Goal: Task Accomplishment & Management: Use online tool/utility

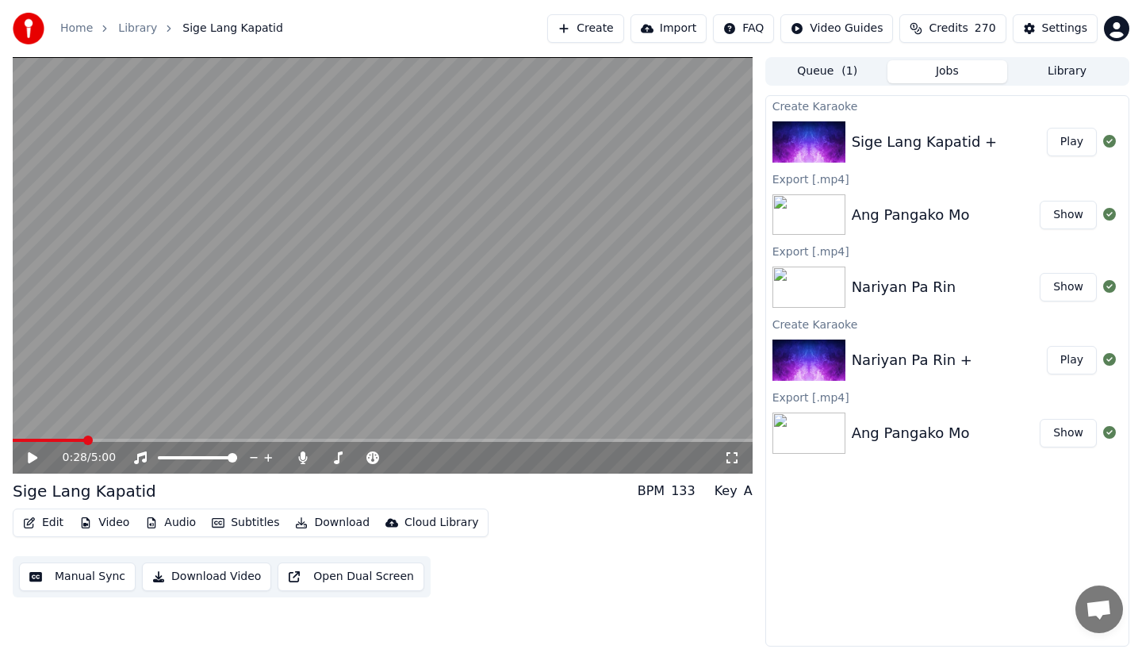
click at [49, 519] on button "Edit" at bounding box center [43, 522] width 53 height 22
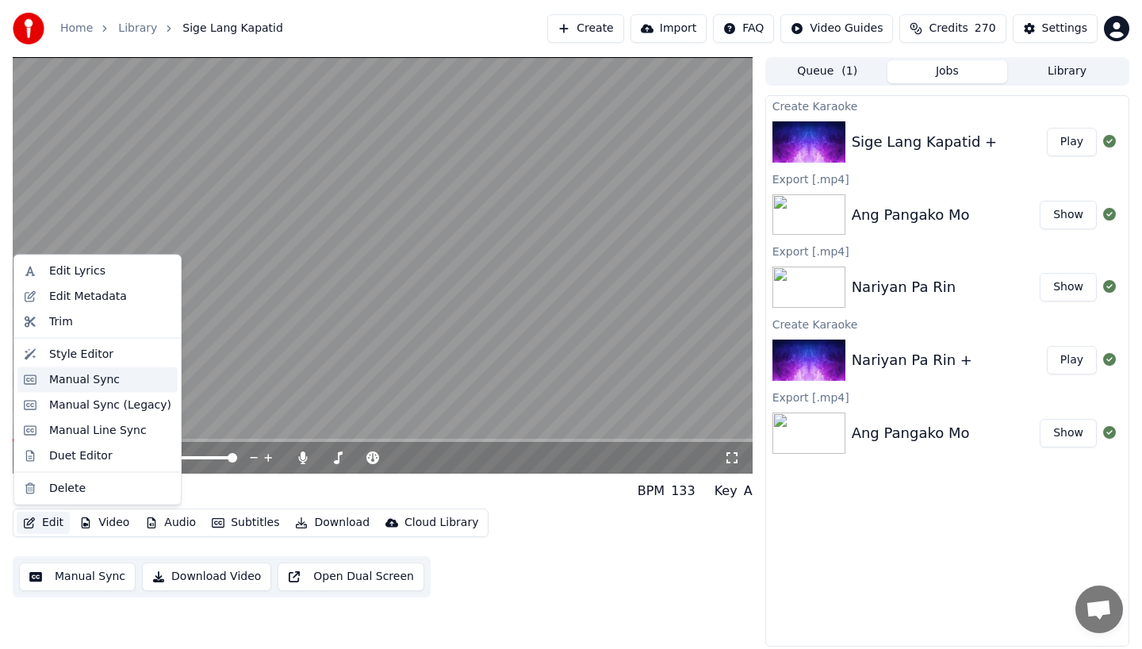
click at [58, 377] on div "Manual Sync" at bounding box center [84, 379] width 71 height 16
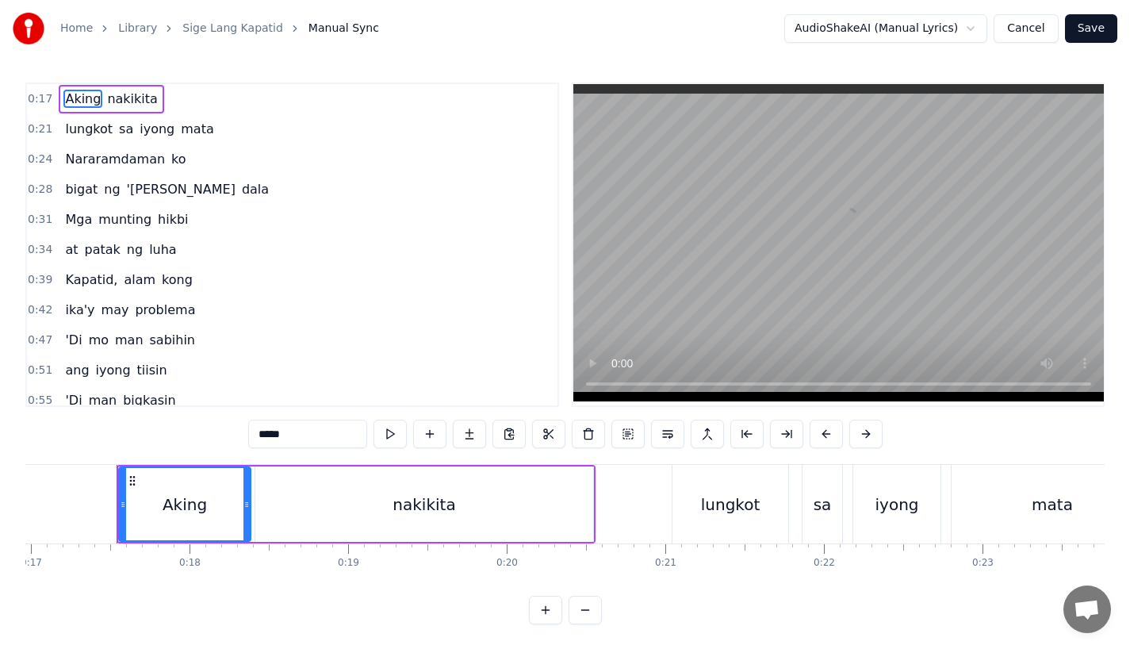
scroll to position [0, 2702]
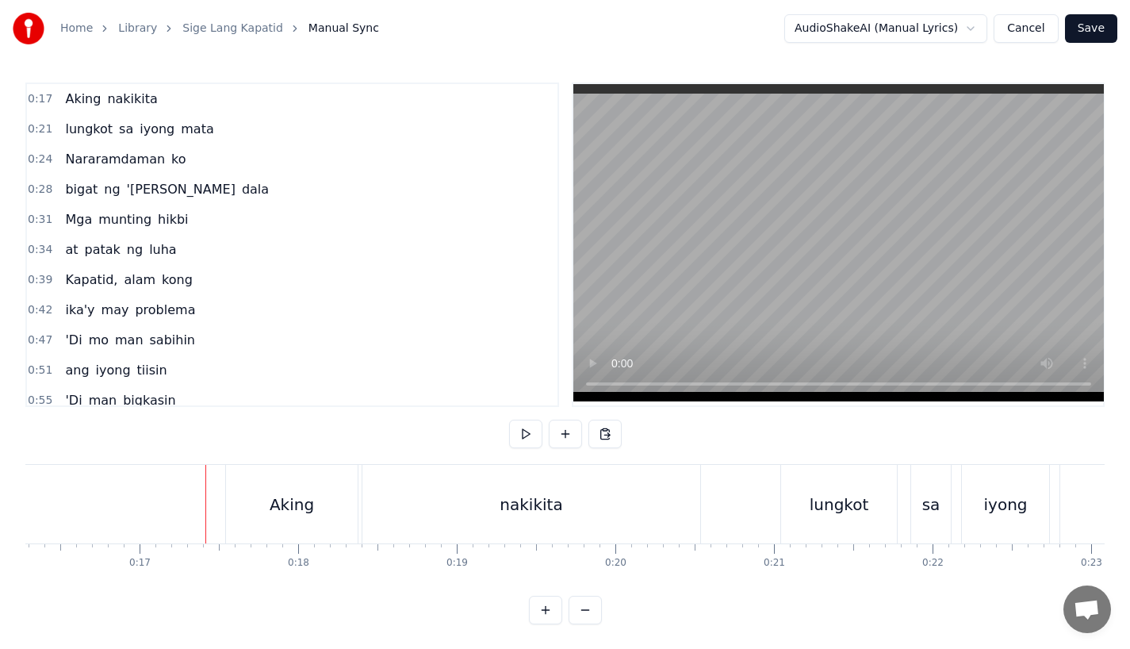
scroll to position [0, 2522]
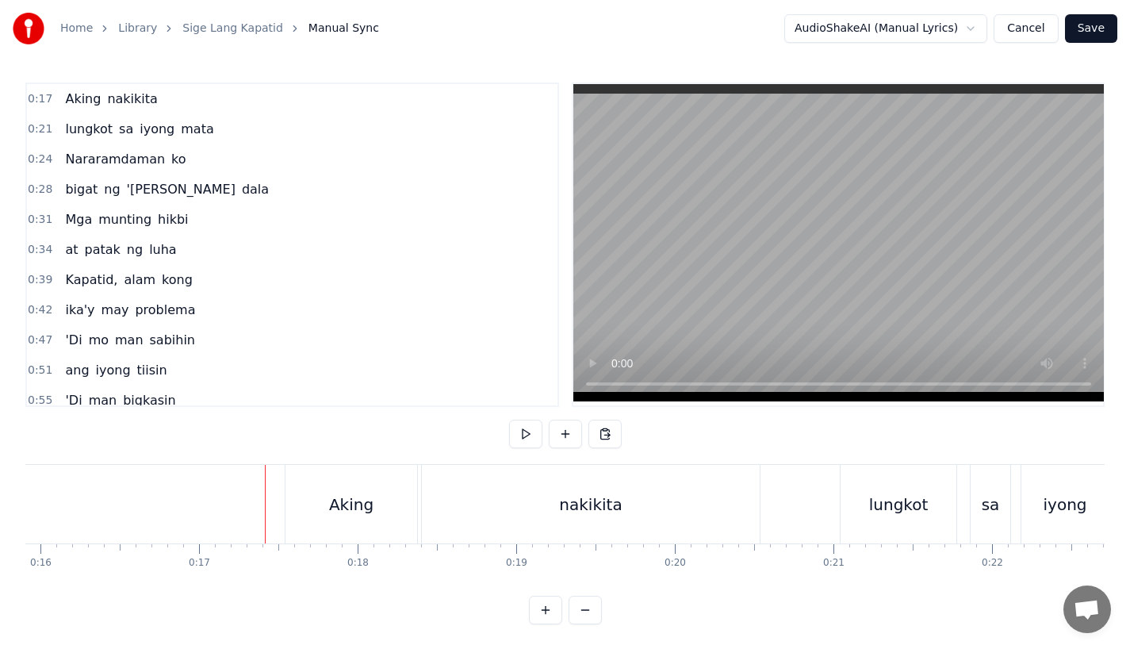
click at [311, 500] on div "Aking" at bounding box center [351, 504] width 132 height 79
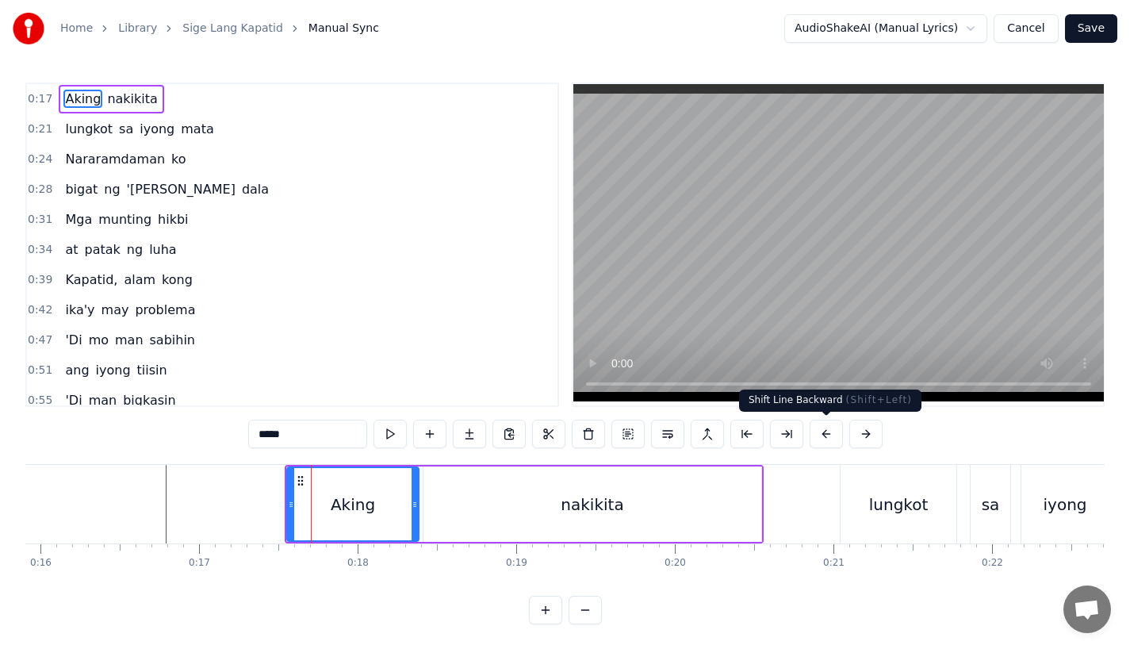
click at [823, 432] on button at bounding box center [826, 433] width 33 height 29
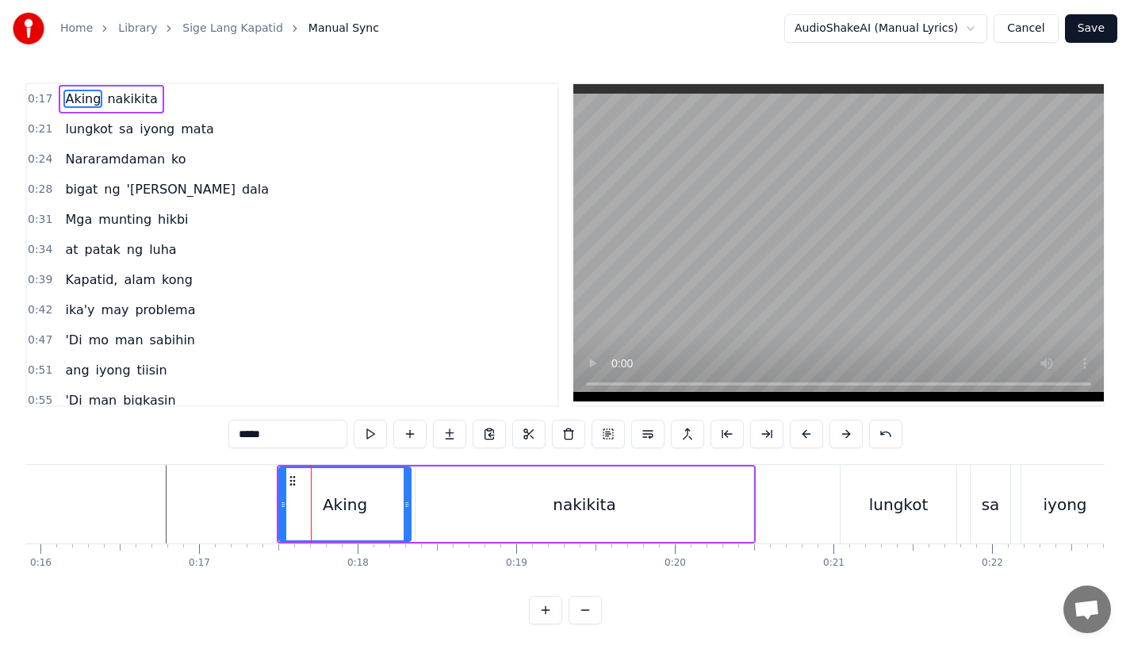
click at [823, 432] on div "*****" at bounding box center [565, 433] width 674 height 29
click at [799, 431] on button at bounding box center [806, 433] width 33 height 29
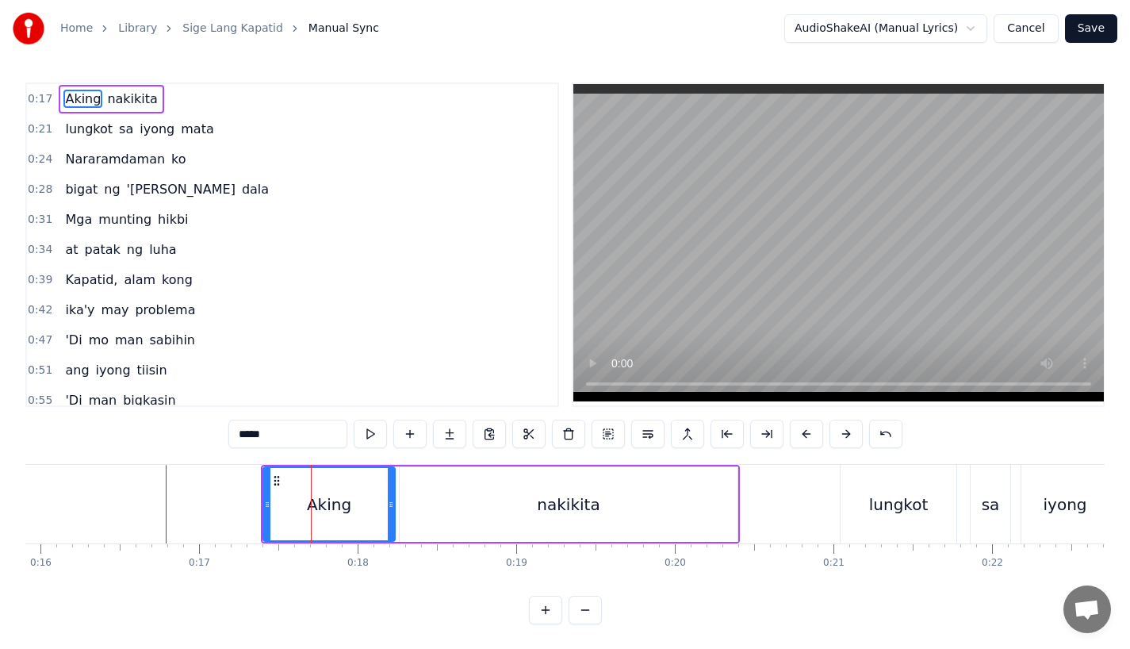
click at [799, 431] on button at bounding box center [806, 433] width 33 height 29
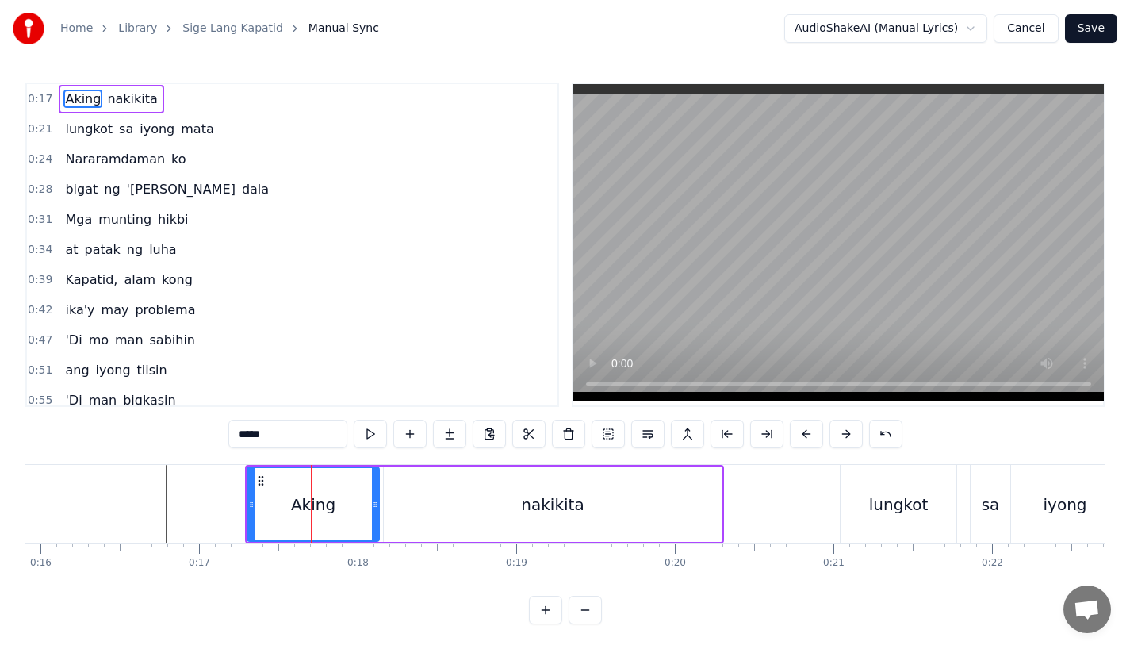
click at [799, 431] on button at bounding box center [806, 433] width 33 height 29
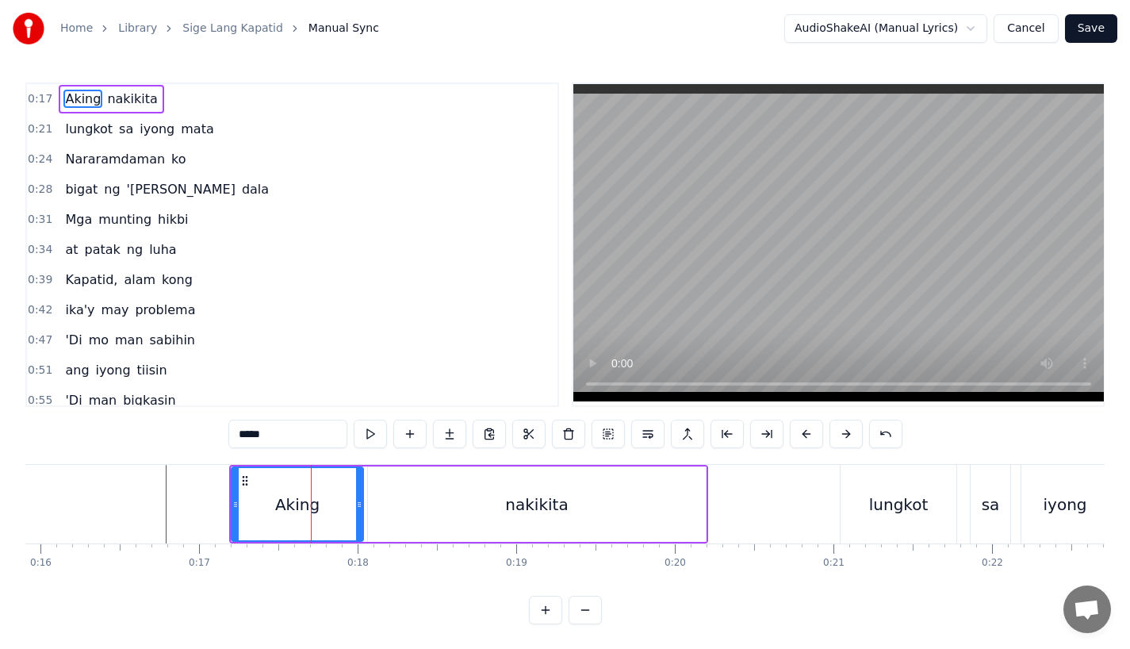
click at [799, 431] on button at bounding box center [806, 433] width 33 height 29
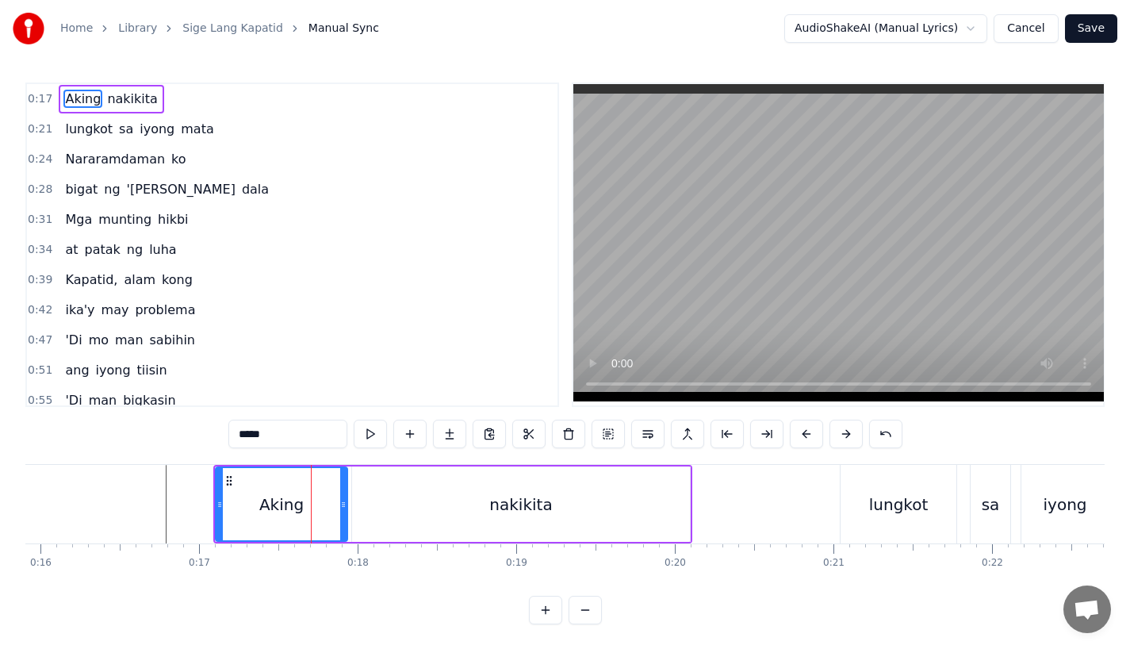
click at [799, 431] on button at bounding box center [806, 433] width 33 height 29
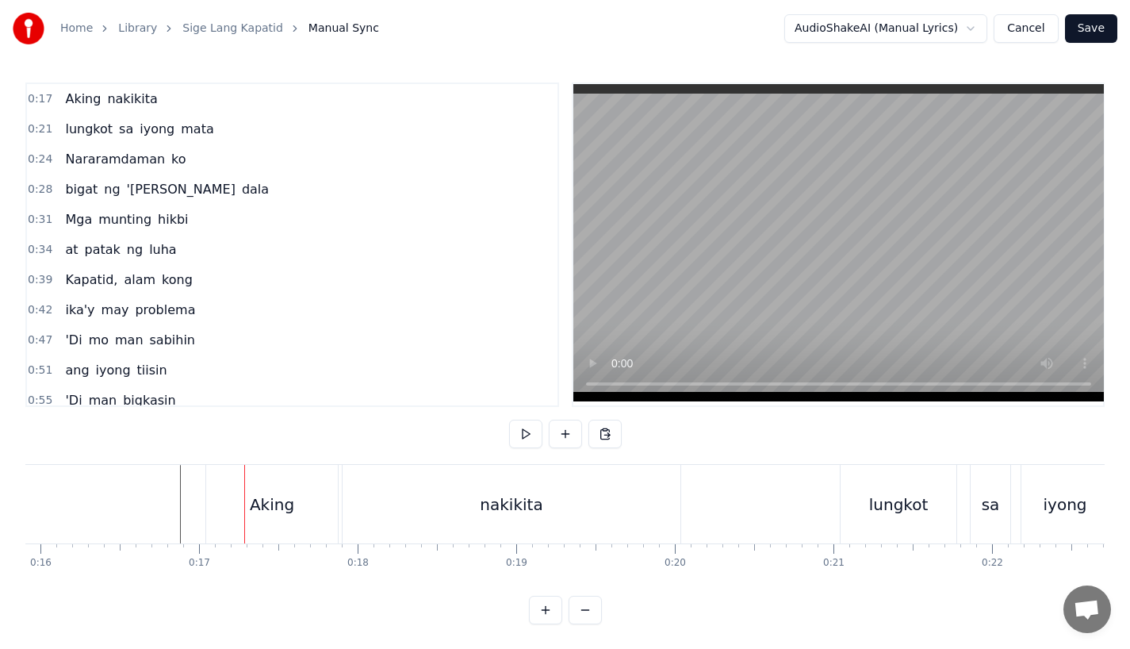
click at [243, 470] on div "Aking" at bounding box center [272, 504] width 132 height 79
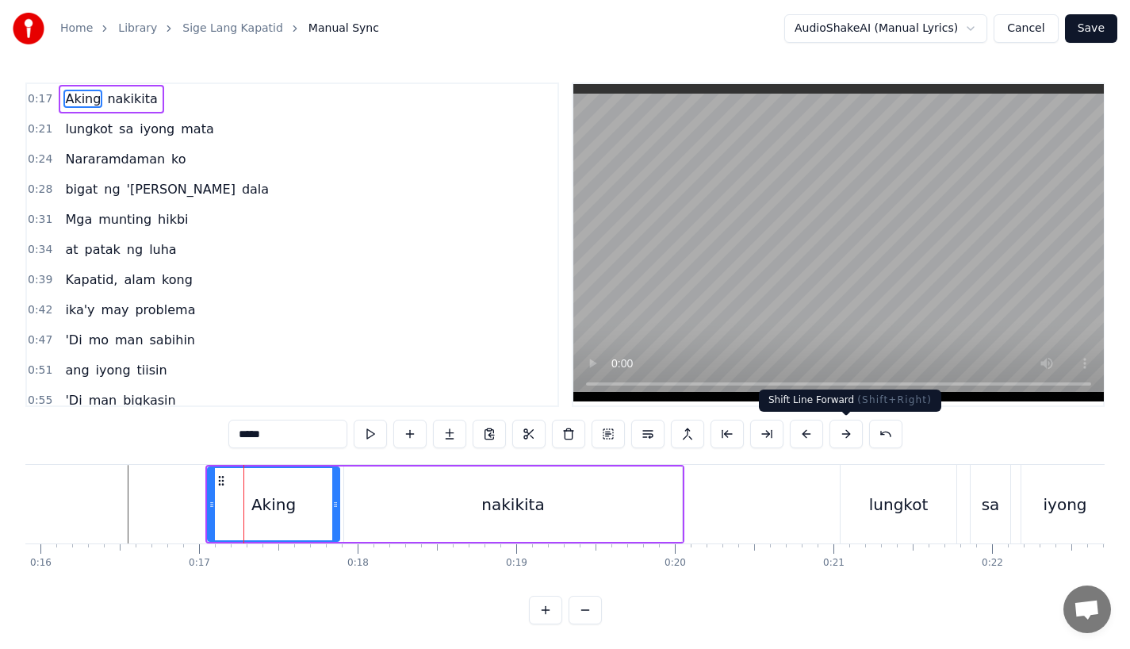
click at [837, 438] on button at bounding box center [845, 433] width 33 height 29
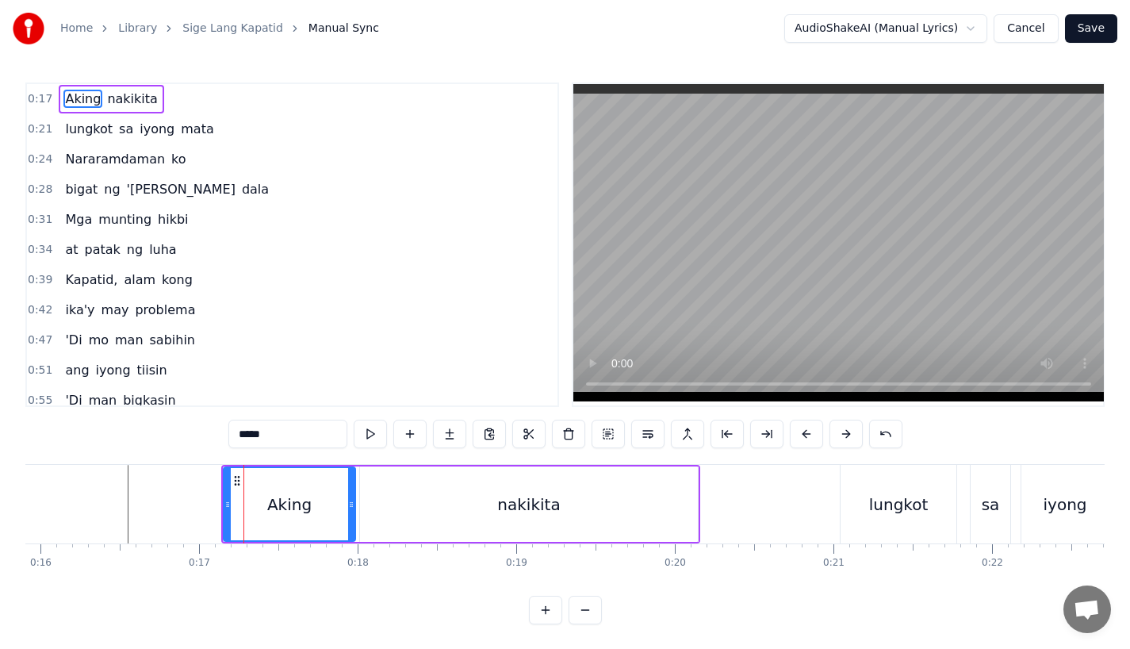
click at [837, 438] on button at bounding box center [845, 433] width 33 height 29
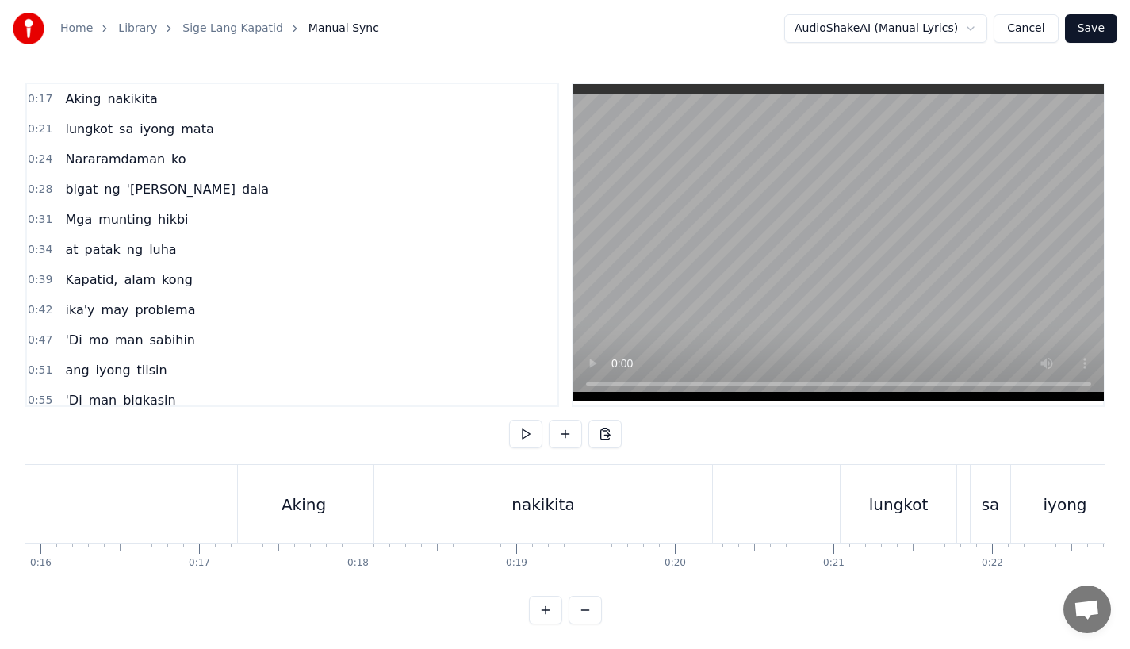
click at [266, 481] on div "Aking" at bounding box center [304, 504] width 132 height 79
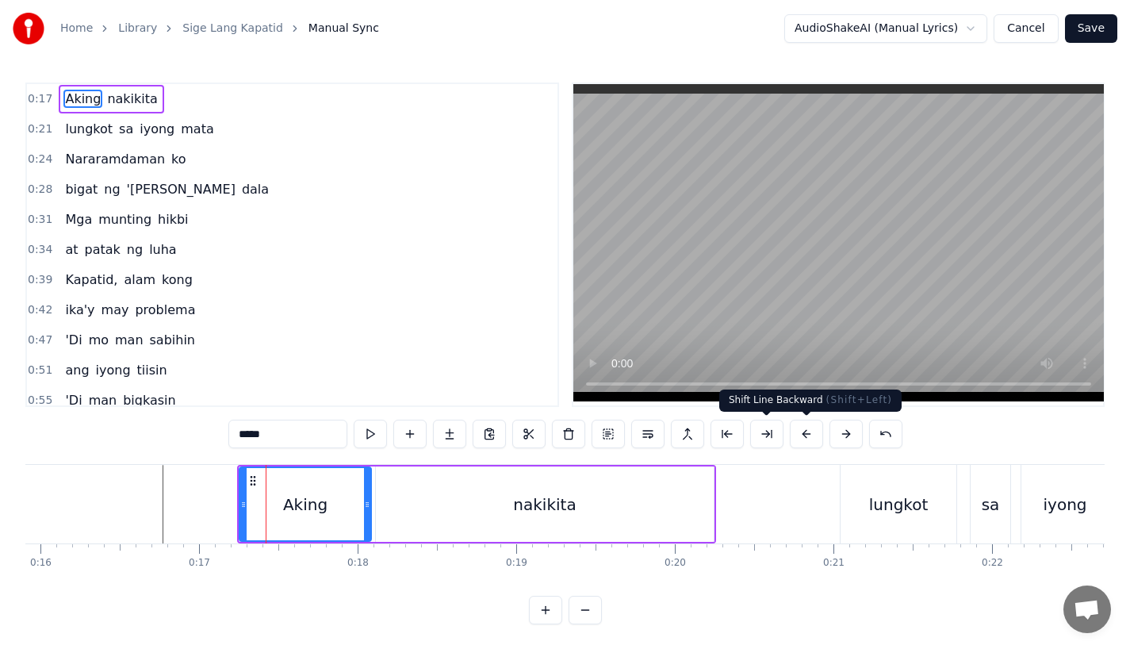
click at [806, 432] on button at bounding box center [806, 433] width 33 height 29
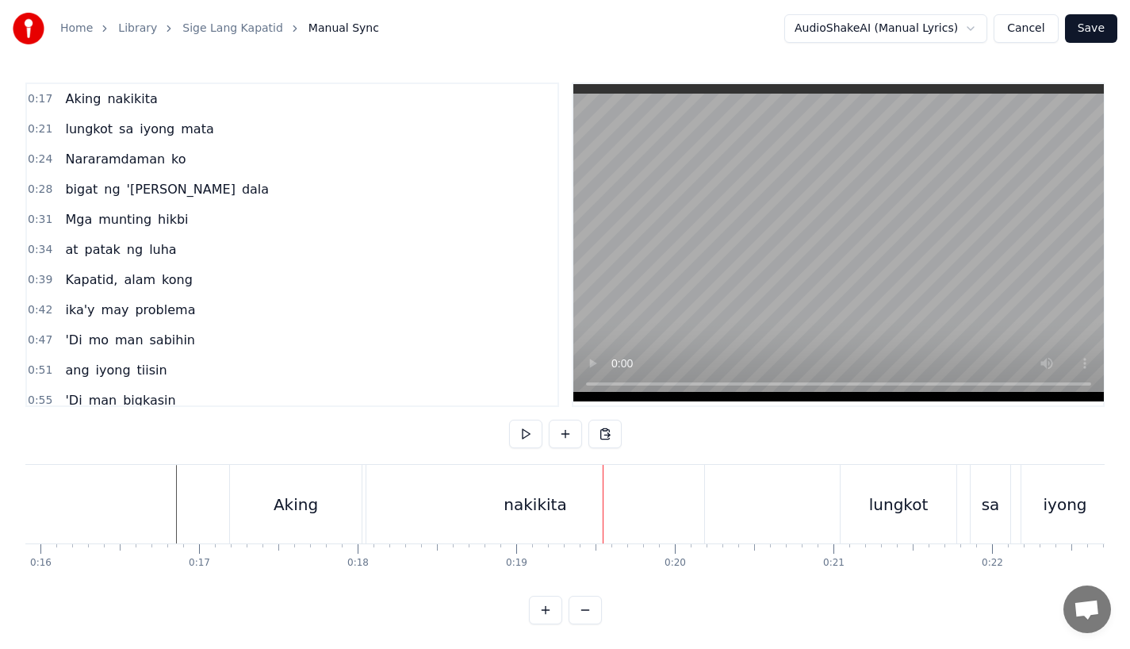
click at [516, 500] on div "nakikita" at bounding box center [535, 504] width 63 height 24
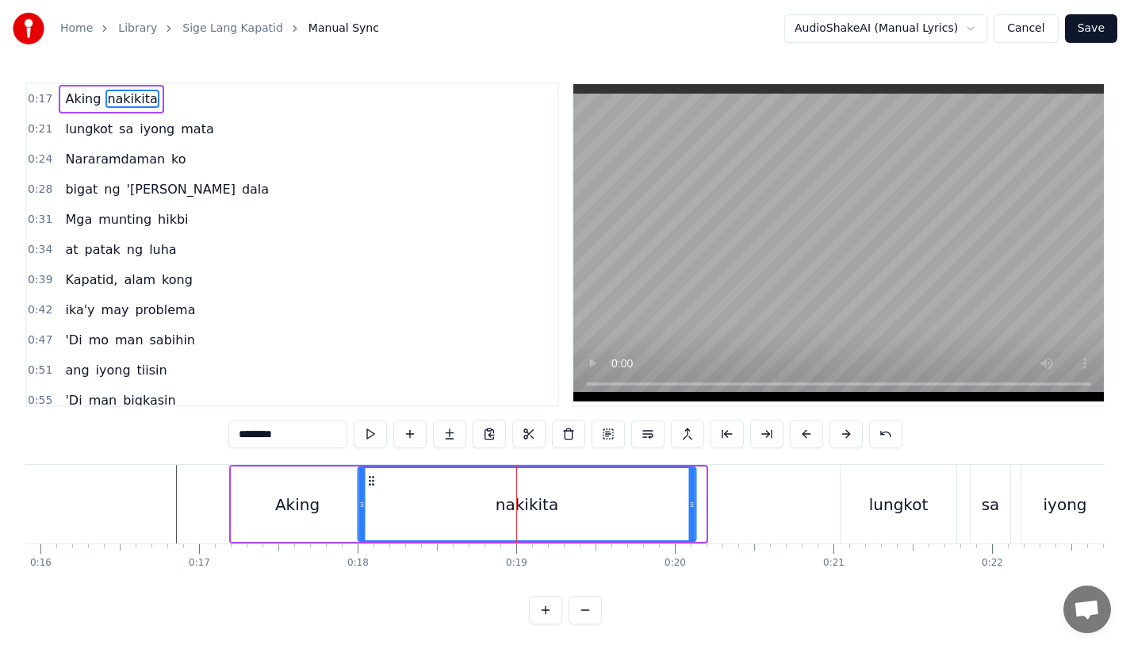
drag, startPoint x: 380, startPoint y: 480, endPoint x: 370, endPoint y: 480, distance: 10.3
click at [370, 480] on circle at bounding box center [370, 480] width 1 height 1
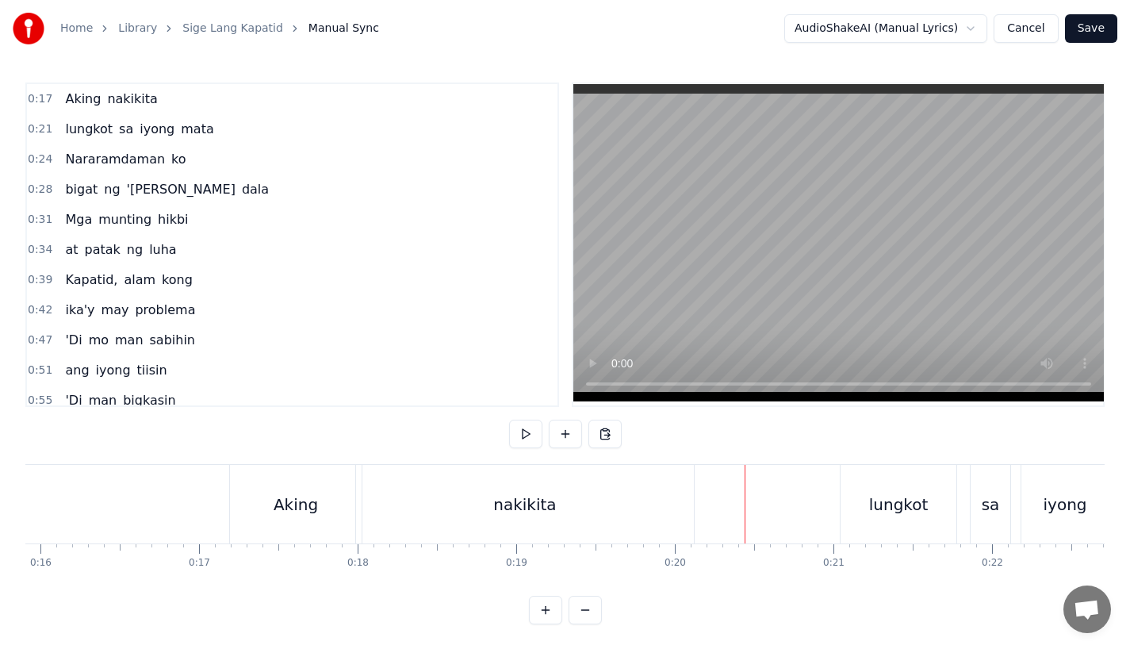
click at [477, 499] on div "nakikita" at bounding box center [525, 504] width 338 height 79
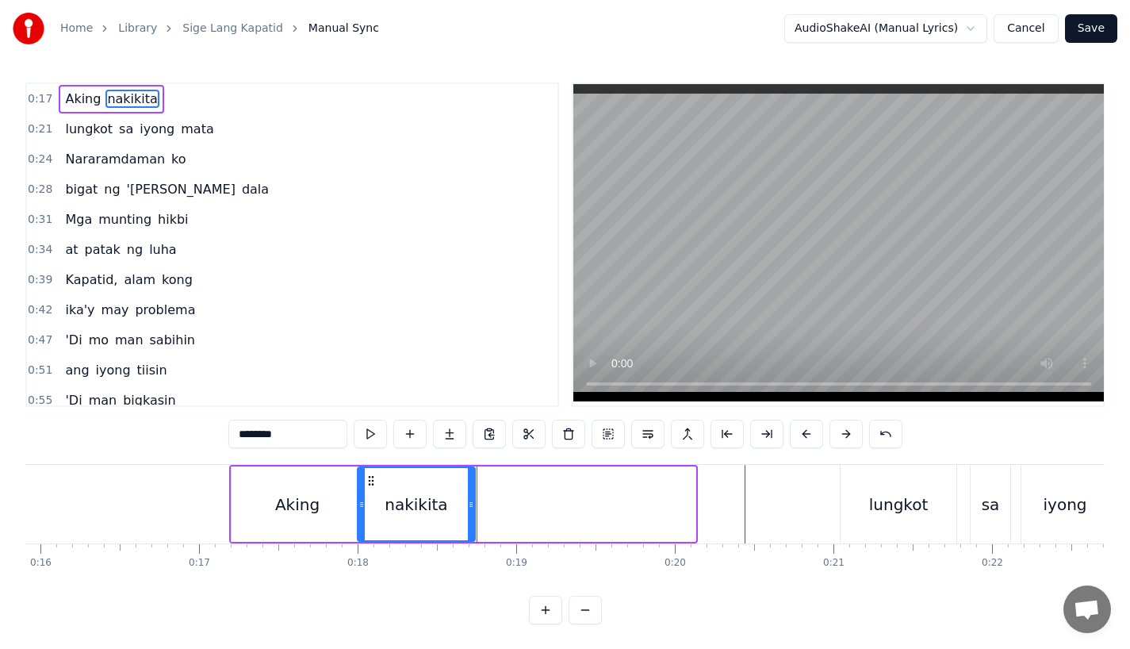
drag, startPoint x: 690, startPoint y: 500, endPoint x: 469, endPoint y: 506, distance: 220.5
click at [469, 506] on icon at bounding box center [471, 504] width 6 height 13
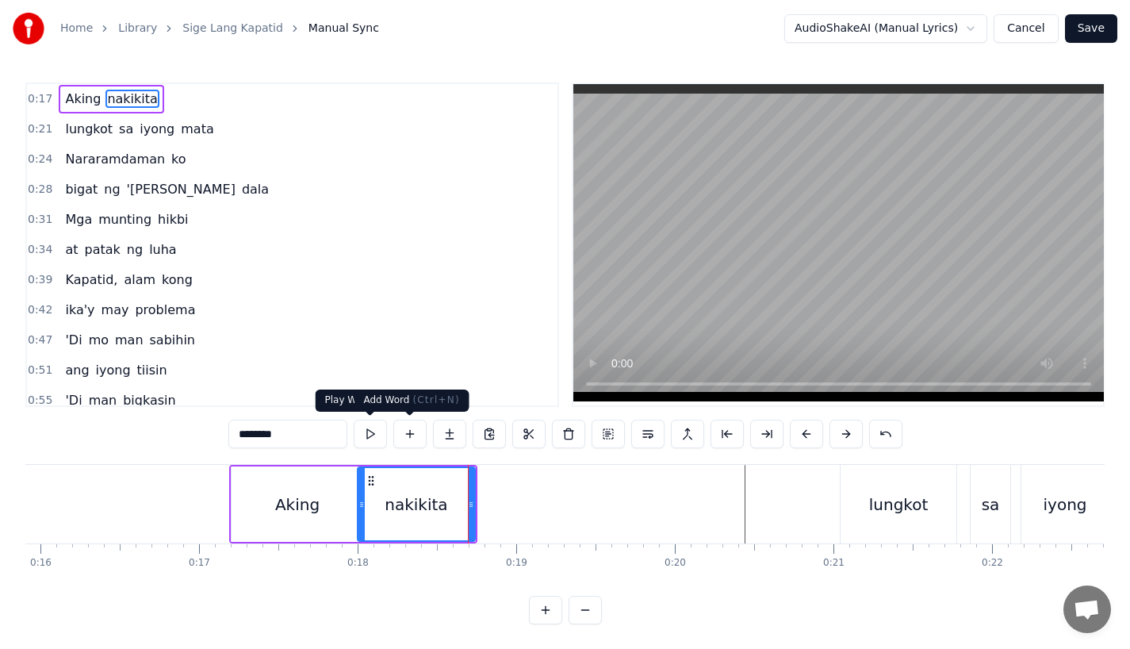
click at [440, 433] on button at bounding box center [449, 433] width 33 height 29
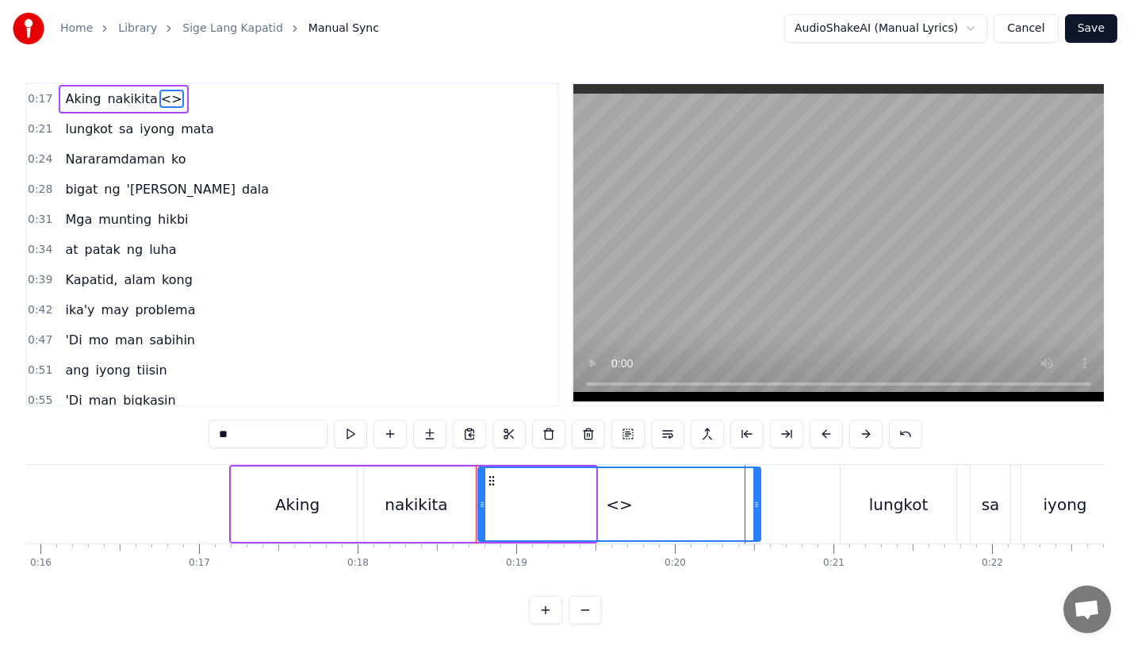
drag, startPoint x: 593, startPoint y: 507, endPoint x: 758, endPoint y: 518, distance: 165.3
click at [758, 518] on div at bounding box center [756, 504] width 6 height 72
click at [462, 505] on div "nakikita" at bounding box center [416, 503] width 117 height 75
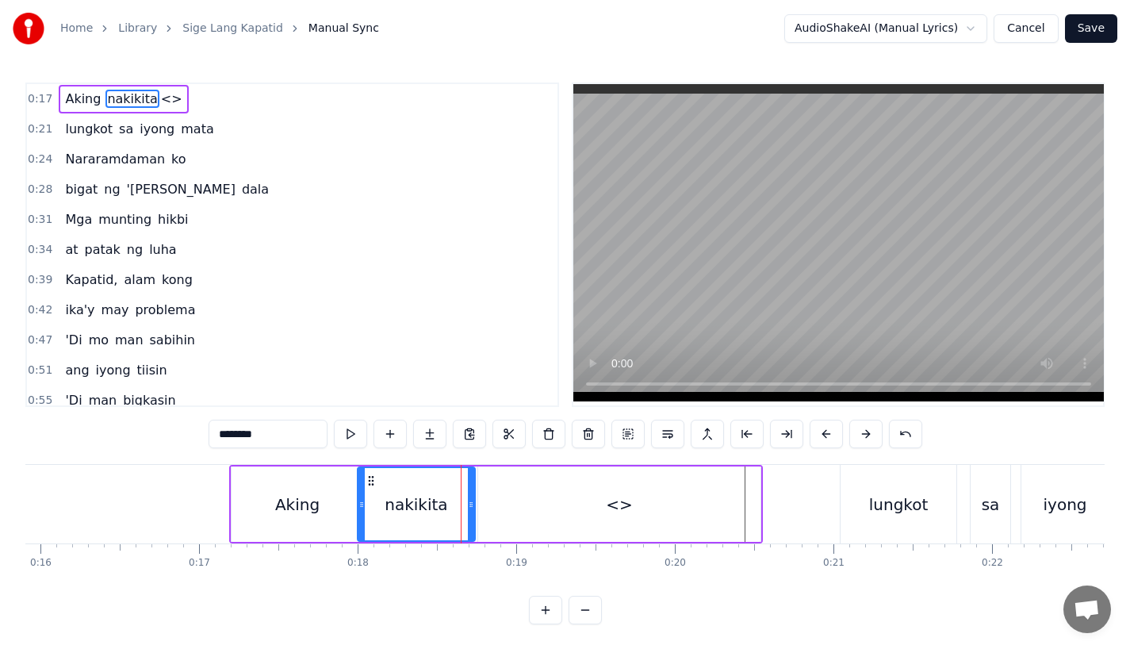
click at [467, 509] on div "nakikita" at bounding box center [416, 504] width 116 height 72
drag, startPoint x: 469, startPoint y: 507, endPoint x: 446, endPoint y: 507, distance: 23.0
click at [446, 507] on icon at bounding box center [449, 504] width 6 height 13
click at [498, 506] on div "<>" at bounding box center [619, 503] width 282 height 75
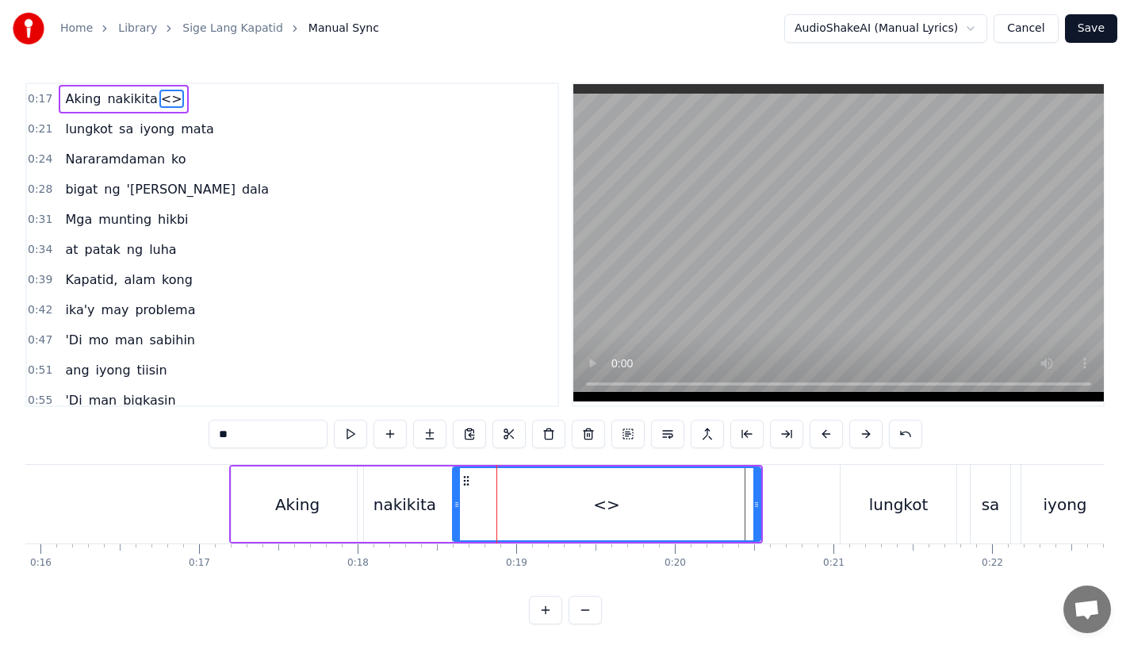
drag, startPoint x: 480, startPoint y: 505, endPoint x: 454, endPoint y: 506, distance: 26.2
click at [454, 506] on icon at bounding box center [457, 504] width 6 height 13
click at [412, 501] on div "nakikita" at bounding box center [404, 504] width 63 height 24
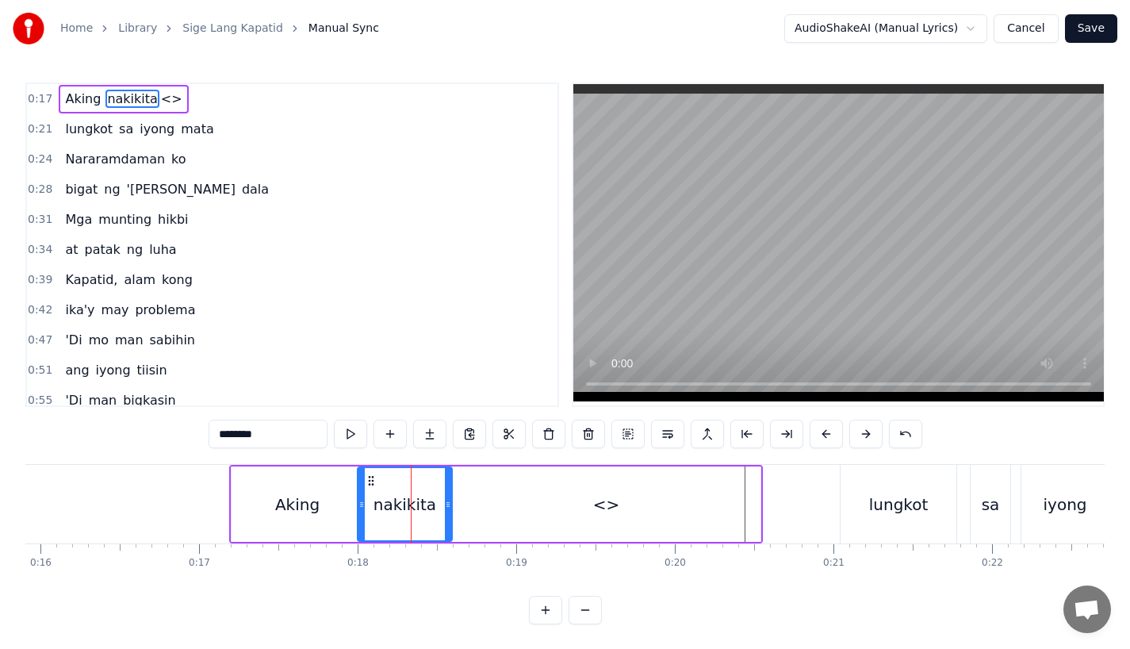
drag, startPoint x: 239, startPoint y: 435, endPoint x: 305, endPoint y: 435, distance: 65.8
click at [305, 435] on input "********" at bounding box center [268, 433] width 119 height 29
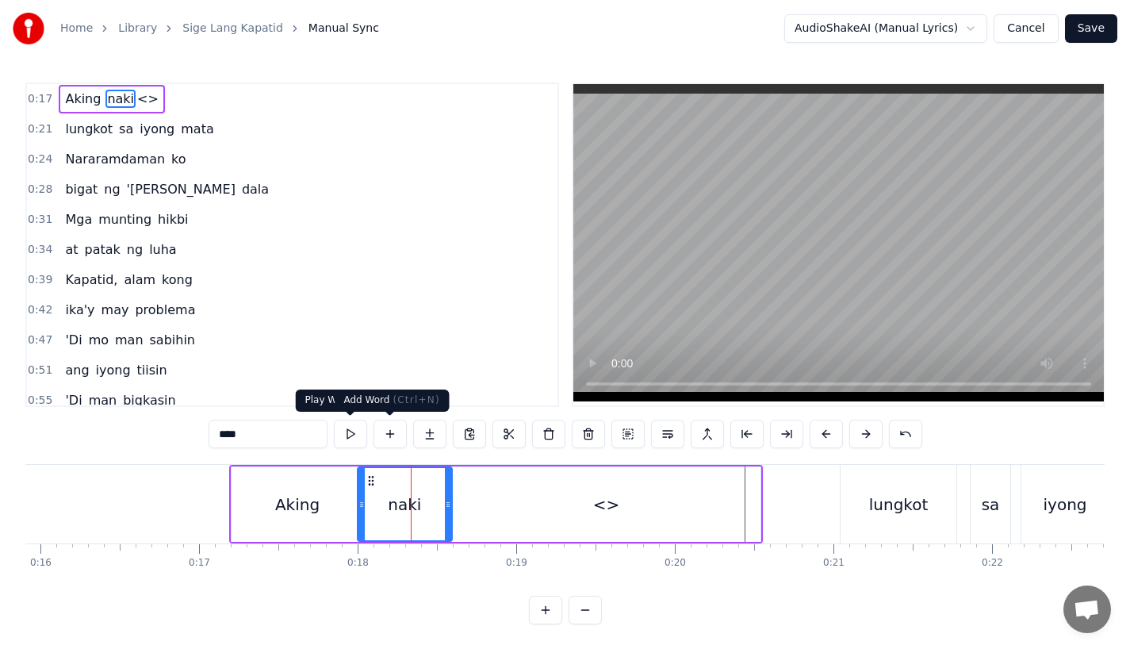
click at [545, 489] on div "<>" at bounding box center [606, 503] width 308 height 75
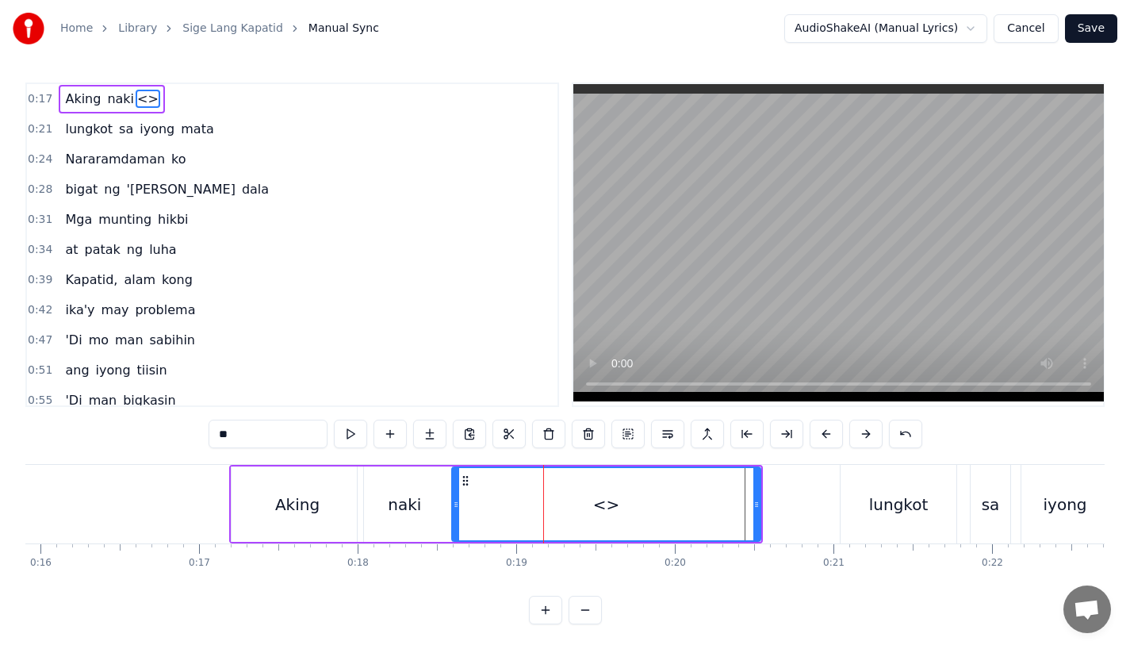
drag, startPoint x: 243, startPoint y: 438, endPoint x: 164, endPoint y: 437, distance: 79.3
click at [164, 437] on div "0:17 [PERSON_NAME] <> 0:21 lungkot sa iyong [PERSON_NAME] 0:24 Nararamdaman ko …" at bounding box center [564, 353] width 1079 height 542
paste input "**"
type input "****"
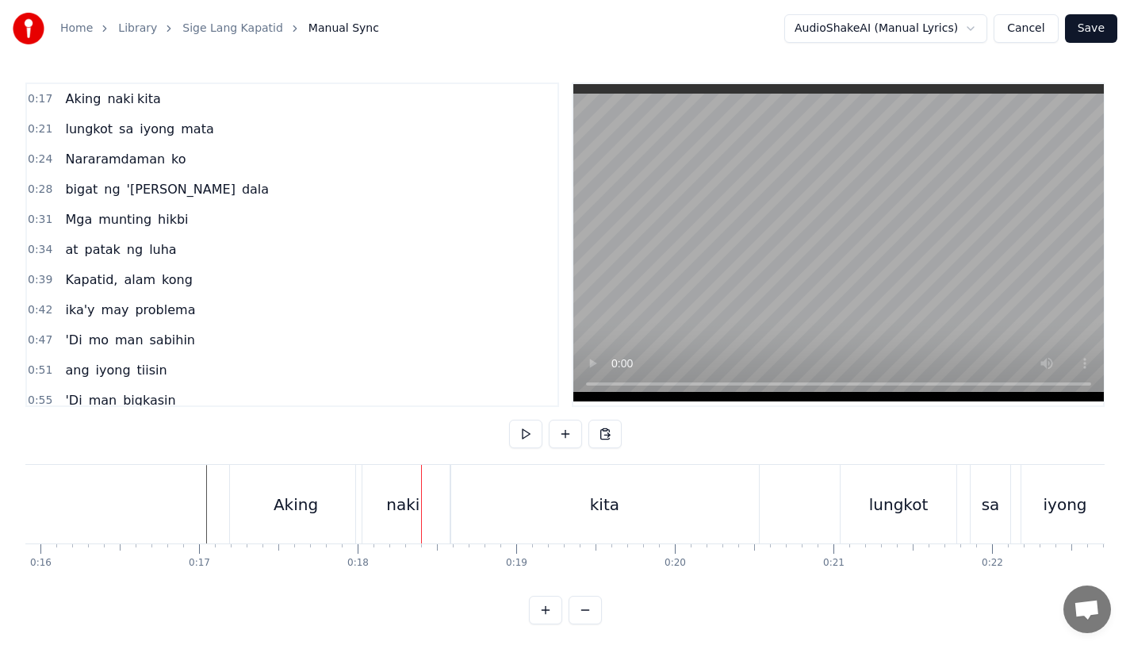
click at [280, 505] on div "Aking" at bounding box center [296, 504] width 44 height 24
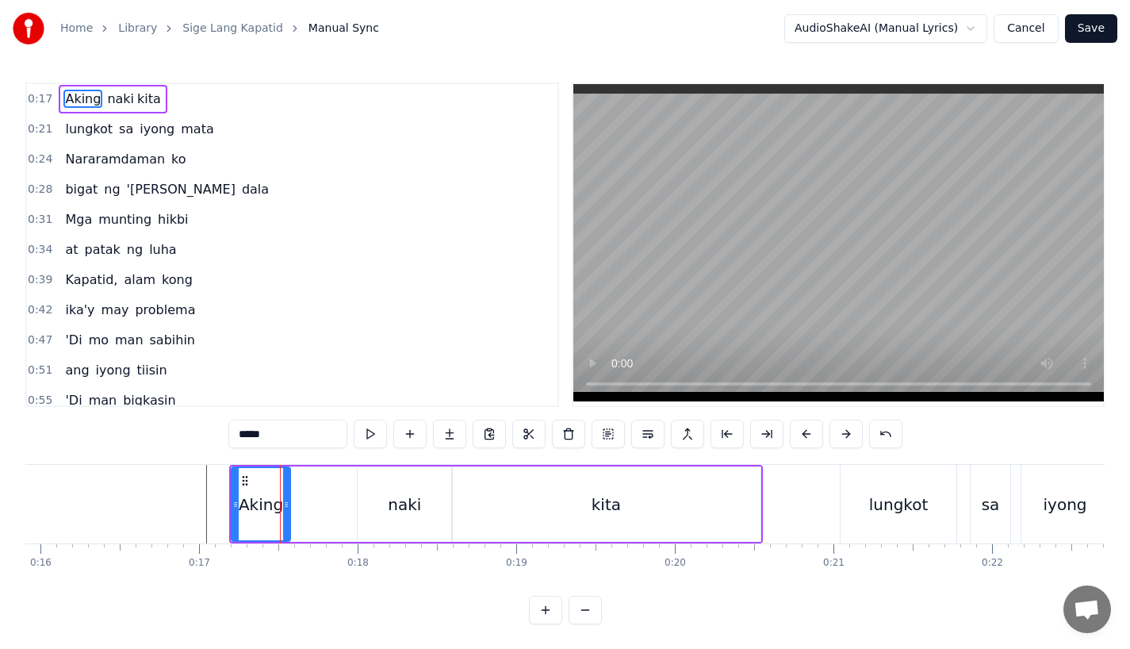
drag, startPoint x: 357, startPoint y: 509, endPoint x: 284, endPoint y: 511, distance: 73.0
click at [284, 511] on div at bounding box center [286, 504] width 6 height 72
click at [450, 432] on button at bounding box center [449, 433] width 33 height 29
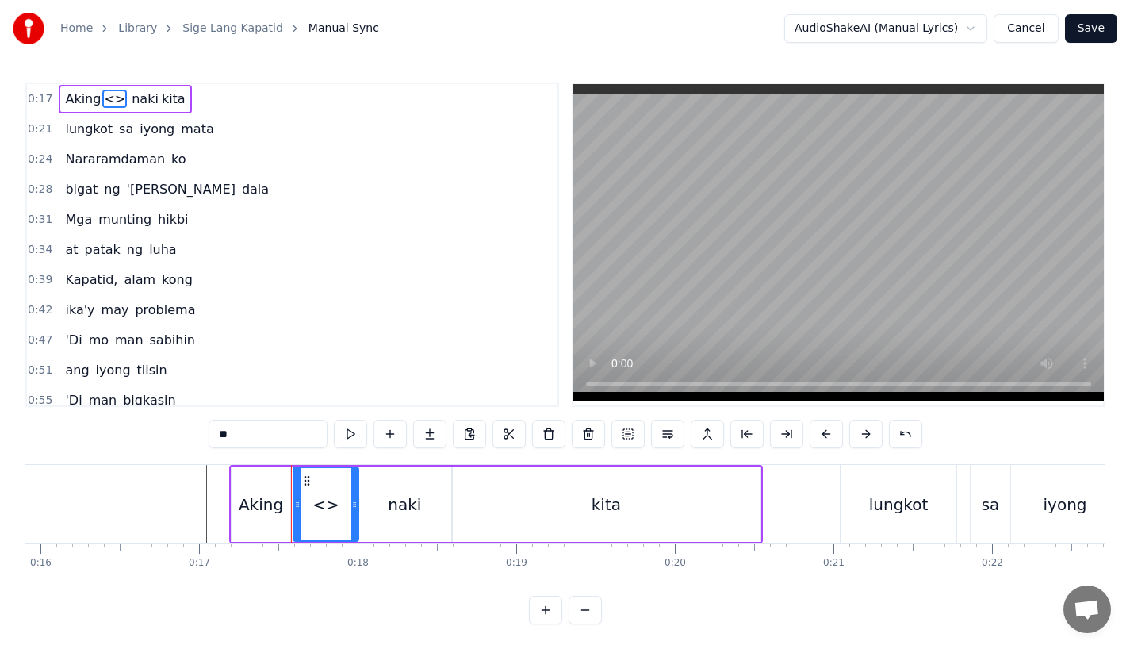
click at [355, 502] on icon at bounding box center [354, 504] width 6 height 13
click at [275, 502] on div "Aking" at bounding box center [261, 504] width 44 height 24
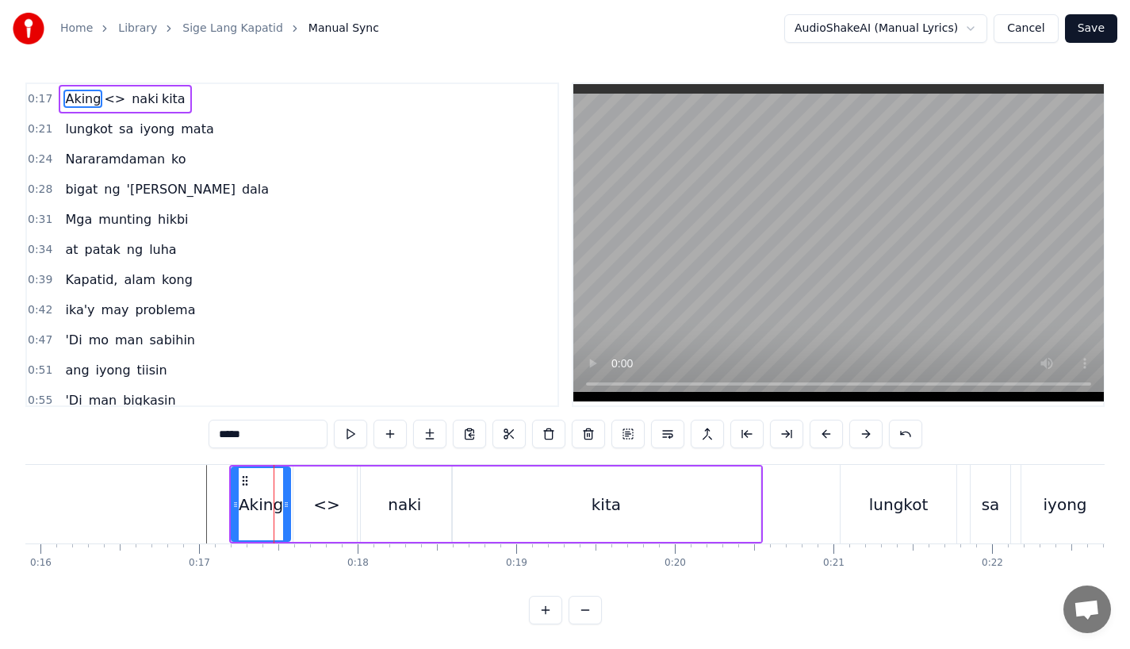
click at [306, 504] on div "<>" at bounding box center [326, 503] width 67 height 75
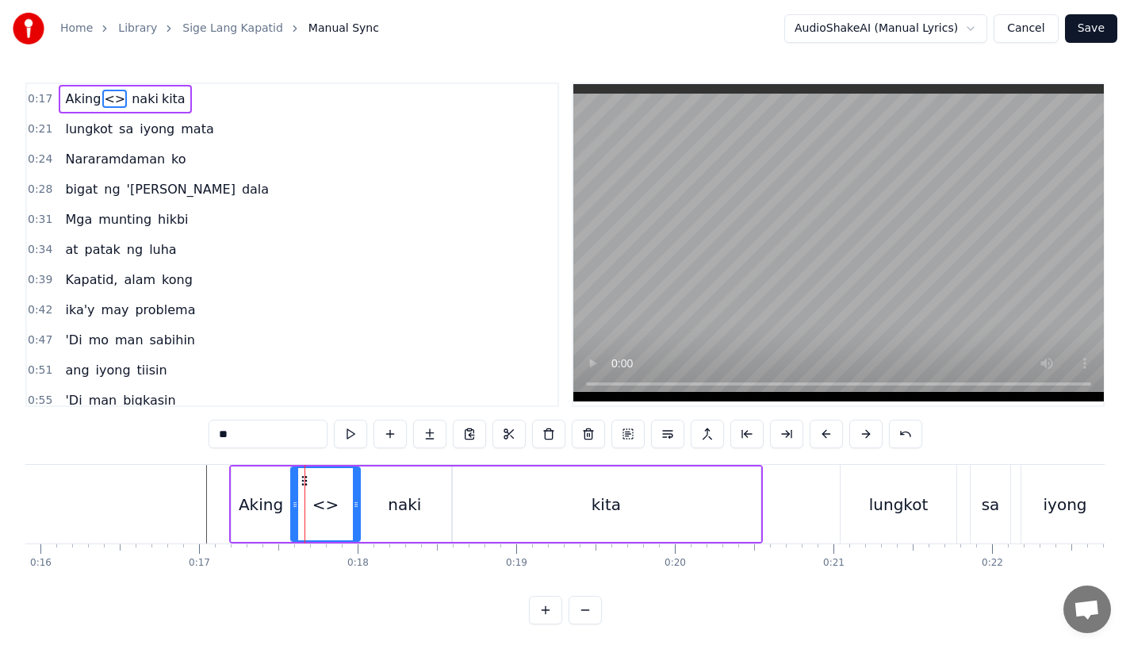
click at [294, 504] on icon at bounding box center [295, 504] width 6 height 13
click at [263, 504] on div "Aking" at bounding box center [261, 504] width 44 height 24
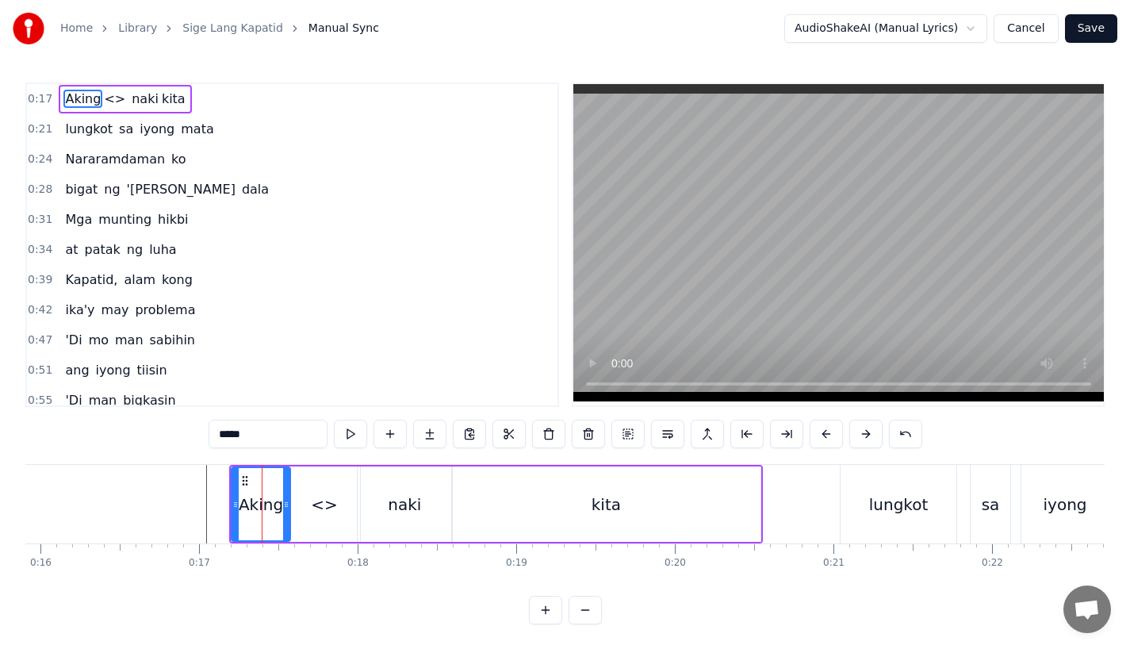
drag, startPoint x: 253, startPoint y: 430, endPoint x: 226, endPoint y: 430, distance: 27.0
click at [226, 430] on input "*****" at bounding box center [268, 433] width 119 height 29
click at [309, 496] on div "<>" at bounding box center [324, 503] width 71 height 75
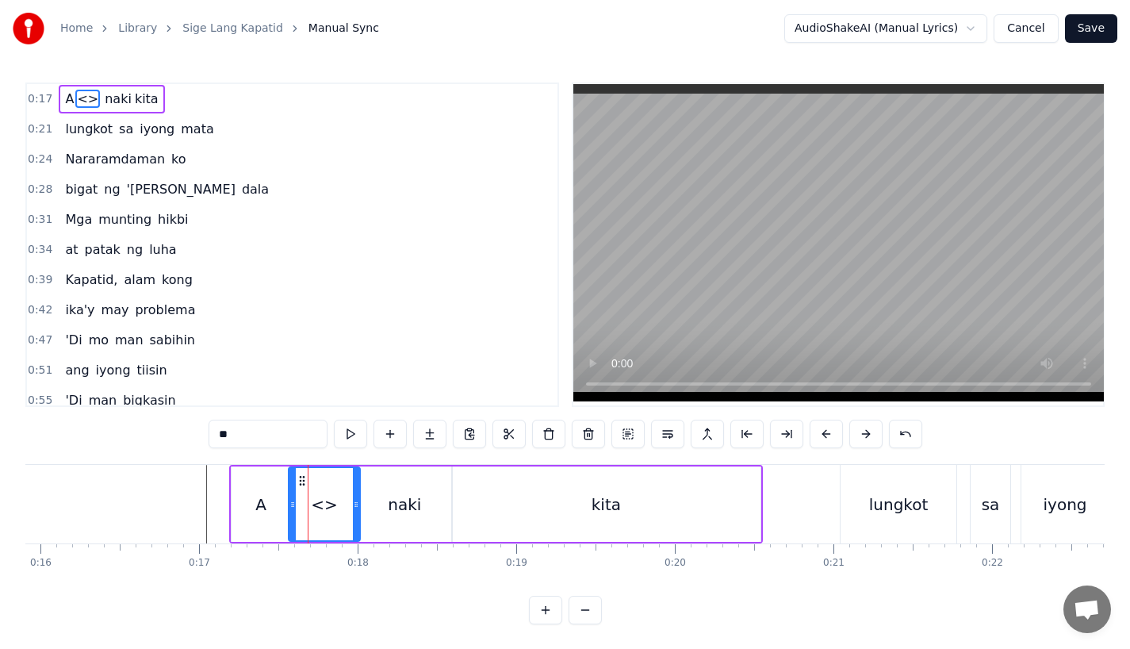
drag, startPoint x: 260, startPoint y: 440, endPoint x: 141, endPoint y: 432, distance: 119.2
click at [141, 432] on div "0:17 A <> naki kita 0:21 lungkot sa iyong [PERSON_NAME] 0:24 Nararamdaman ko 0:…" at bounding box center [564, 353] width 1079 height 542
paste input "**"
type input "****"
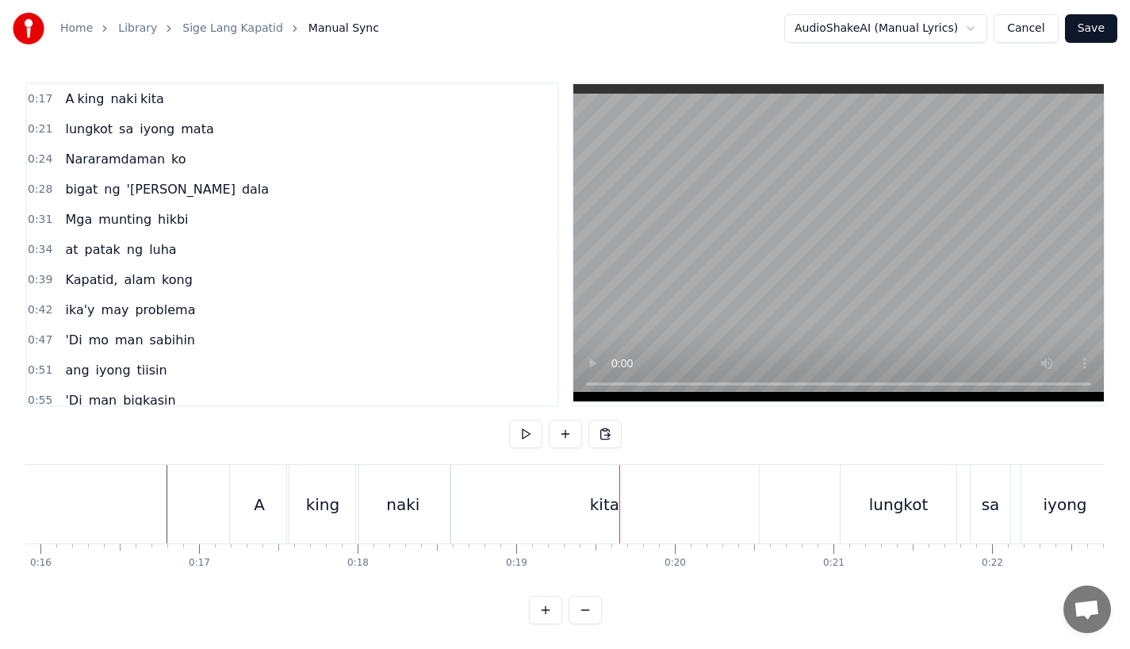
click at [561, 534] on div "kita" at bounding box center [604, 504] width 308 height 79
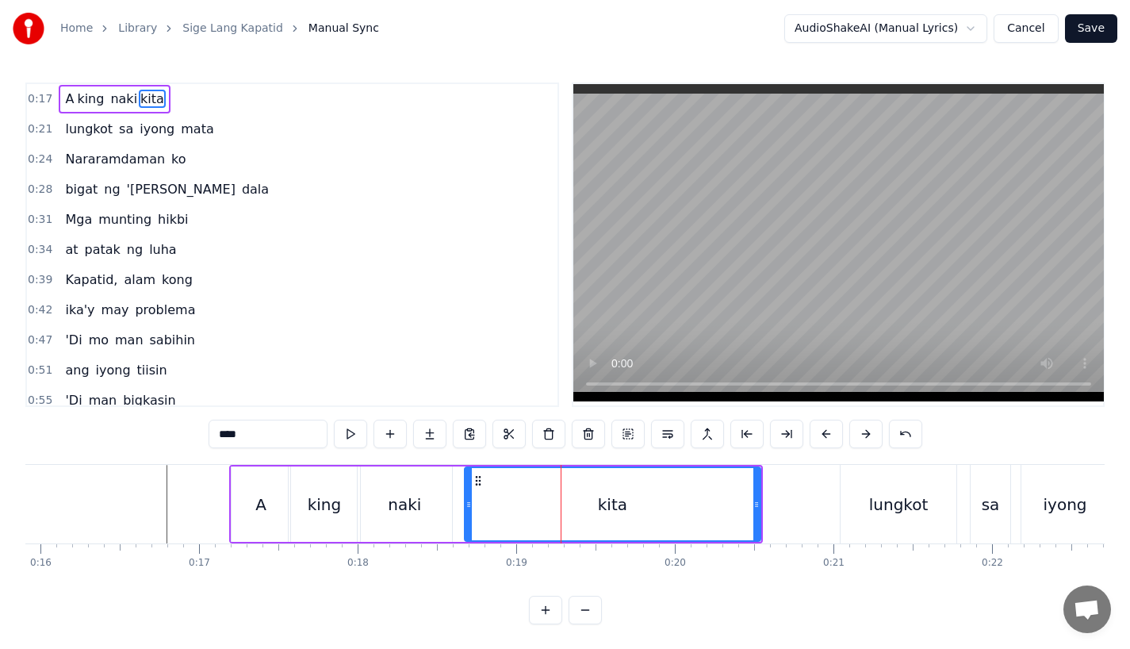
drag, startPoint x: 457, startPoint y: 502, endPoint x: 469, endPoint y: 502, distance: 12.7
click at [469, 502] on icon at bounding box center [468, 504] width 6 height 13
click at [438, 502] on div "naki" at bounding box center [405, 503] width 94 height 75
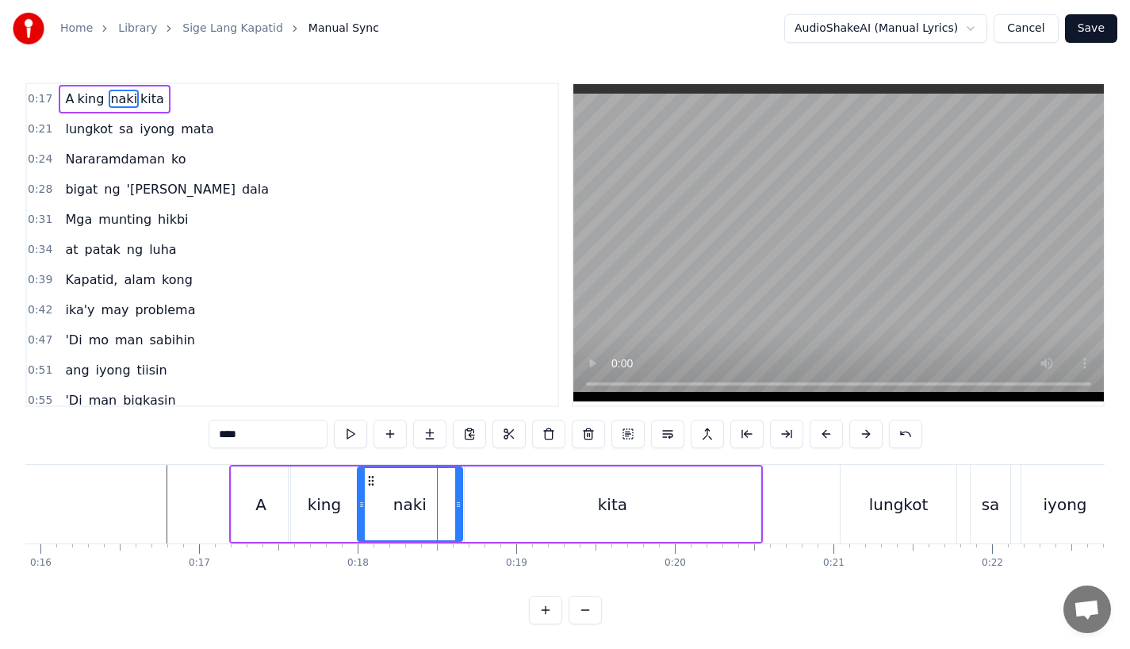
drag, startPoint x: 446, startPoint y: 502, endPoint x: 458, endPoint y: 502, distance: 11.9
click at [458, 502] on icon at bounding box center [458, 504] width 6 height 13
click at [301, 485] on div "king" at bounding box center [324, 503] width 71 height 75
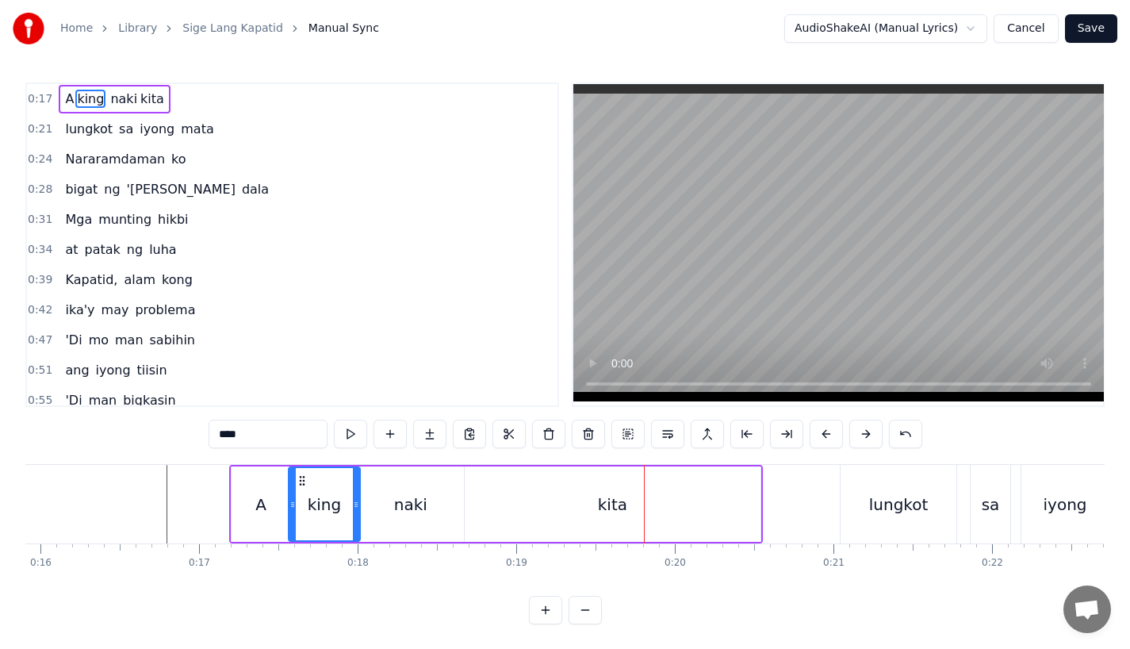
click at [719, 480] on div "kita" at bounding box center [613, 503] width 296 height 75
type input "****"
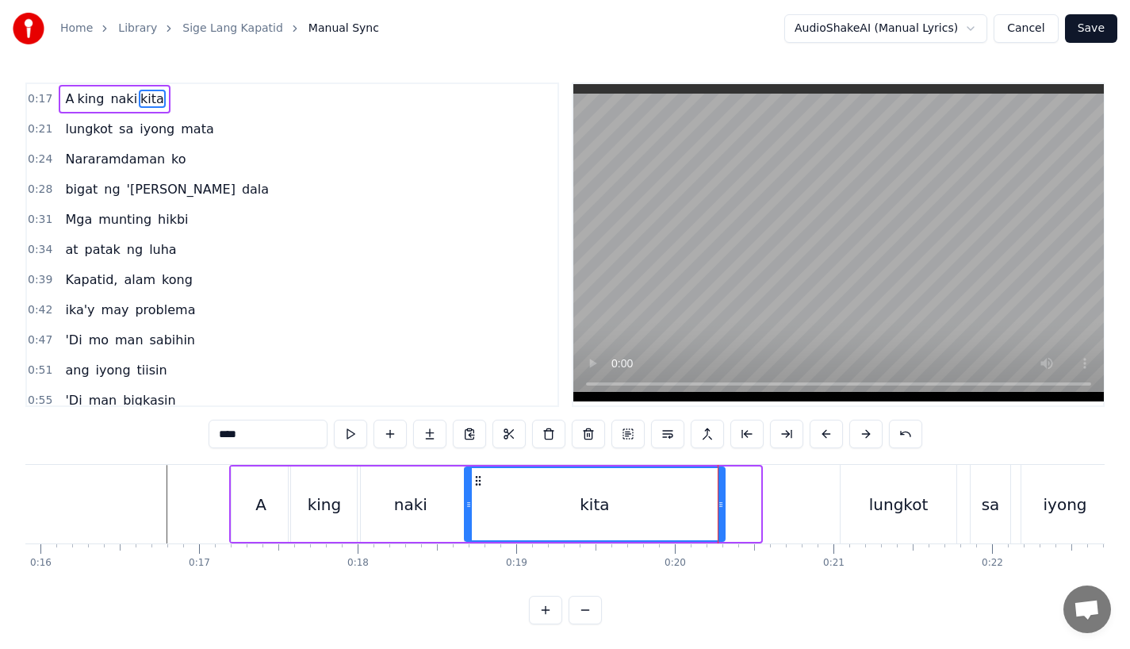
drag, startPoint x: 755, startPoint y: 505, endPoint x: 714, endPoint y: 508, distance: 40.6
click at [718, 508] on icon at bounding box center [721, 504] width 6 height 13
click at [507, 484] on div "kita" at bounding box center [592, 504] width 254 height 72
drag, startPoint x: 718, startPoint y: 508, endPoint x: 656, endPoint y: 511, distance: 62.7
click at [655, 512] on div "kita" at bounding box center [562, 503] width 197 height 75
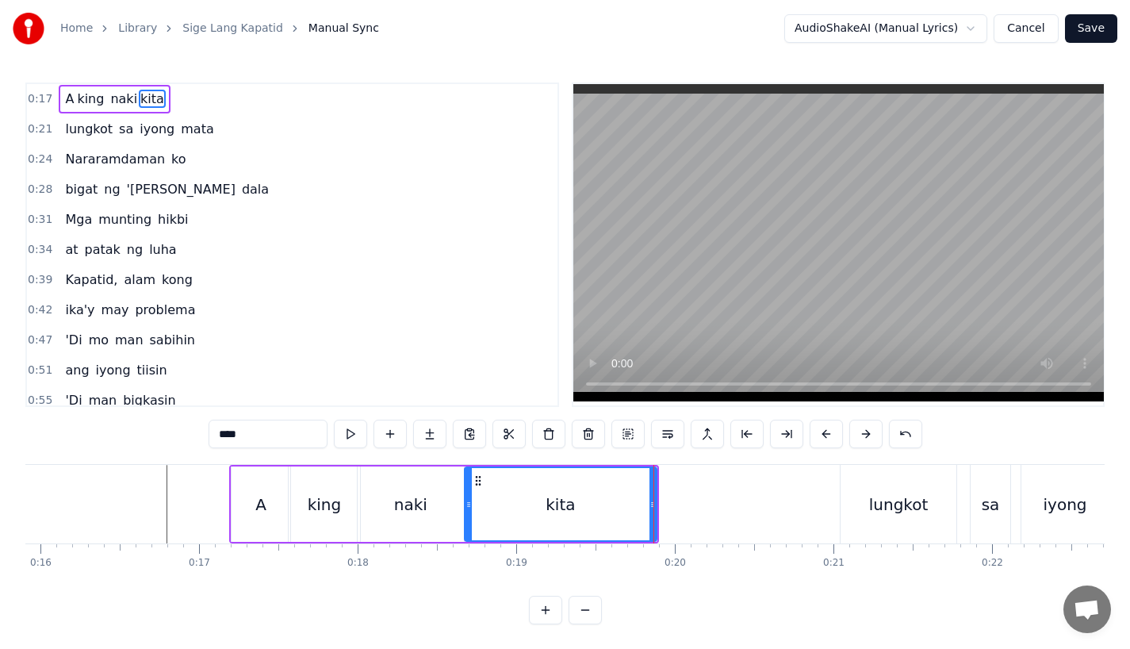
click at [657, 504] on div "kita" at bounding box center [560, 503] width 193 height 75
drag, startPoint x: 651, startPoint y: 511, endPoint x: 638, endPoint y: 511, distance: 13.5
click at [638, 511] on div at bounding box center [637, 504] width 6 height 72
click at [431, 437] on button at bounding box center [429, 433] width 33 height 29
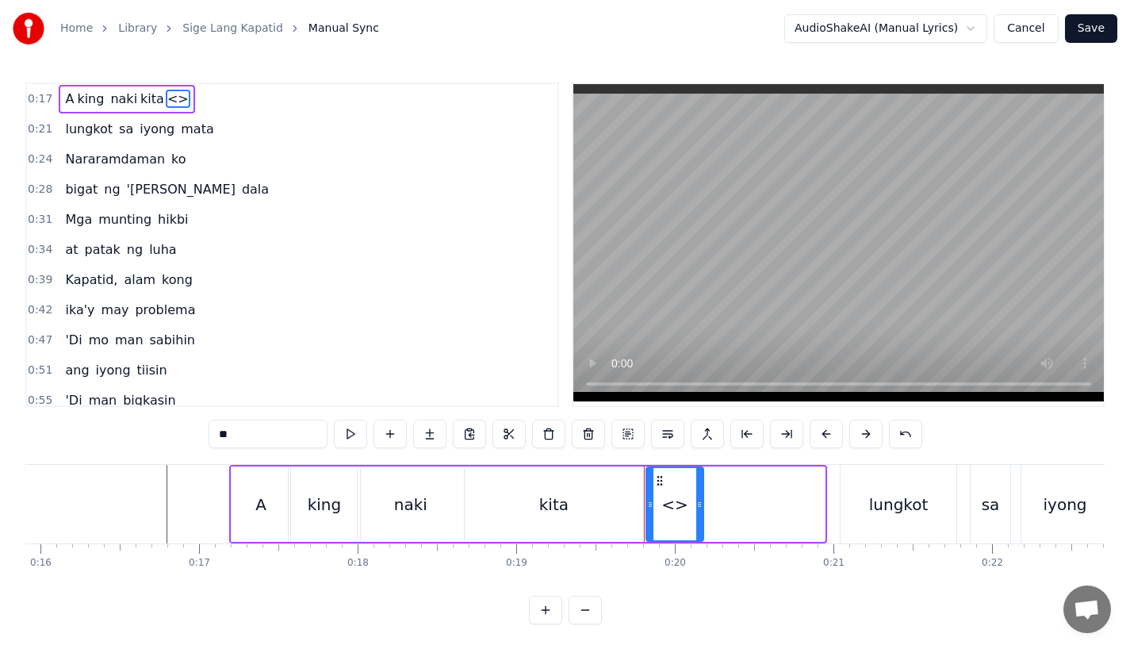
drag, startPoint x: 822, startPoint y: 512, endPoint x: 701, endPoint y: 516, distance: 121.4
click at [701, 516] on div at bounding box center [699, 504] width 6 height 72
drag, startPoint x: 259, startPoint y: 430, endPoint x: 18, endPoint y: 430, distance: 240.3
click at [18, 430] on div "Home Library Sige Lang Kapatid Manual Sync AudioShakeAI (Manual Lyrics) Cancel …" at bounding box center [565, 312] width 1130 height 624
click at [530, 511] on div "kita" at bounding box center [554, 503] width 178 height 75
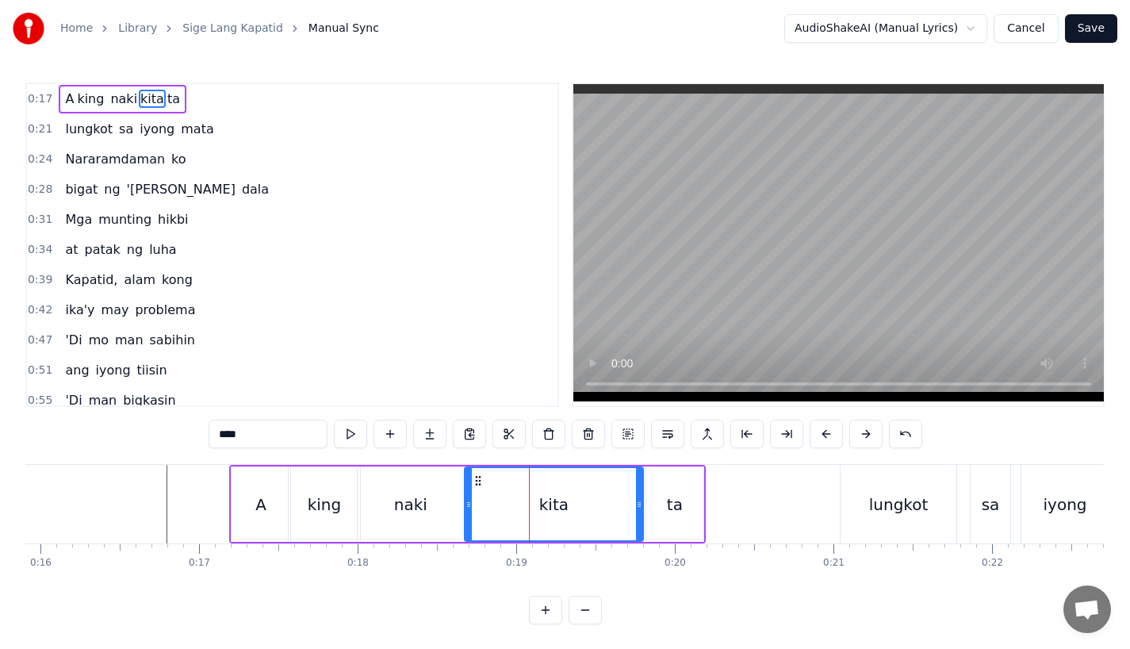
click at [250, 433] on input "****" at bounding box center [268, 433] width 119 height 29
click at [385, 485] on div "naki" at bounding box center [411, 503] width 106 height 75
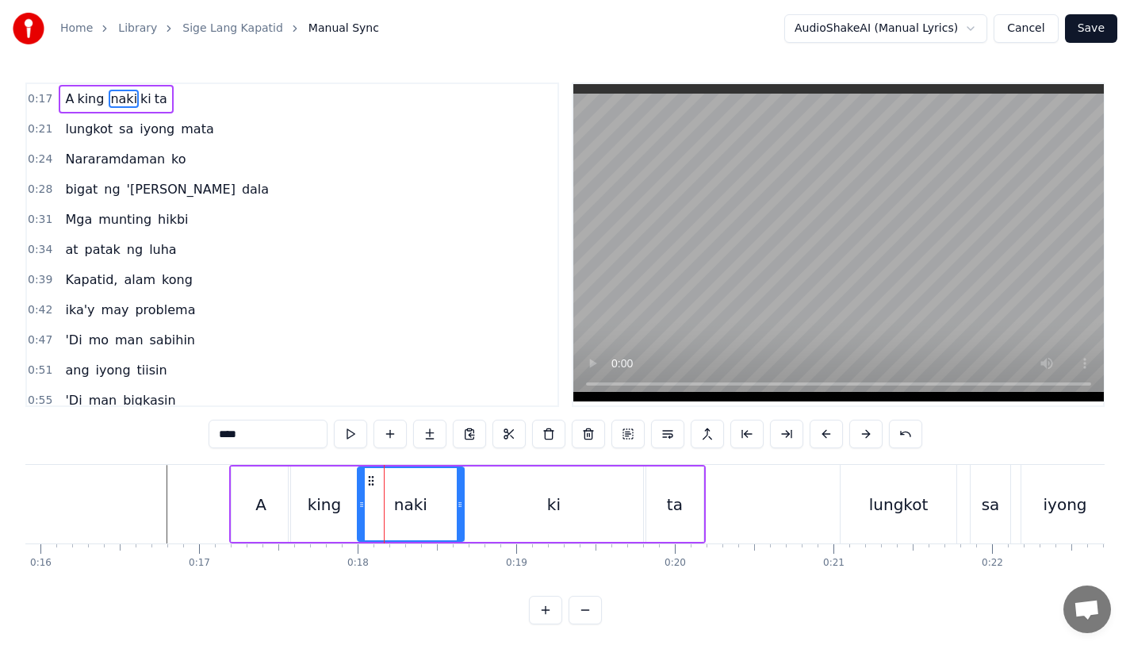
click at [521, 493] on div "ki" at bounding box center [554, 503] width 178 height 75
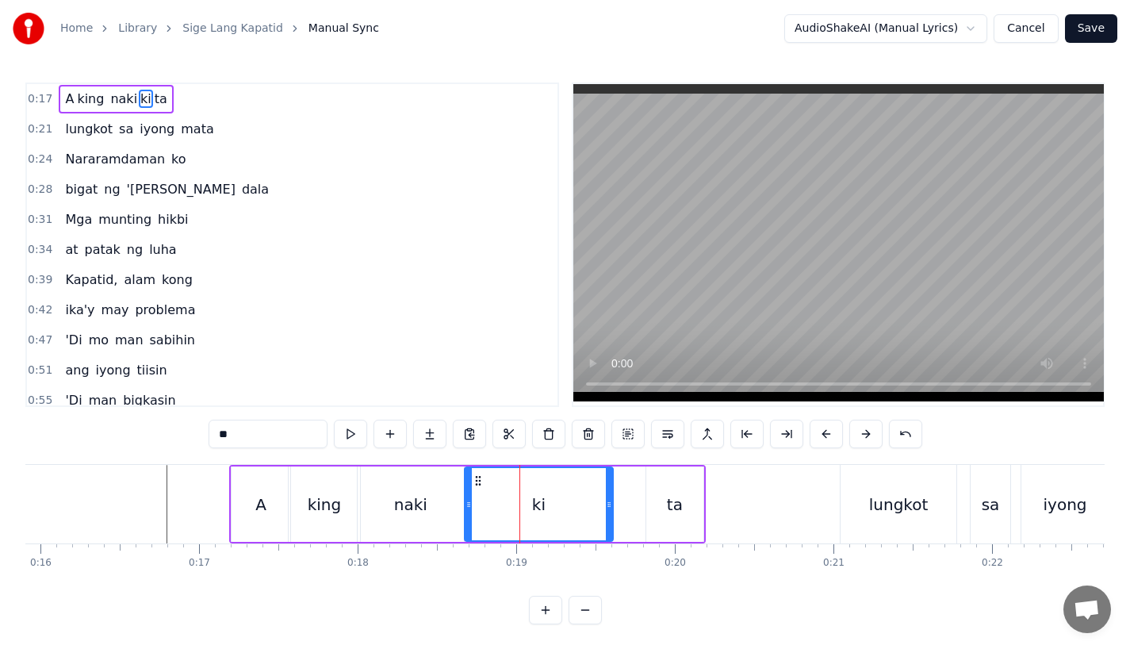
drag, startPoint x: 640, startPoint y: 508, endPoint x: 608, endPoint y: 508, distance: 31.7
click at [608, 508] on icon at bounding box center [609, 504] width 6 height 13
click at [649, 497] on div "ta" at bounding box center [674, 503] width 57 height 75
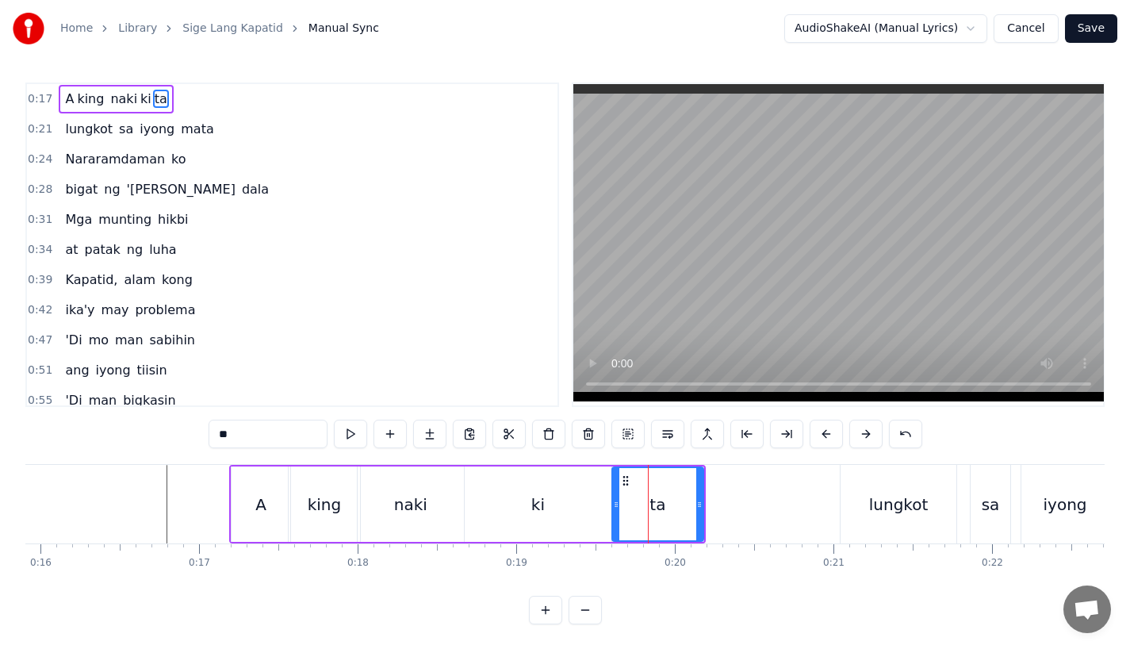
drag, startPoint x: 649, startPoint y: 501, endPoint x: 613, endPoint y: 509, distance: 37.3
click at [613, 509] on icon at bounding box center [616, 504] width 6 height 13
click at [404, 502] on div "naki" at bounding box center [410, 504] width 33 height 24
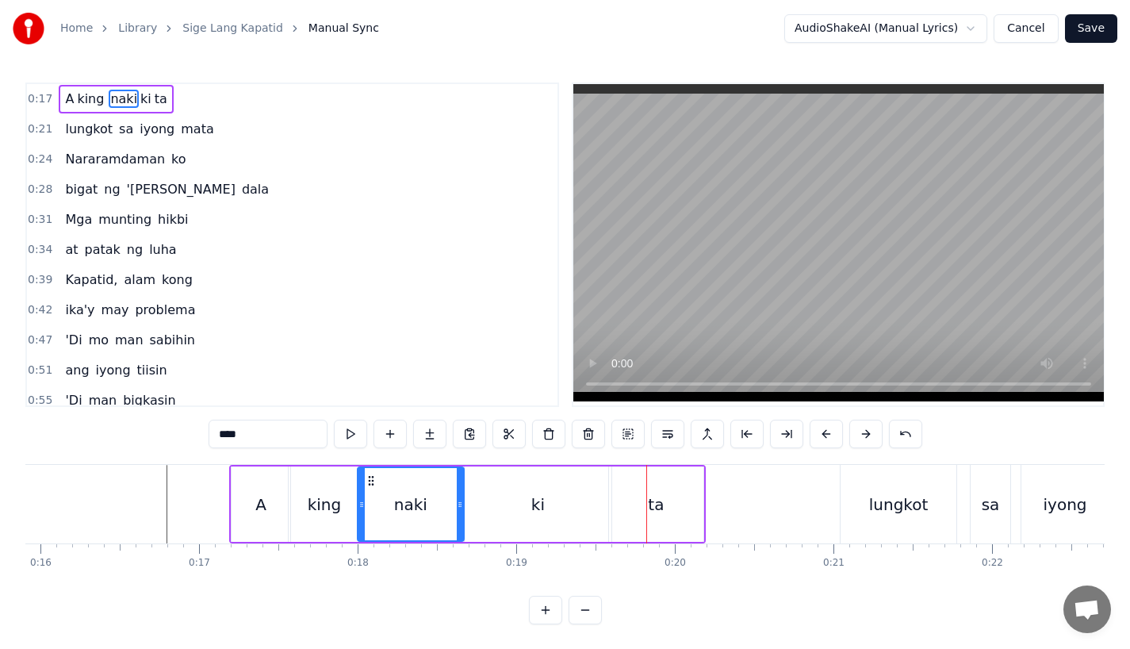
click at [581, 513] on div "ki" at bounding box center [538, 503] width 147 height 75
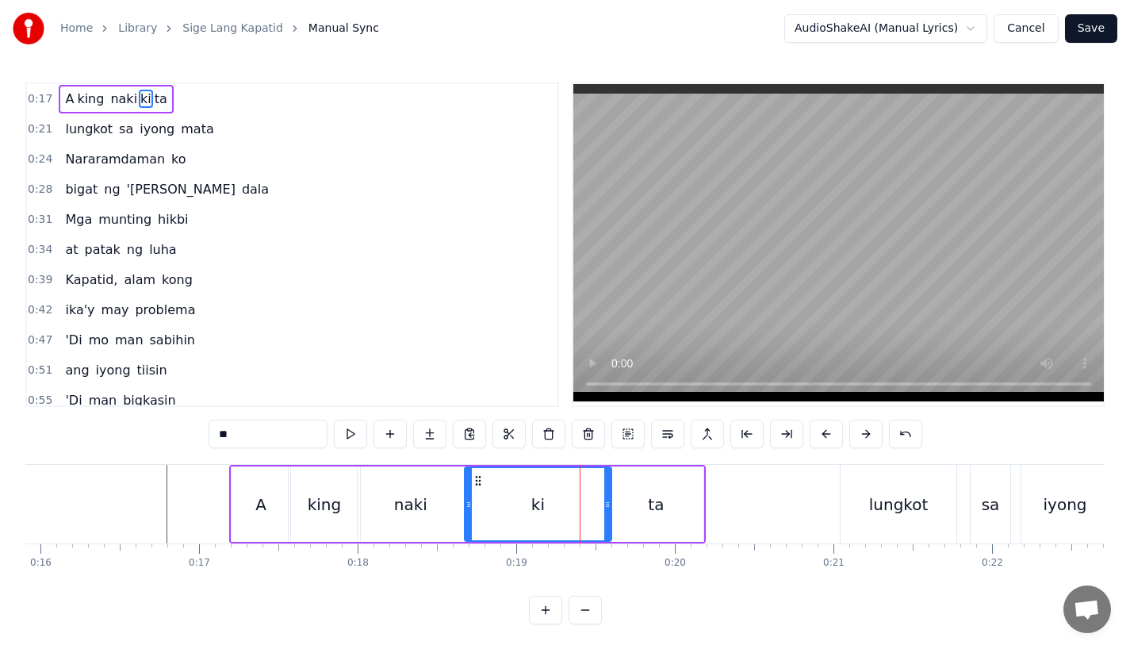
click at [640, 510] on div "ta" at bounding box center [656, 503] width 94 height 75
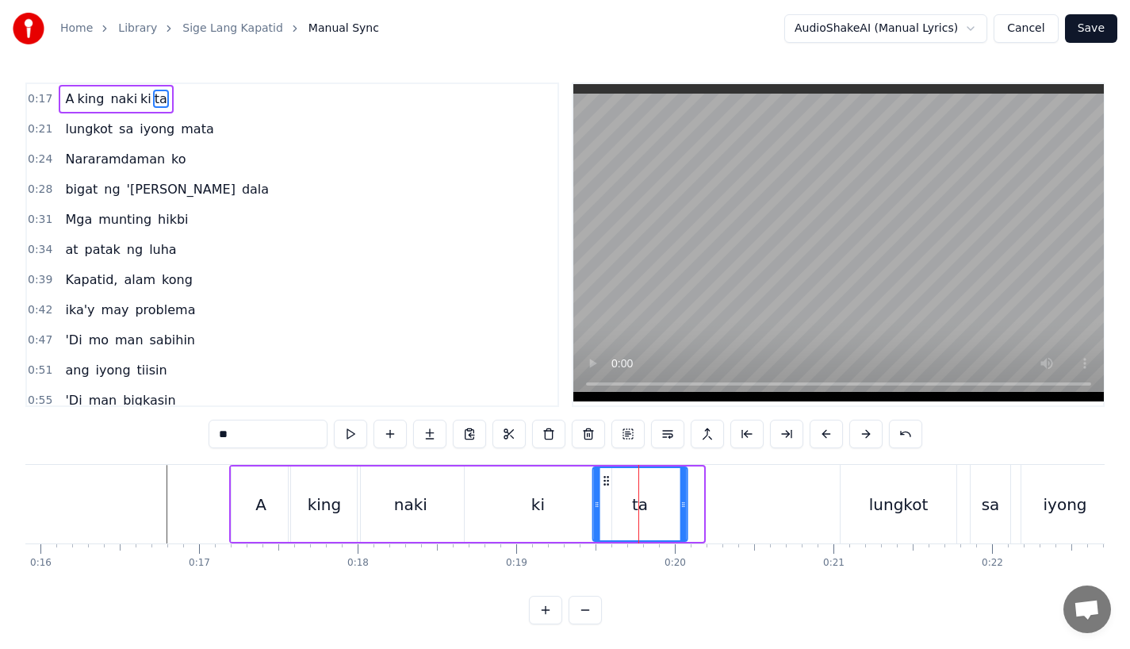
drag, startPoint x: 618, startPoint y: 476, endPoint x: 603, endPoint y: 476, distance: 15.9
click at [603, 476] on icon at bounding box center [606, 480] width 13 height 13
click at [561, 488] on div "ki" at bounding box center [538, 503] width 147 height 75
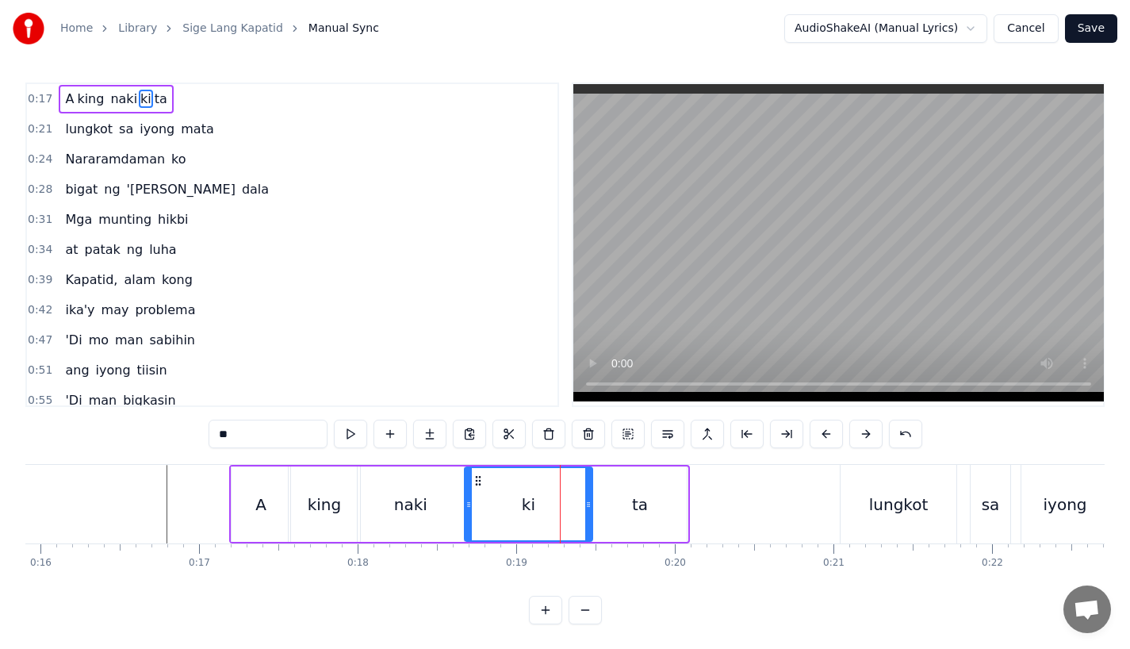
drag, startPoint x: 606, startPoint y: 500, endPoint x: 586, endPoint y: 503, distance: 20.0
click at [586, 503] on icon at bounding box center [588, 504] width 6 height 13
click at [430, 484] on div "naki" at bounding box center [411, 503] width 106 height 75
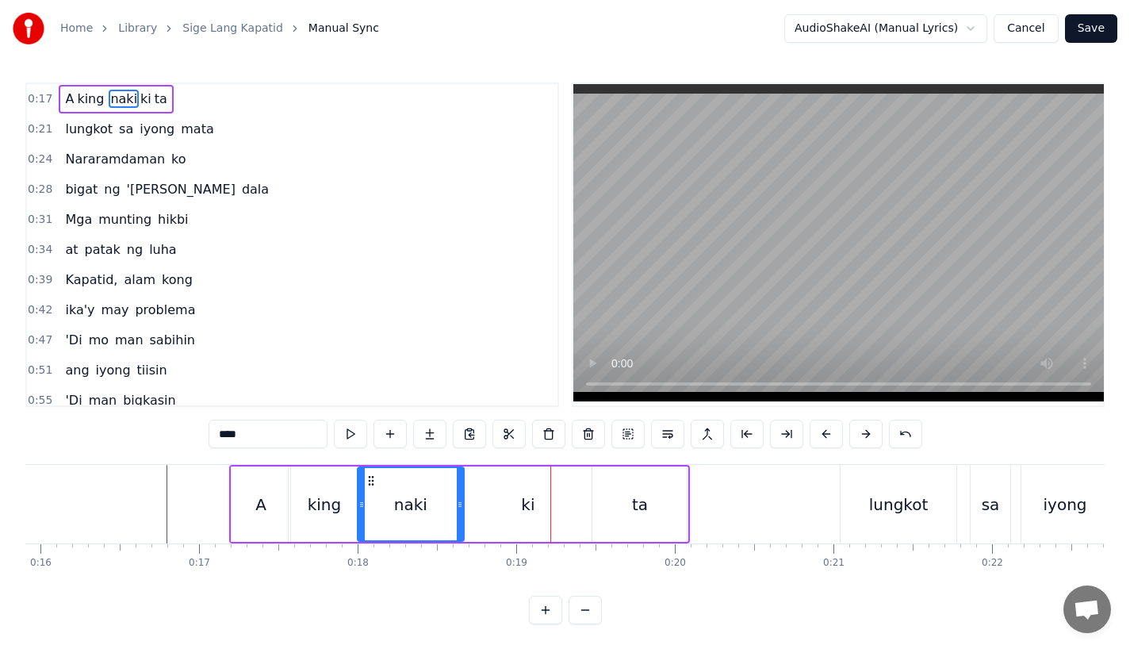
click at [409, 523] on div "naki" at bounding box center [410, 504] width 105 height 72
drag, startPoint x: 458, startPoint y: 511, endPoint x: 441, endPoint y: 514, distance: 17.7
click at [442, 514] on div at bounding box center [445, 504] width 6 height 72
click at [488, 511] on div "ki" at bounding box center [528, 503] width 127 height 75
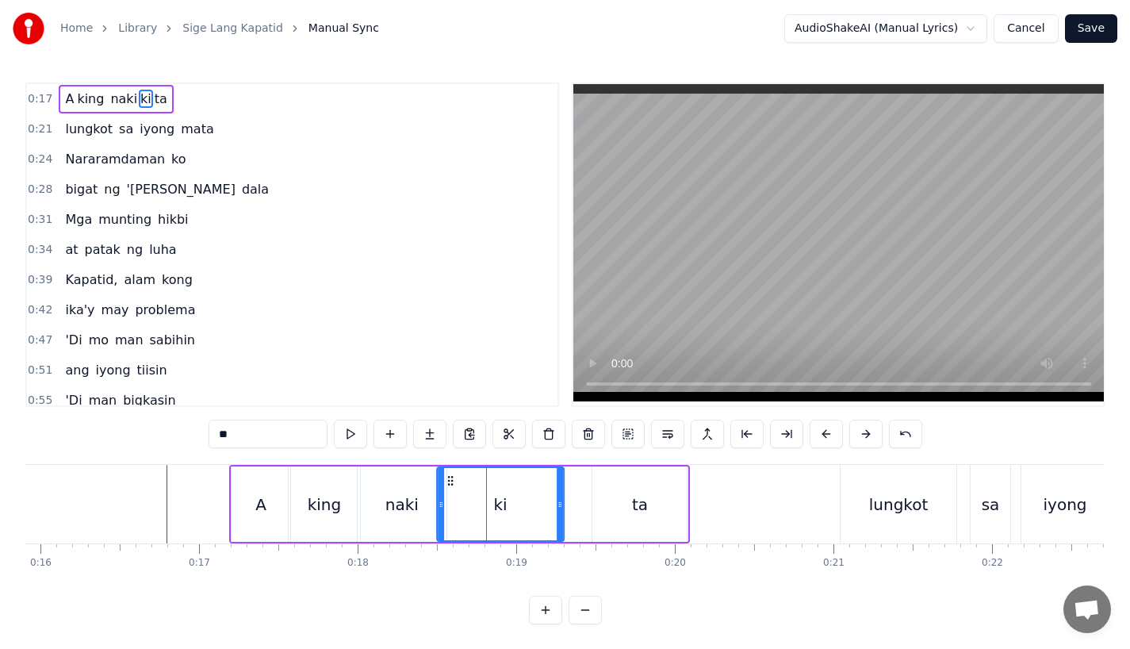
drag, startPoint x: 479, startPoint y: 481, endPoint x: 451, endPoint y: 482, distance: 27.8
click at [451, 482] on icon at bounding box center [450, 480] width 13 height 13
click at [621, 496] on div "ta" at bounding box center [639, 503] width 94 height 75
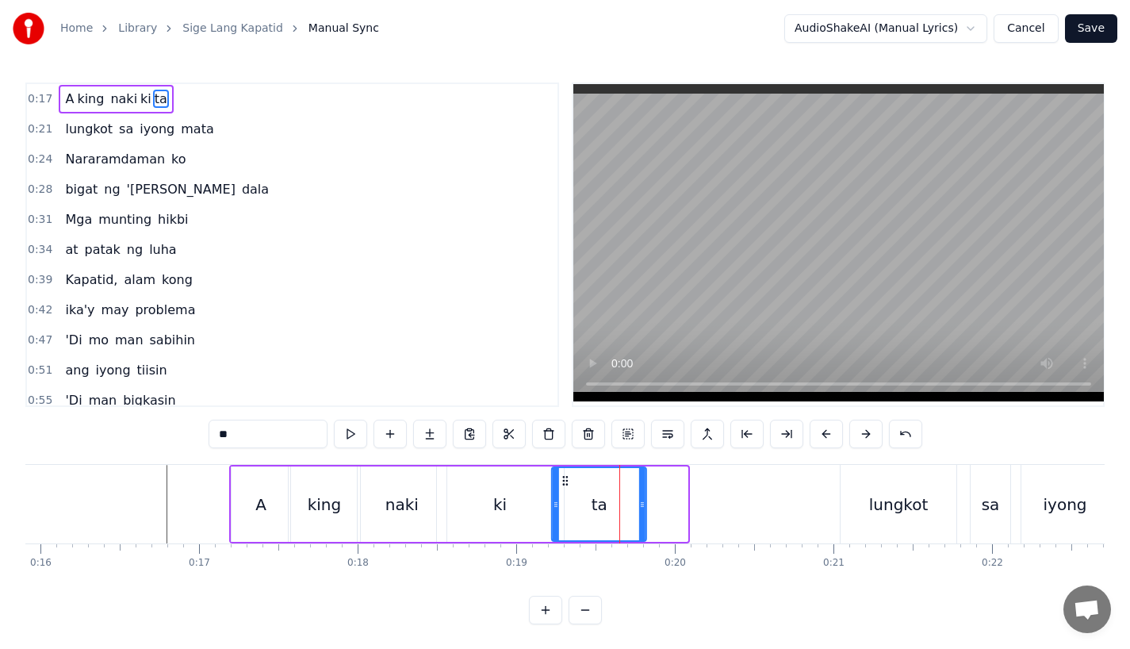
drag, startPoint x: 607, startPoint y: 480, endPoint x: 563, endPoint y: 481, distance: 43.6
click at [565, 482] on icon at bounding box center [565, 480] width 13 height 13
click at [324, 476] on div "king" at bounding box center [324, 503] width 71 height 75
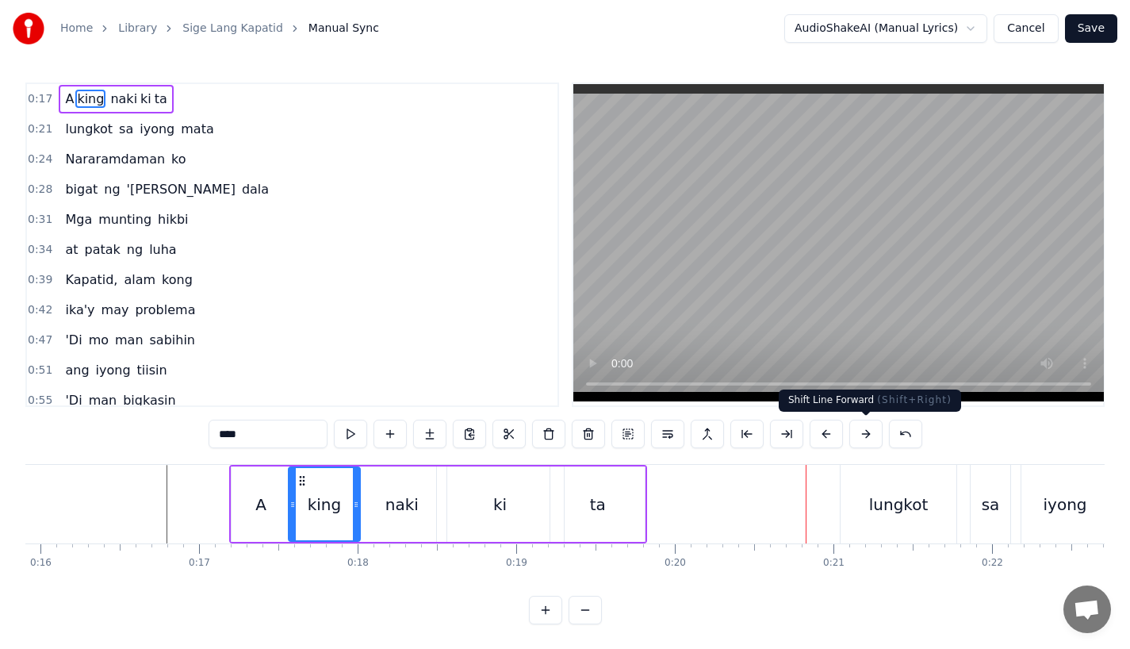
click at [878, 504] on div "lungkot" at bounding box center [898, 504] width 59 height 24
type input "*******"
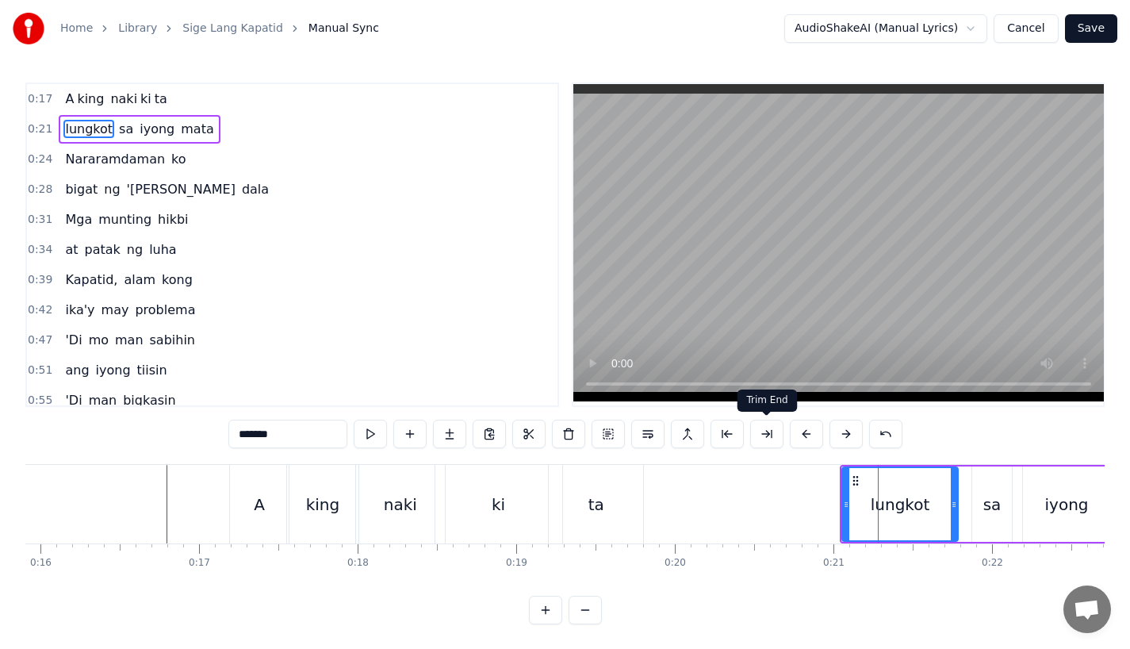
click at [806, 435] on button at bounding box center [806, 433] width 33 height 29
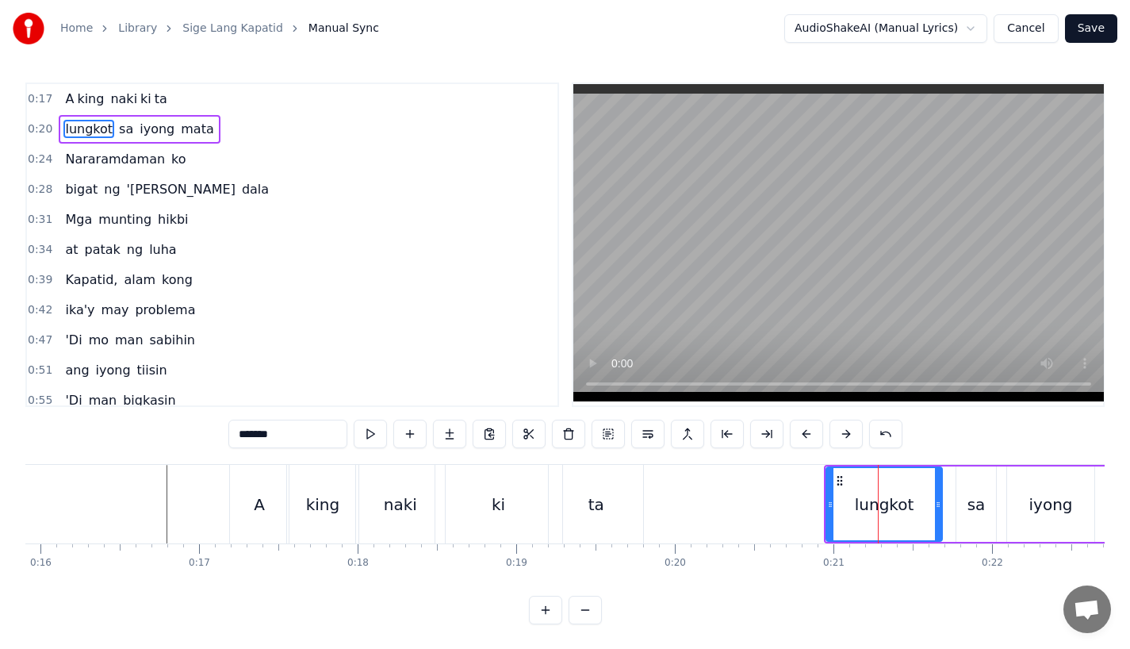
click at [806, 435] on button at bounding box center [806, 433] width 33 height 29
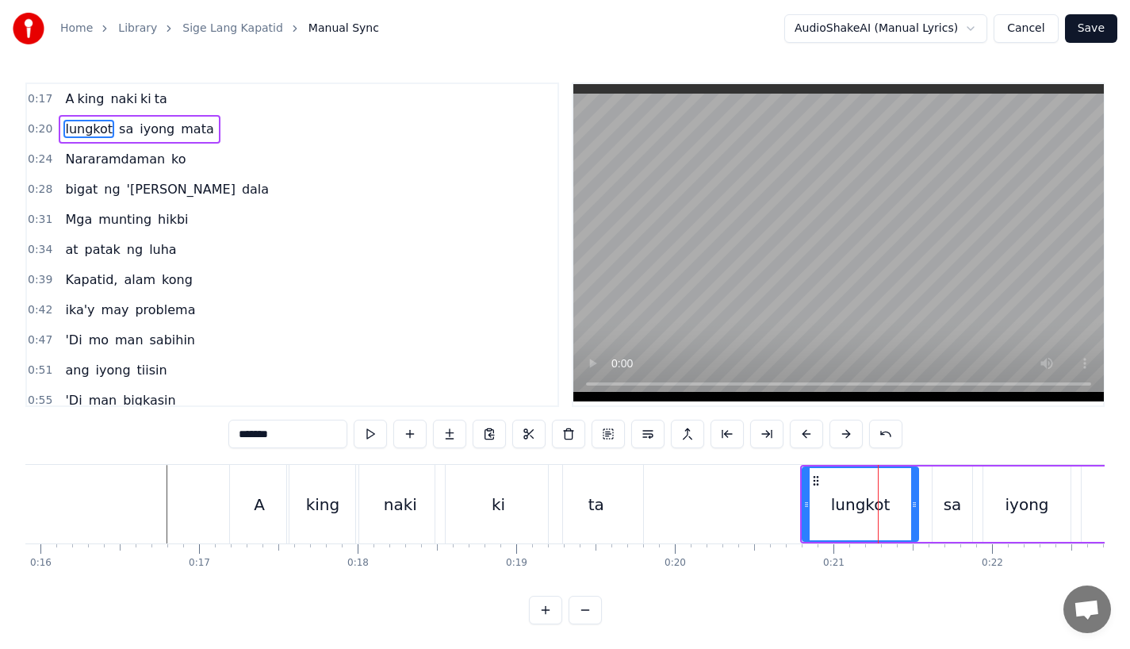
click at [806, 435] on button at bounding box center [806, 433] width 33 height 29
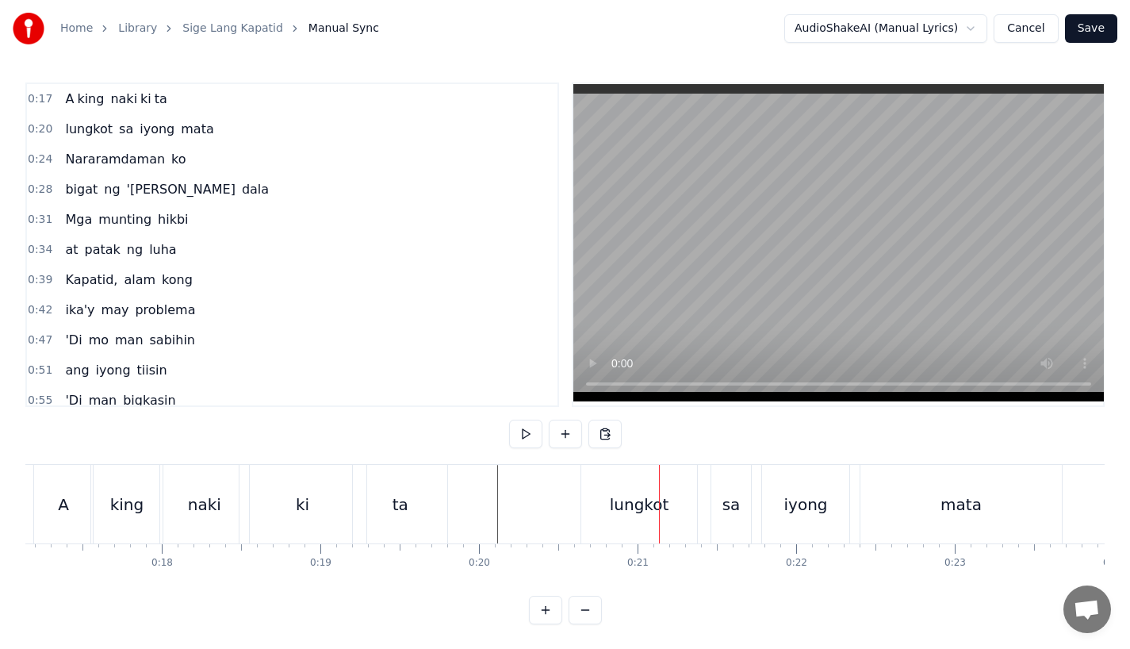
scroll to position [0, 2741]
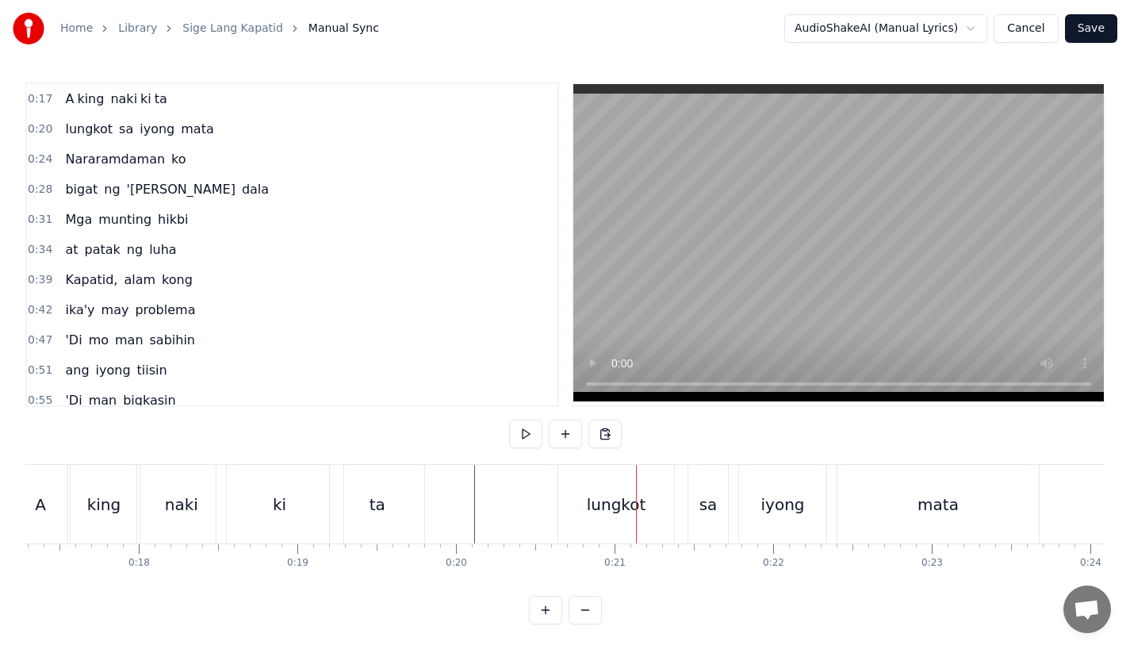
click at [596, 493] on div "lungkot" at bounding box center [616, 504] width 59 height 24
click at [572, 496] on div "lungkot" at bounding box center [616, 504] width 116 height 79
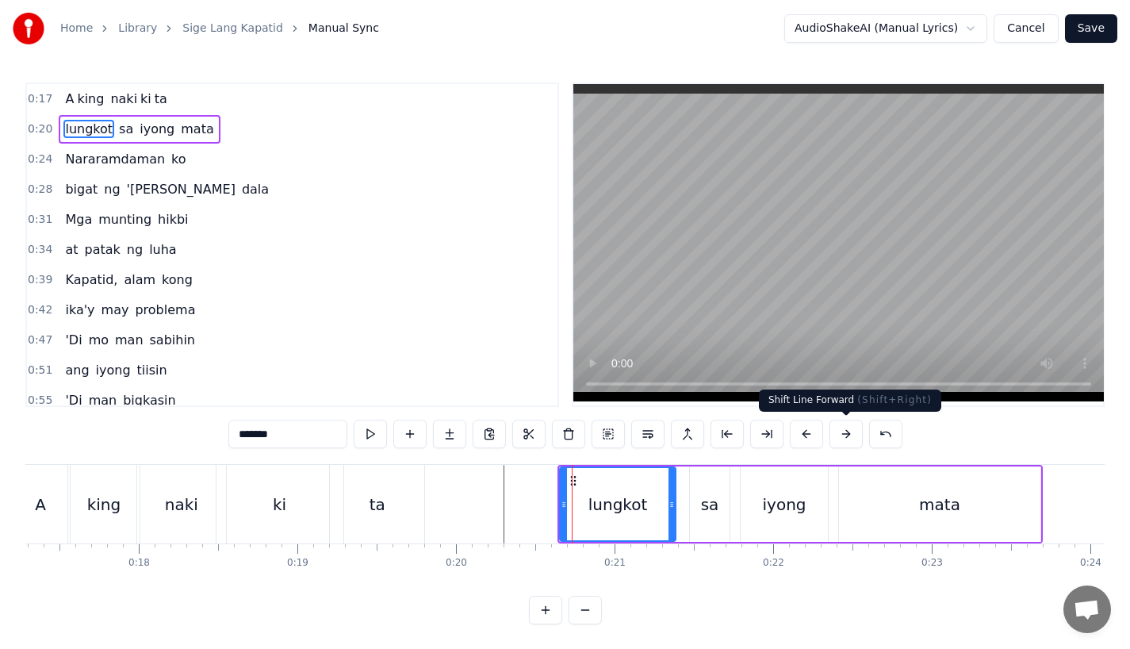
click at [847, 435] on button at bounding box center [845, 433] width 33 height 29
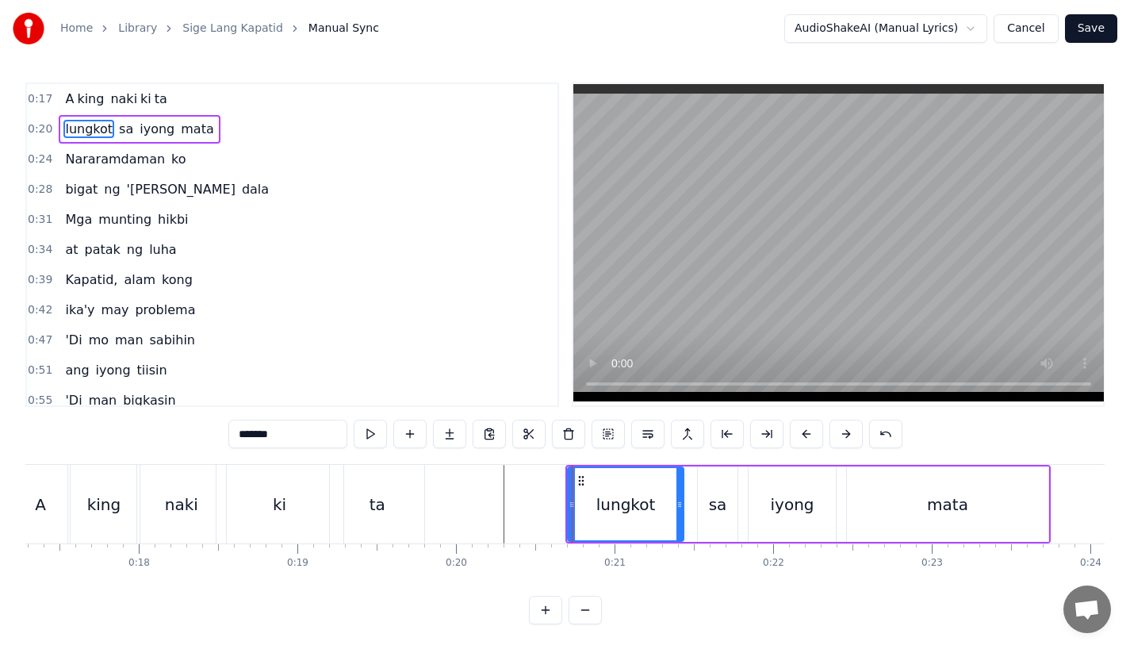
click at [847, 435] on button at bounding box center [845, 433] width 33 height 29
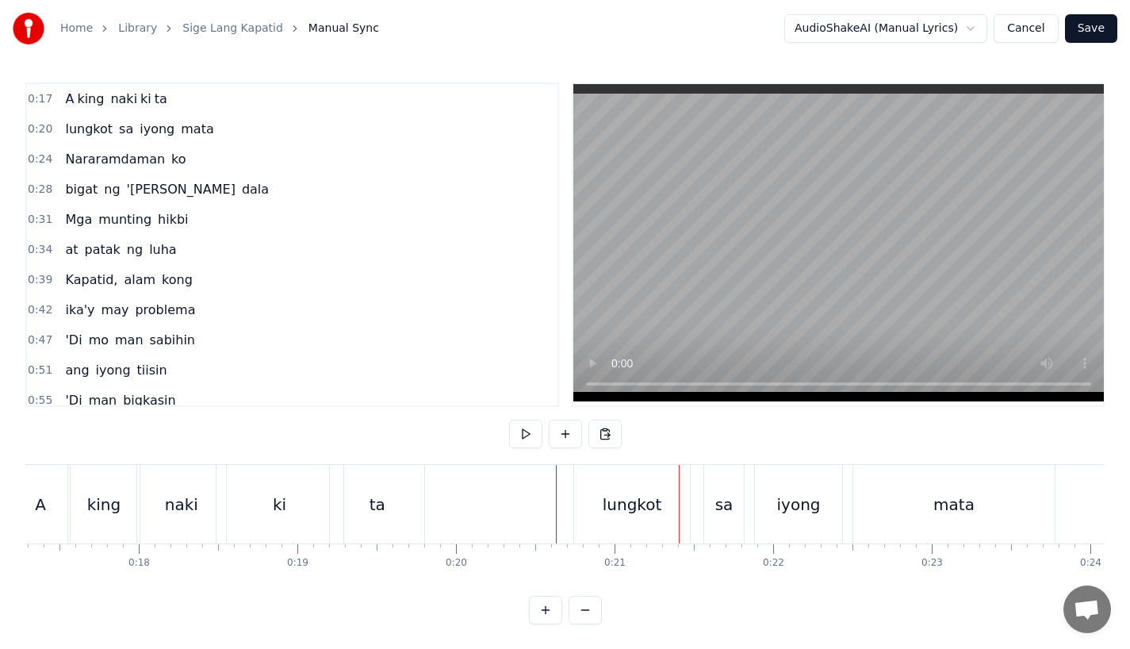
click at [612, 499] on div "lungkot" at bounding box center [632, 504] width 59 height 24
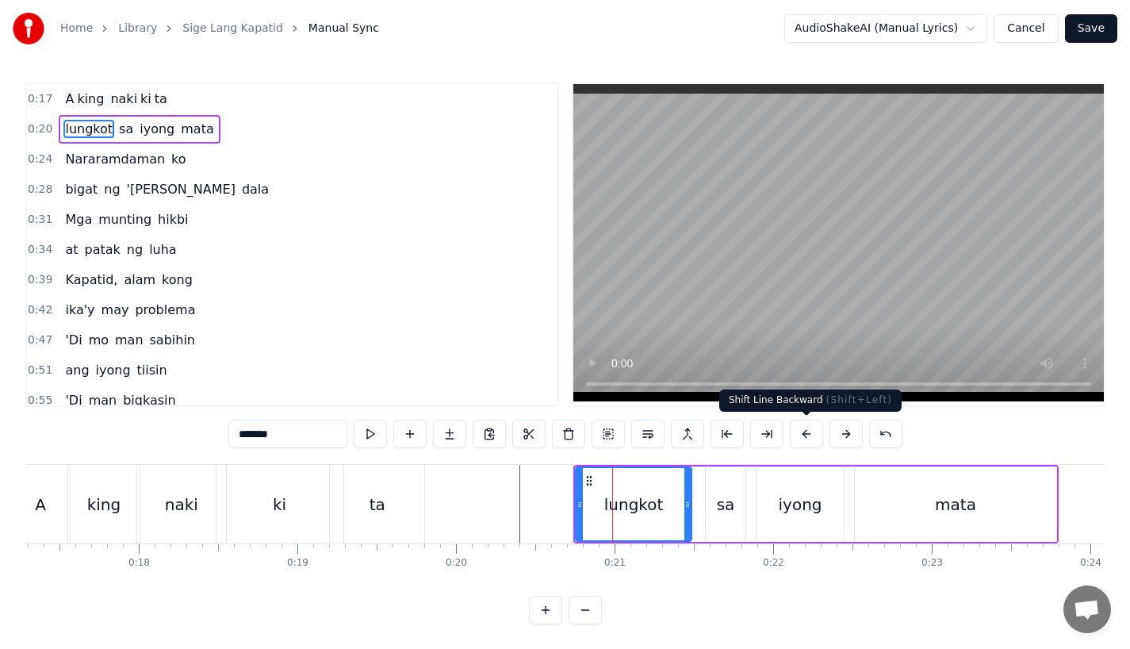
click at [803, 425] on button at bounding box center [806, 433] width 33 height 29
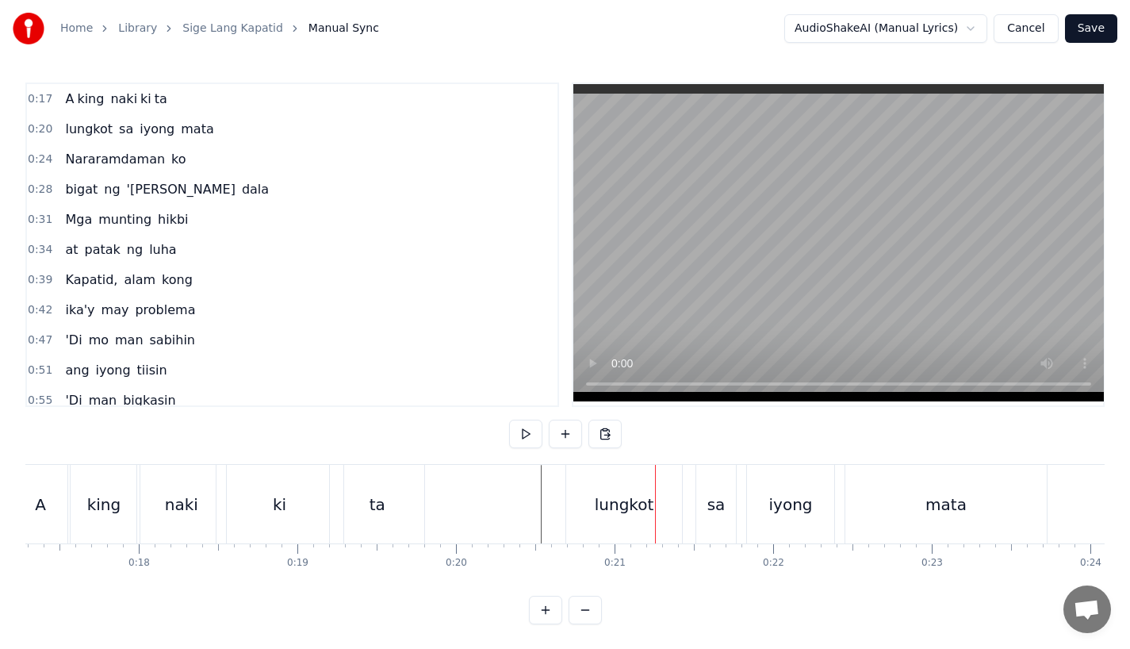
click at [621, 528] on div "lungkot" at bounding box center [624, 504] width 116 height 79
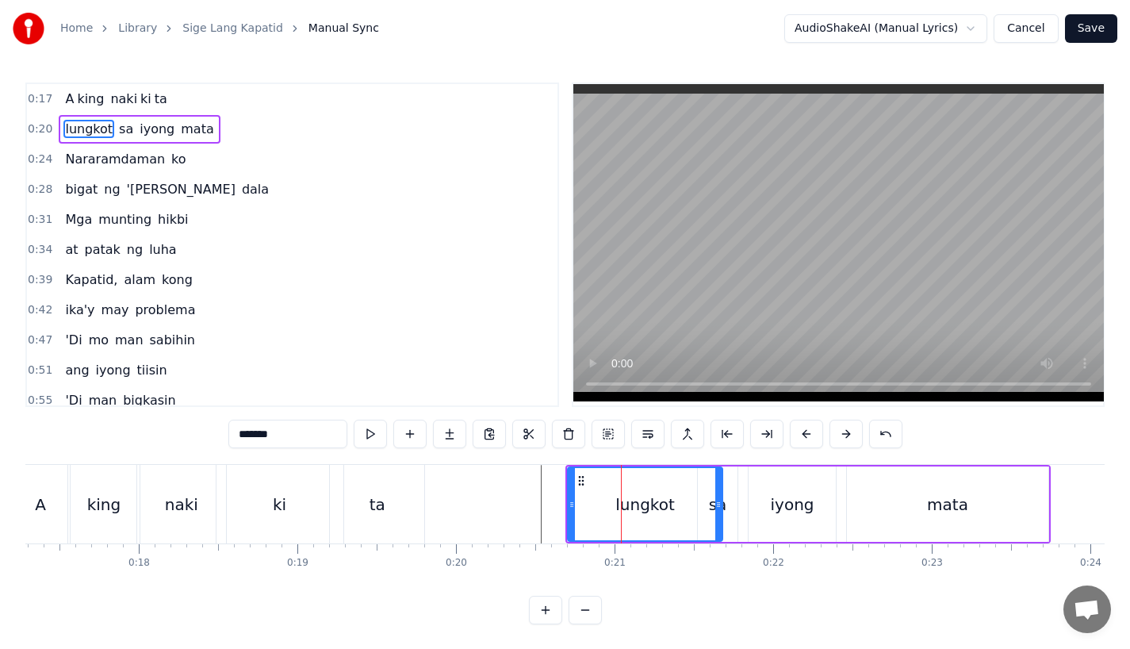
drag, startPoint x: 682, startPoint y: 504, endPoint x: 729, endPoint y: 504, distance: 46.8
click at [722, 504] on icon at bounding box center [718, 504] width 6 height 13
click at [733, 496] on div "sa" at bounding box center [718, 503] width 40 height 75
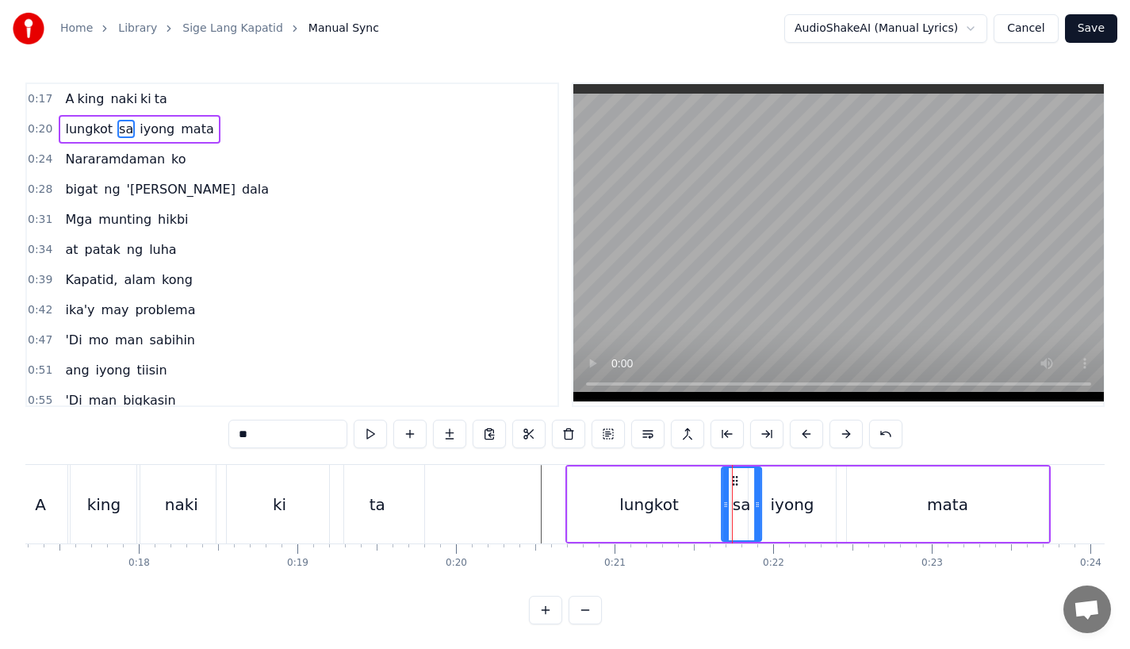
drag, startPoint x: 710, startPoint y: 481, endPoint x: 733, endPoint y: 481, distance: 23.8
click at [733, 481] on circle at bounding box center [733, 480] width 1 height 1
click at [785, 487] on div "iyong" at bounding box center [792, 503] width 87 height 75
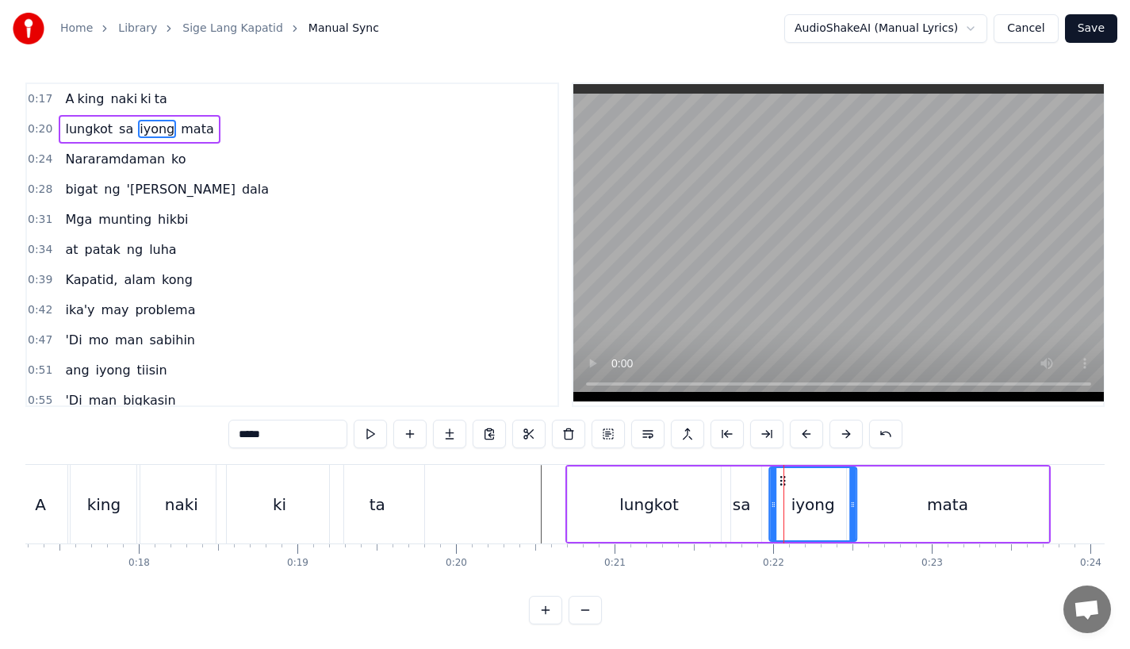
drag, startPoint x: 762, startPoint y: 479, endPoint x: 783, endPoint y: 478, distance: 20.6
click at [898, 489] on div "mata" at bounding box center [947, 503] width 201 height 75
type input "****"
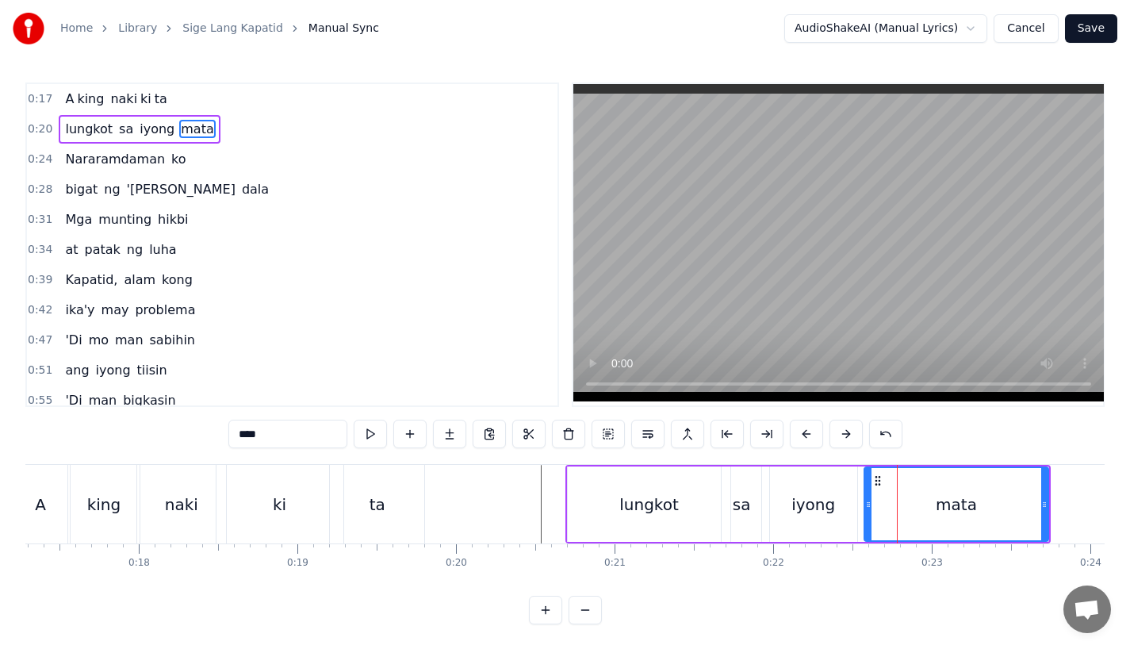
drag, startPoint x: 851, startPoint y: 504, endPoint x: 873, endPoint y: 504, distance: 22.2
click at [871, 504] on icon at bounding box center [868, 504] width 6 height 13
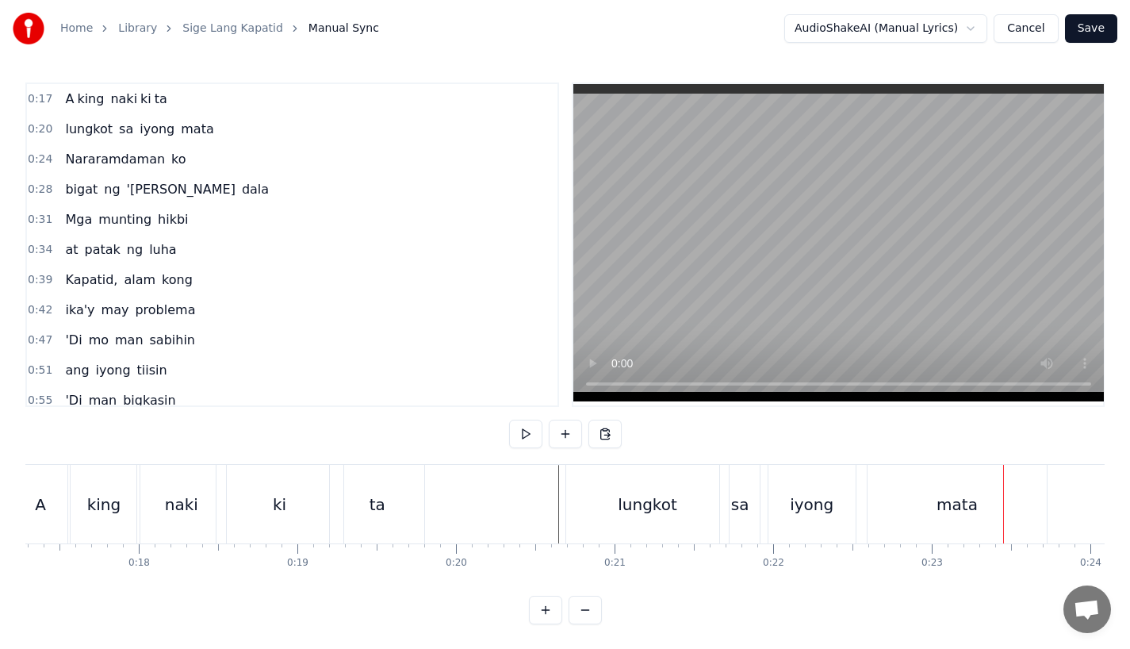
click at [894, 490] on div "mata" at bounding box center [956, 504] width 179 height 79
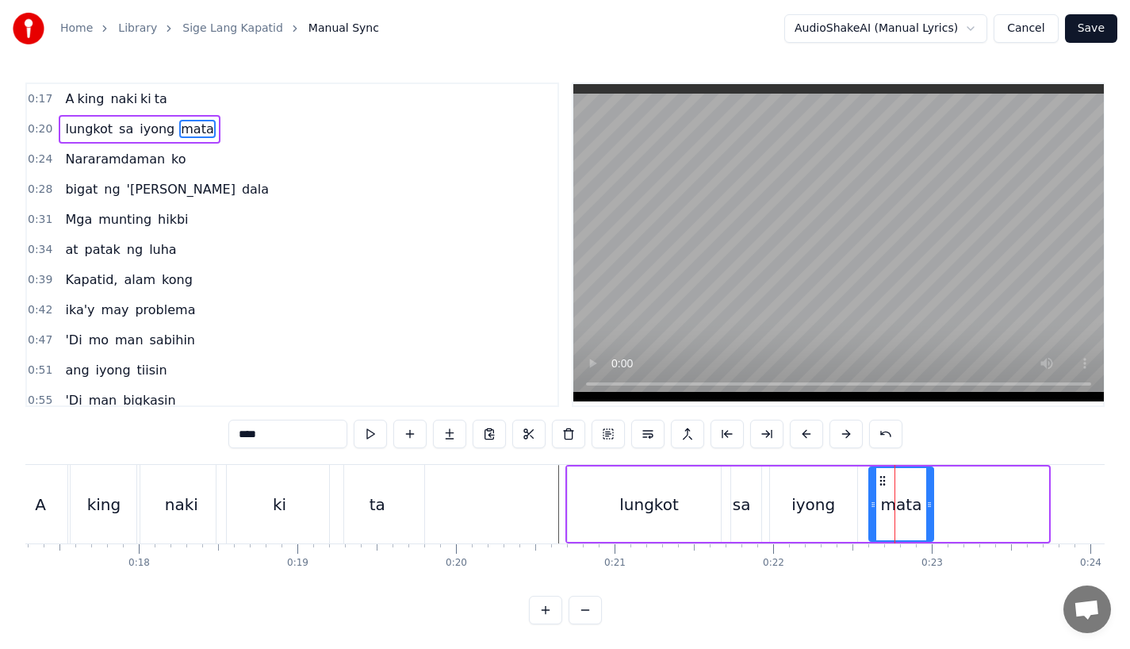
drag, startPoint x: 1042, startPoint y: 508, endPoint x: 925, endPoint y: 515, distance: 116.8
click at [926, 515] on div at bounding box center [929, 504] width 6 height 72
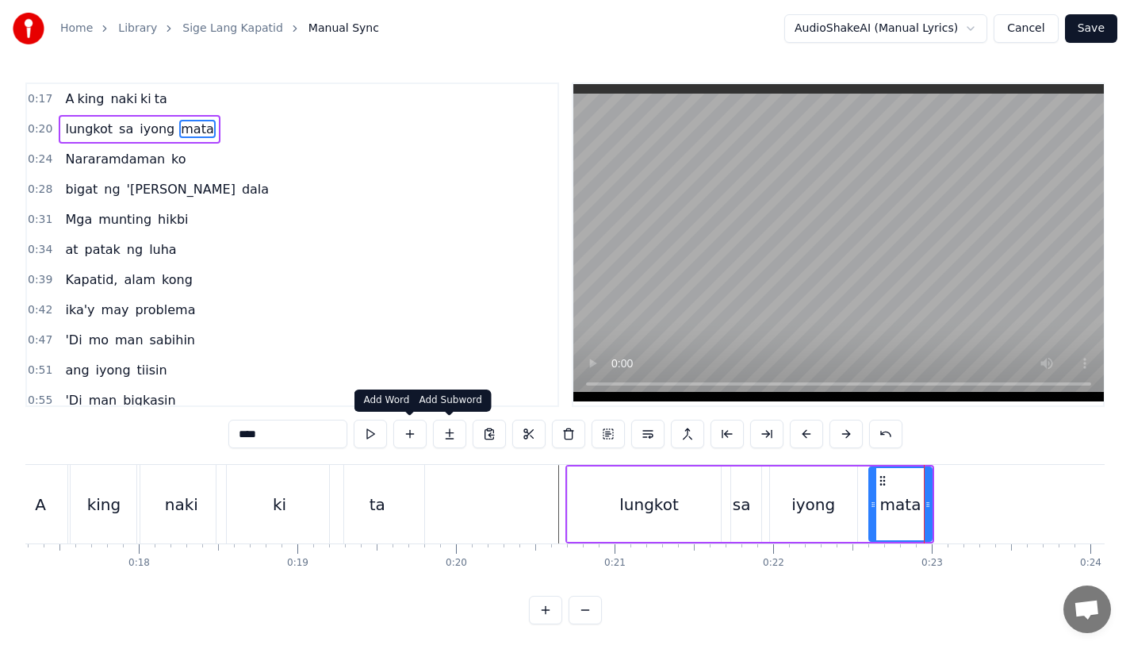
click at [441, 438] on button at bounding box center [449, 433] width 33 height 29
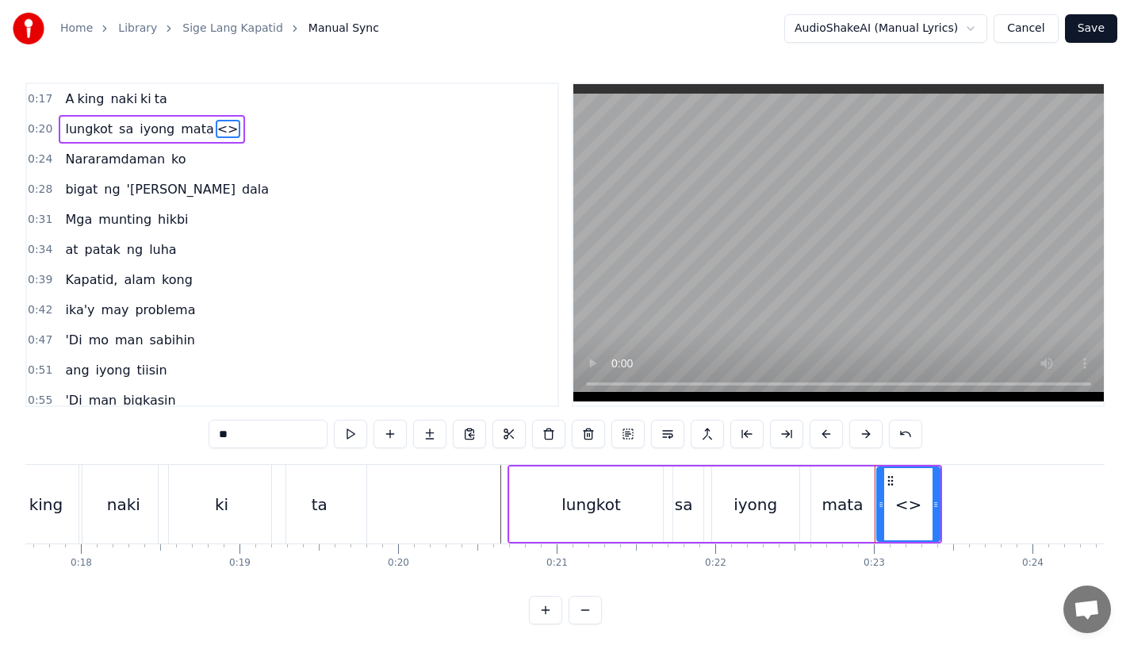
scroll to position [0, 2834]
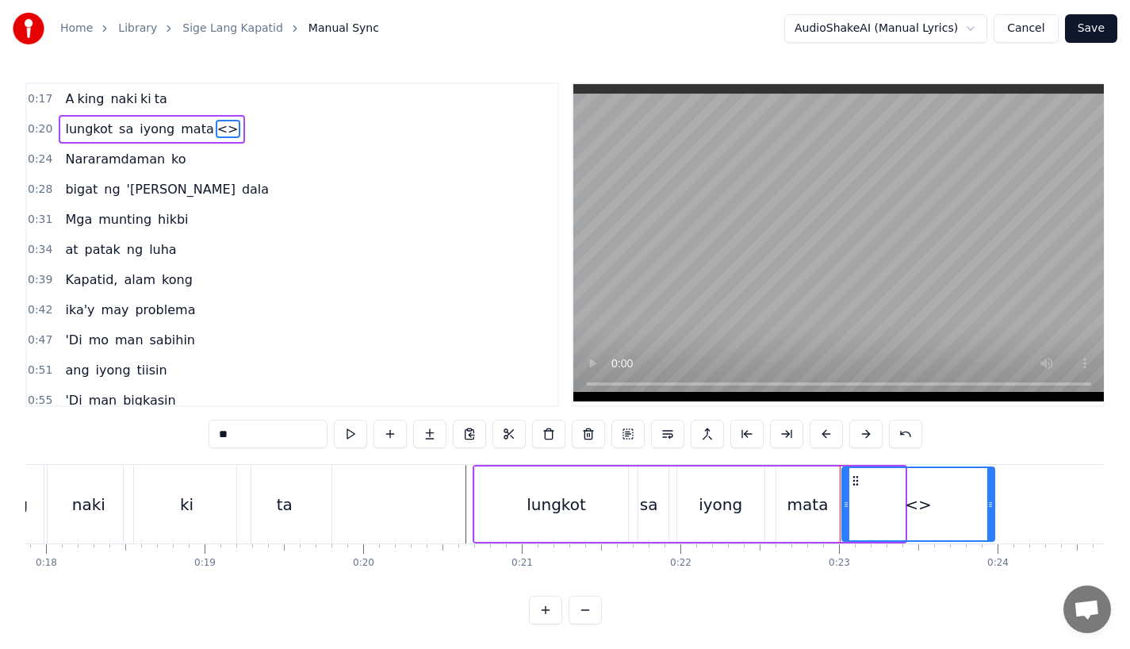
drag, startPoint x: 902, startPoint y: 509, endPoint x: 994, endPoint y: 519, distance: 92.6
click at [994, 519] on div at bounding box center [990, 504] width 6 height 72
click at [811, 504] on div "mata" at bounding box center [807, 504] width 41 height 24
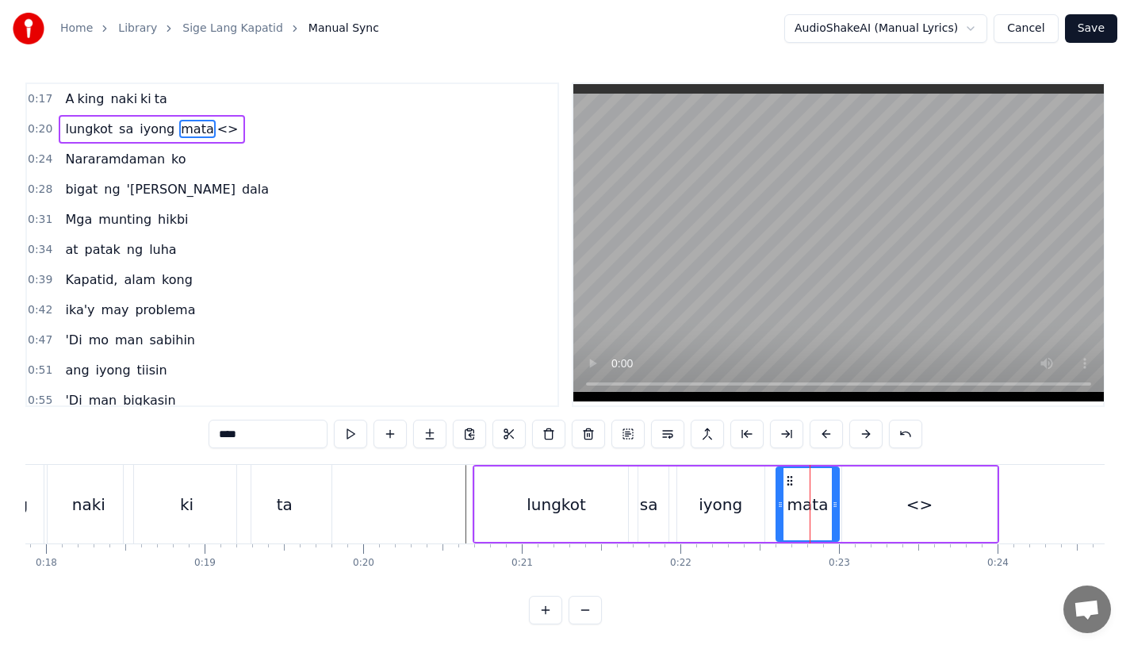
click at [263, 442] on input "****" at bounding box center [268, 433] width 119 height 29
click at [898, 502] on div "<>" at bounding box center [919, 503] width 155 height 75
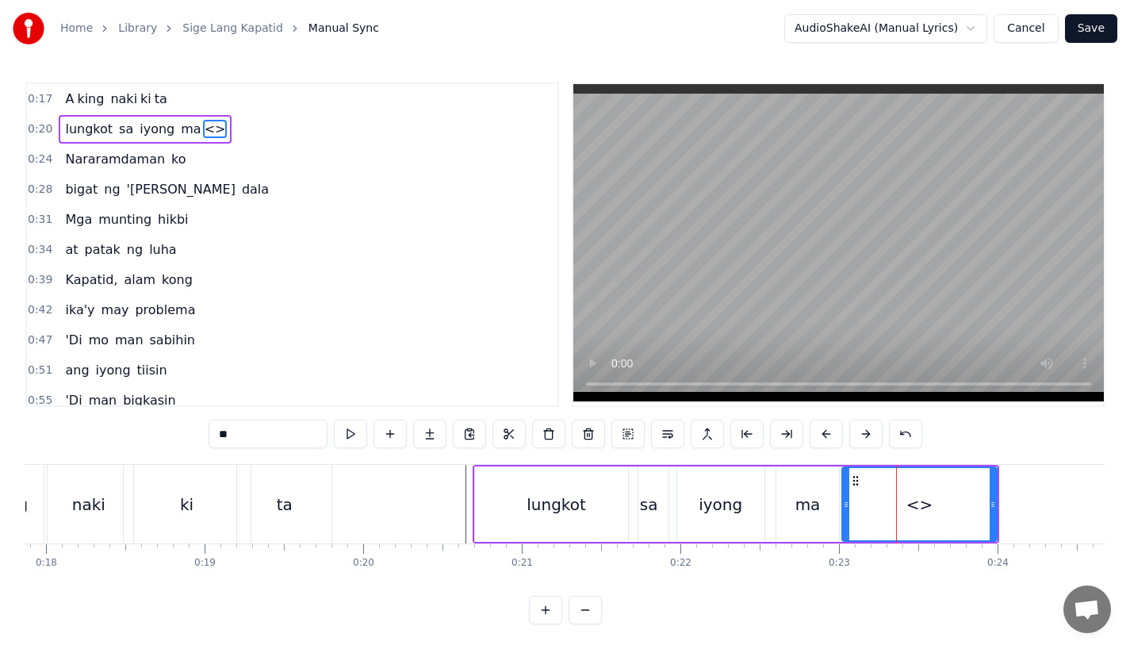
drag, startPoint x: 251, startPoint y: 433, endPoint x: 114, endPoint y: 433, distance: 136.4
click at [114, 433] on div "0:17 A king naki ki ta 0:20 lungkot sa iyong ma <> 0:24 Nararamdaman ko 0:28 bi…" at bounding box center [564, 353] width 1079 height 542
click at [503, 509] on div "lungkot" at bounding box center [556, 503] width 163 height 75
type input "*******"
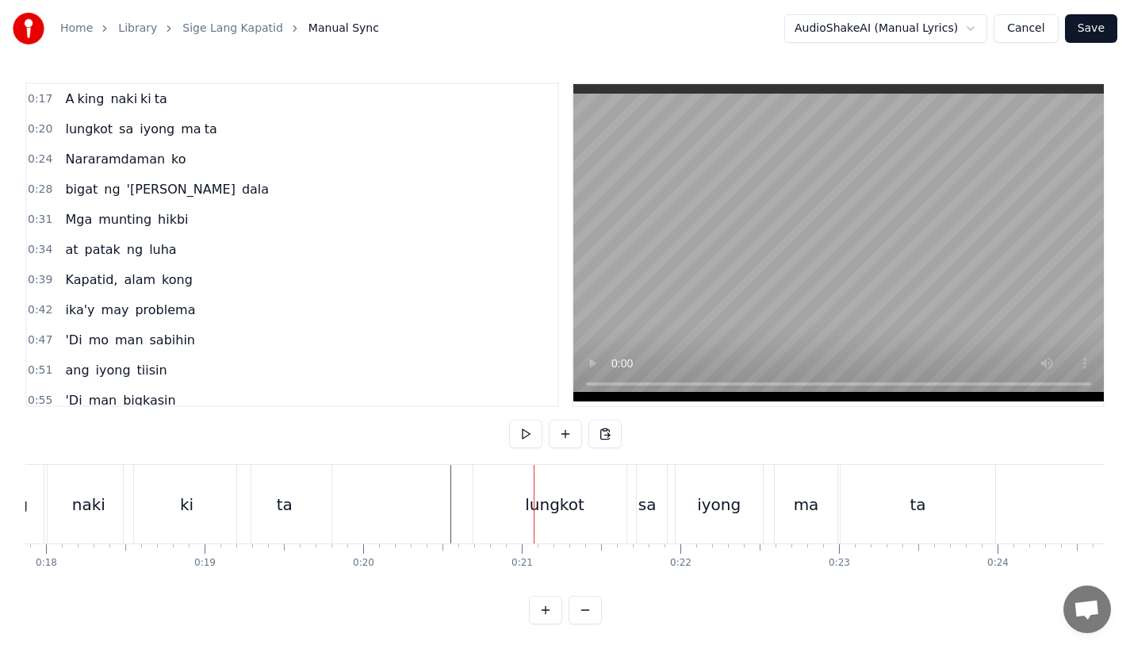
click at [505, 483] on div "lungkot" at bounding box center [554, 504] width 163 height 79
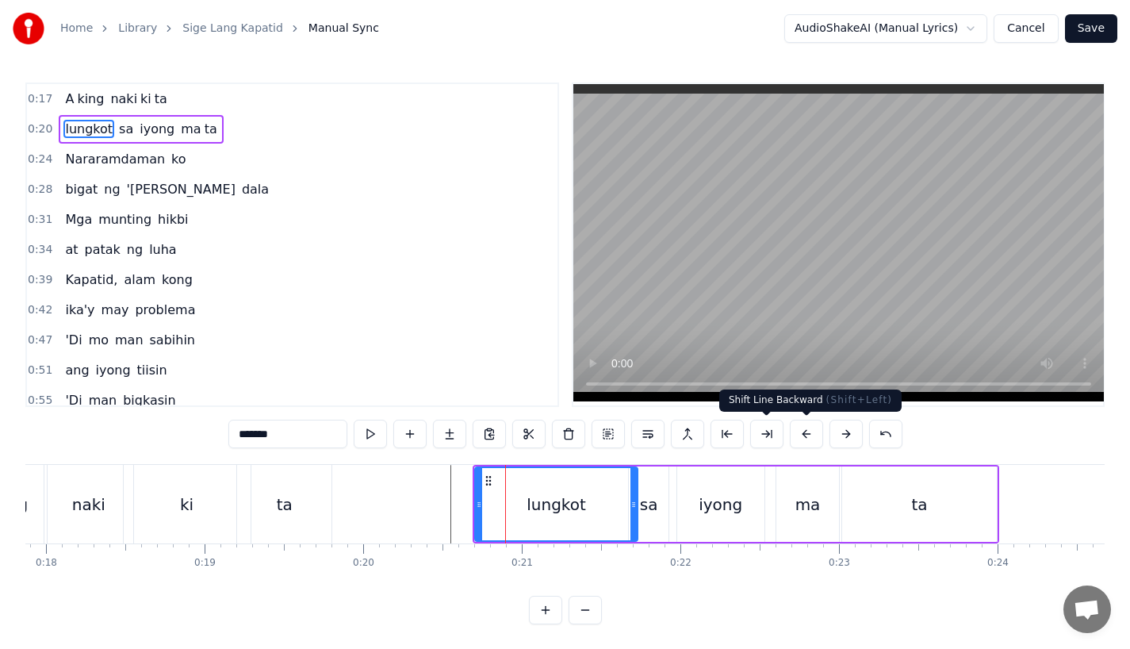
click at [810, 433] on button at bounding box center [806, 433] width 33 height 29
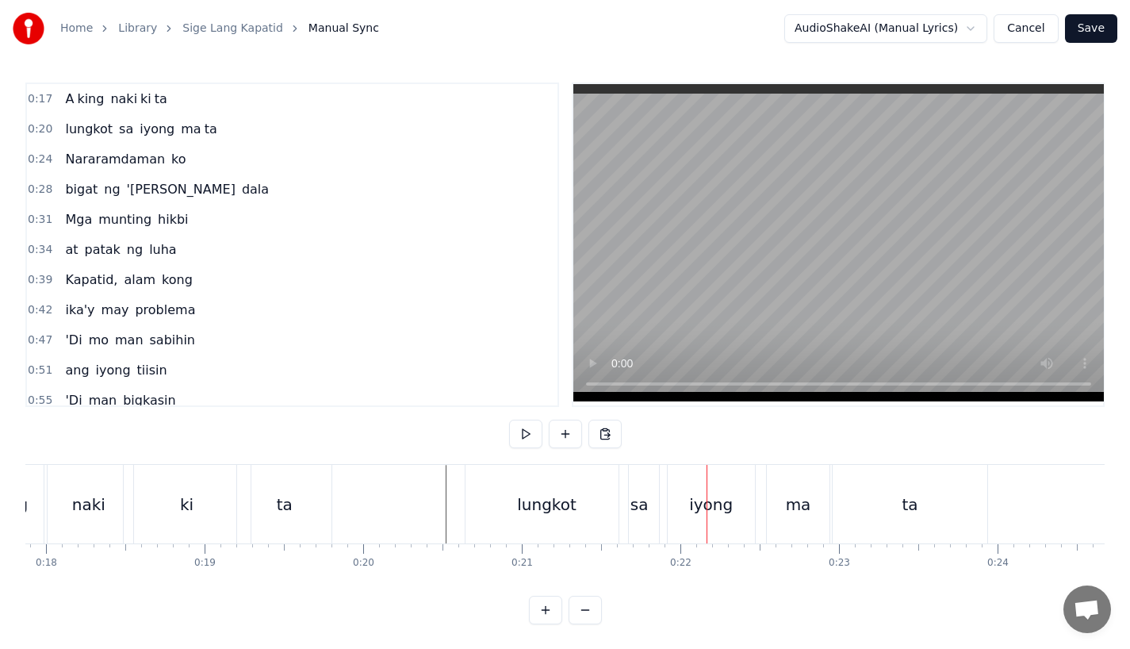
click at [699, 506] on div "iyong" at bounding box center [711, 504] width 44 height 24
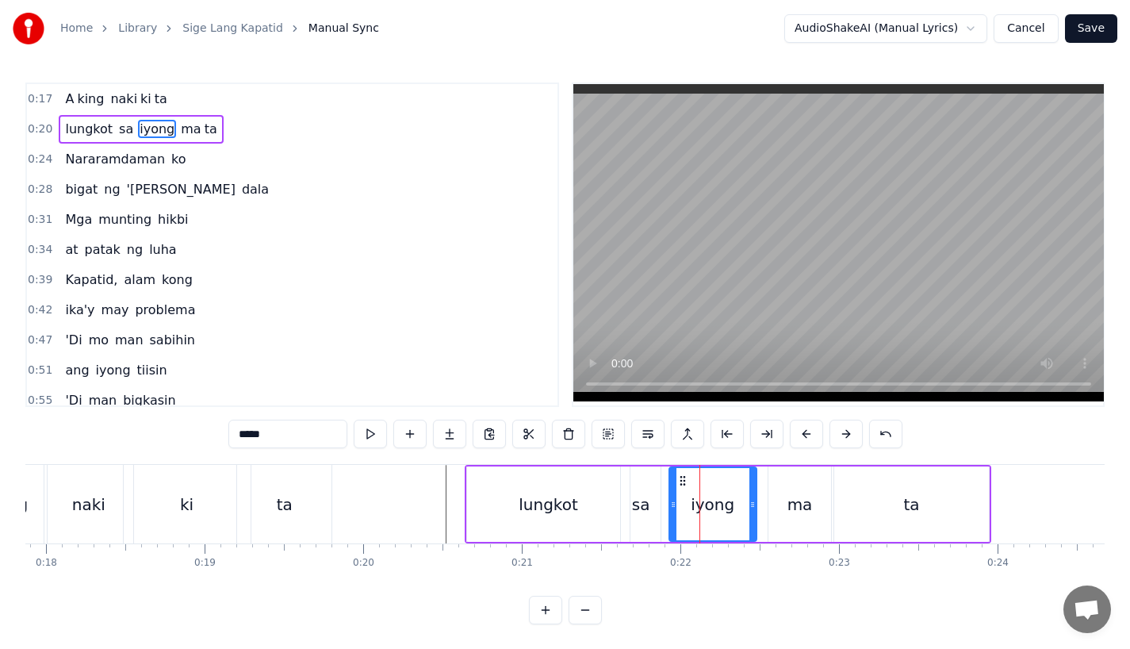
click at [649, 486] on div "sa" at bounding box center [641, 503] width 40 height 75
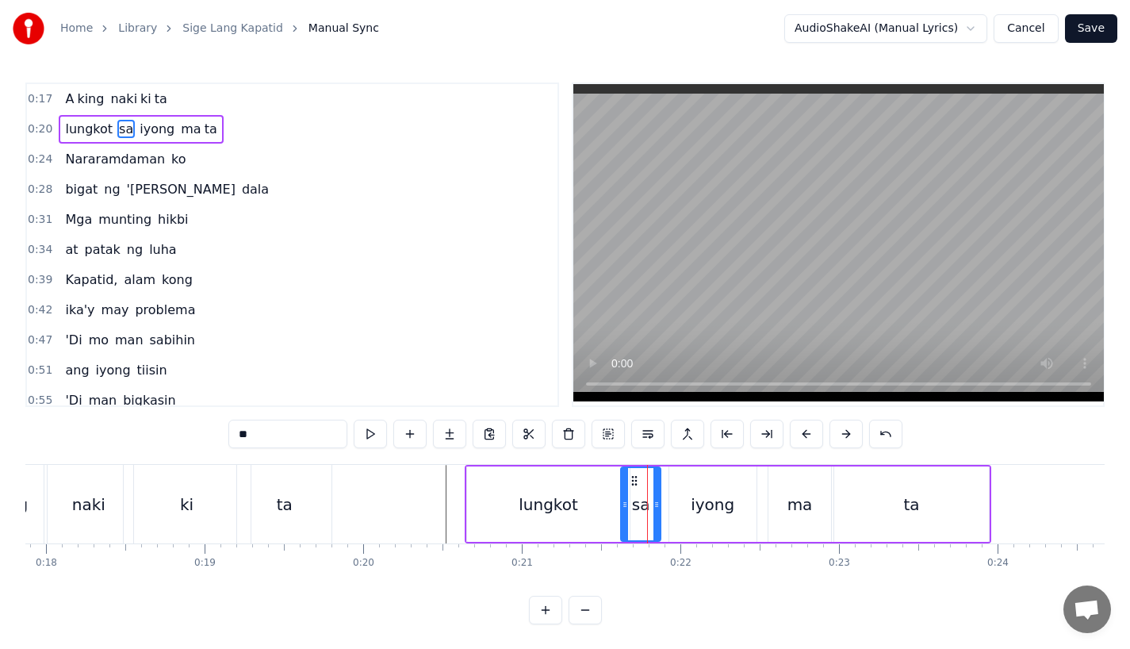
drag, startPoint x: 624, startPoint y: 507, endPoint x: 599, endPoint y: 511, distance: 24.8
click at [622, 511] on div at bounding box center [625, 504] width 6 height 72
click at [575, 510] on div "lungkot" at bounding box center [548, 503] width 163 height 75
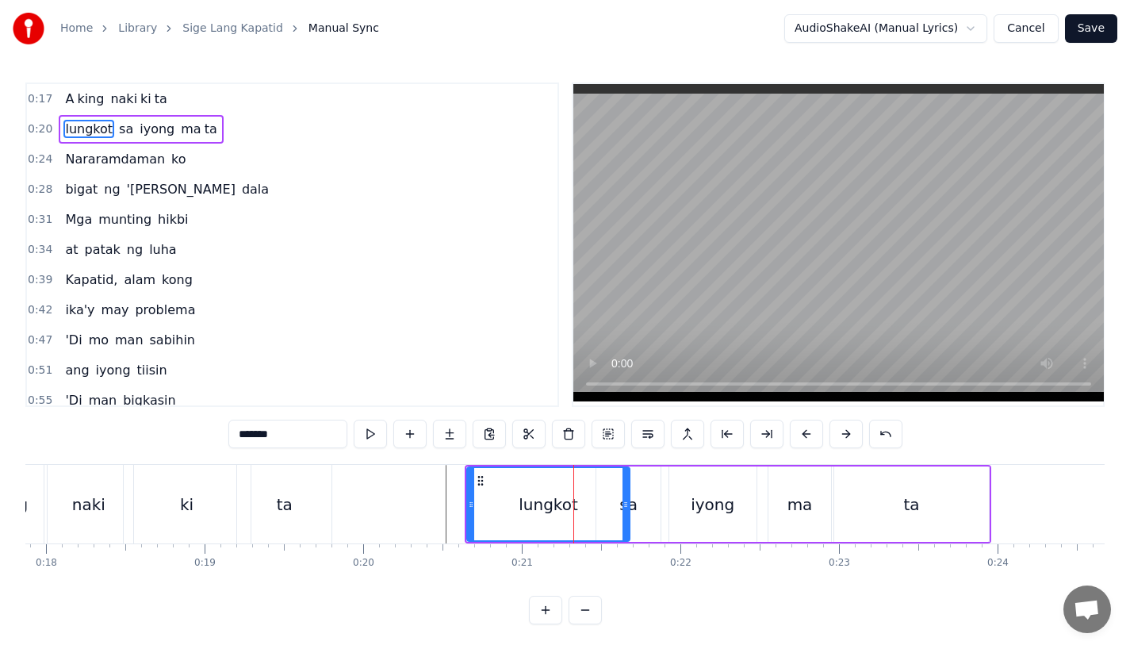
click at [646, 503] on div "sa" at bounding box center [628, 503] width 64 height 75
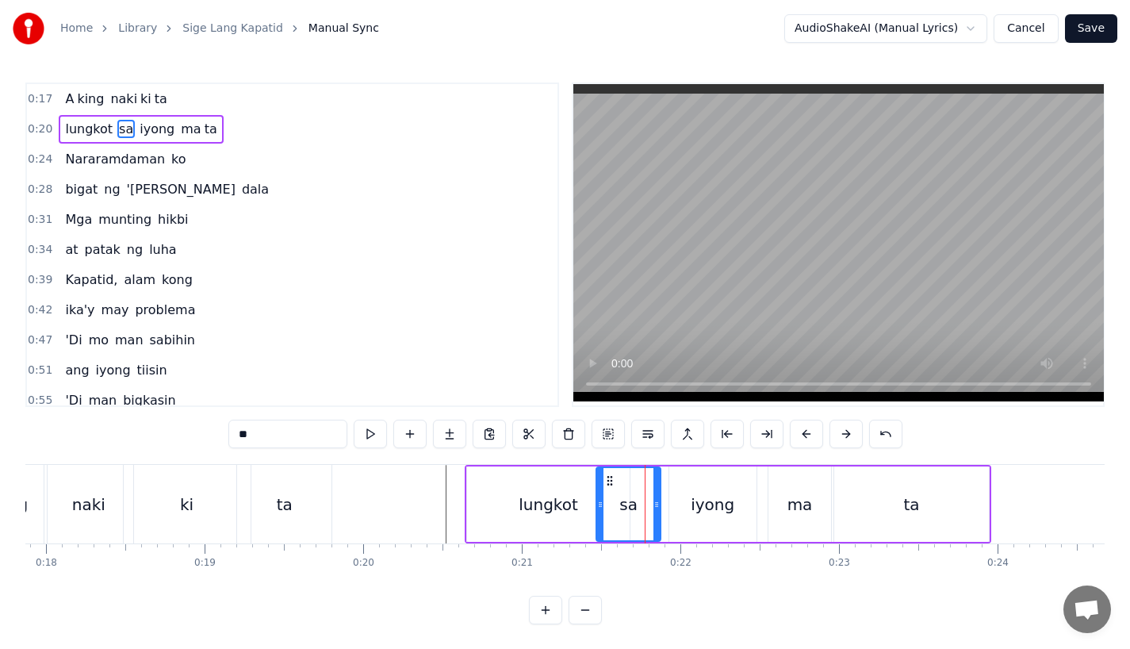
click at [591, 504] on div "lungkot" at bounding box center [548, 503] width 163 height 75
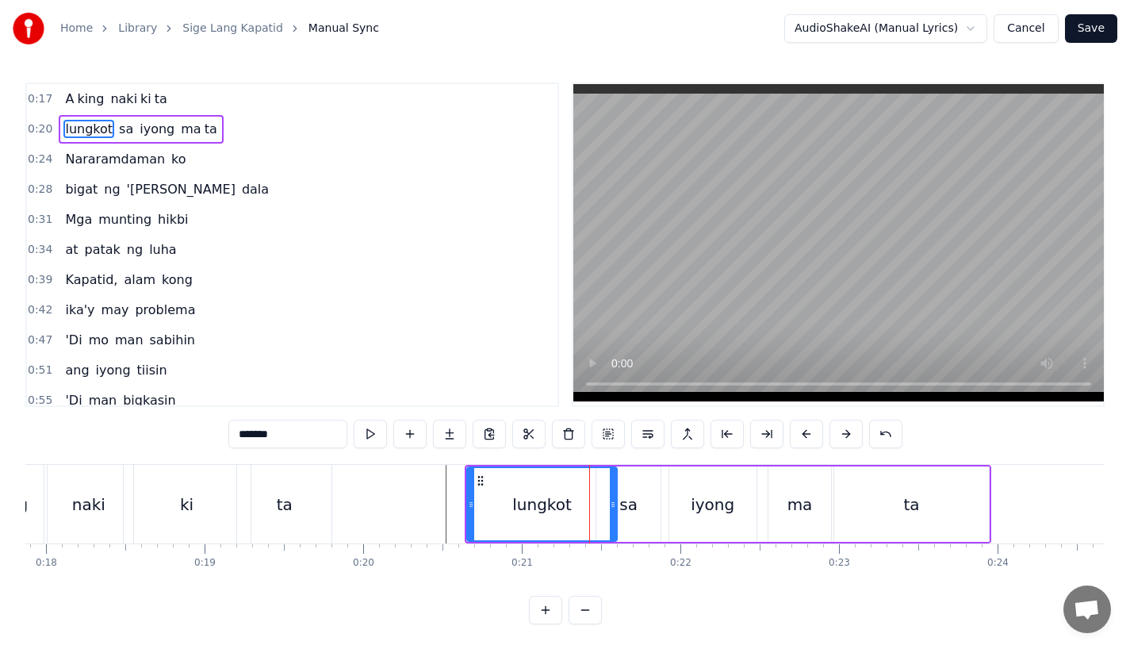
drag, startPoint x: 625, startPoint y: 504, endPoint x: 603, endPoint y: 507, distance: 22.3
click at [610, 507] on icon at bounding box center [613, 504] width 6 height 13
click at [623, 507] on div "sa" at bounding box center [628, 504] width 18 height 24
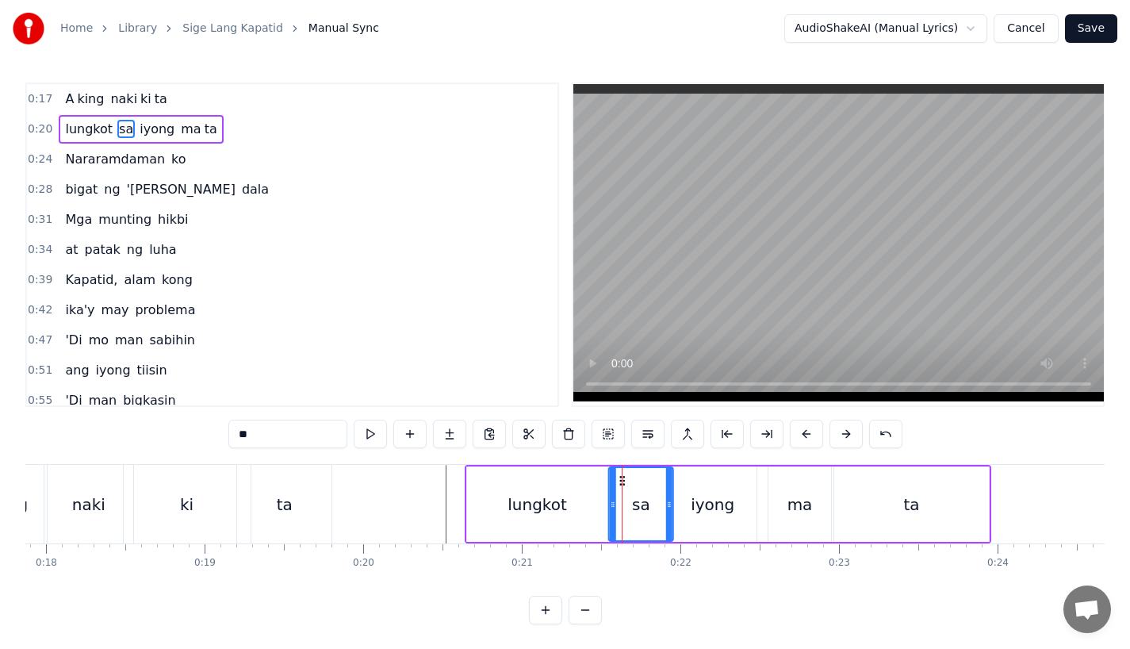
drag, startPoint x: 607, startPoint y: 482, endPoint x: 619, endPoint y: 482, distance: 12.7
click at [619, 482] on icon at bounding box center [622, 480] width 13 height 13
click at [675, 494] on div "iyong" at bounding box center [712, 503] width 87 height 75
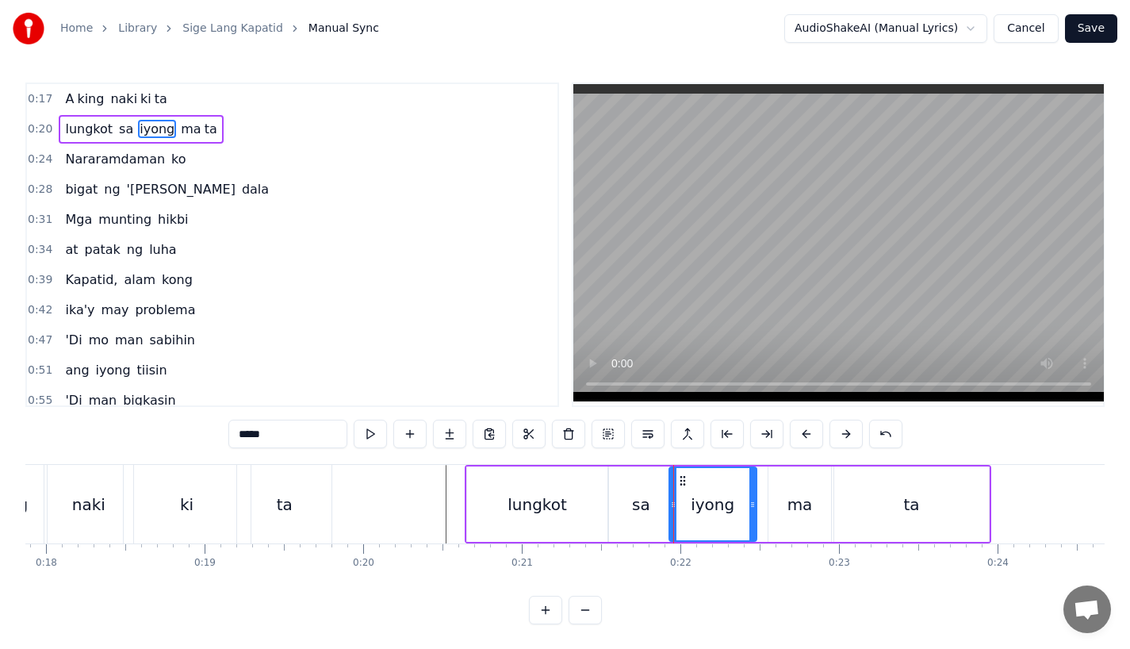
click at [706, 499] on div "iyong" at bounding box center [713, 504] width 44 height 24
click at [681, 477] on circle at bounding box center [681, 477] width 1 height 1
drag, startPoint x: 749, startPoint y: 503, endPoint x: 738, endPoint y: 504, distance: 11.1
click at [741, 504] on icon at bounding box center [744, 504] width 6 height 13
click at [795, 506] on div "ma" at bounding box center [799, 504] width 25 height 24
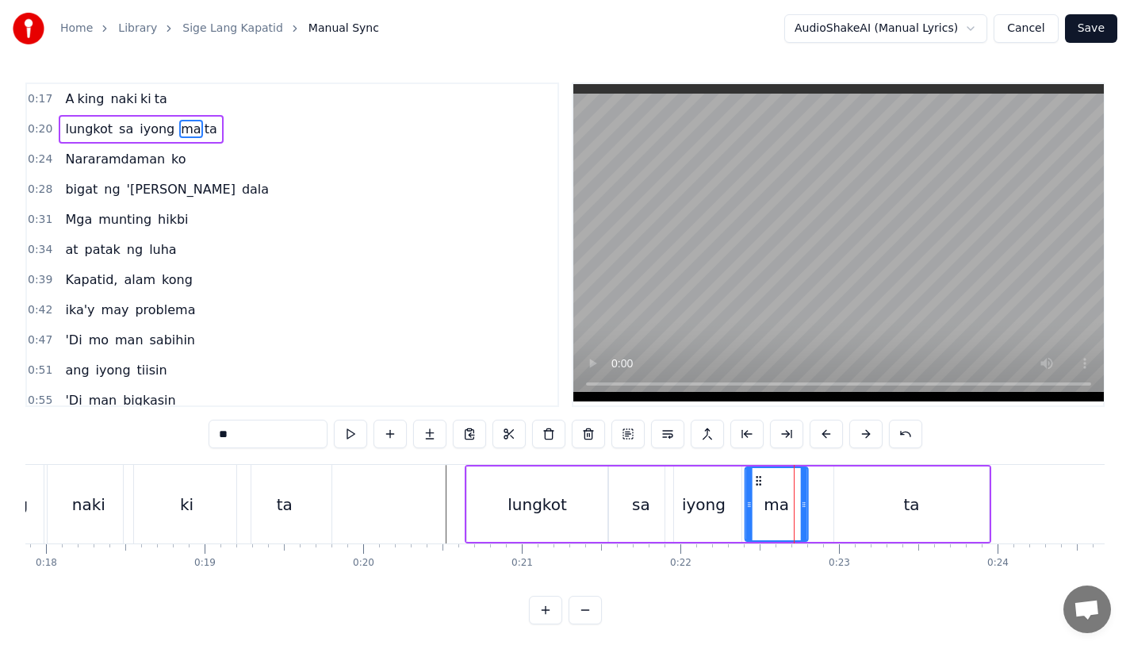
drag, startPoint x: 778, startPoint y: 479, endPoint x: 753, endPoint y: 487, distance: 25.8
click at [753, 487] on div "ma" at bounding box center [776, 504] width 61 height 72
drag, startPoint x: 802, startPoint y: 511, endPoint x: 820, endPoint y: 511, distance: 17.4
click at [820, 511] on div at bounding box center [817, 504] width 6 height 72
click at [841, 509] on div "ta" at bounding box center [911, 503] width 155 height 75
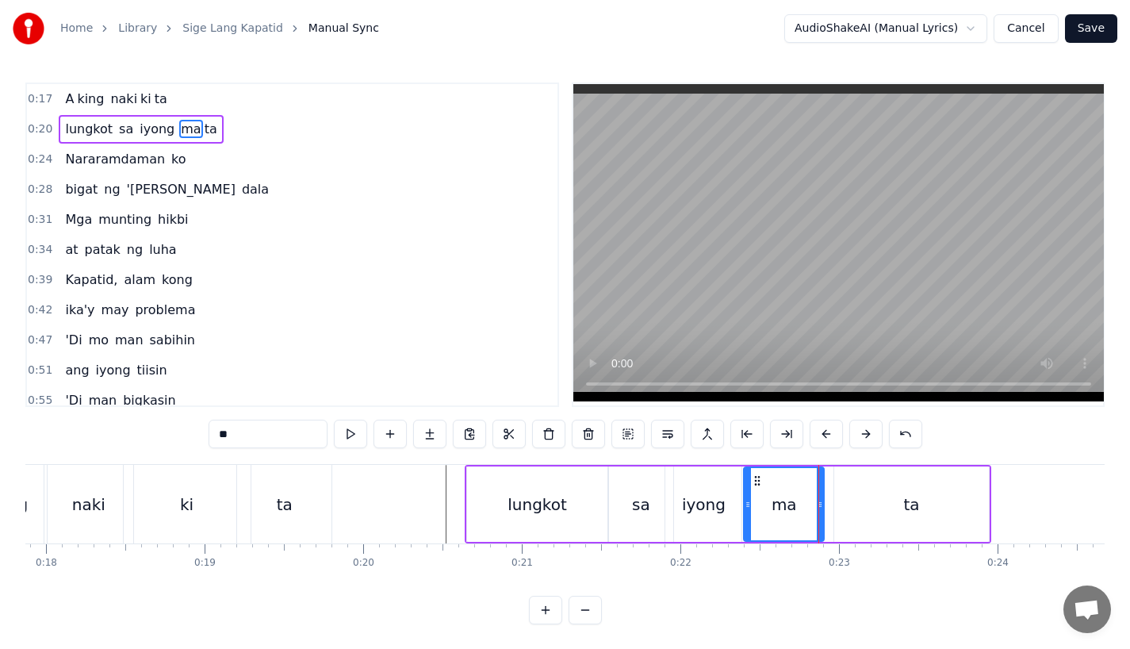
type input "**"
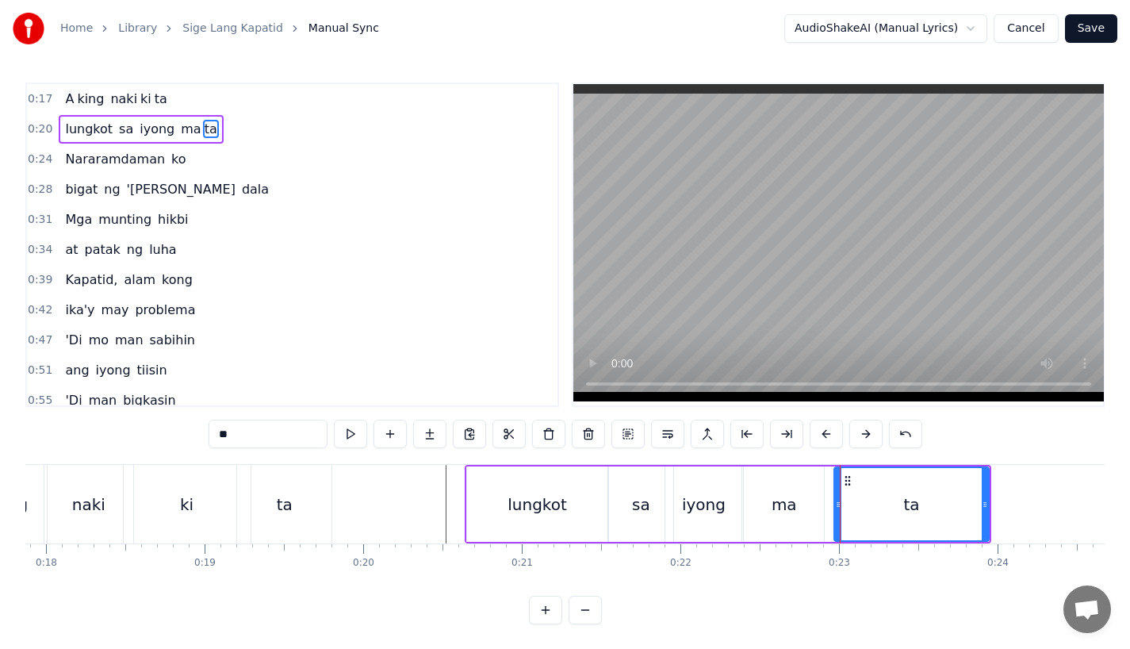
drag, startPoint x: 843, startPoint y: 473, endPoint x: 826, endPoint y: 473, distance: 16.7
click at [826, 473] on div "ma ta" at bounding box center [866, 503] width 247 height 75
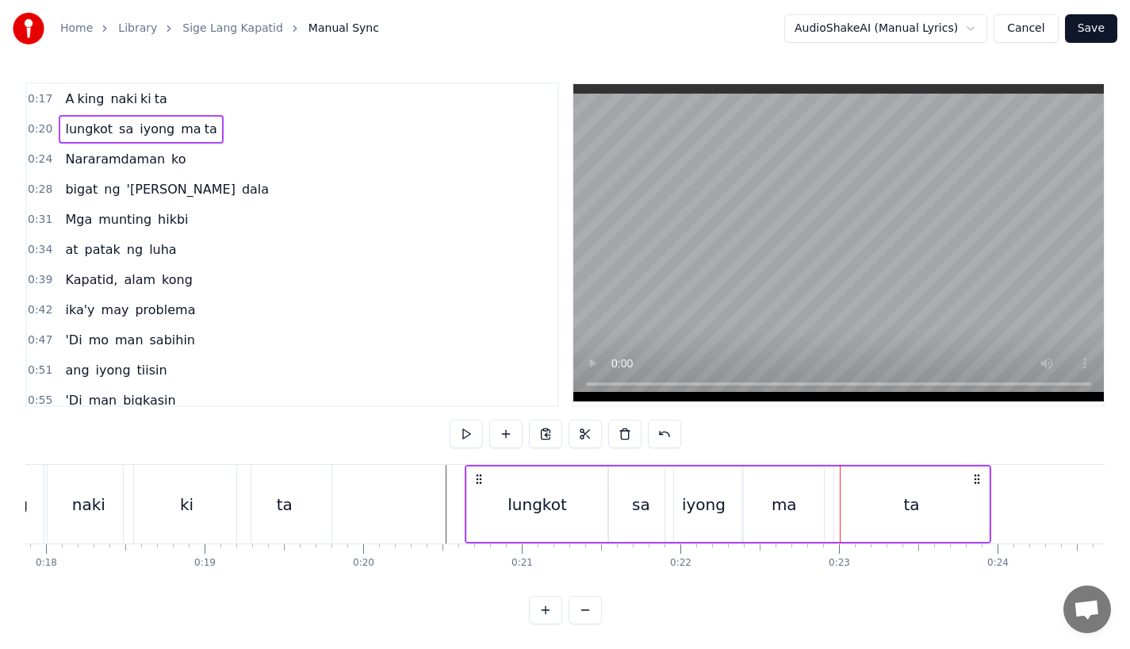
click at [845, 476] on div "ta" at bounding box center [911, 503] width 155 height 75
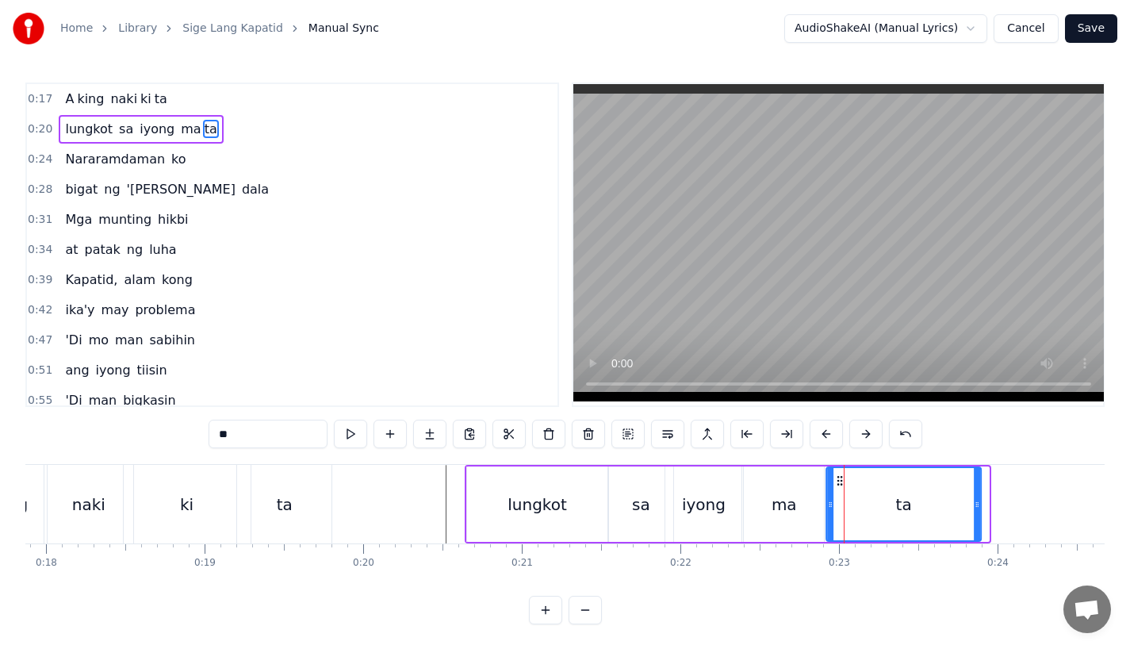
drag, startPoint x: 847, startPoint y: 477, endPoint x: 834, endPoint y: 479, distance: 12.9
click at [834, 479] on icon at bounding box center [839, 480] width 13 height 13
click at [422, 462] on div "0:17 A king naki ki ta 0:20 lungkot sa iyong ma ta 0:24 Nararamdaman ko 0:28 bi…" at bounding box center [564, 353] width 1079 height 542
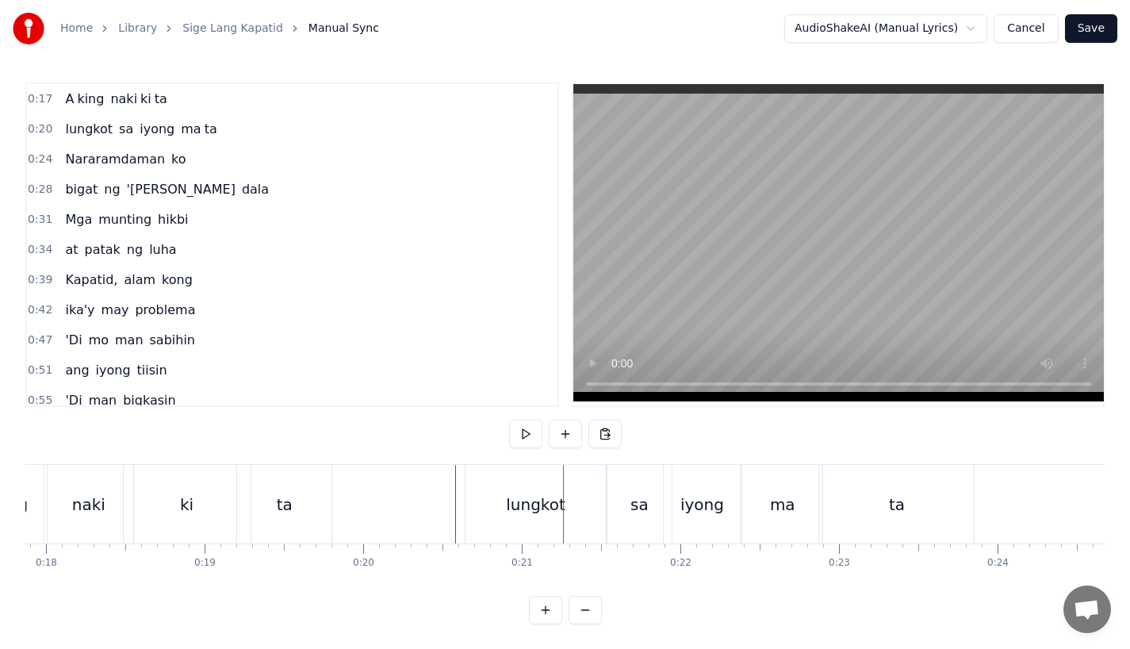
click at [316, 476] on div "ta" at bounding box center [284, 504] width 94 height 79
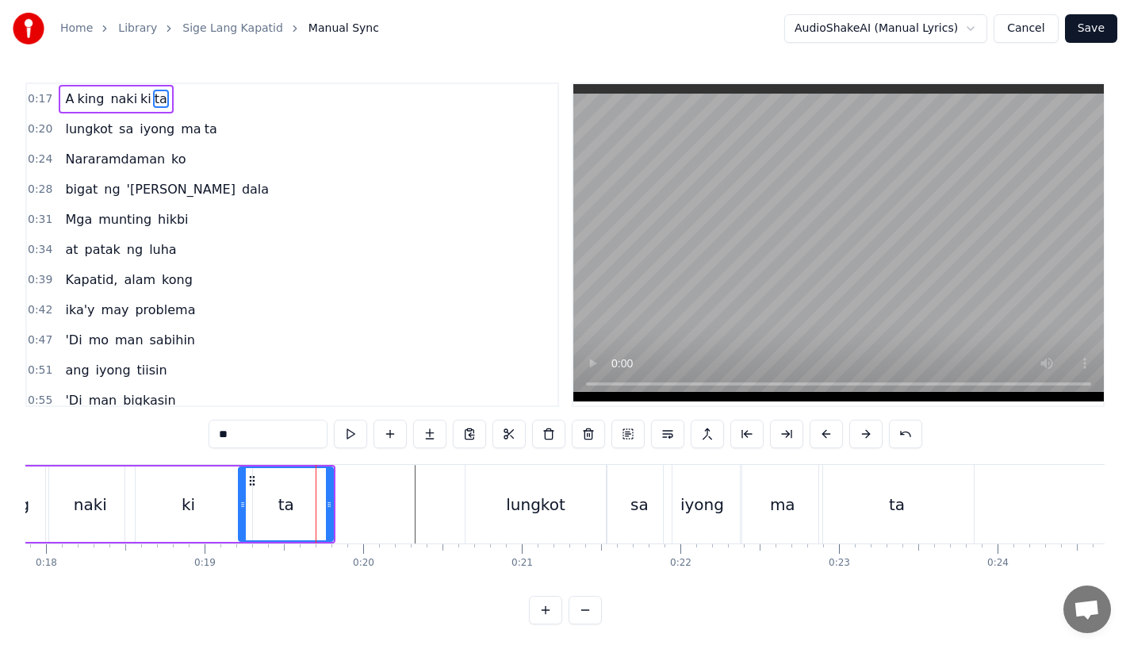
click at [301, 477] on div "ta" at bounding box center [285, 504] width 93 height 72
click at [289, 465] on div "A king naki ki ta" at bounding box center [127, 504] width 418 height 79
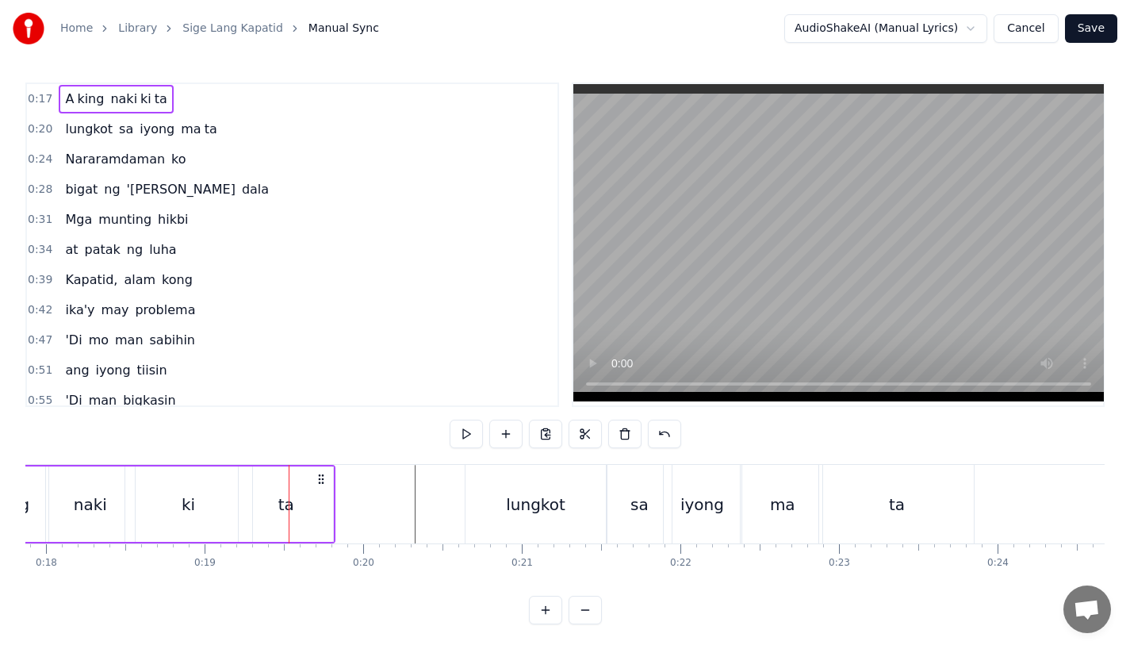
click at [301, 469] on div "ta" at bounding box center [286, 503] width 94 height 75
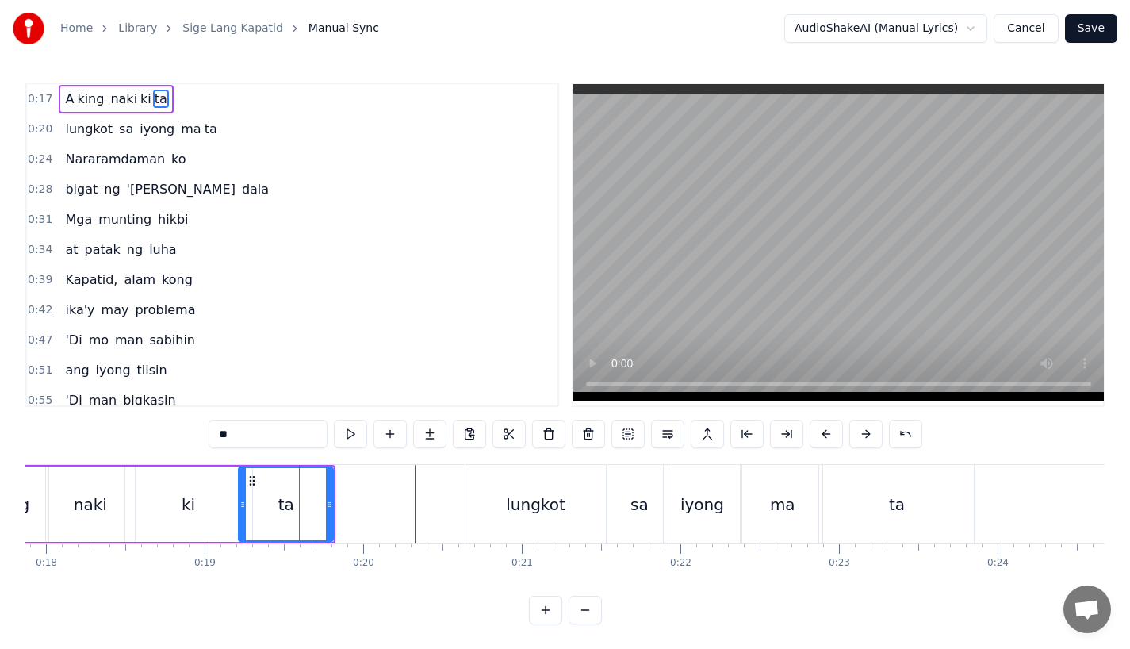
click at [207, 482] on div "ki" at bounding box center [188, 503] width 127 height 75
type input "**"
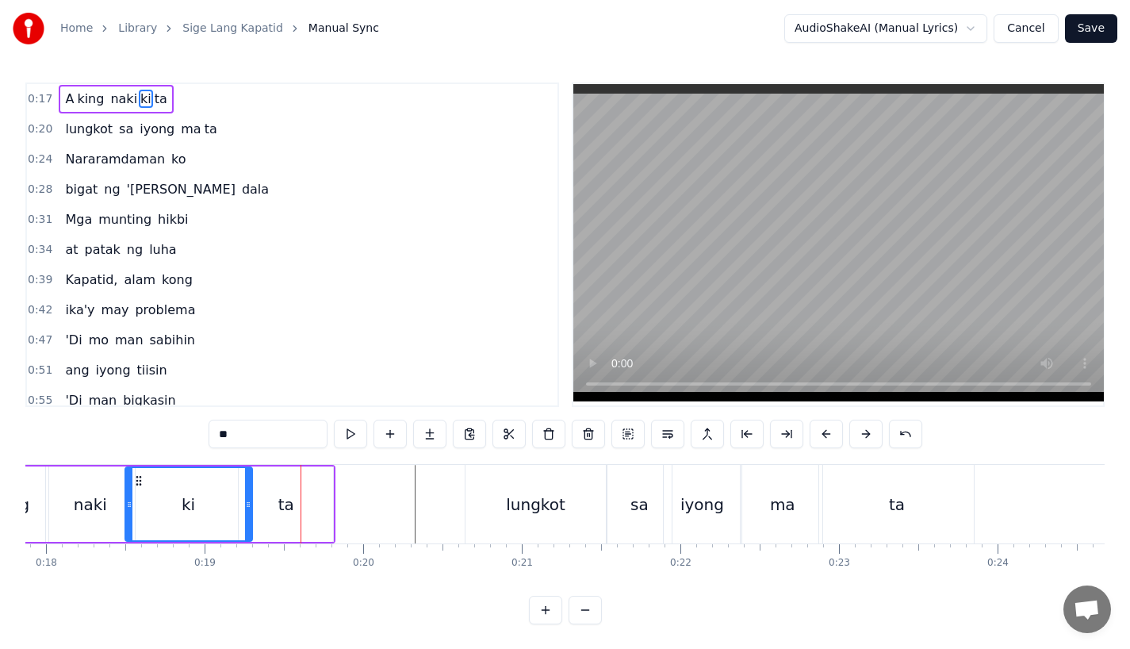
click at [201, 469] on div "ki" at bounding box center [188, 504] width 125 height 72
click at [226, 472] on div "ki" at bounding box center [188, 504] width 125 height 72
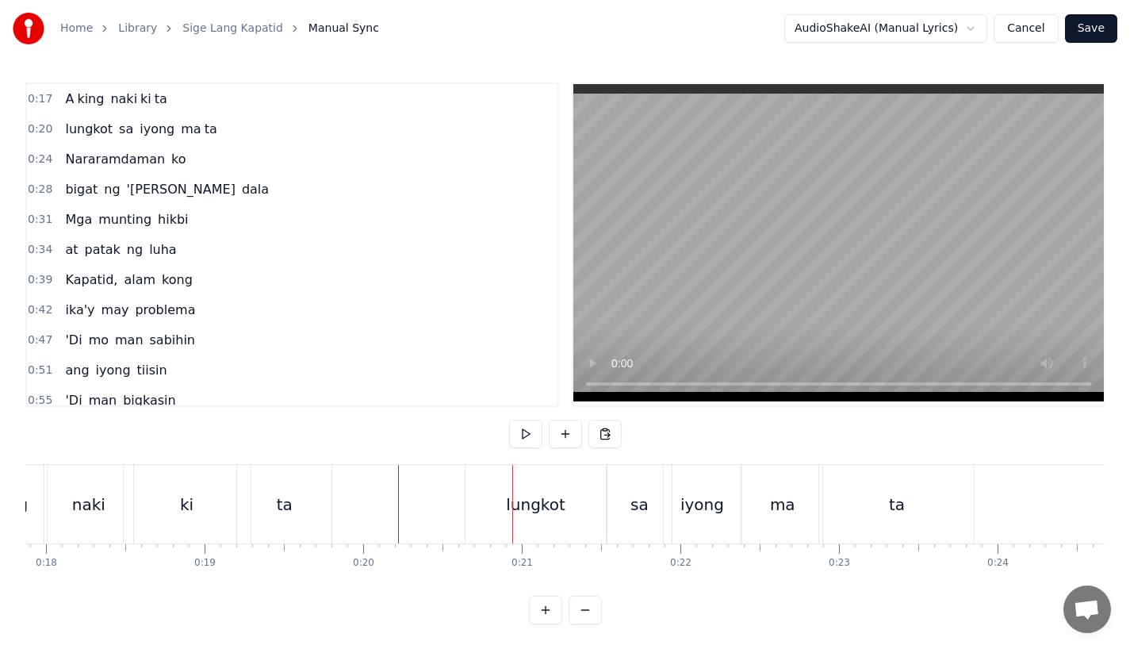
click at [557, 470] on div "lungkot" at bounding box center [535, 504] width 140 height 79
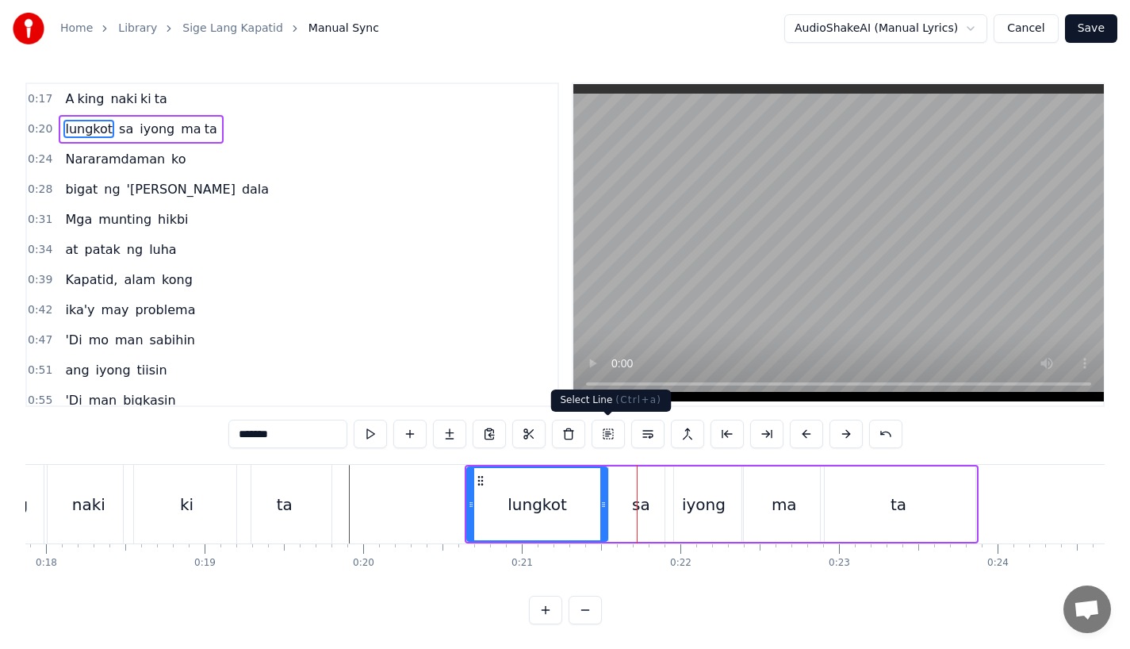
click at [639, 510] on div "sa" at bounding box center [641, 504] width 18 height 24
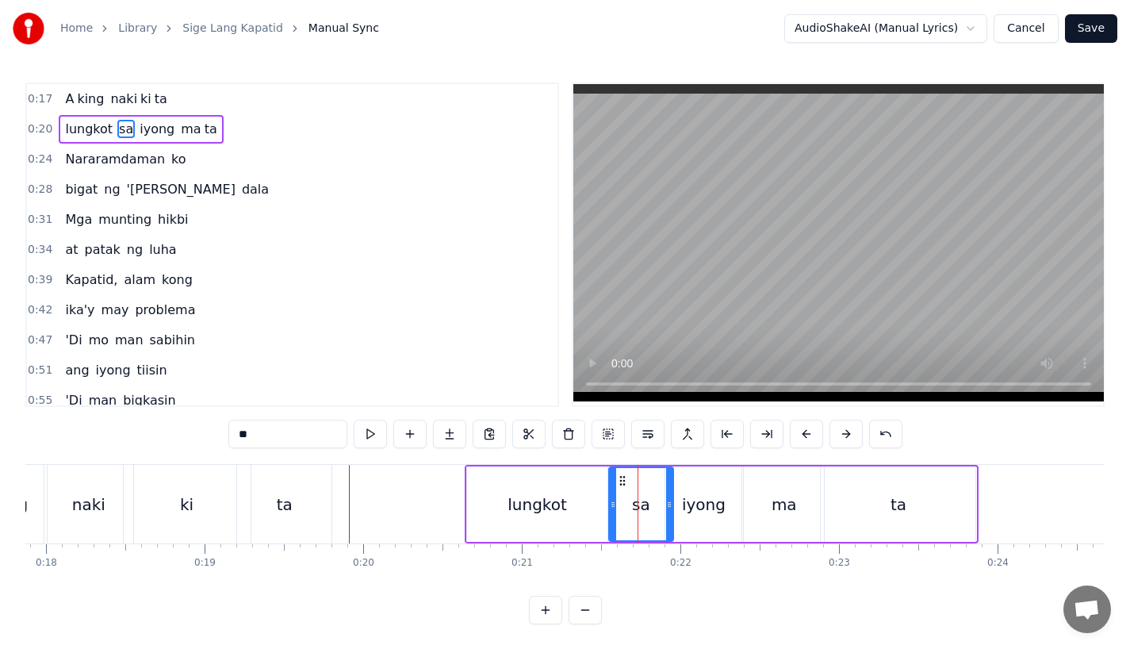
click at [665, 504] on div "sa" at bounding box center [641, 504] width 63 height 72
drag, startPoint x: 668, startPoint y: 507, endPoint x: 659, endPoint y: 507, distance: 9.5
click at [659, 507] on icon at bounding box center [661, 504] width 6 height 13
click at [700, 507] on div "iyong" at bounding box center [704, 504] width 44 height 24
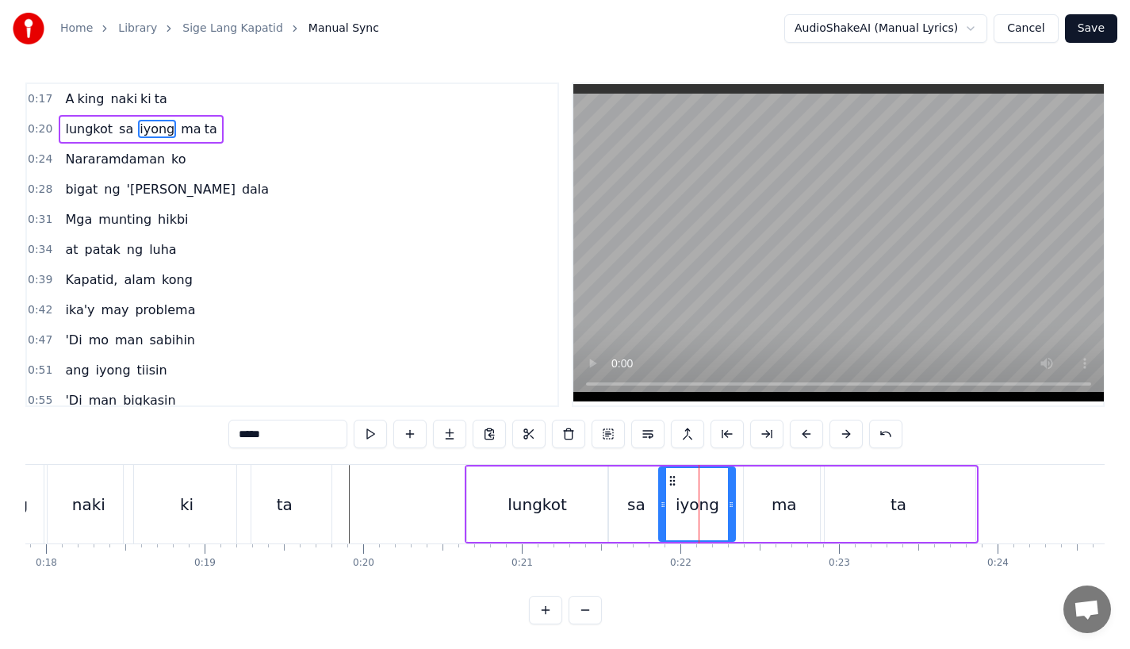
drag, startPoint x: 672, startPoint y: 476, endPoint x: 664, endPoint y: 482, distance: 10.8
click at [666, 478] on icon at bounding box center [672, 480] width 13 height 13
click at [527, 482] on div "lungkot" at bounding box center [537, 503] width 140 height 75
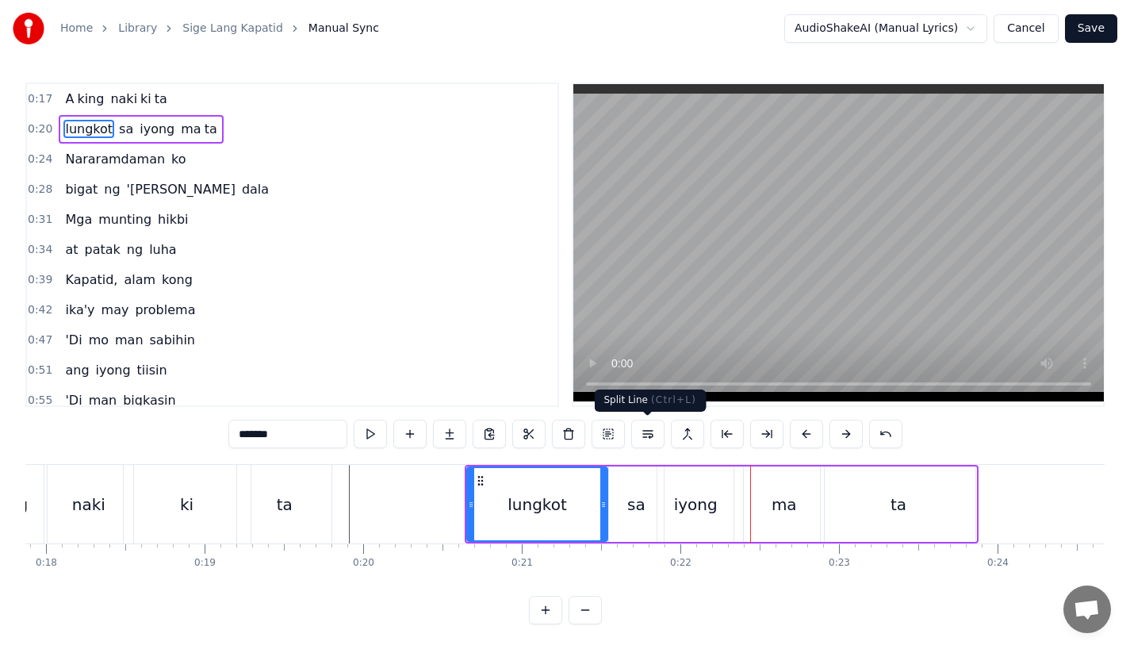
click at [702, 515] on div "iyong" at bounding box center [696, 504] width 44 height 24
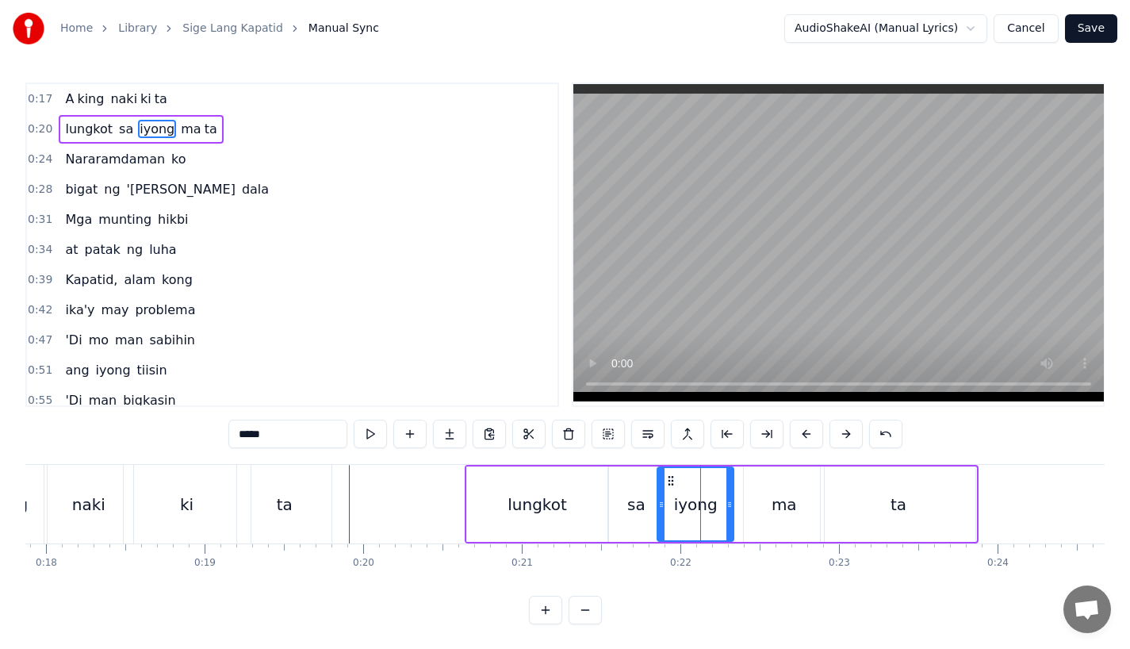
click at [764, 501] on div "ma" at bounding box center [784, 503] width 80 height 75
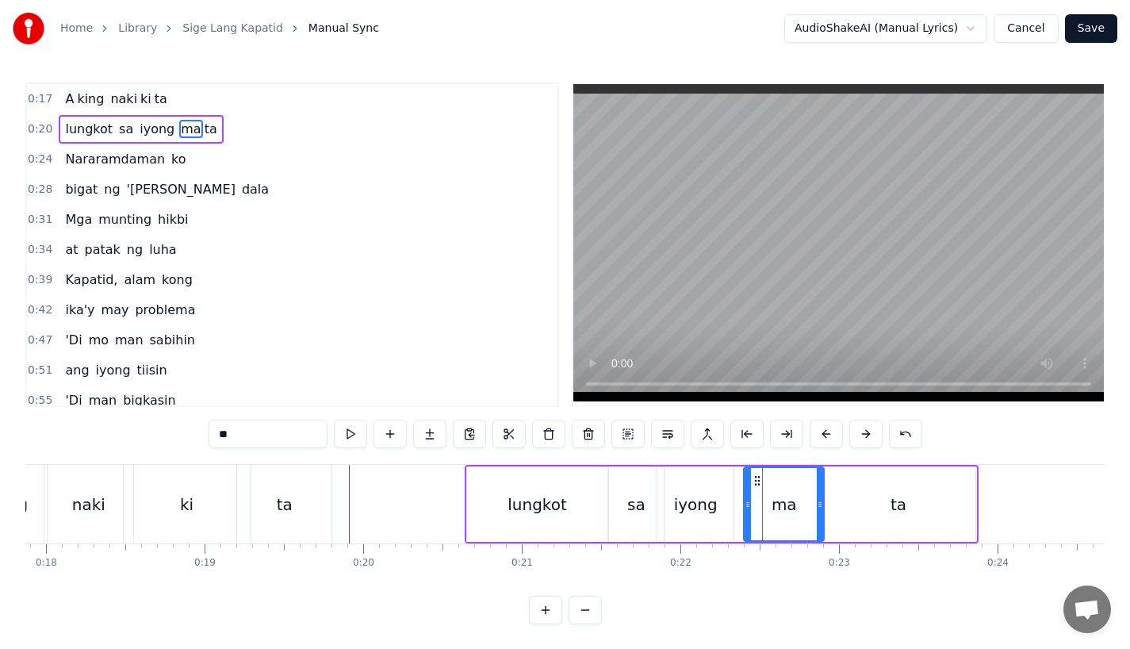
click at [697, 494] on div "iyong" at bounding box center [696, 504] width 44 height 24
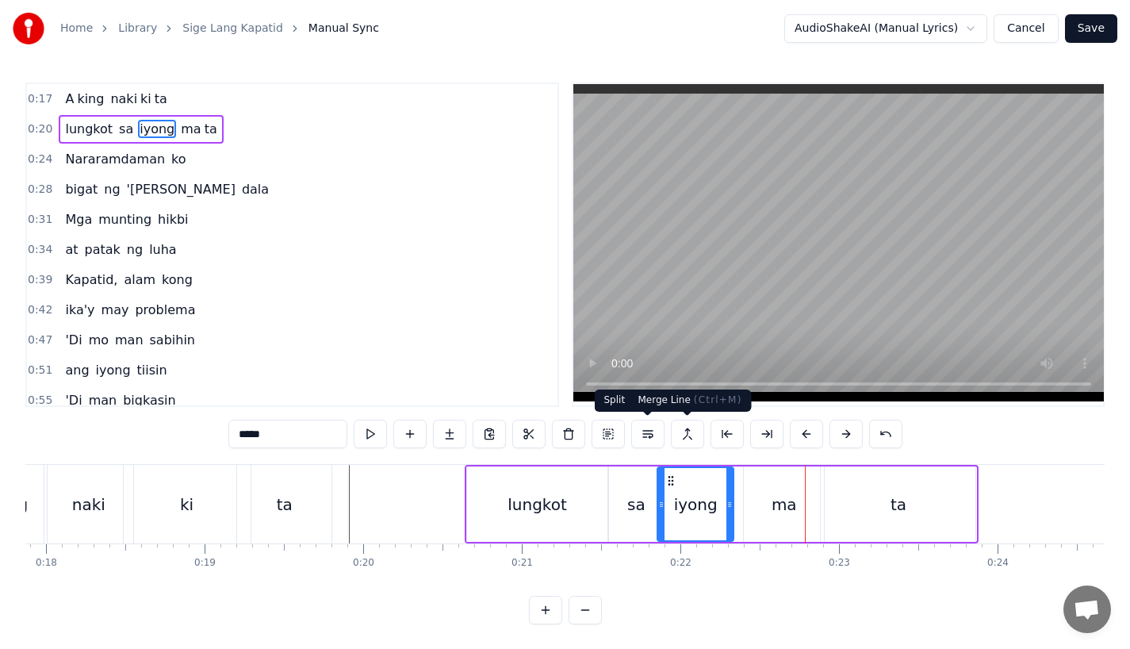
click at [791, 519] on div "ma" at bounding box center [784, 503] width 80 height 75
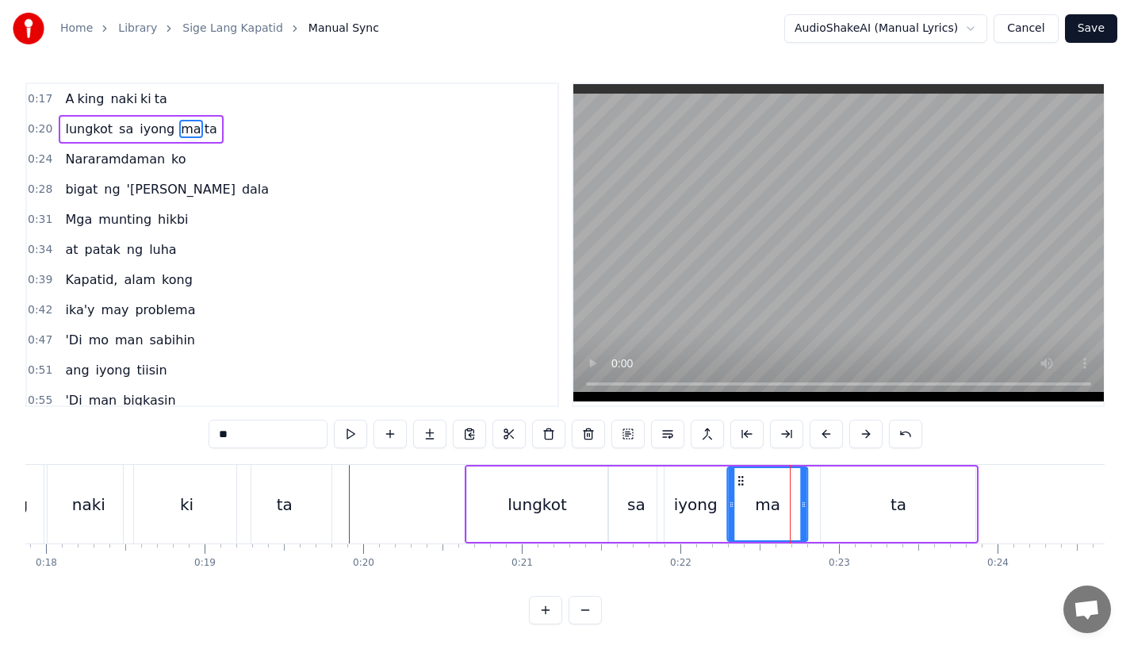
drag, startPoint x: 756, startPoint y: 476, endPoint x: 739, endPoint y: 477, distance: 17.5
click at [739, 477] on icon at bounding box center [741, 480] width 13 height 13
click at [836, 486] on div "ta" at bounding box center [898, 503] width 155 height 75
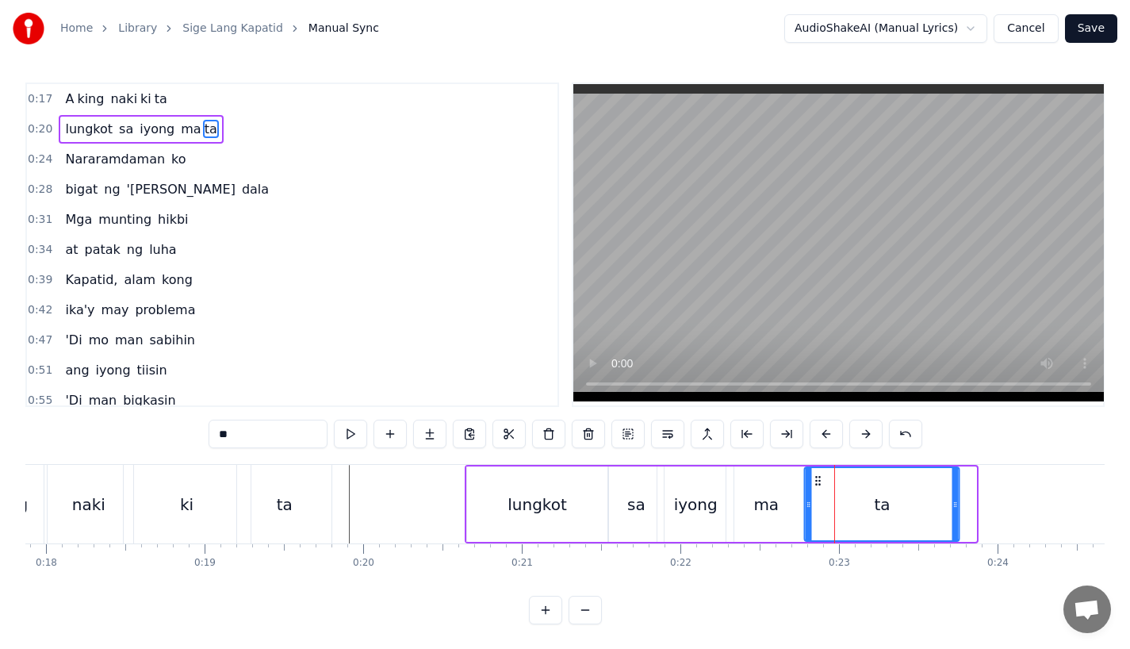
drag, startPoint x: 829, startPoint y: 479, endPoint x: 807, endPoint y: 480, distance: 22.2
click at [812, 480] on icon at bounding box center [818, 480] width 13 height 13
click at [507, 507] on div "lungkot" at bounding box center [537, 503] width 140 height 75
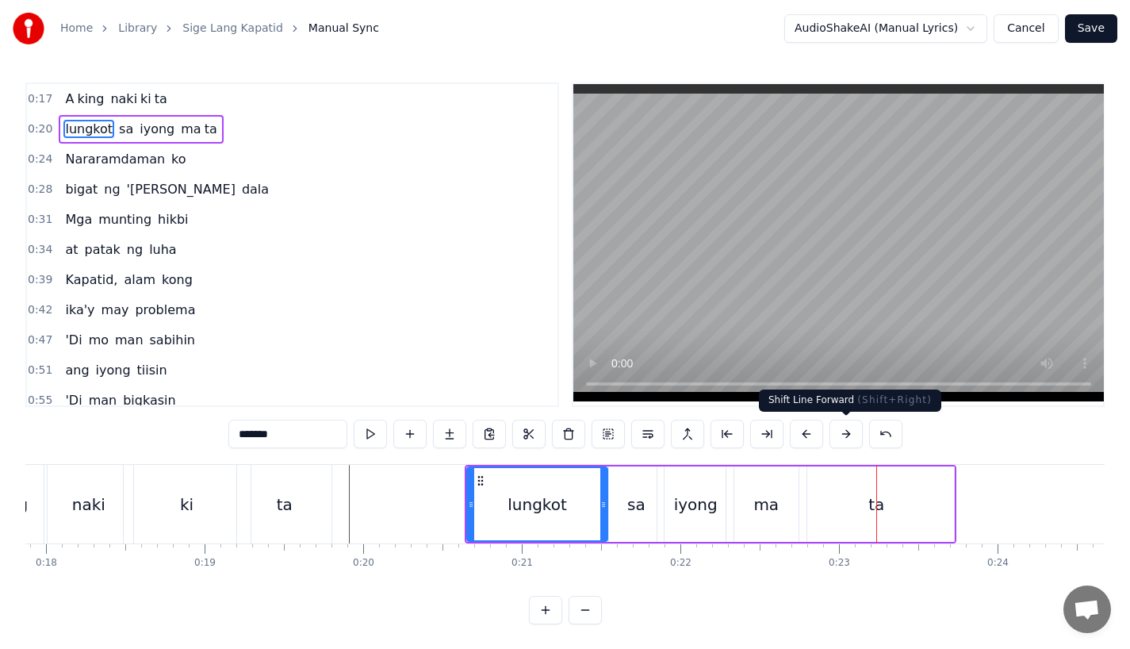
click at [884, 504] on div "ta" at bounding box center [876, 503] width 155 height 75
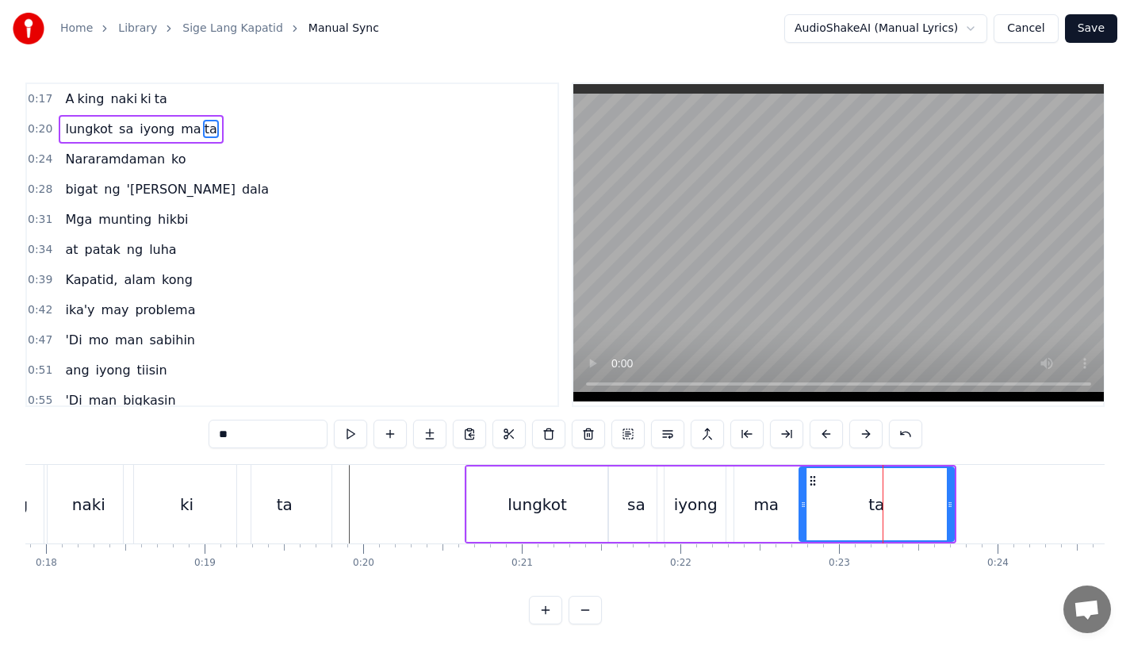
click at [786, 498] on div "ma" at bounding box center [766, 503] width 80 height 75
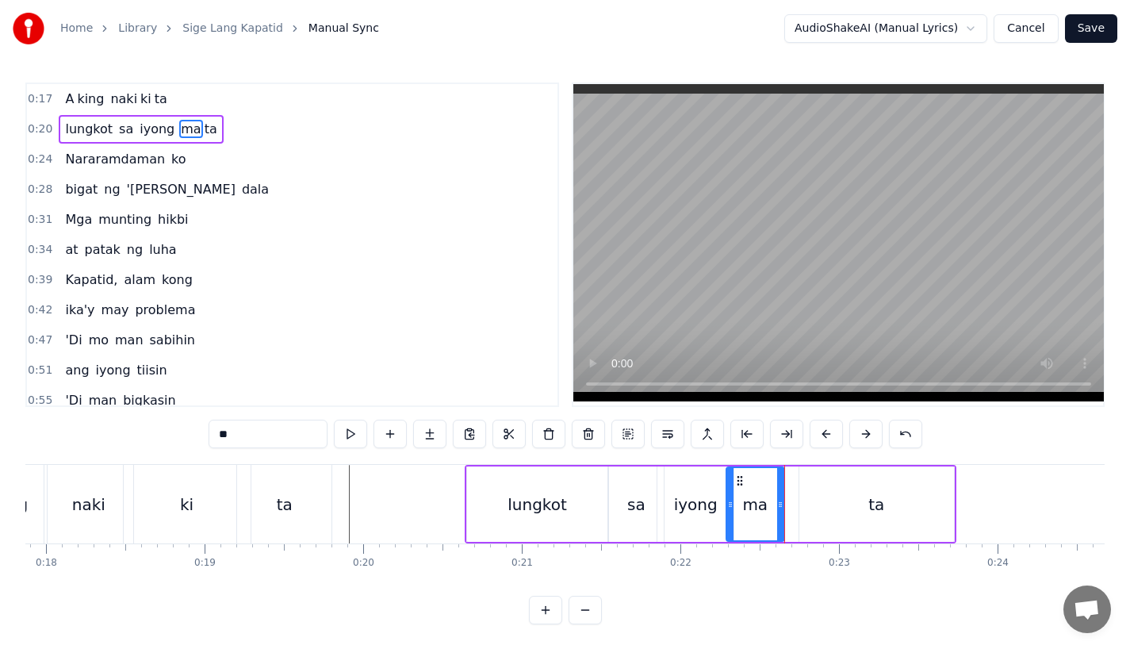
drag, startPoint x: 800, startPoint y: 500, endPoint x: 776, endPoint y: 501, distance: 23.8
click at [777, 501] on icon at bounding box center [780, 504] width 6 height 13
click at [822, 501] on div "ta" at bounding box center [876, 503] width 155 height 75
type input "**"
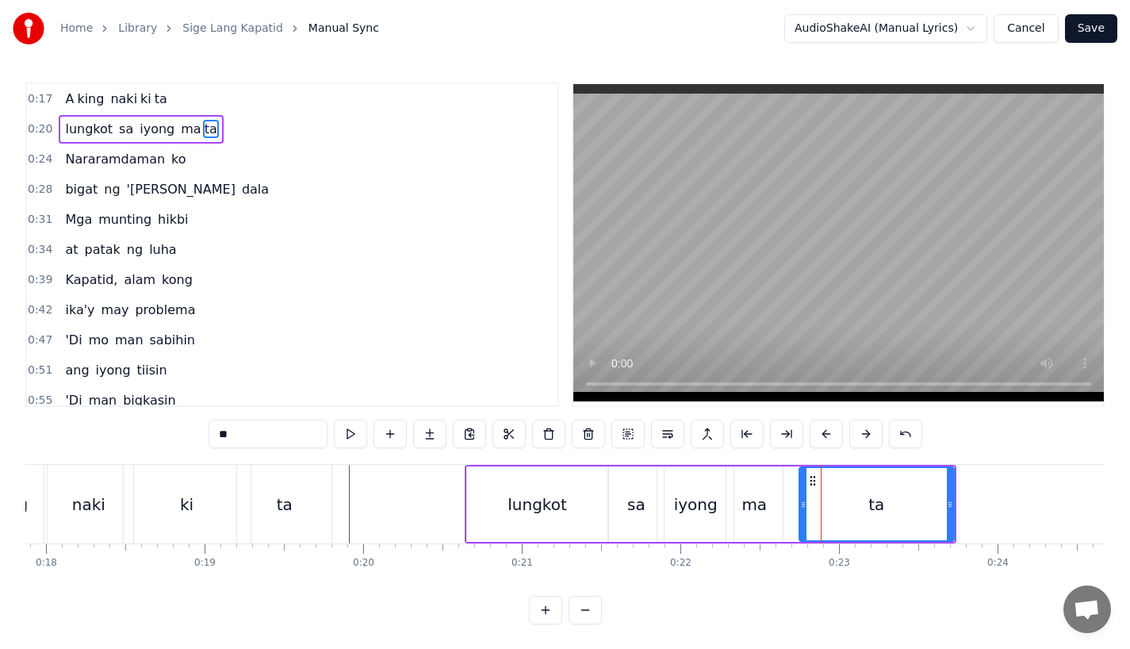
drag, startPoint x: 810, startPoint y: 473, endPoint x: 791, endPoint y: 474, distance: 19.9
click at [791, 474] on div "ma ta" at bounding box center [840, 503] width 229 height 75
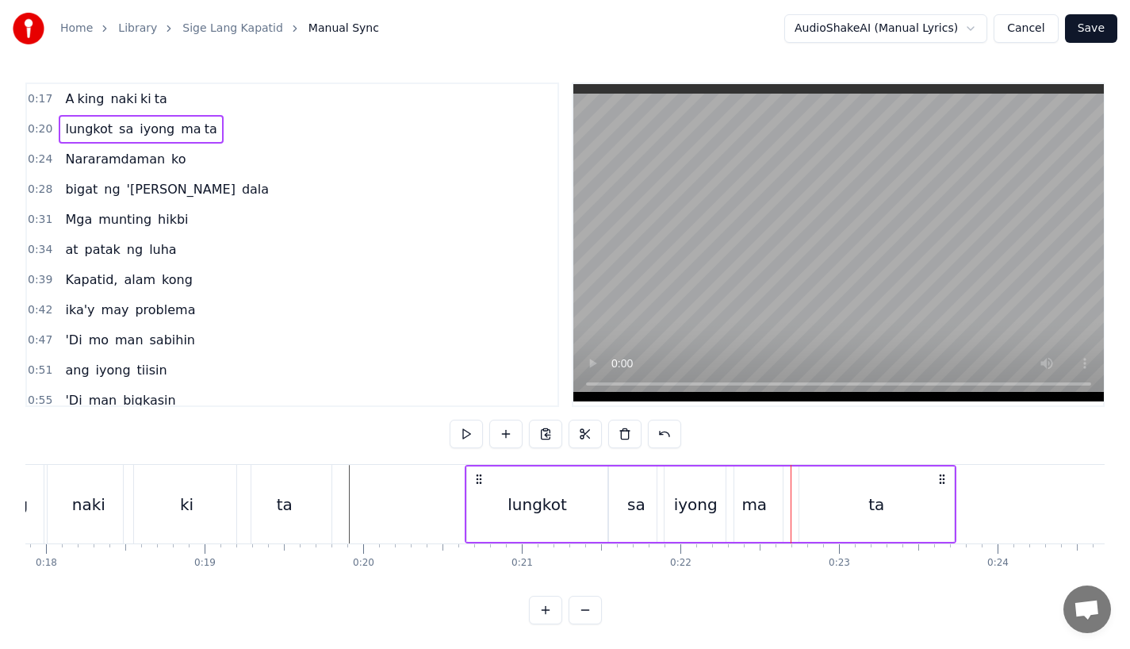
click at [807, 474] on div "ta" at bounding box center [876, 503] width 155 height 75
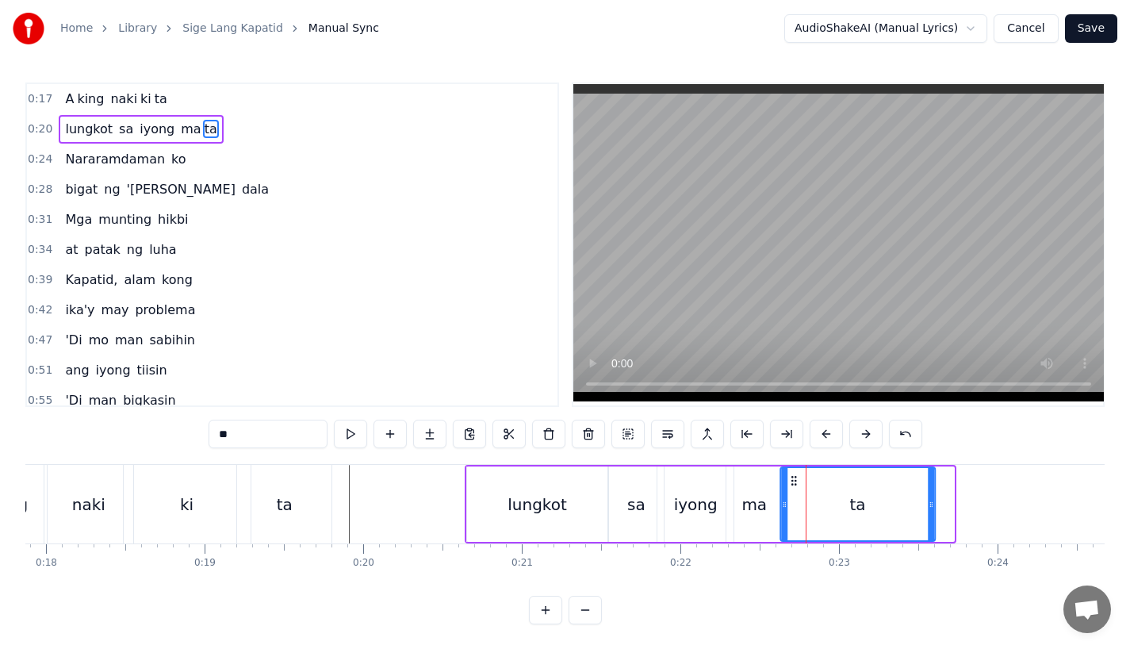
drag, startPoint x: 814, startPoint y: 478, endPoint x: 791, endPoint y: 481, distance: 22.3
click at [791, 481] on icon at bounding box center [793, 480] width 13 height 13
click at [534, 469] on div "lungkot" at bounding box center [537, 503] width 140 height 75
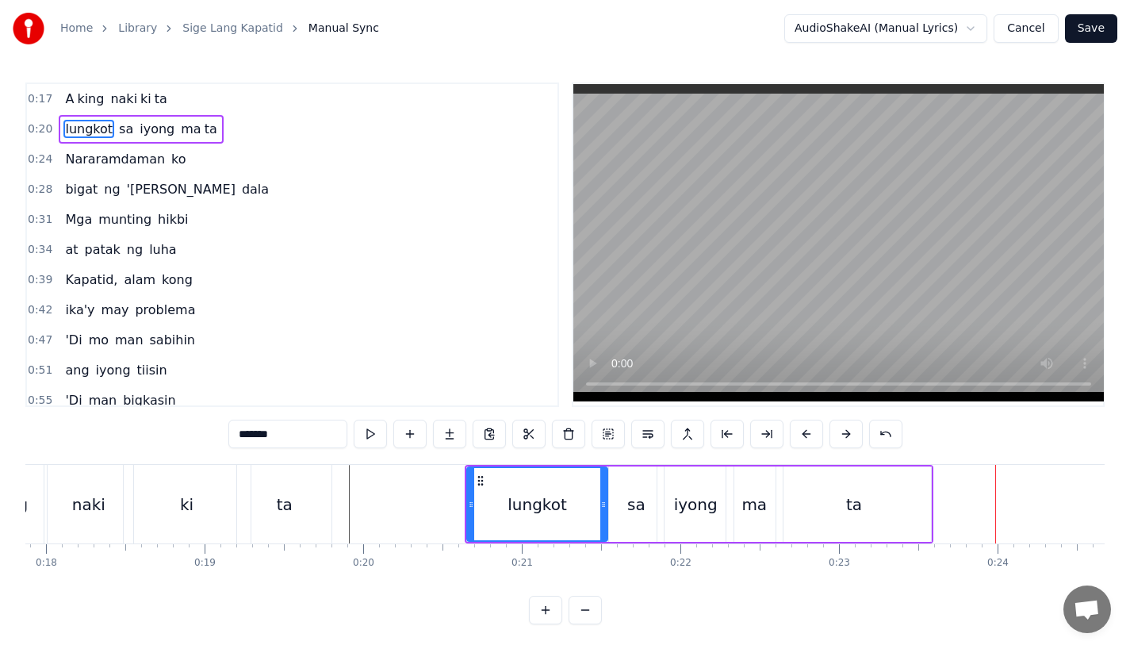
click at [851, 509] on div "ta" at bounding box center [854, 504] width 16 height 24
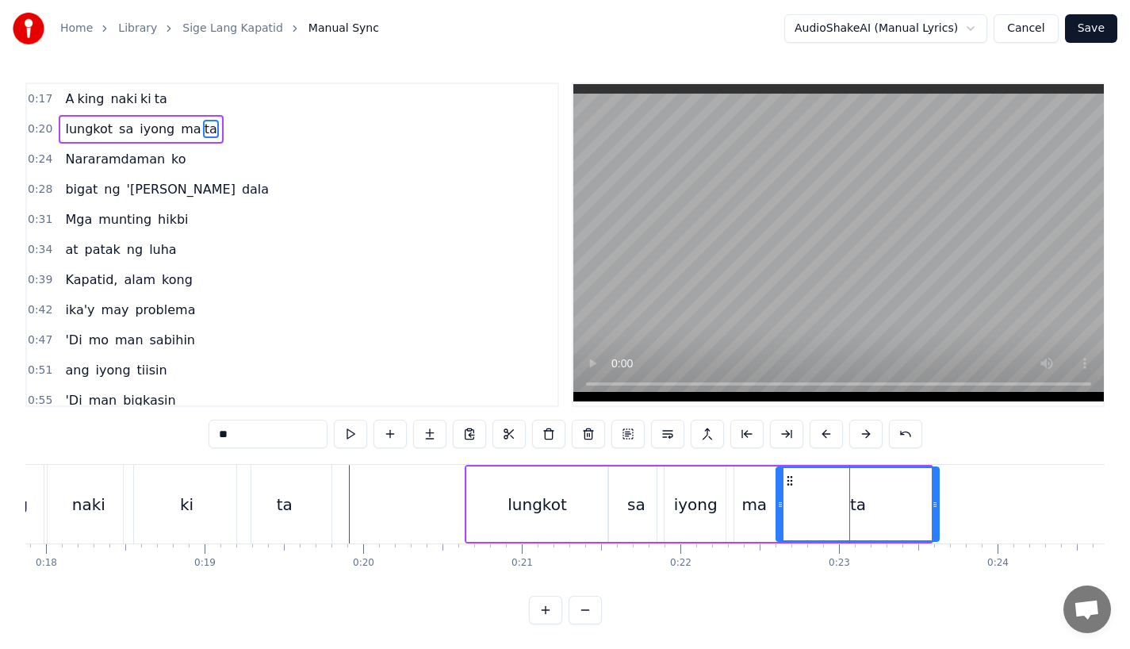
drag, startPoint x: 928, startPoint y: 504, endPoint x: 952, endPoint y: 504, distance: 23.8
click at [936, 504] on circle at bounding box center [936, 504] width 1 height 1
click at [748, 482] on div "ma" at bounding box center [754, 503] width 56 height 75
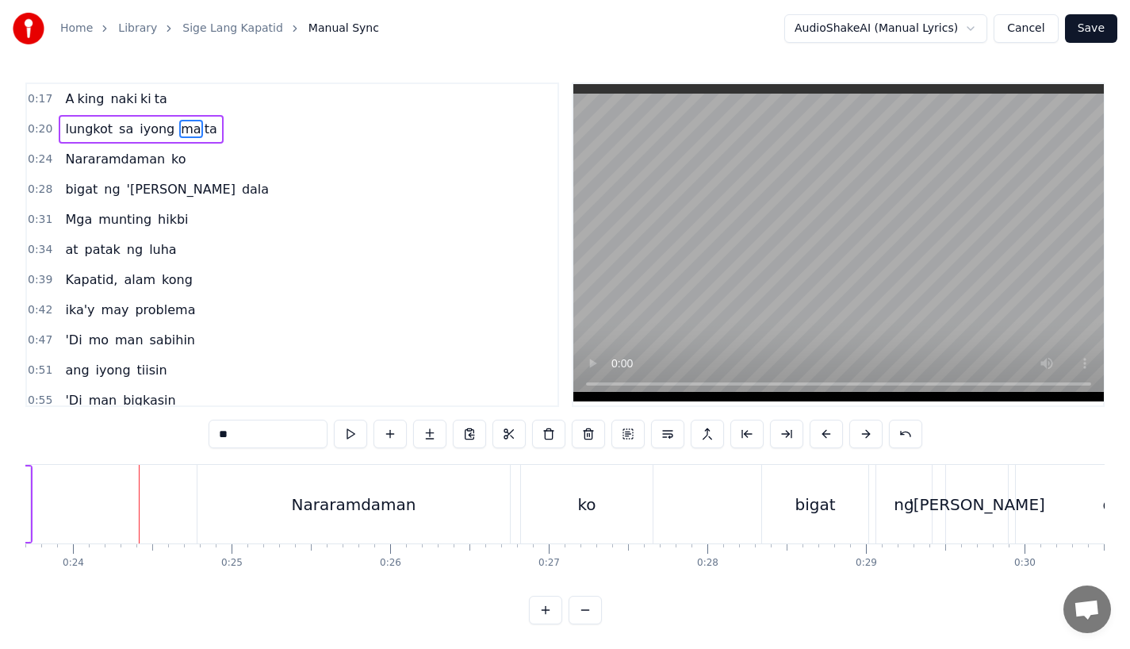
scroll to position [0, 3735]
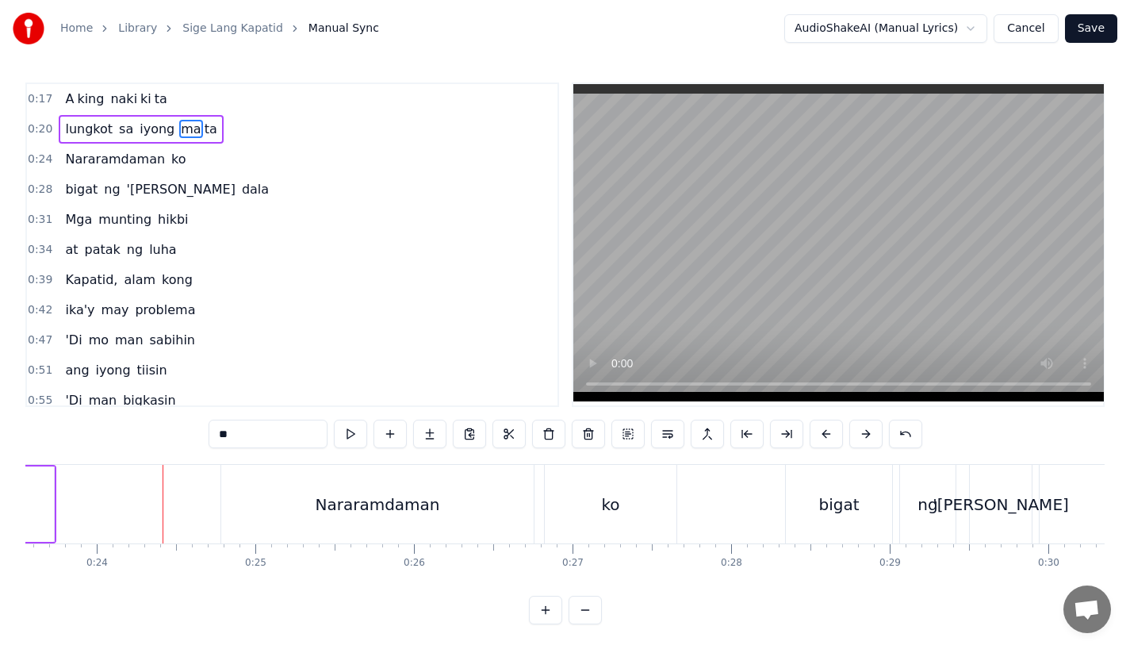
click at [271, 504] on div "Nararamdaman" at bounding box center [377, 504] width 312 height 79
type input "**********"
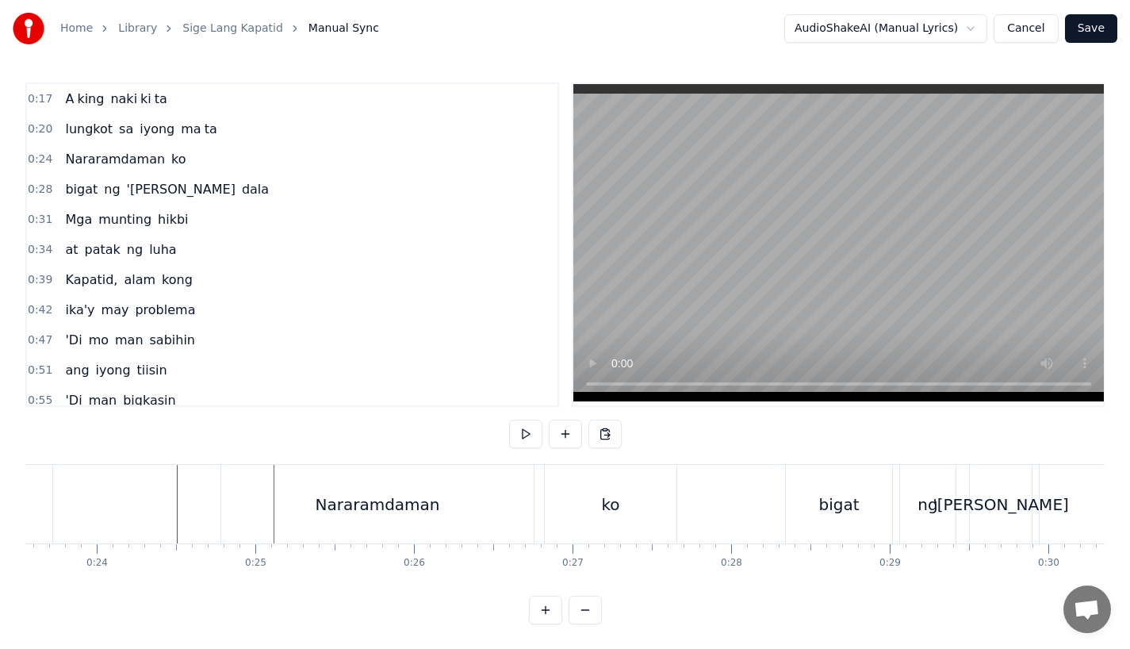
click at [242, 487] on div "Nararamdaman" at bounding box center [377, 504] width 312 height 79
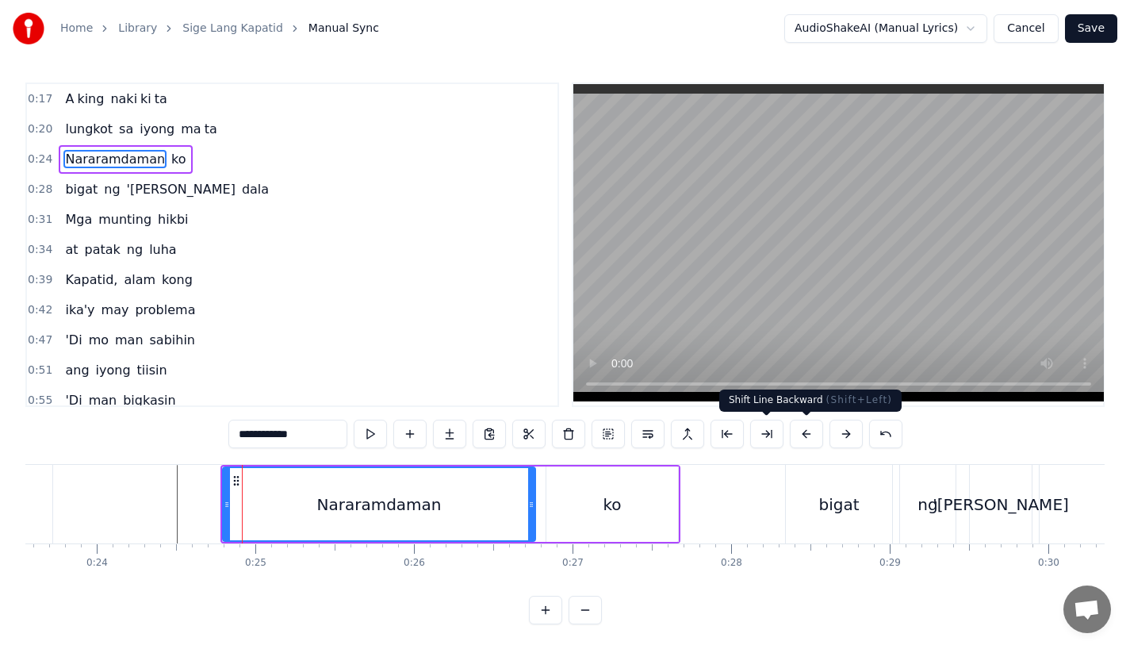
click at [797, 432] on button at bounding box center [806, 433] width 33 height 29
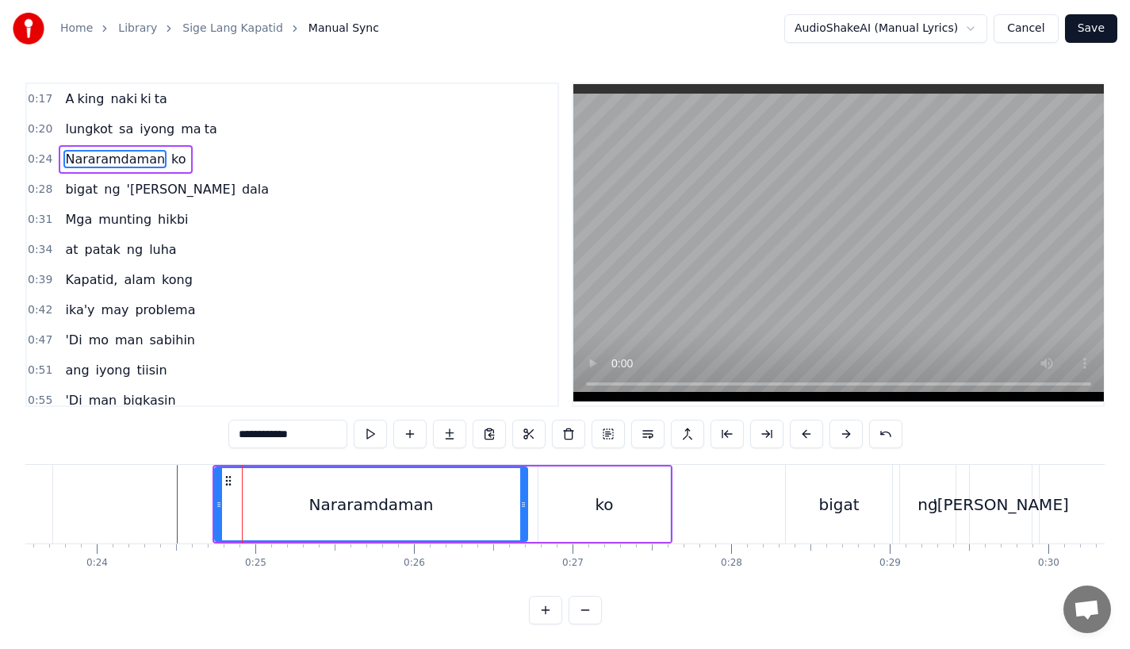
click at [797, 432] on button at bounding box center [806, 433] width 33 height 29
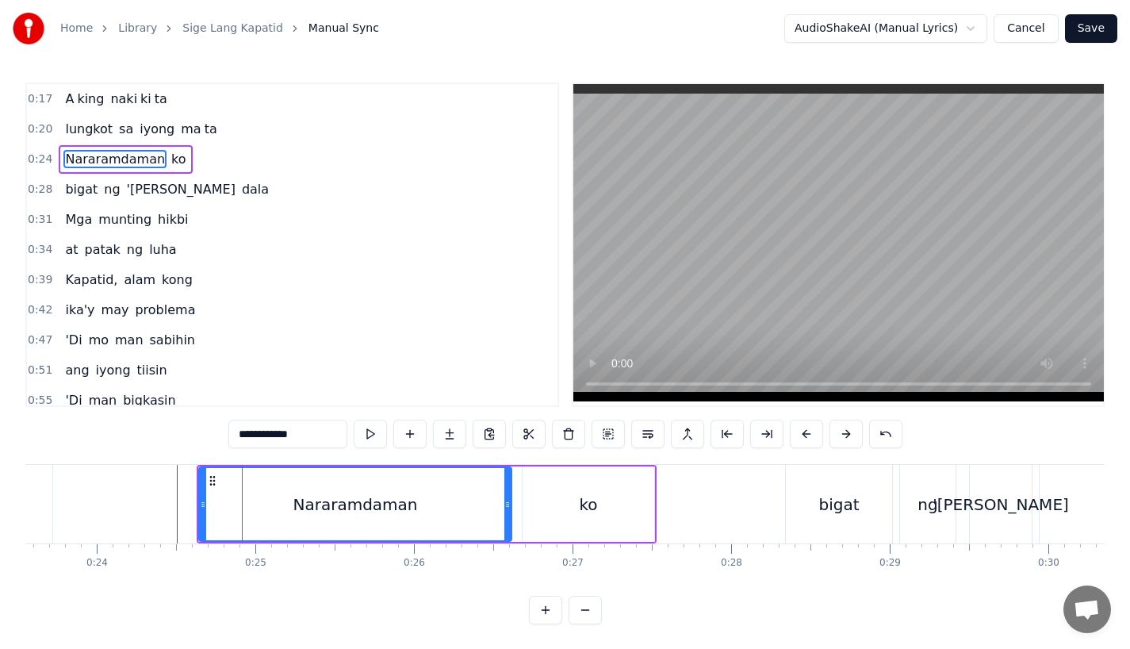
click at [797, 432] on button at bounding box center [806, 433] width 33 height 29
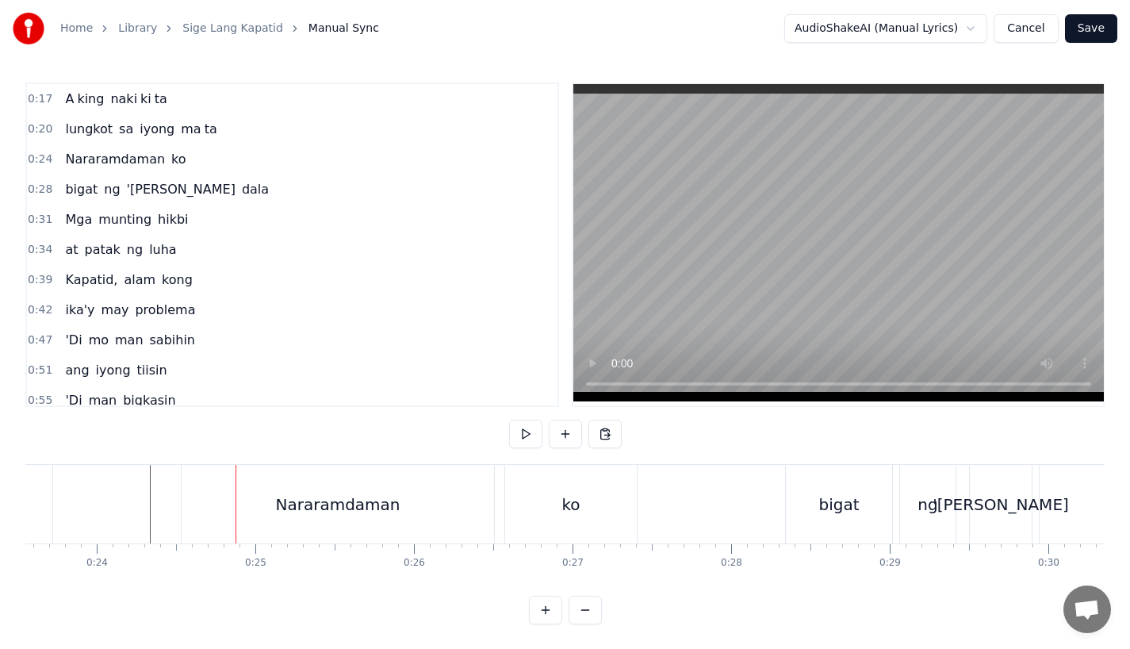
click at [278, 480] on div "Nararamdaman" at bounding box center [338, 504] width 312 height 79
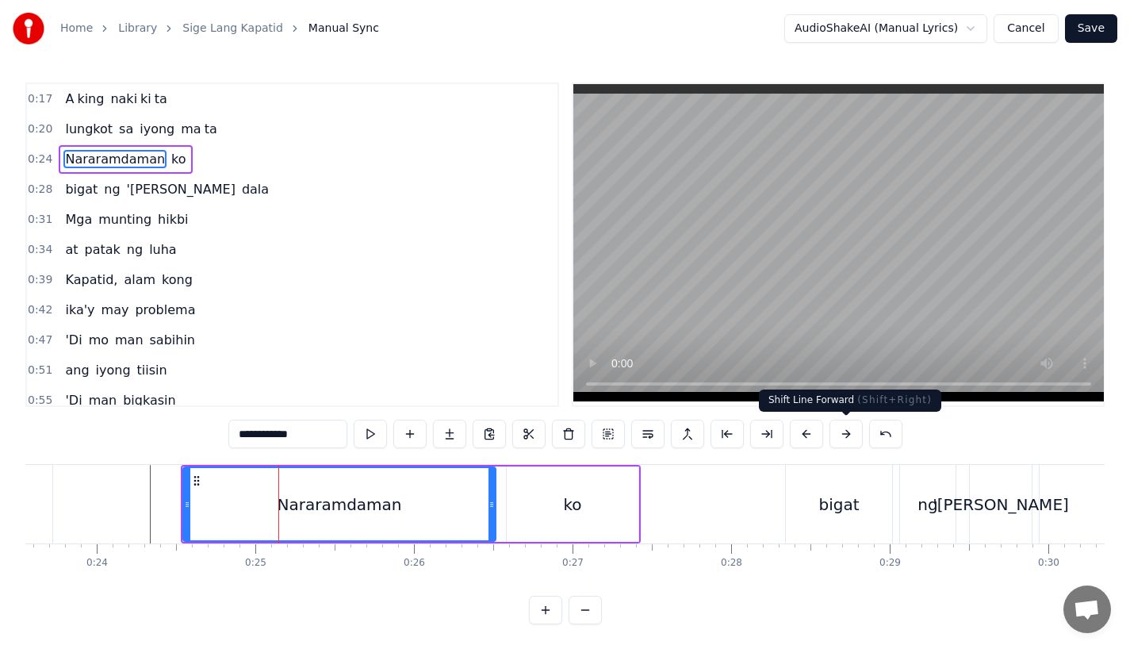
click at [821, 431] on button at bounding box center [806, 433] width 33 height 29
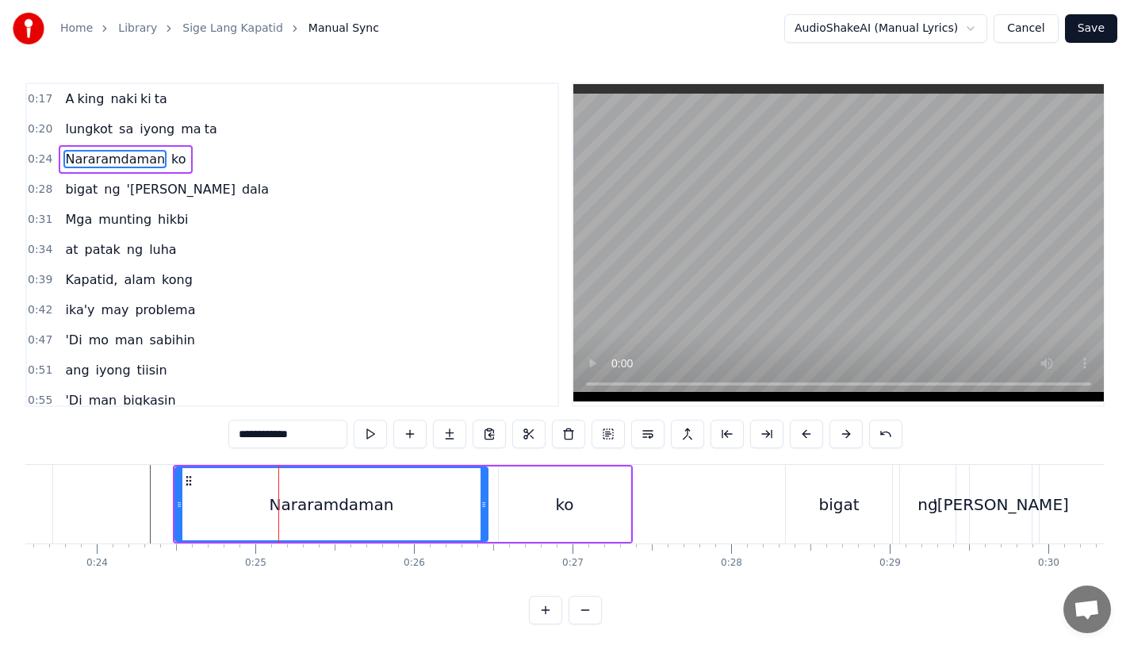
click at [821, 431] on button at bounding box center [806, 433] width 33 height 29
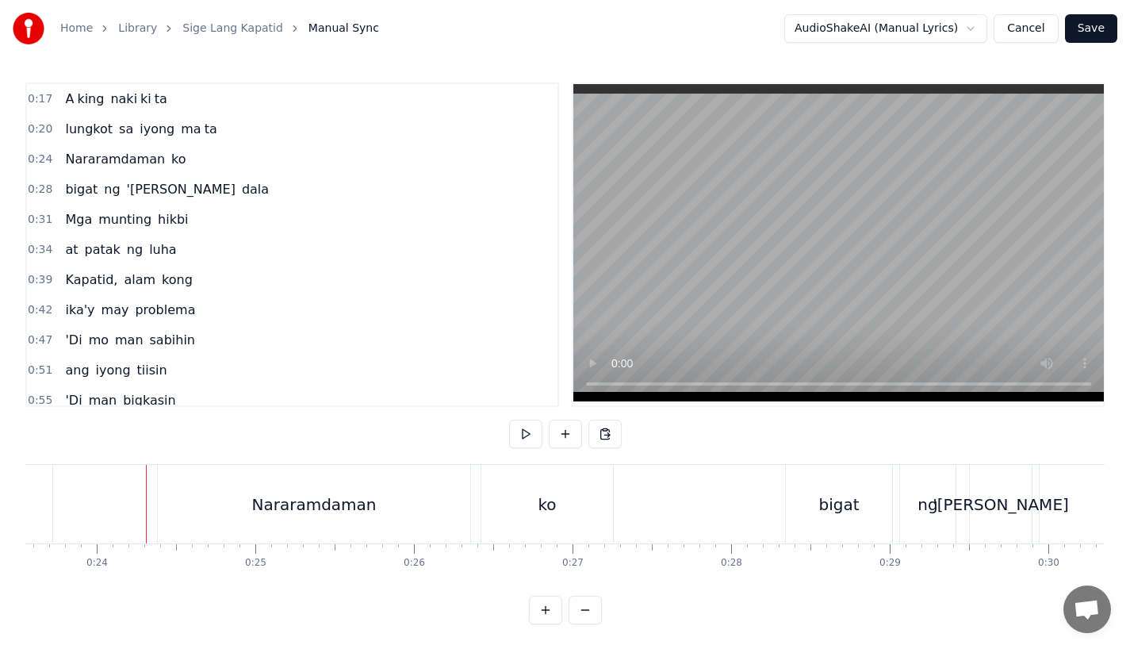
click at [821, 469] on div "bigat" at bounding box center [839, 504] width 106 height 79
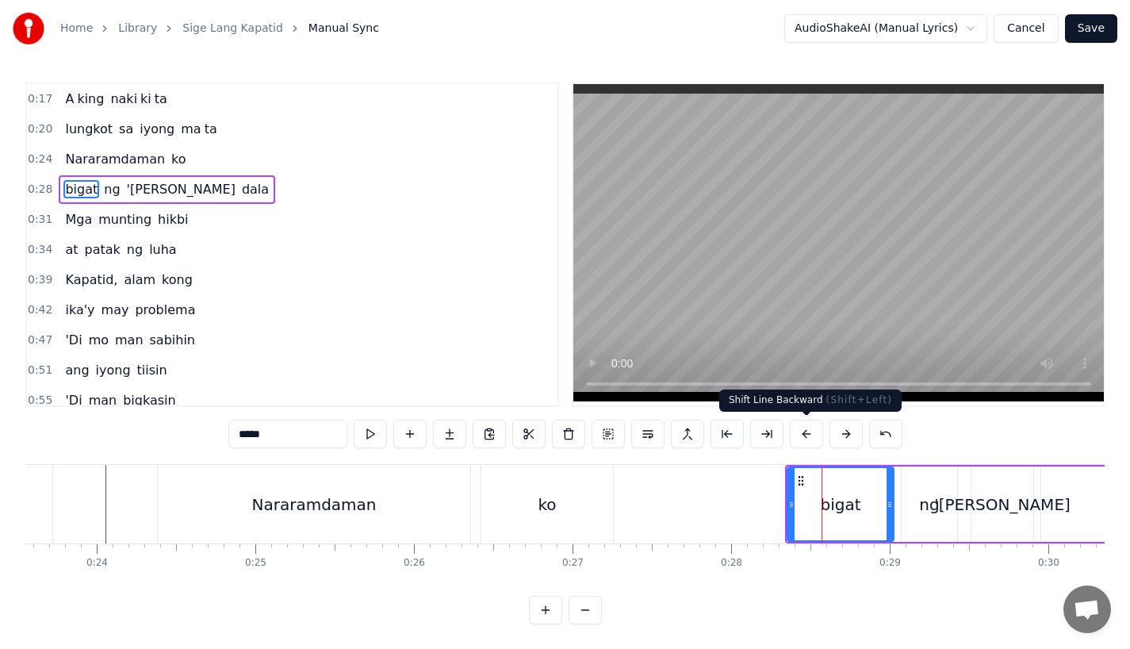
click at [798, 431] on button at bounding box center [806, 433] width 33 height 29
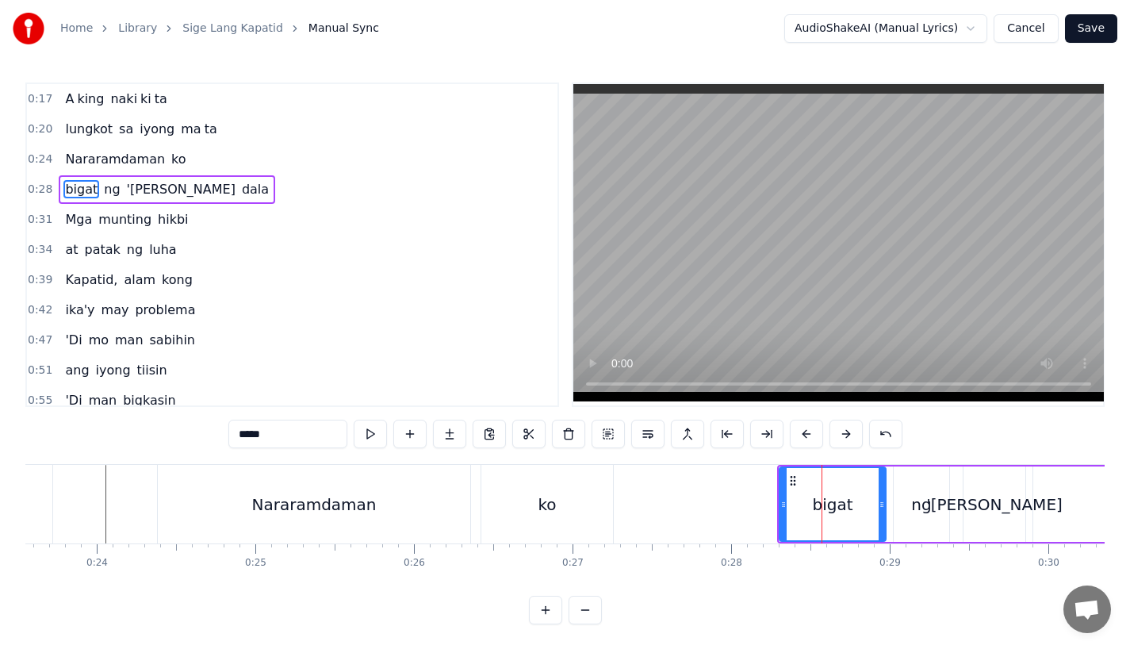
click at [798, 431] on button at bounding box center [806, 433] width 33 height 29
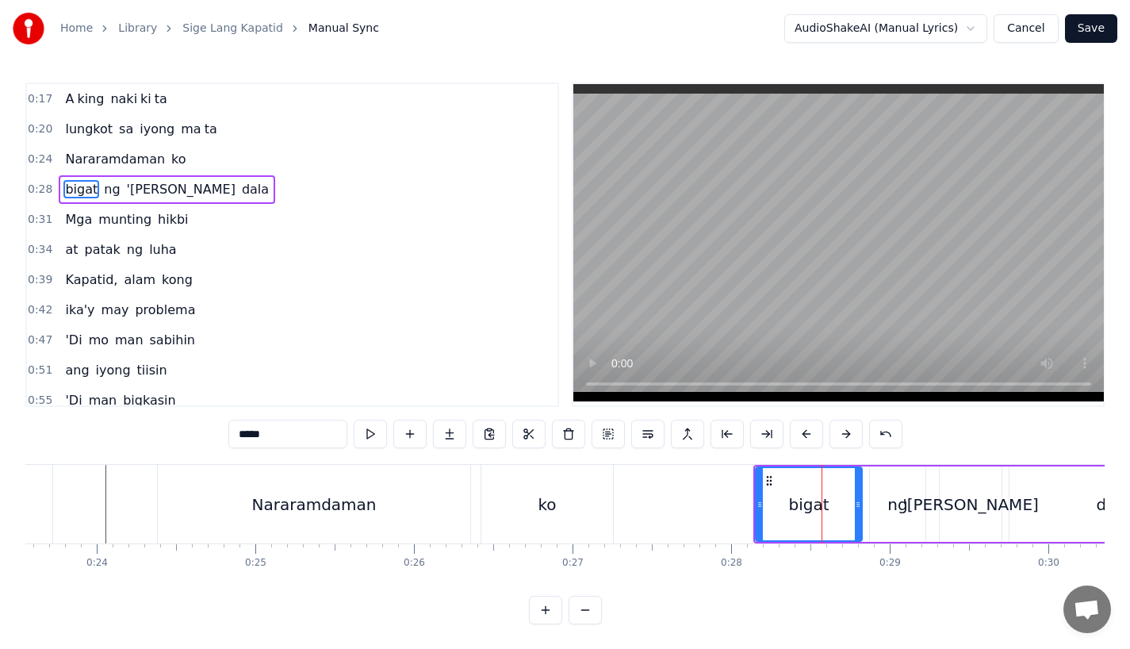
click at [798, 431] on button at bounding box center [806, 433] width 33 height 29
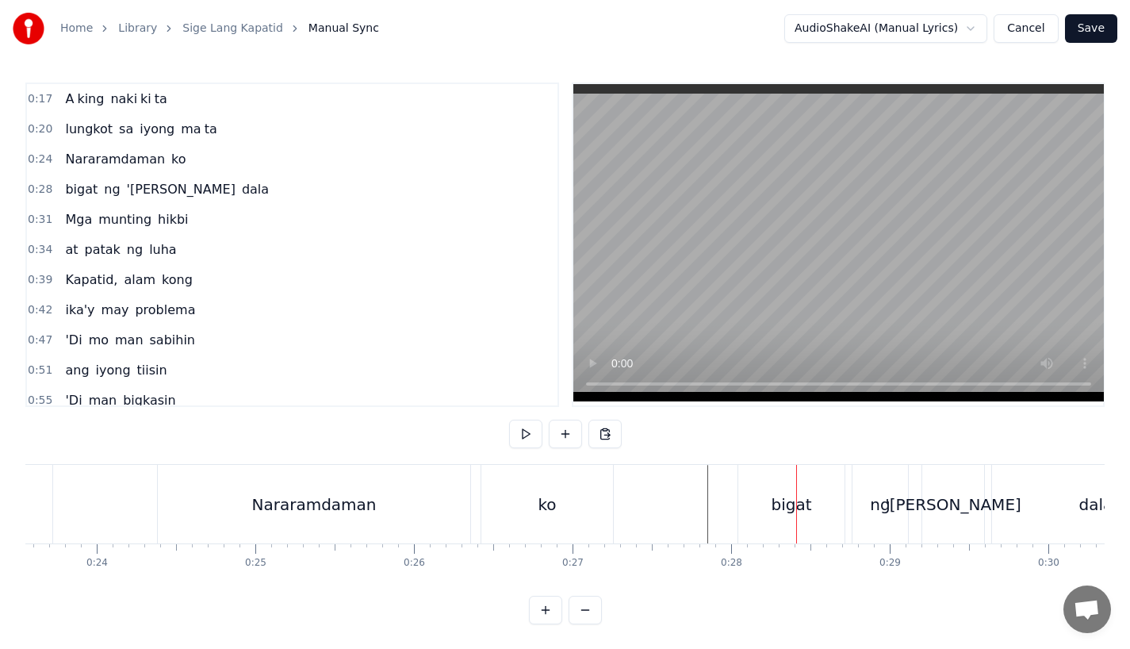
click at [774, 496] on div "bigat" at bounding box center [791, 504] width 40 height 24
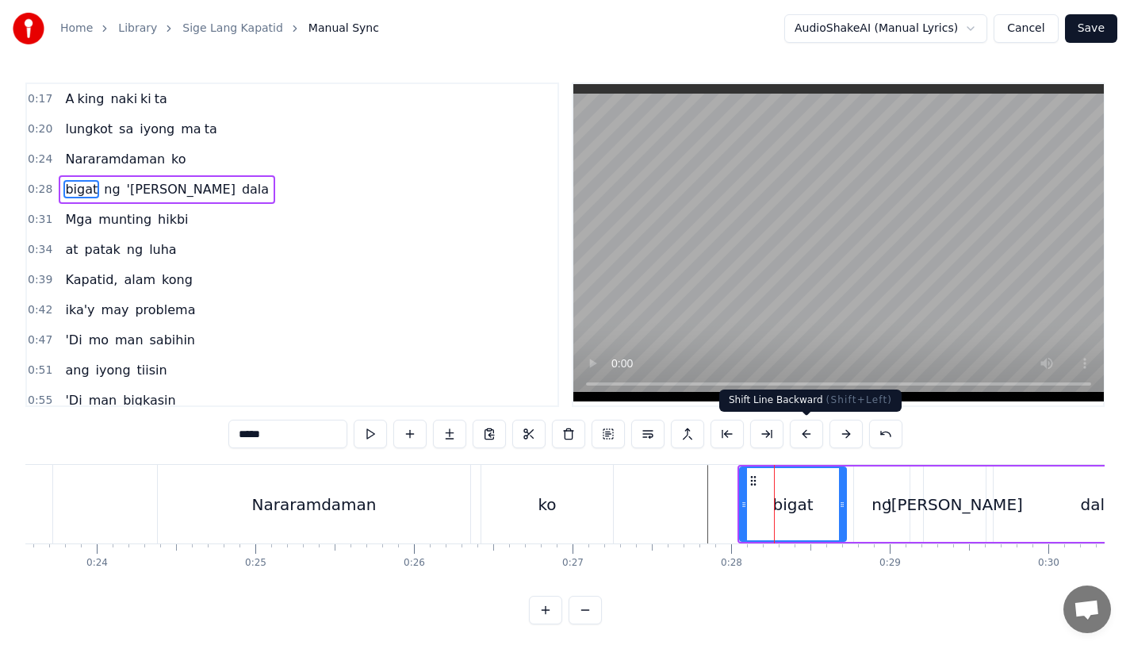
click at [808, 432] on button at bounding box center [806, 433] width 33 height 29
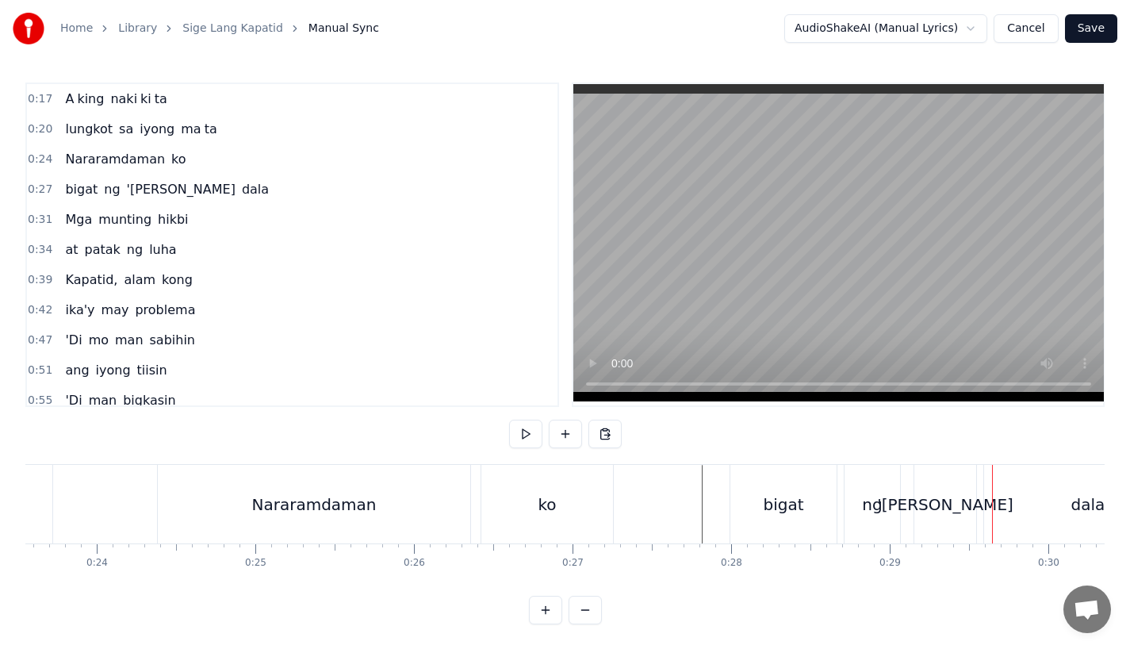
click at [852, 504] on div "ng" at bounding box center [872, 504] width 56 height 79
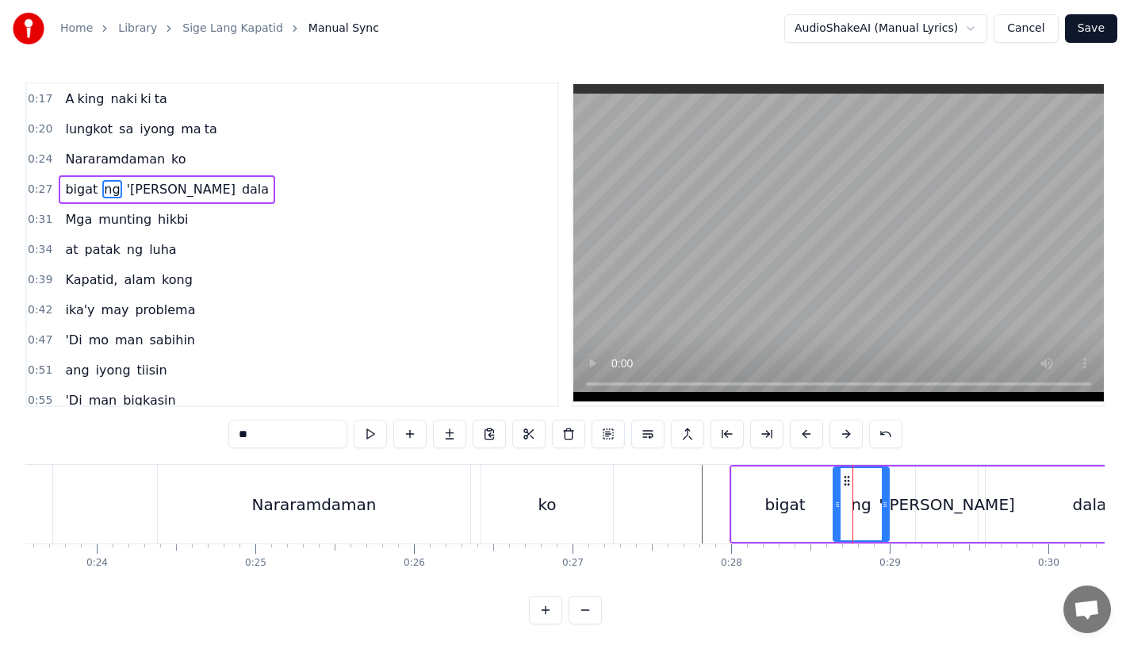
drag, startPoint x: 856, startPoint y: 478, endPoint x: 842, endPoint y: 479, distance: 14.3
click at [842, 479] on icon at bounding box center [847, 480] width 13 height 13
click at [933, 481] on div "'[PERSON_NAME]" at bounding box center [947, 503] width 62 height 75
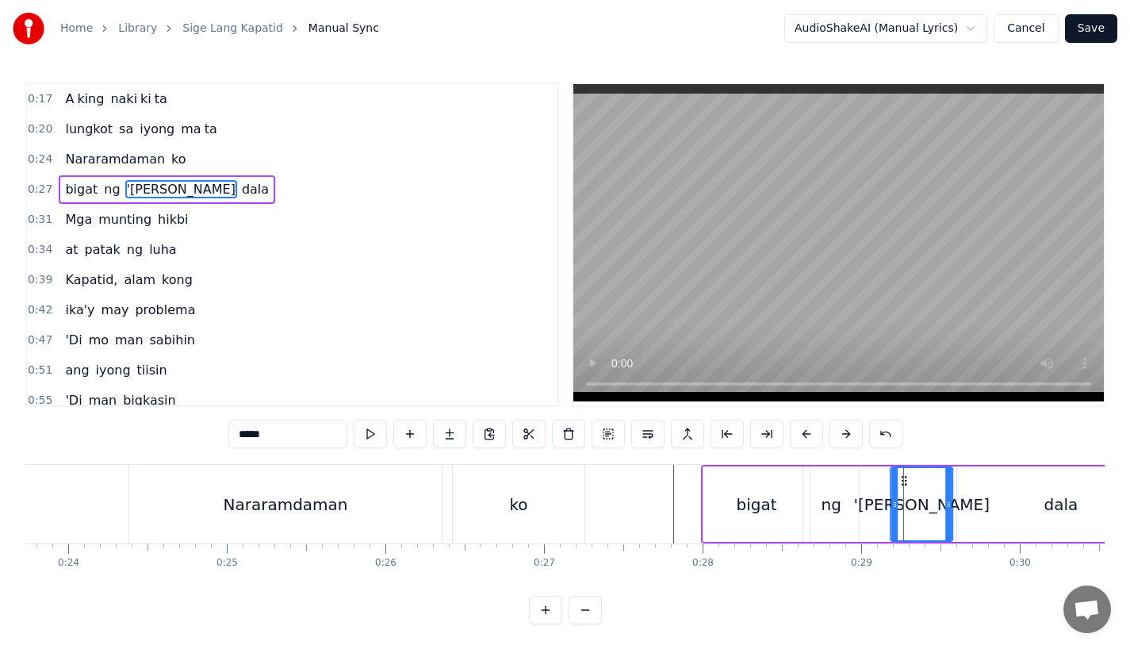
scroll to position [0, 3766]
drag, startPoint x: 925, startPoint y: 479, endPoint x: 894, endPoint y: 479, distance: 30.9
click at [894, 479] on icon at bounding box center [900, 480] width 13 height 13
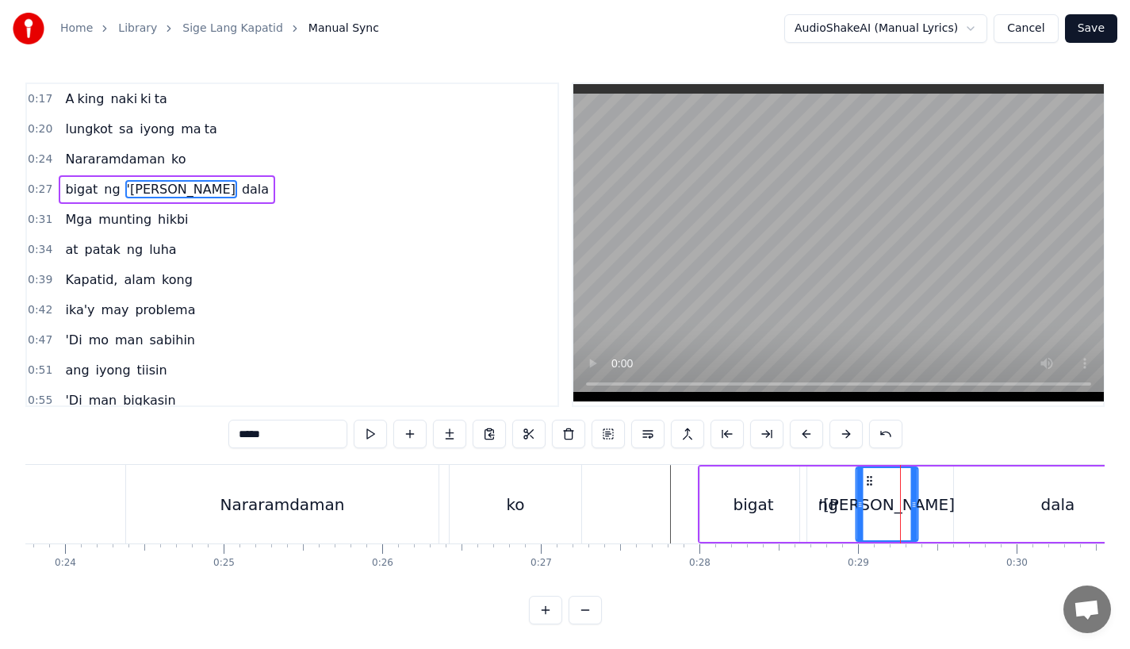
drag, startPoint x: 894, startPoint y: 479, endPoint x: 865, endPoint y: 480, distance: 29.3
click at [865, 480] on icon at bounding box center [869, 480] width 13 height 13
click at [975, 488] on div "dala" at bounding box center [1058, 503] width 208 height 75
type input "****"
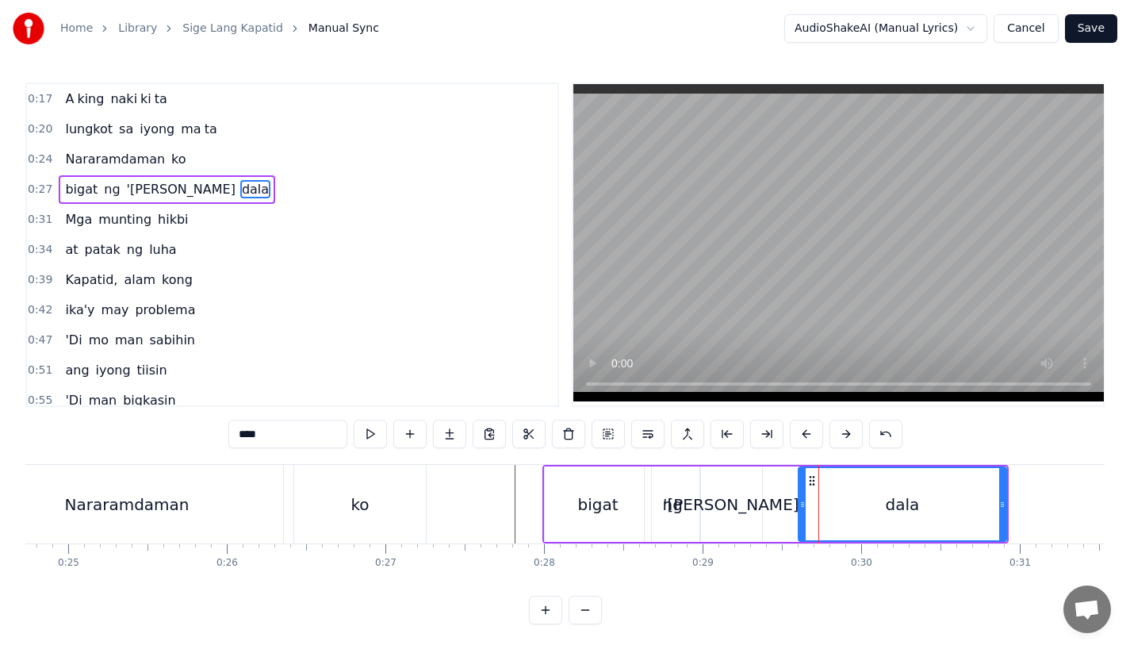
scroll to position [0, 3947]
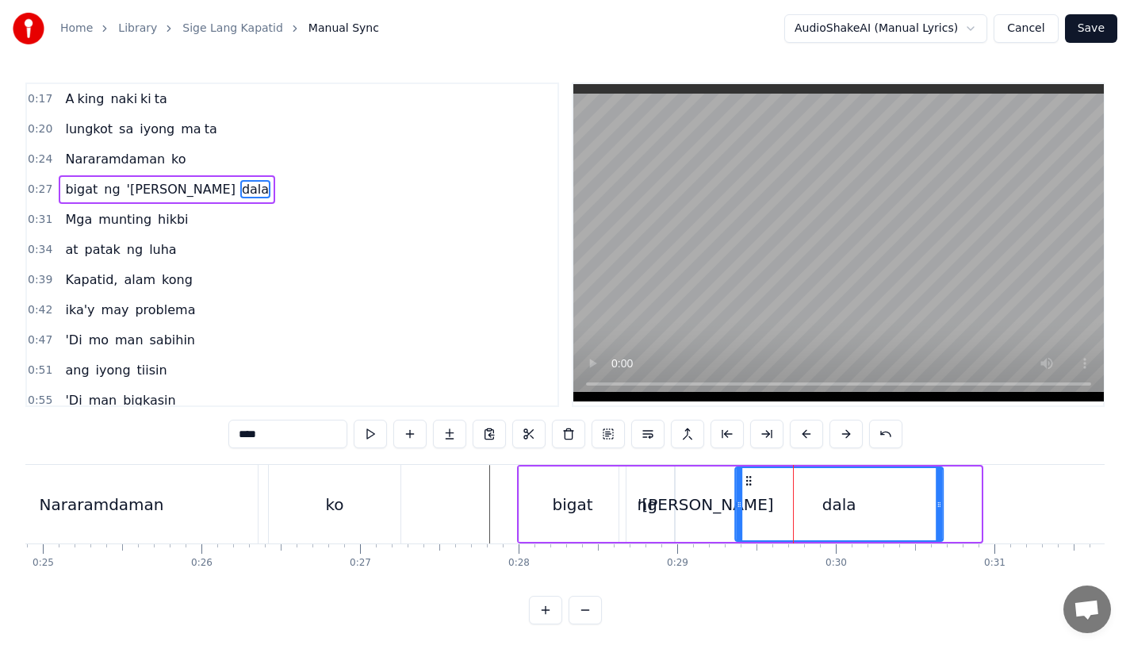
drag, startPoint x: 789, startPoint y: 478, endPoint x: 749, endPoint y: 479, distance: 39.7
click at [749, 479] on icon at bounding box center [748, 480] width 13 height 13
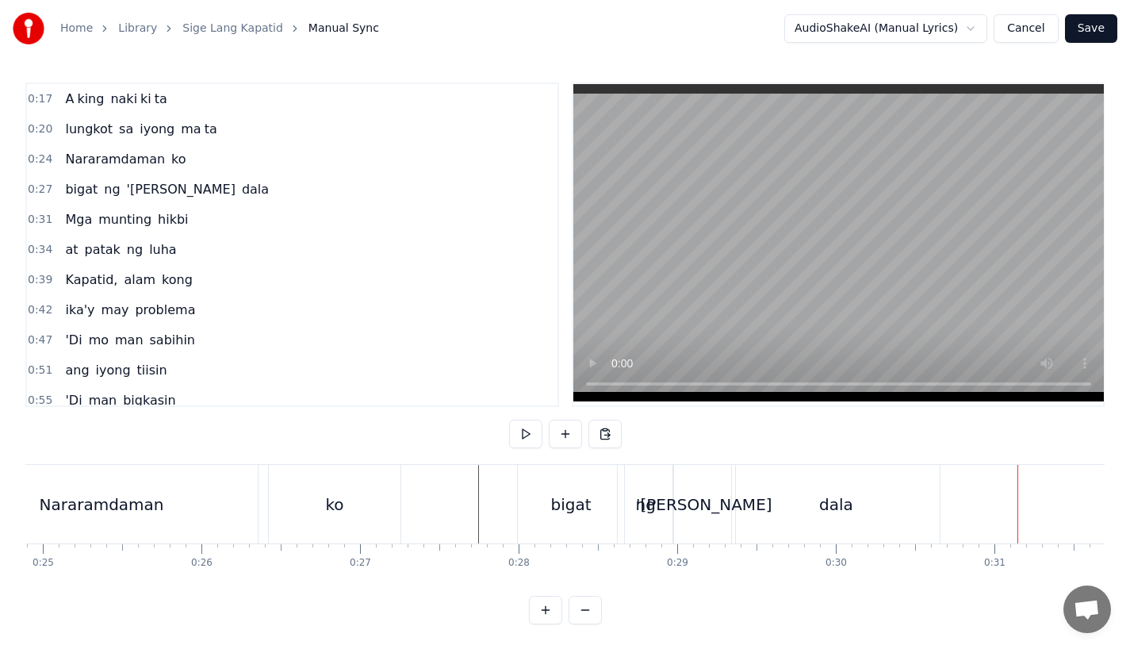
click at [695, 503] on div "'[PERSON_NAME]" at bounding box center [704, 504] width 136 height 24
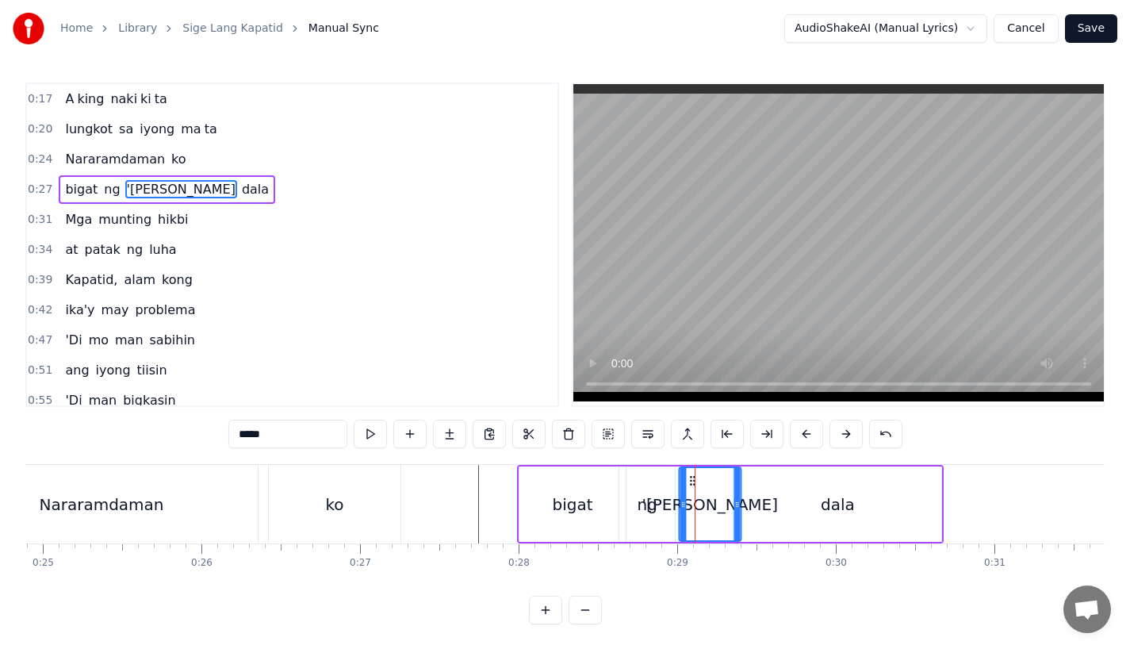
click at [691, 474] on icon at bounding box center [692, 480] width 13 height 13
click at [772, 500] on div "dala" at bounding box center [837, 503] width 208 height 75
type input "****"
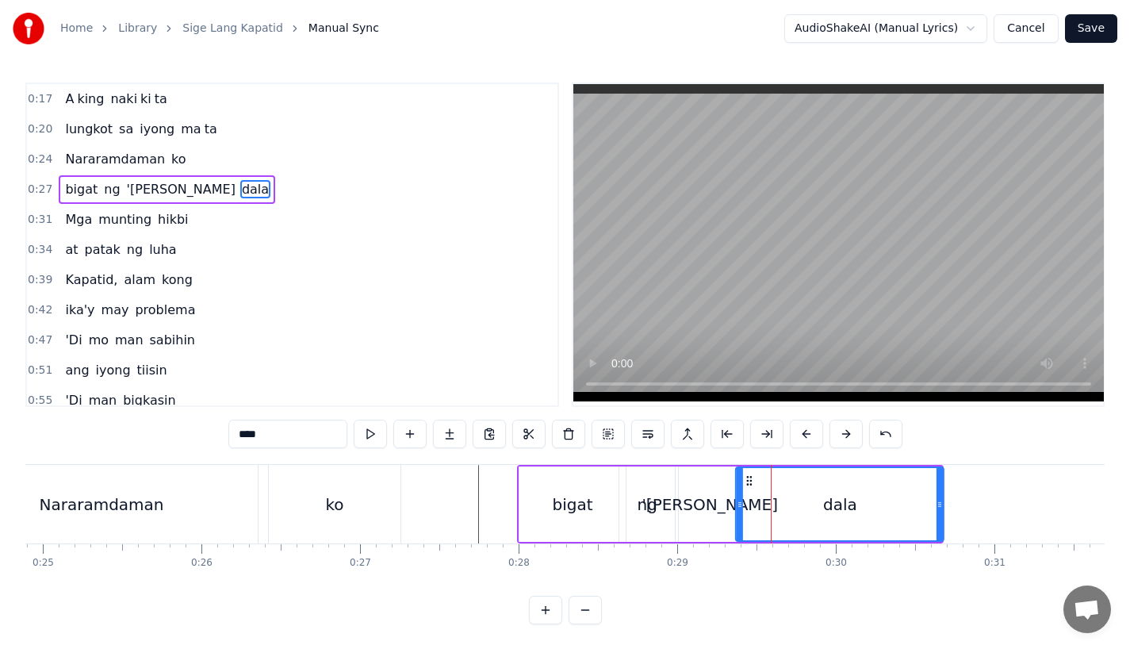
click at [749, 480] on circle at bounding box center [748, 480] width 1 height 1
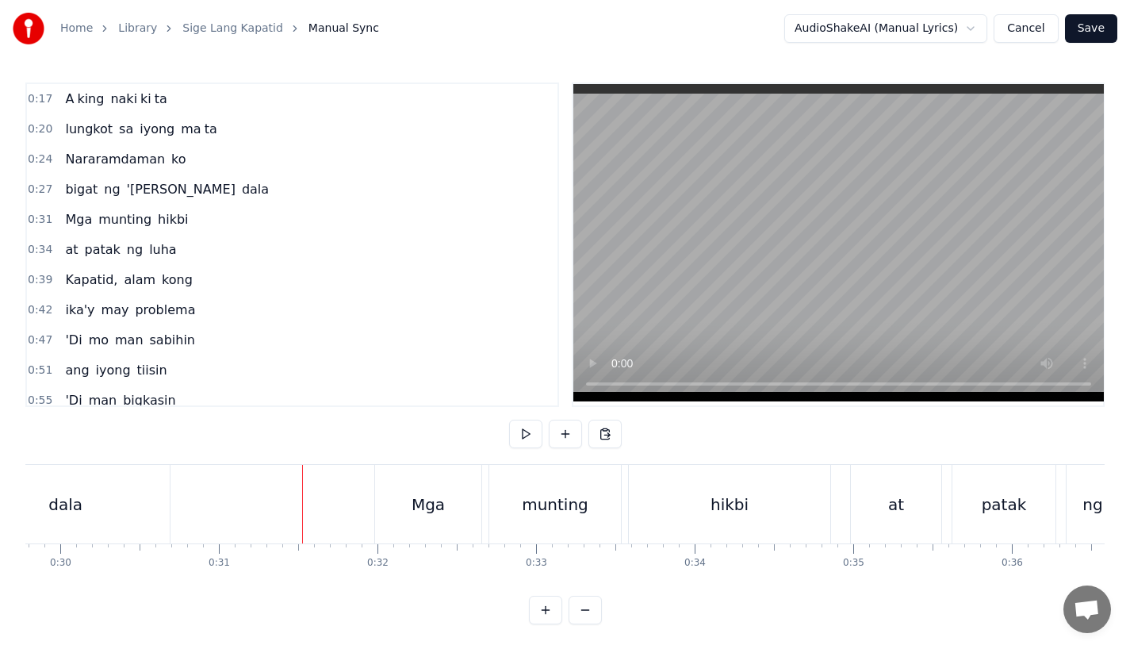
scroll to position [0, 4674]
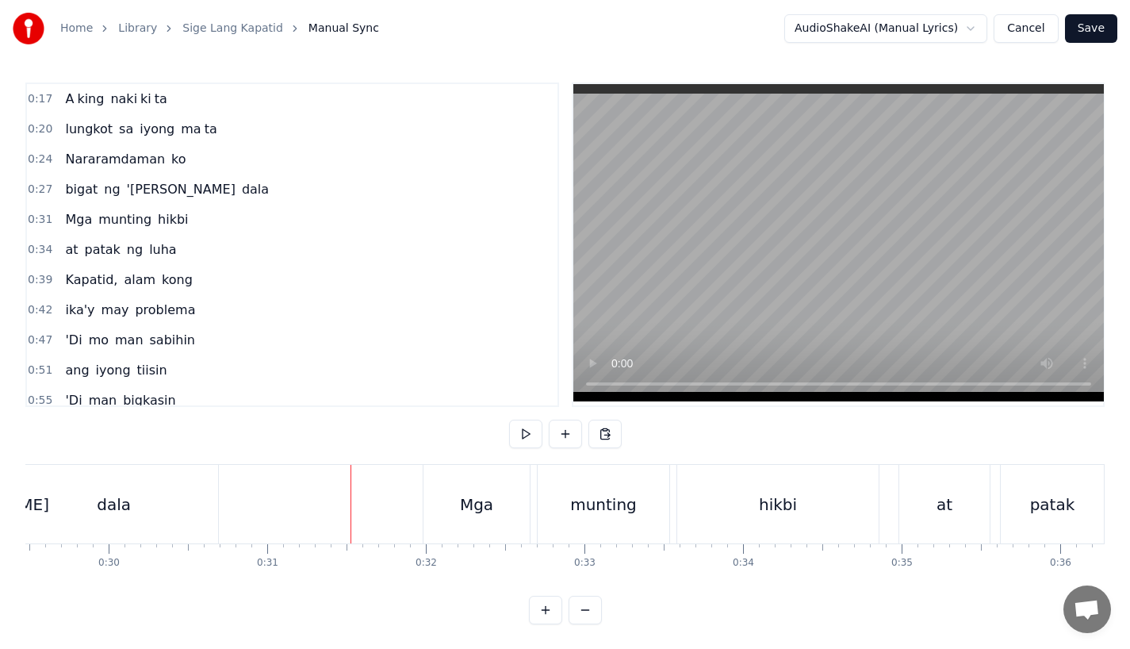
click at [458, 501] on div "Mga" at bounding box center [476, 504] width 106 height 79
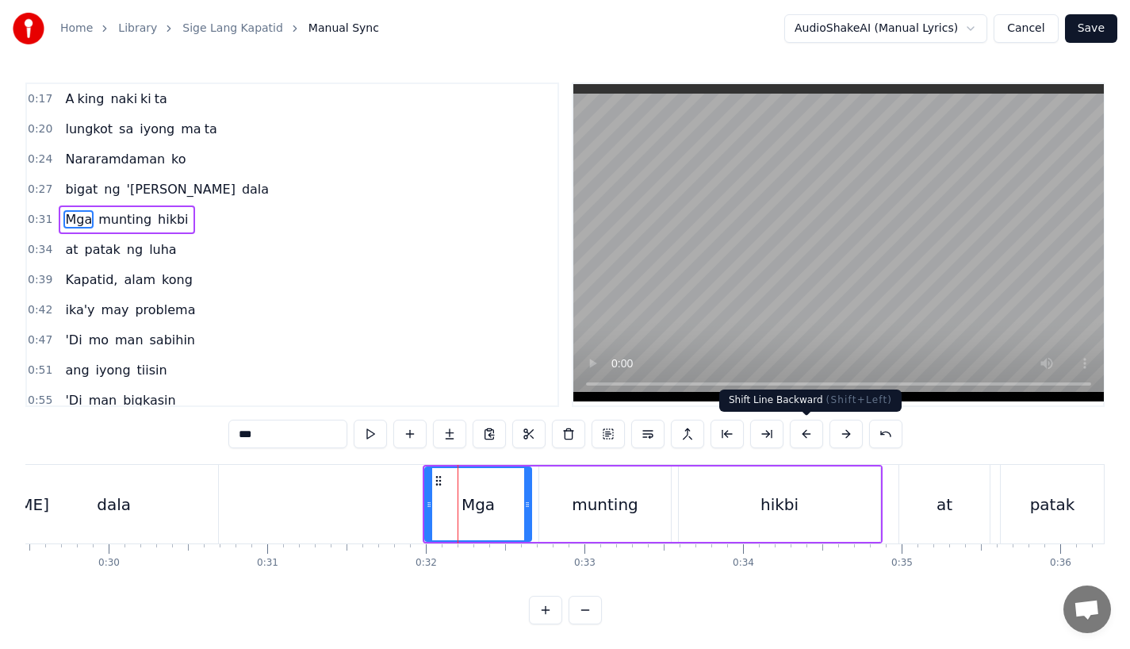
click at [809, 430] on button at bounding box center [806, 433] width 33 height 29
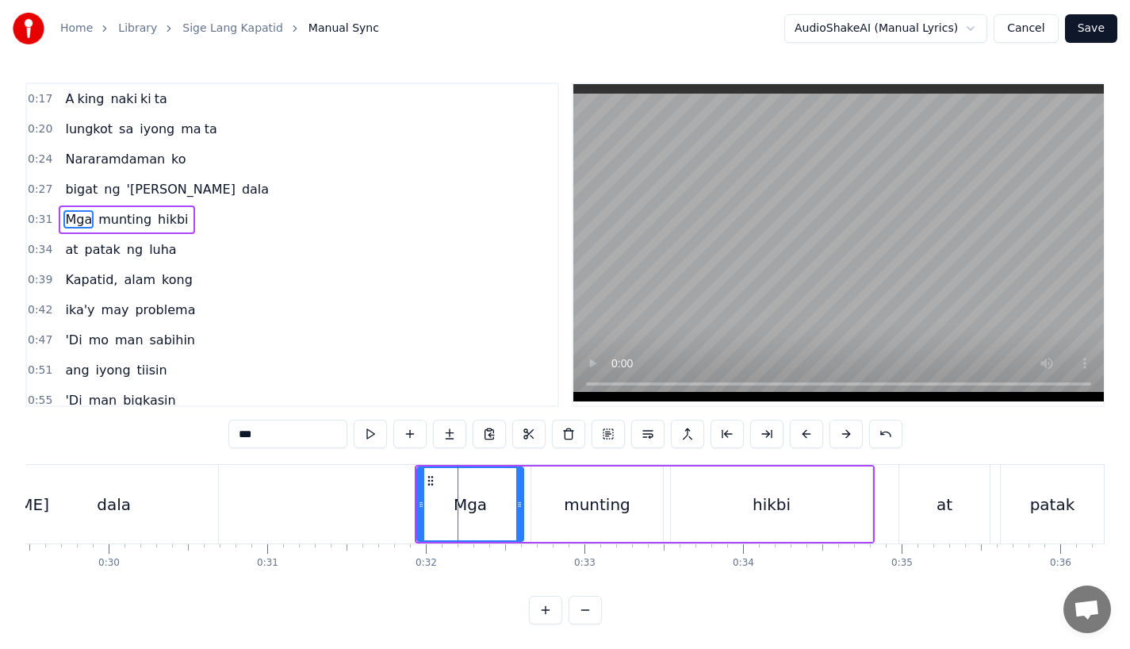
click at [809, 430] on button at bounding box center [806, 433] width 33 height 29
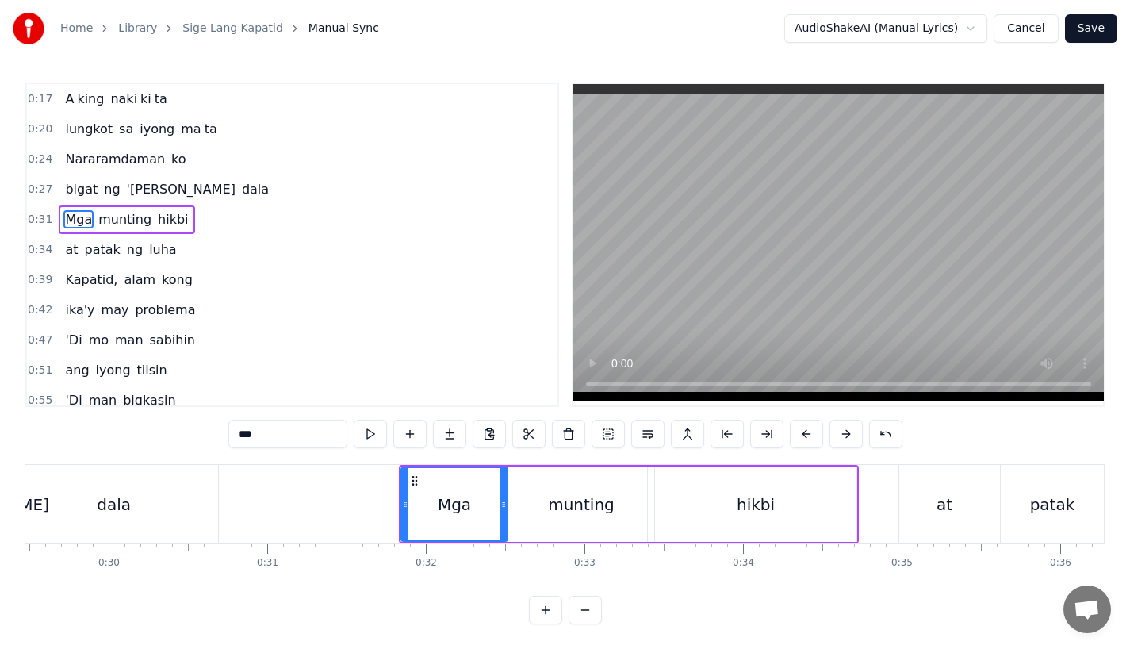
click at [809, 430] on button at bounding box center [806, 433] width 33 height 29
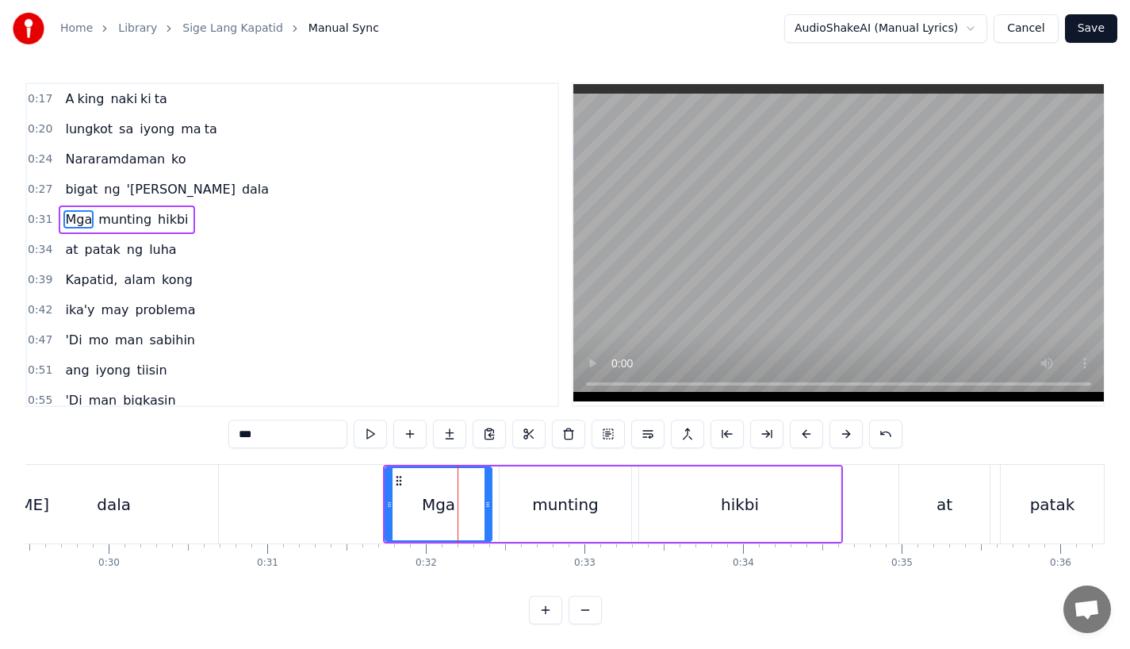
click at [809, 430] on button at bounding box center [806, 433] width 33 height 29
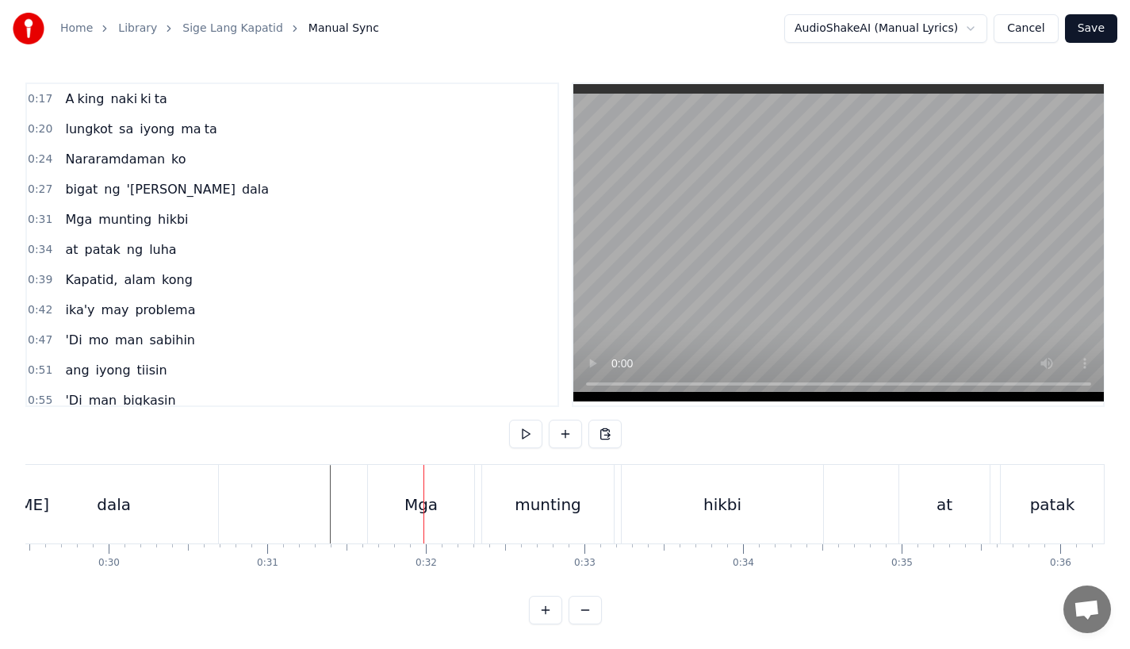
click at [400, 484] on div "Mga" at bounding box center [421, 504] width 106 height 79
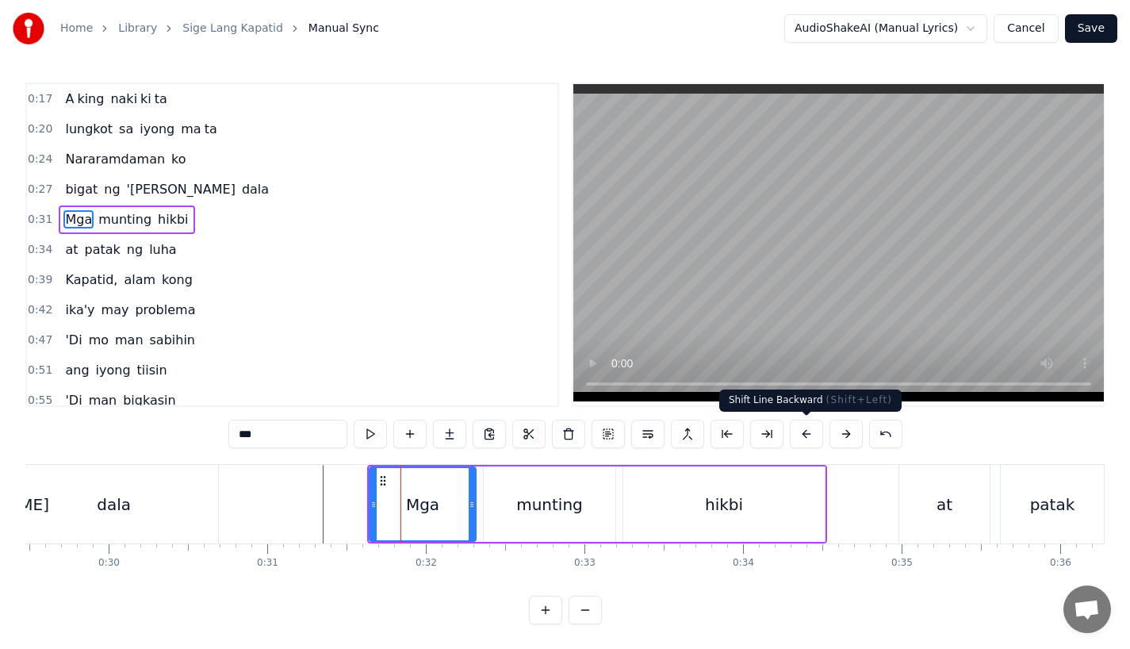
click at [801, 434] on button at bounding box center [806, 433] width 33 height 29
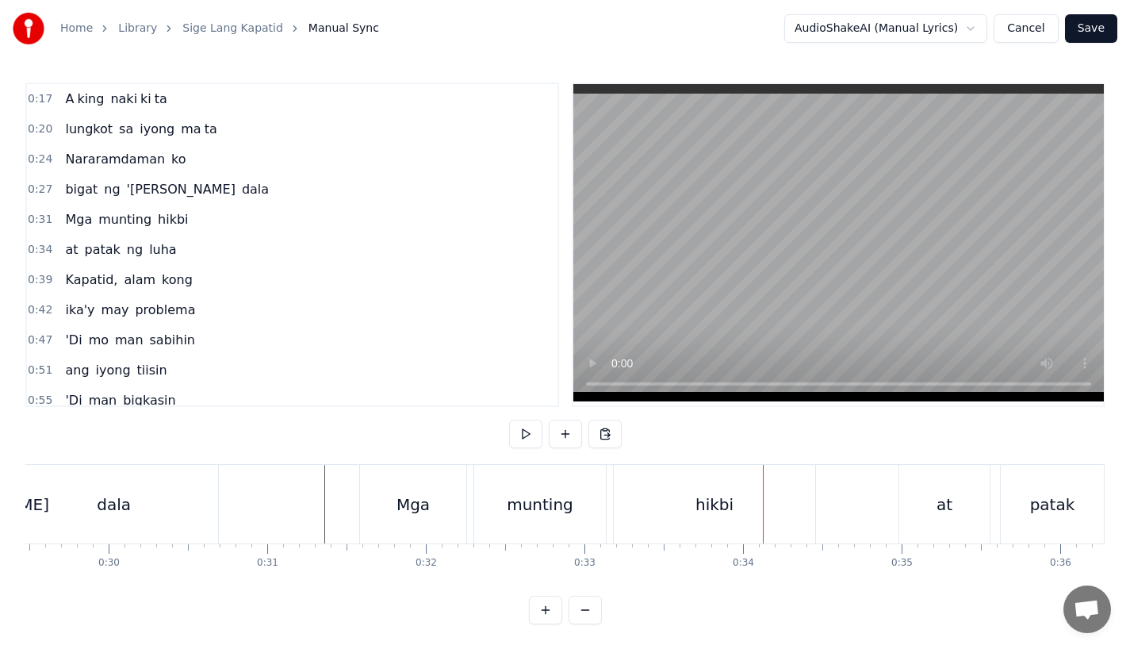
click at [656, 498] on div "hikbi" at bounding box center [714, 504] width 201 height 79
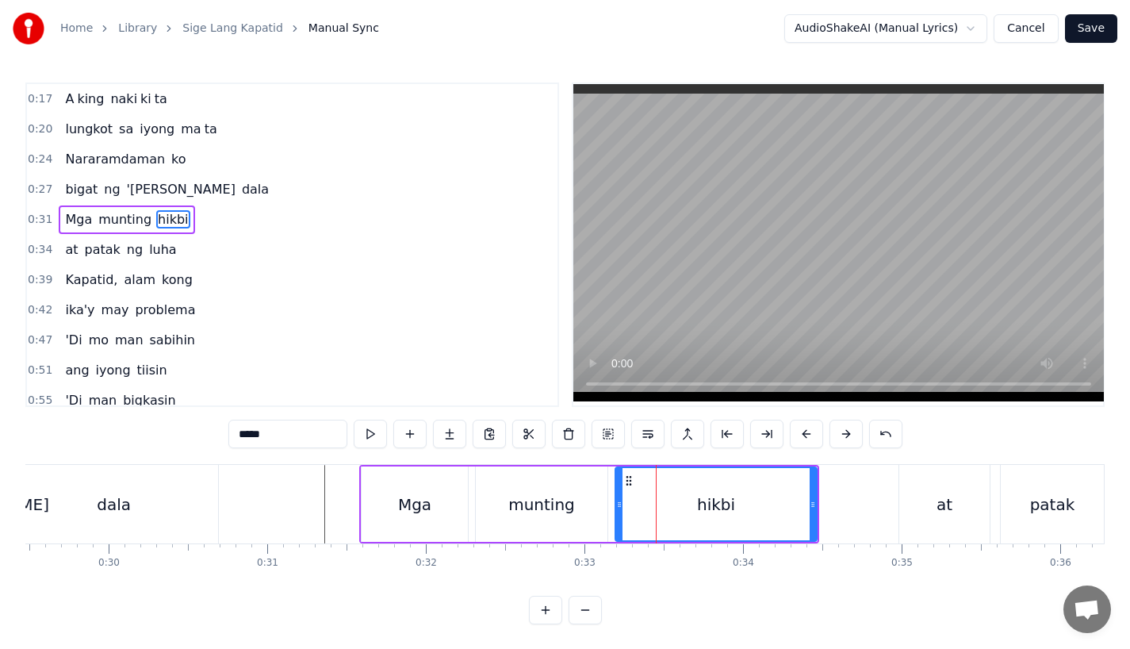
click at [627, 481] on icon at bounding box center [628, 480] width 13 height 13
drag, startPoint x: 627, startPoint y: 480, endPoint x: 615, endPoint y: 482, distance: 12.1
click at [615, 482] on icon at bounding box center [618, 480] width 13 height 13
click at [530, 495] on div "munting" at bounding box center [541, 504] width 67 height 24
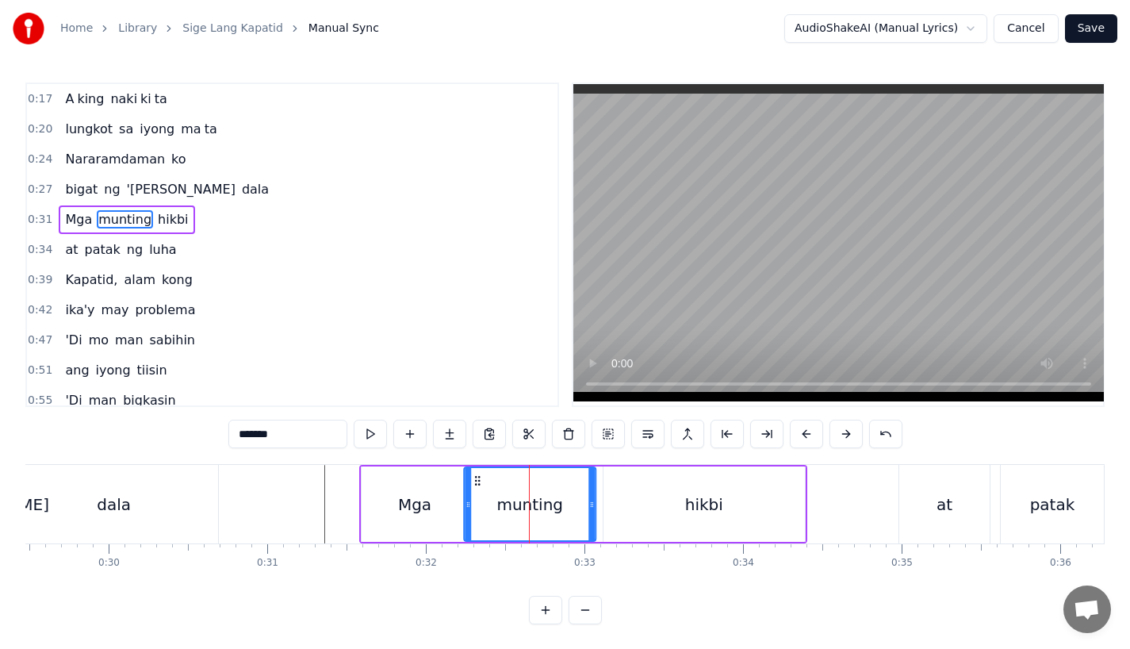
drag, startPoint x: 488, startPoint y: 482, endPoint x: 477, endPoint y: 484, distance: 12.0
click at [477, 484] on icon at bounding box center [477, 480] width 13 height 13
click at [696, 491] on div "hikbi" at bounding box center [703, 503] width 201 height 75
type input "*****"
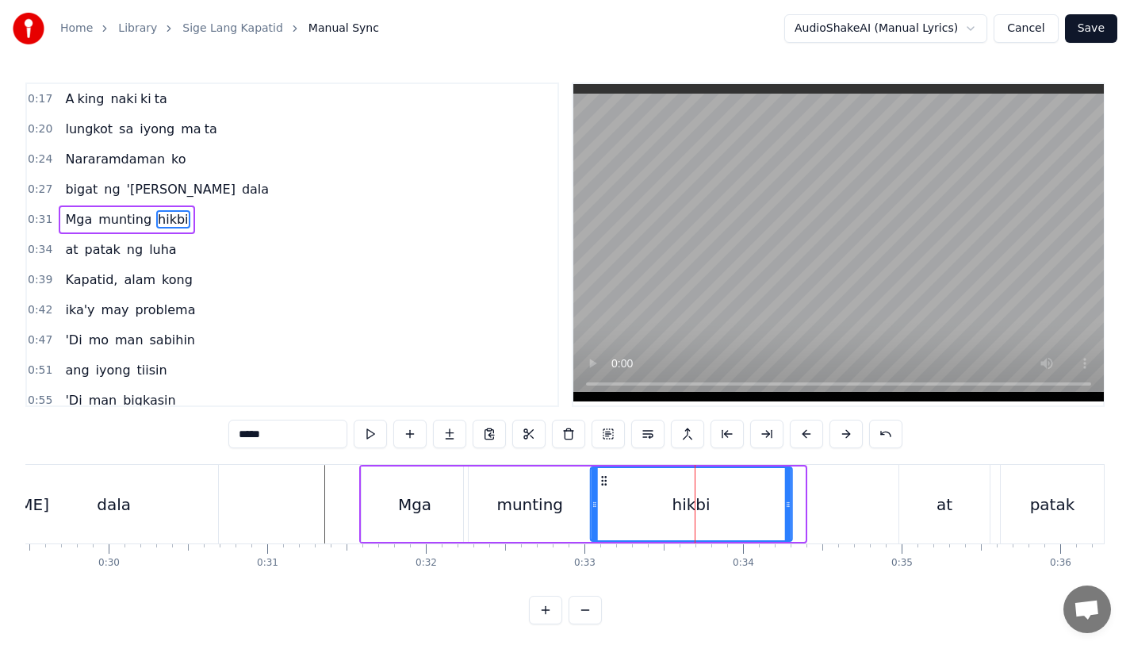
drag, startPoint x: 618, startPoint y: 480, endPoint x: 603, endPoint y: 481, distance: 14.4
click at [603, 481] on icon at bounding box center [604, 480] width 13 height 13
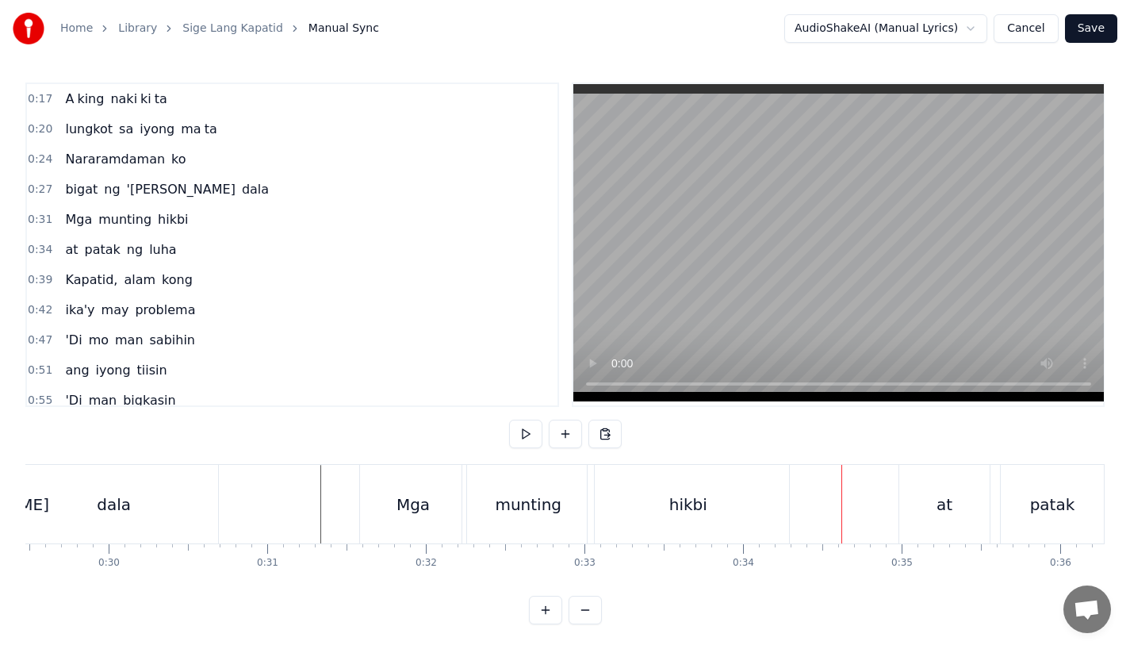
click at [384, 494] on div "Mga" at bounding box center [413, 504] width 106 height 79
click at [909, 483] on div "at" at bounding box center [944, 504] width 90 height 79
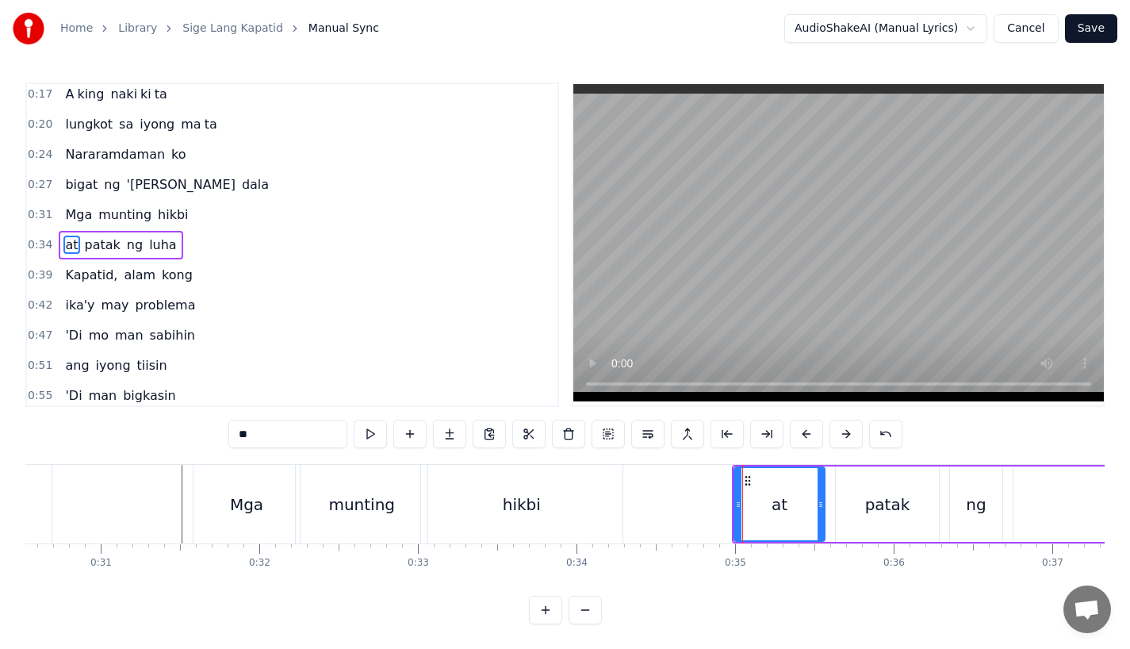
scroll to position [0, 4858]
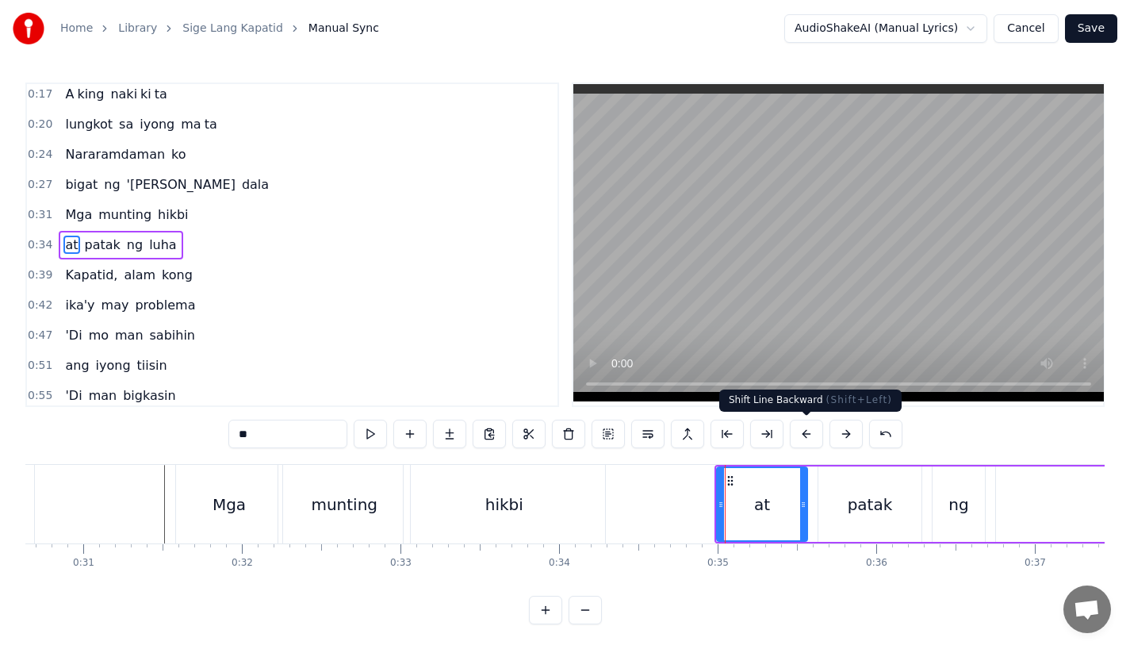
click at [798, 431] on button at bounding box center [806, 433] width 33 height 29
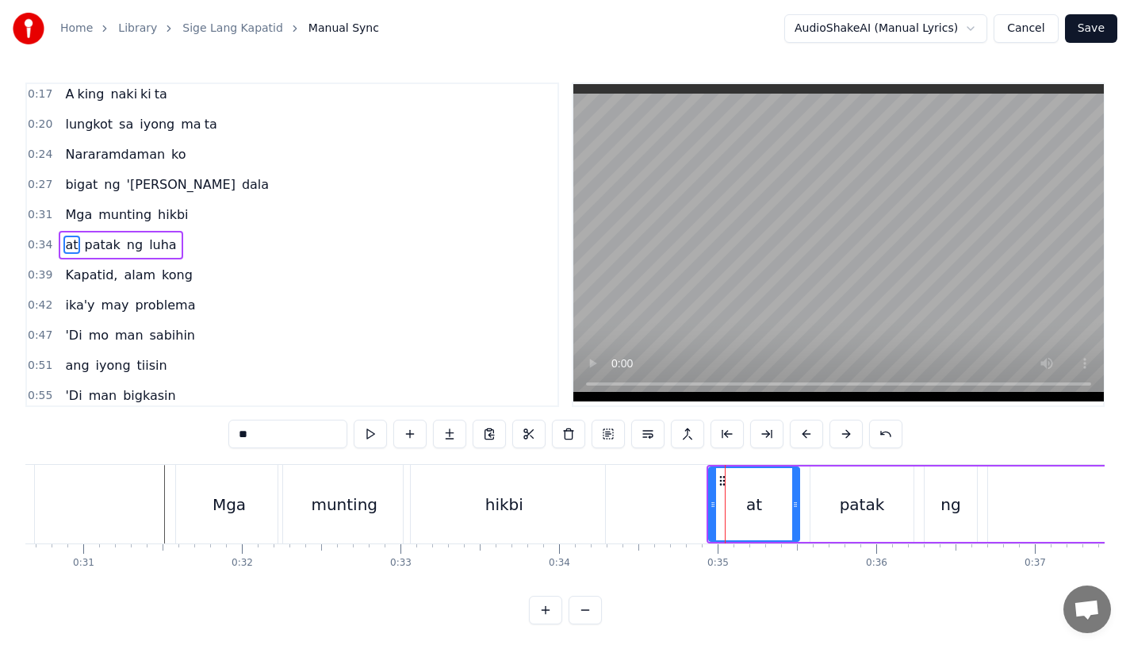
click at [798, 431] on button at bounding box center [806, 433] width 33 height 29
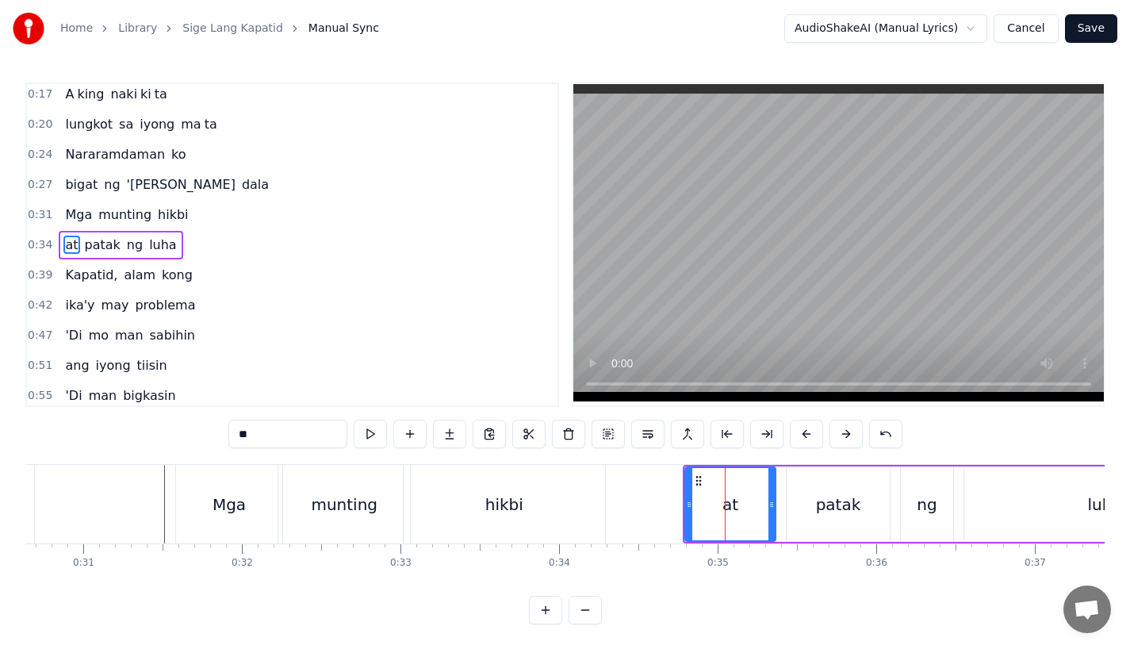
click at [798, 431] on button at bounding box center [806, 433] width 33 height 29
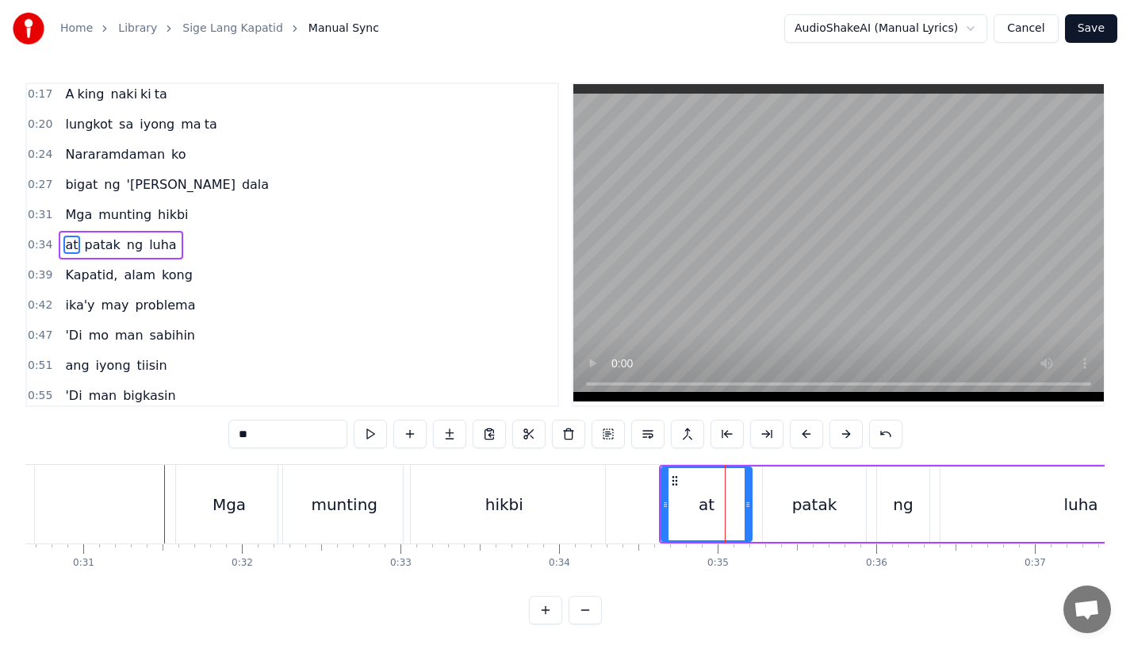
click at [798, 431] on button at bounding box center [806, 433] width 33 height 29
click at [567, 469] on div "hikbi" at bounding box center [504, 504] width 201 height 79
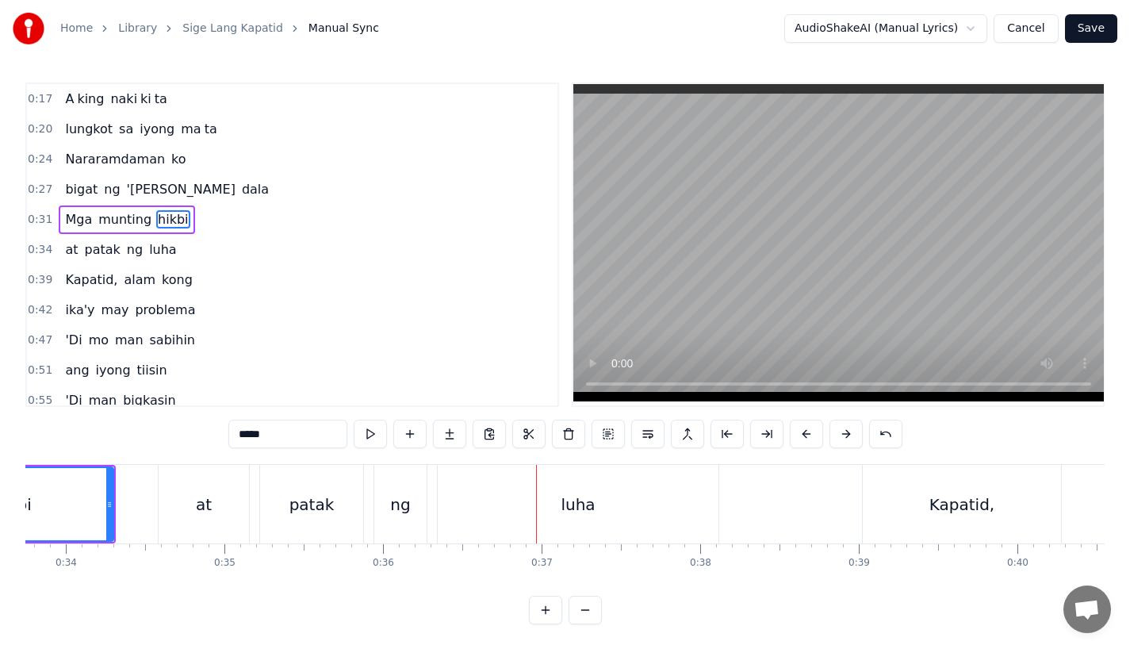
scroll to position [0, 5350]
click at [292, 504] on div "patak" at bounding box center [313, 504] width 103 height 79
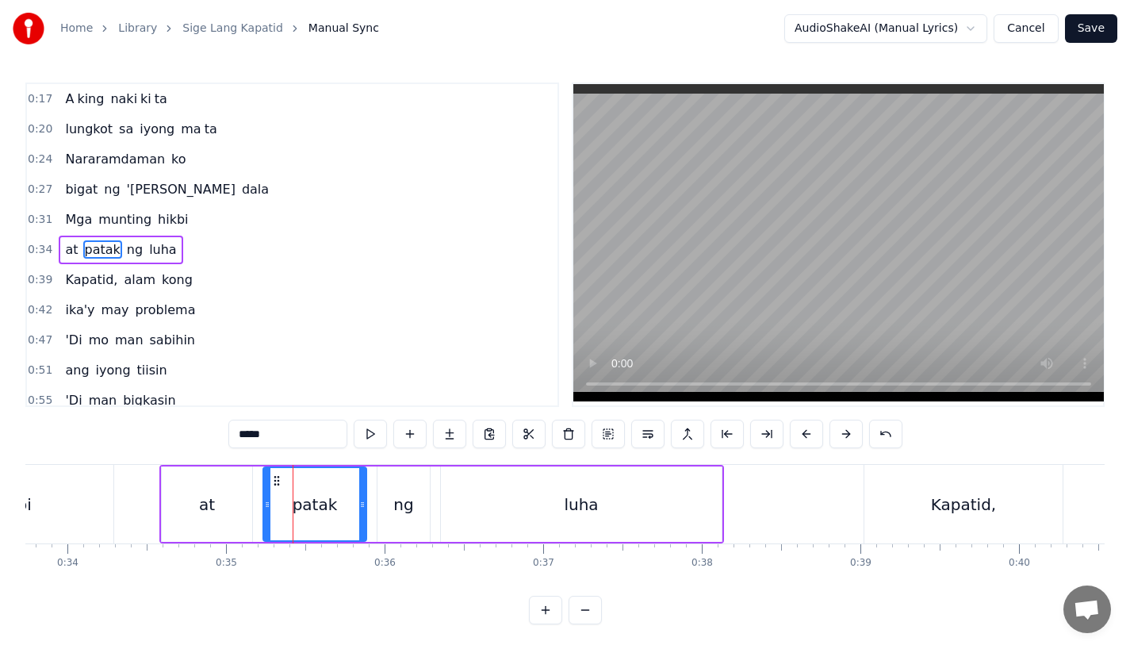
scroll to position [5, 0]
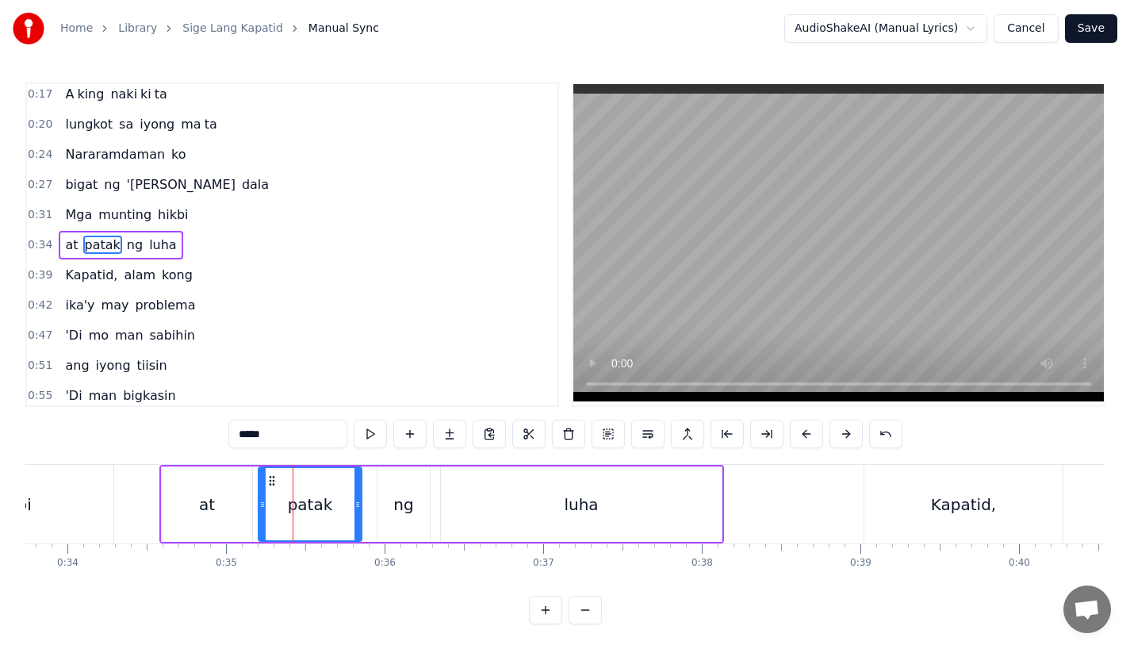
click at [267, 480] on icon at bounding box center [272, 480] width 13 height 13
click at [385, 505] on div "ng" at bounding box center [403, 503] width 52 height 75
type input "**"
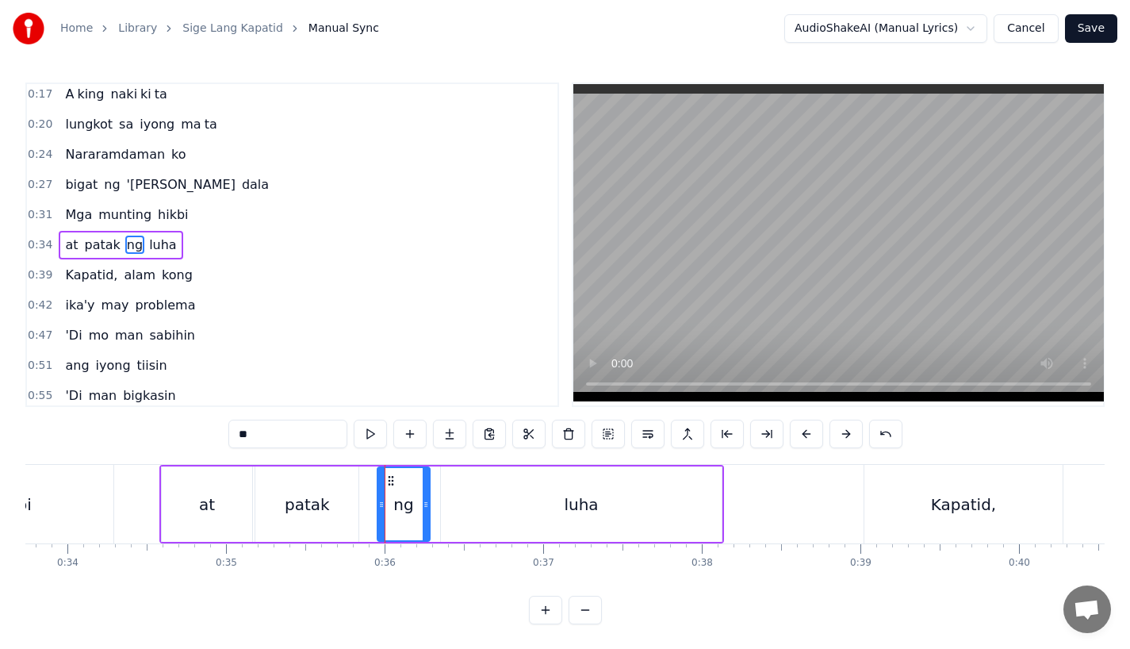
drag, startPoint x: 388, startPoint y: 473, endPoint x: 371, endPoint y: 473, distance: 16.7
click at [371, 473] on div "at [PERSON_NAME] luha" at bounding box center [441, 504] width 565 height 79
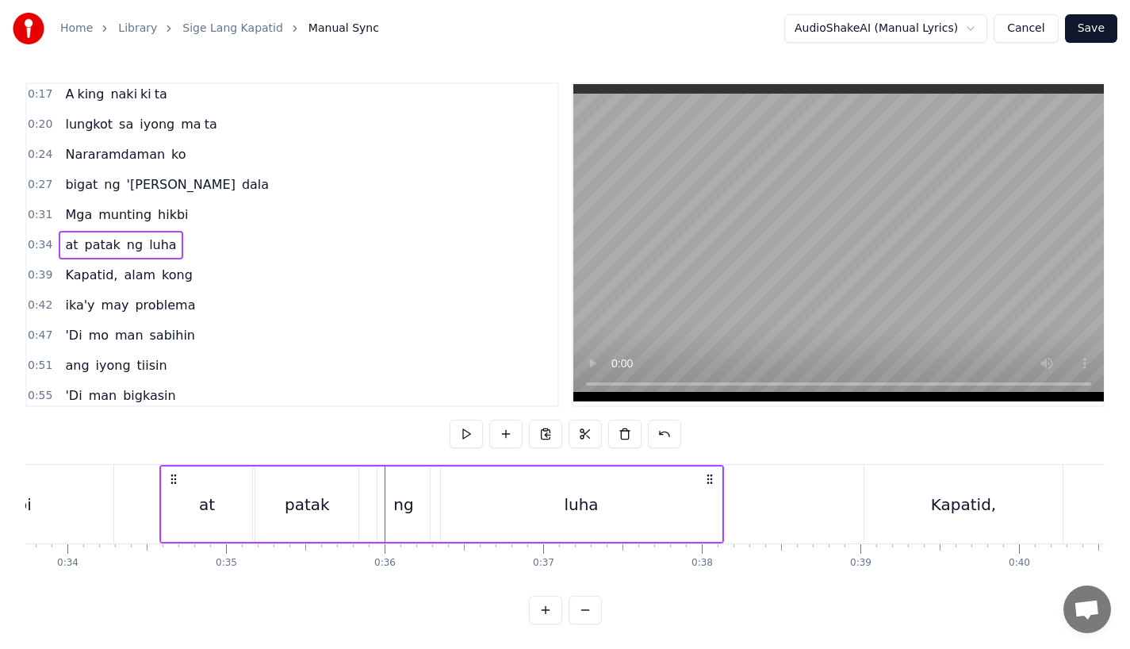
click at [392, 486] on div "ng" at bounding box center [403, 503] width 52 height 75
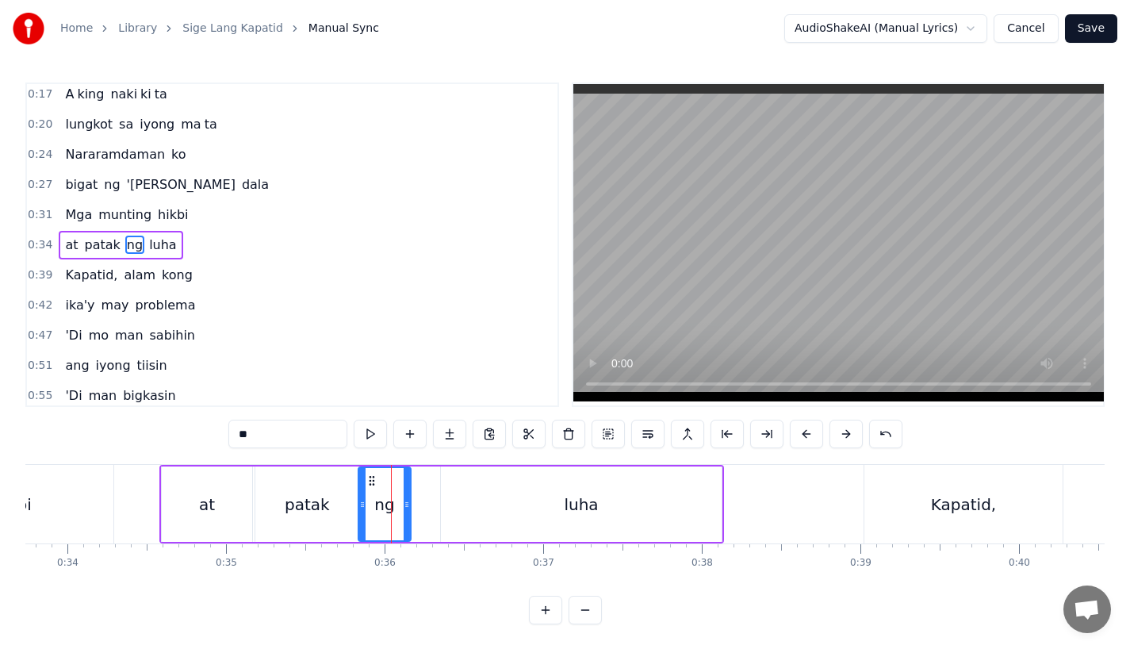
drag, startPoint x: 389, startPoint y: 477, endPoint x: 369, endPoint y: 477, distance: 20.6
click at [370, 477] on circle at bounding box center [370, 477] width 1 height 1
click at [473, 489] on div "luha" at bounding box center [581, 503] width 281 height 75
type input "****"
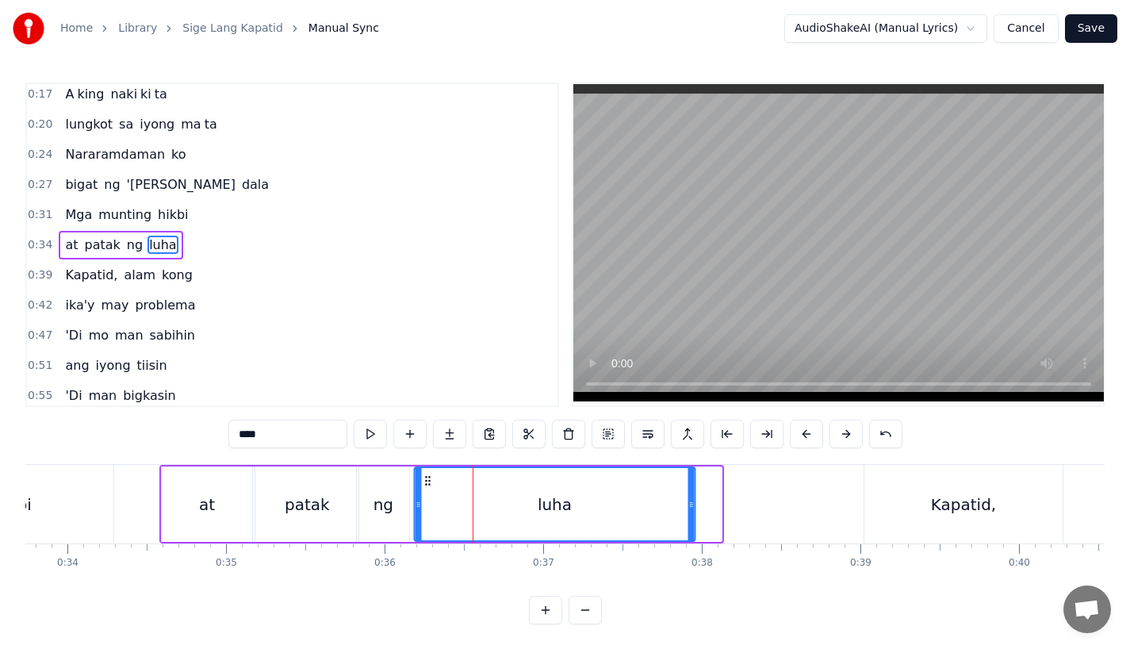
drag, startPoint x: 450, startPoint y: 477, endPoint x: 422, endPoint y: 478, distance: 28.6
click at [422, 478] on icon at bounding box center [427, 480] width 13 height 13
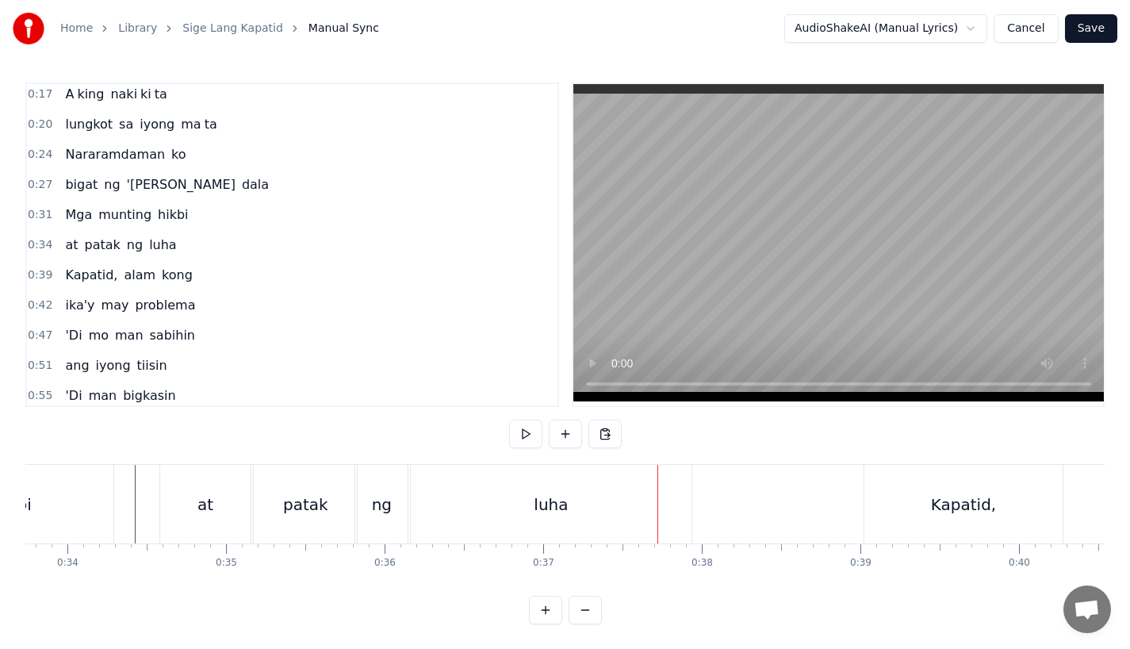
click at [569, 523] on div "luha" at bounding box center [551, 504] width 281 height 79
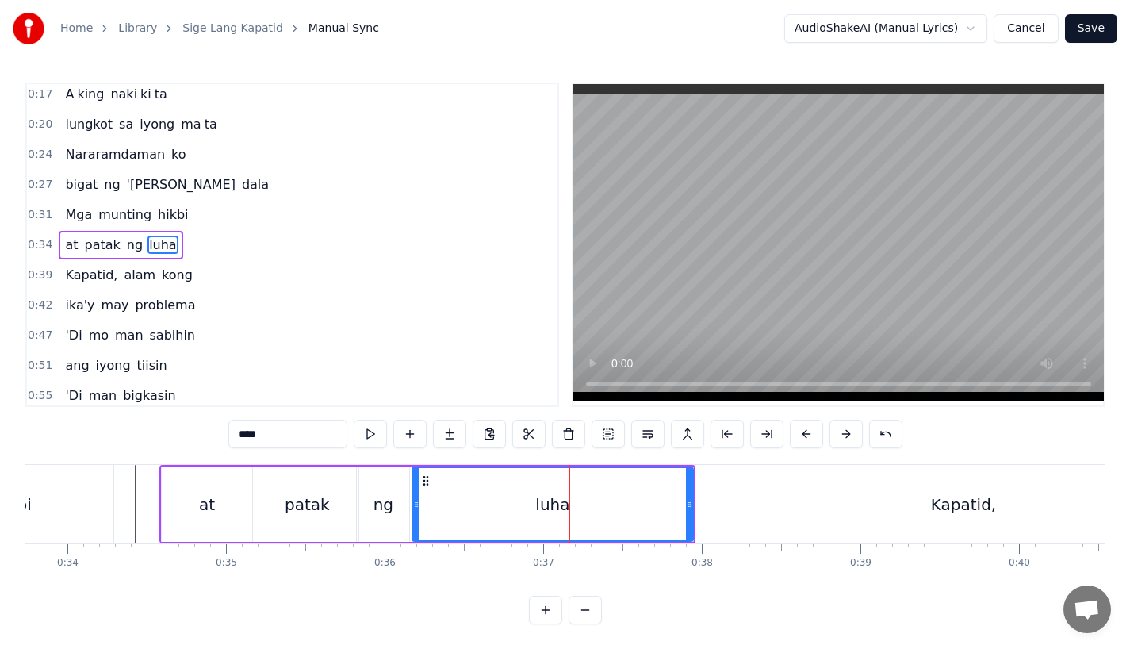
click at [379, 488] on div "ng" at bounding box center [383, 503] width 52 height 75
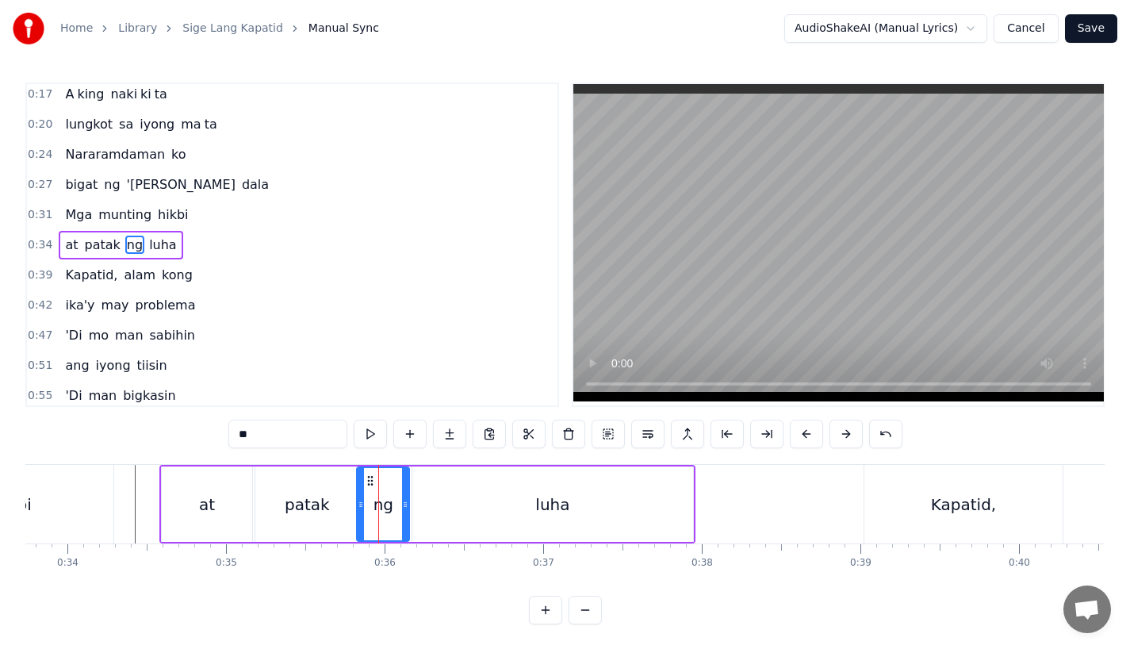
click at [444, 488] on div "luha" at bounding box center [552, 503] width 281 height 75
type input "****"
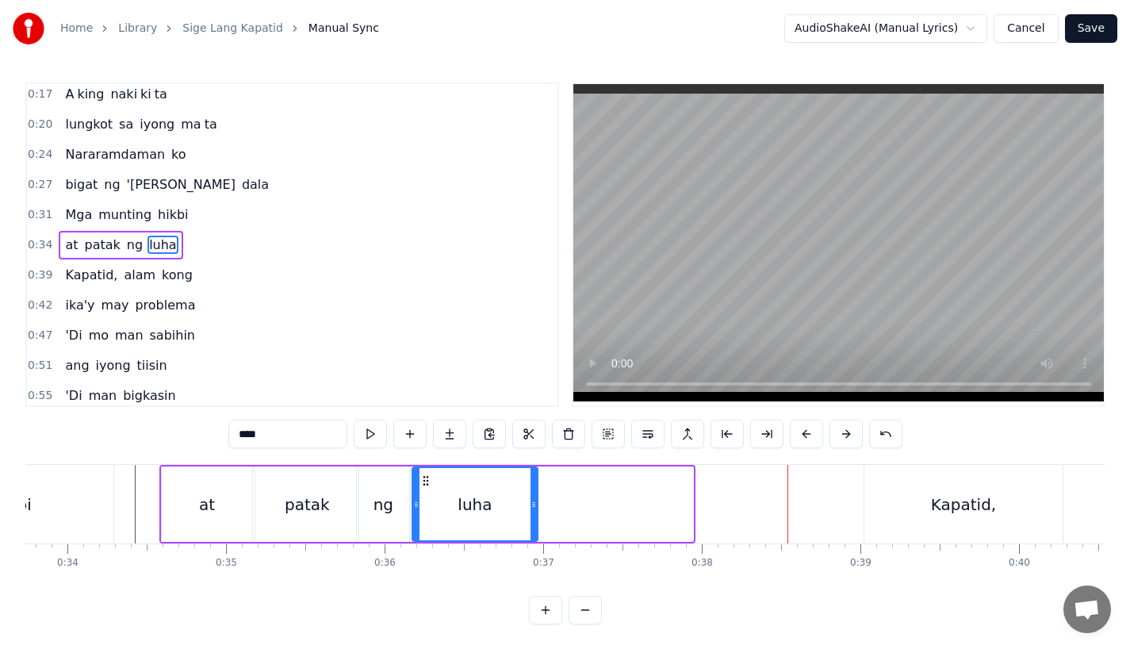
drag, startPoint x: 690, startPoint y: 508, endPoint x: 531, endPoint y: 507, distance: 158.6
click at [531, 507] on icon at bounding box center [533, 504] width 6 height 13
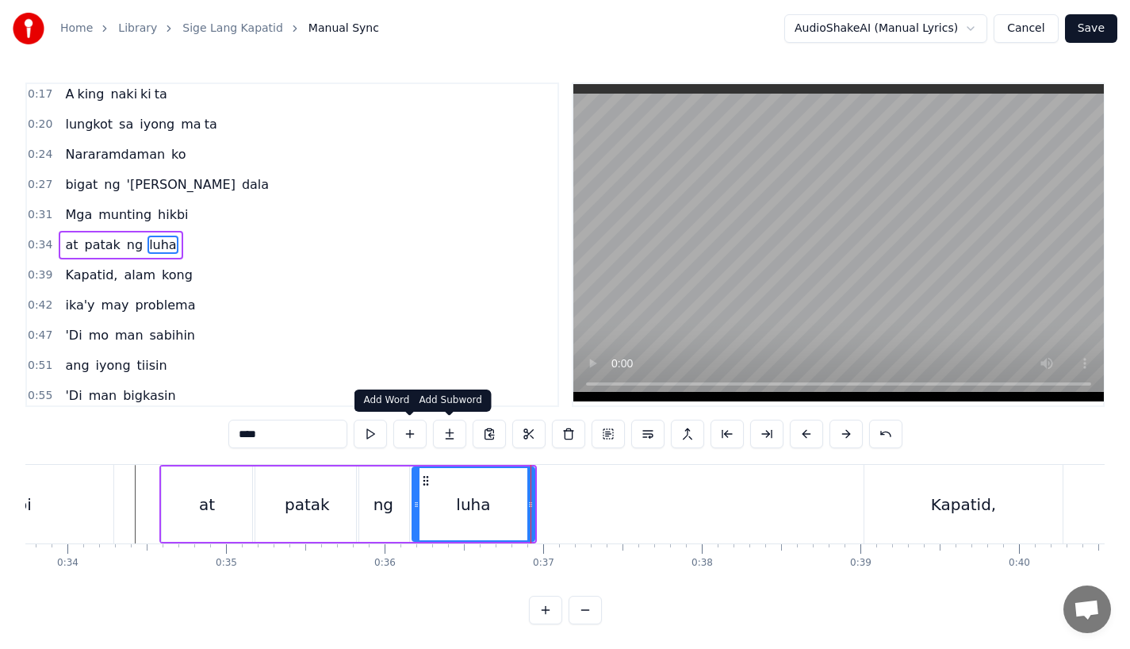
click at [455, 427] on button at bounding box center [449, 433] width 33 height 29
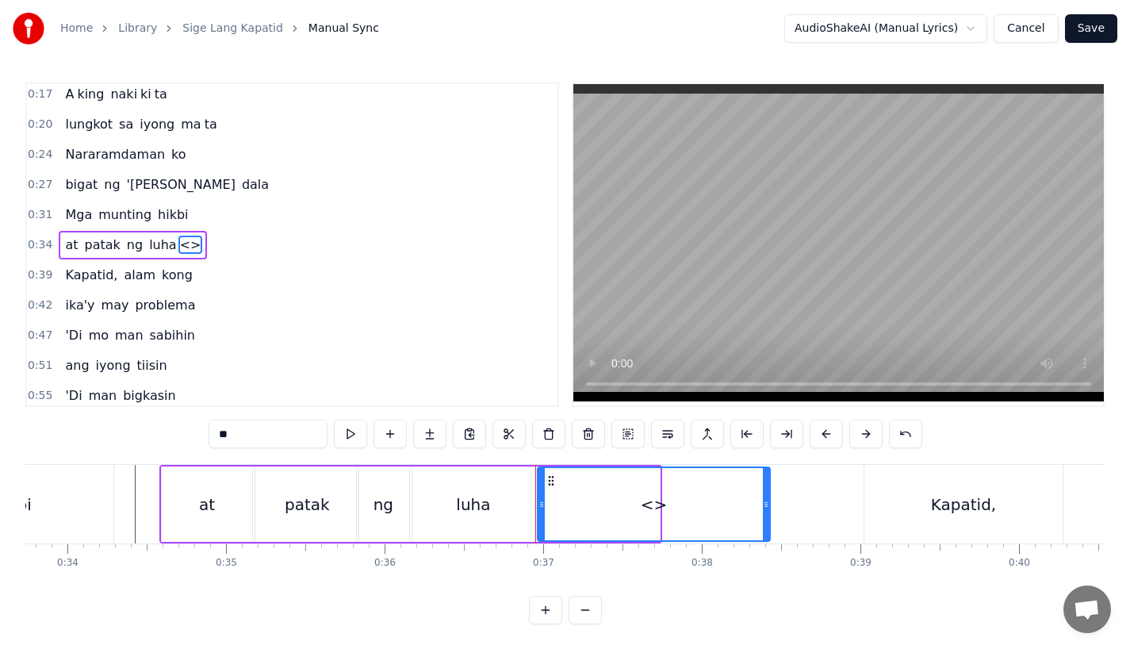
drag, startPoint x: 656, startPoint y: 506, endPoint x: 773, endPoint y: 505, distance: 117.4
click at [769, 505] on icon at bounding box center [766, 504] width 6 height 13
click at [498, 512] on div "luha" at bounding box center [473, 503] width 122 height 75
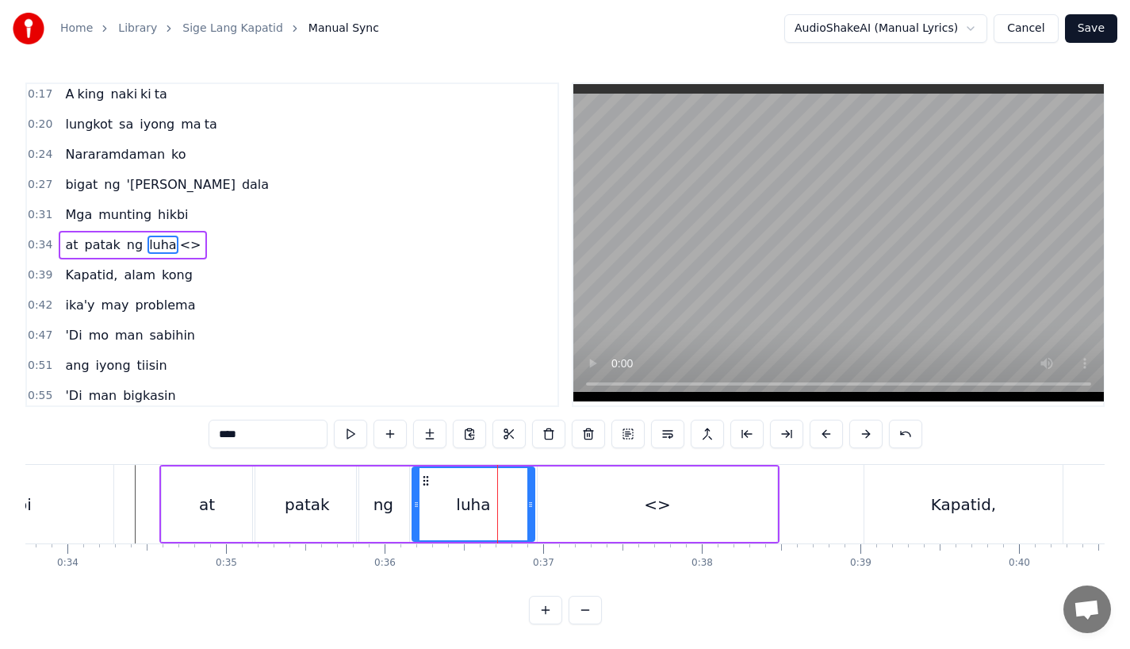
click at [290, 445] on input "****" at bounding box center [268, 433] width 119 height 29
click at [578, 503] on div "<>" at bounding box center [657, 503] width 239 height 75
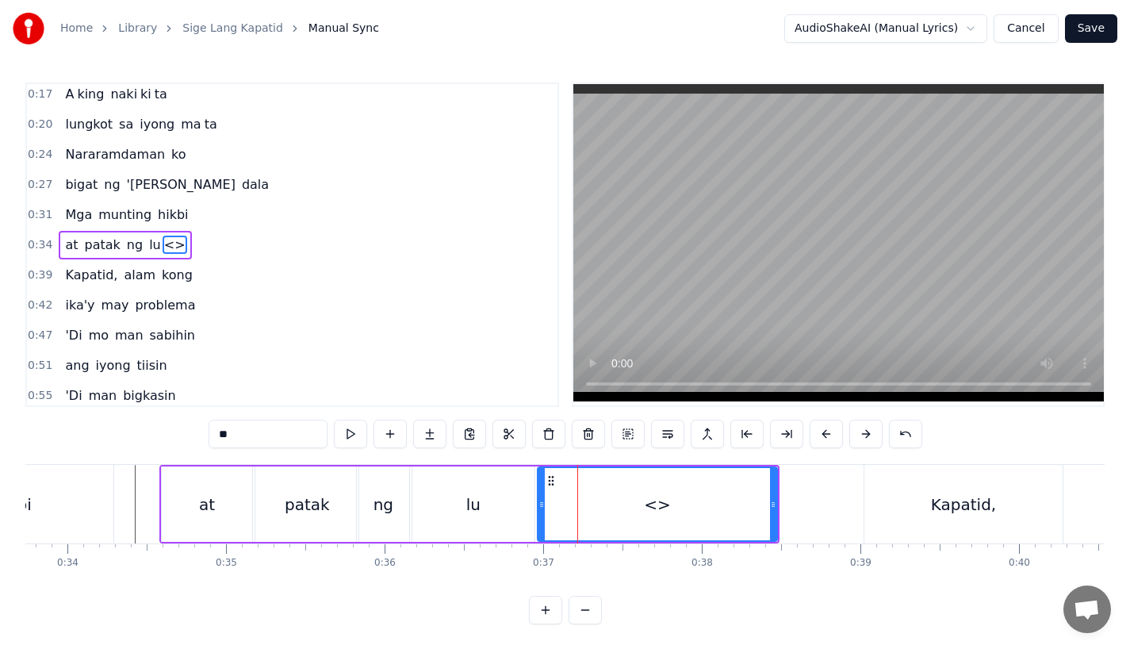
click at [278, 441] on input "**" at bounding box center [268, 433] width 119 height 29
type input "**"
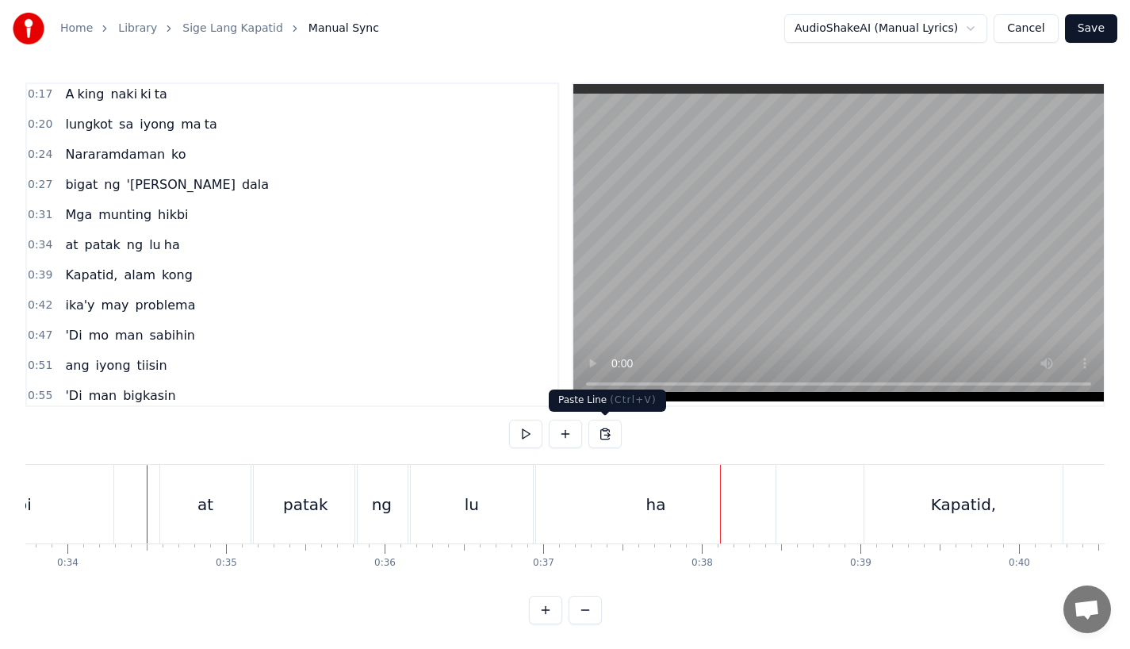
click at [494, 539] on div "lu" at bounding box center [472, 504] width 122 height 79
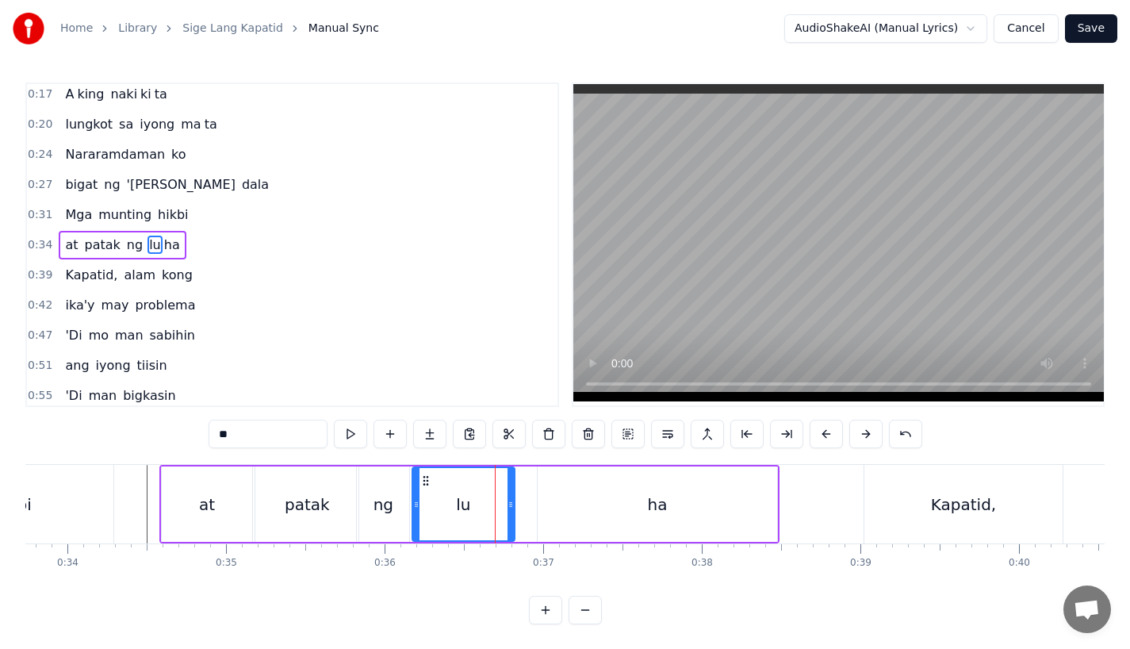
drag, startPoint x: 527, startPoint y: 508, endPoint x: 506, endPoint y: 509, distance: 21.4
click at [507, 509] on icon at bounding box center [510, 504] width 6 height 13
click at [558, 508] on div "ha" at bounding box center [657, 503] width 239 height 75
type input "**"
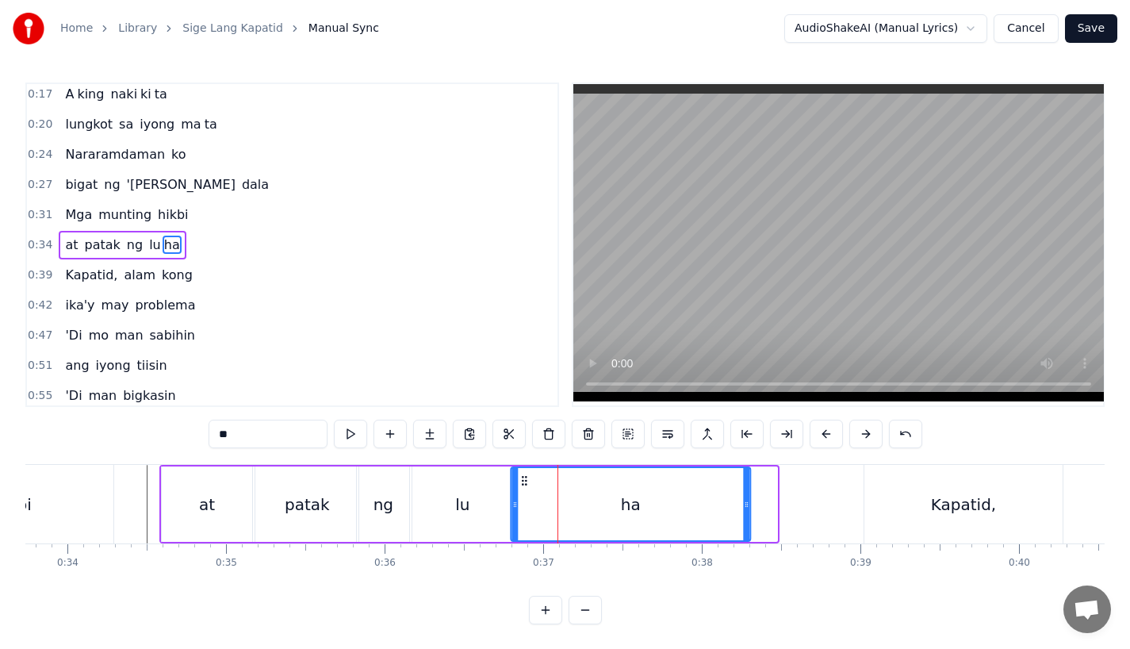
drag, startPoint x: 549, startPoint y: 479, endPoint x: 520, endPoint y: 480, distance: 28.6
click at [523, 480] on circle at bounding box center [523, 480] width 1 height 1
drag, startPoint x: 745, startPoint y: 507, endPoint x: 771, endPoint y: 507, distance: 26.2
click at [768, 507] on icon at bounding box center [765, 504] width 6 height 13
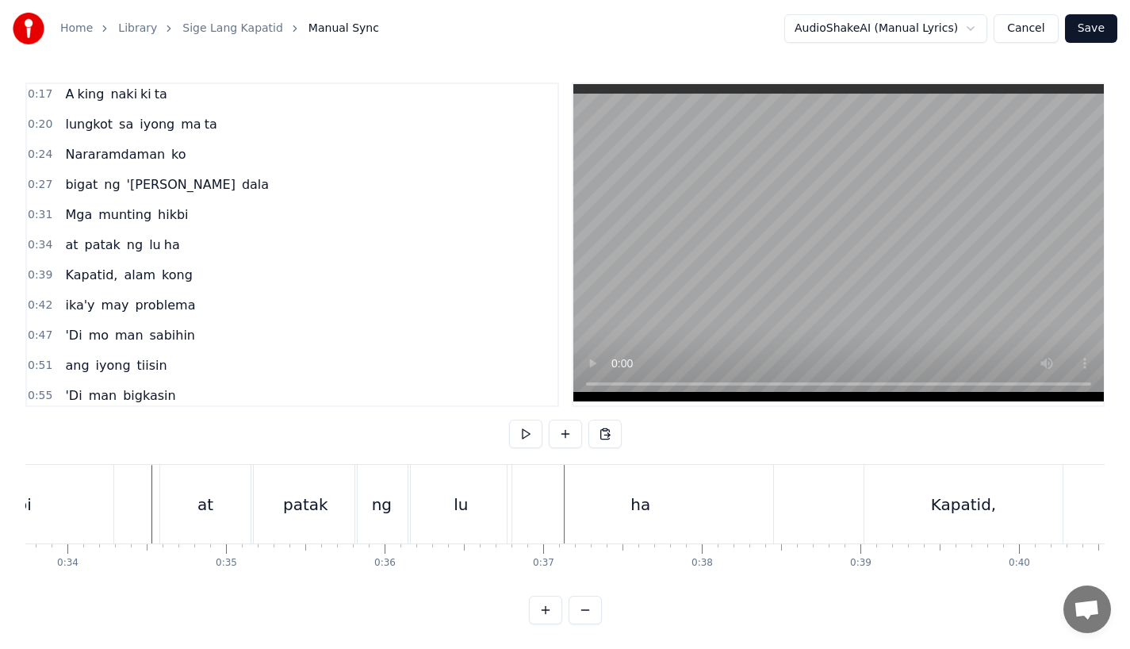
click at [448, 530] on div "lu" at bounding box center [461, 504] width 101 height 79
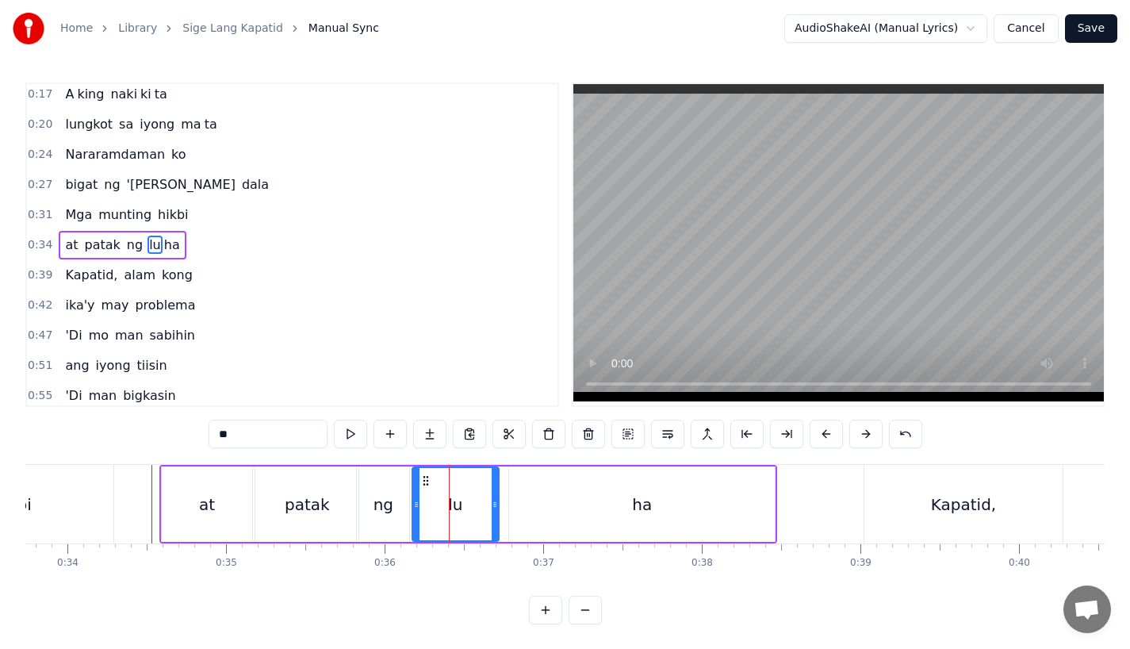
drag, startPoint x: 510, startPoint y: 510, endPoint x: 495, endPoint y: 510, distance: 15.1
click at [495, 510] on icon at bounding box center [495, 504] width 6 height 13
click at [546, 507] on div "ha" at bounding box center [642, 503] width 266 height 75
type input "**"
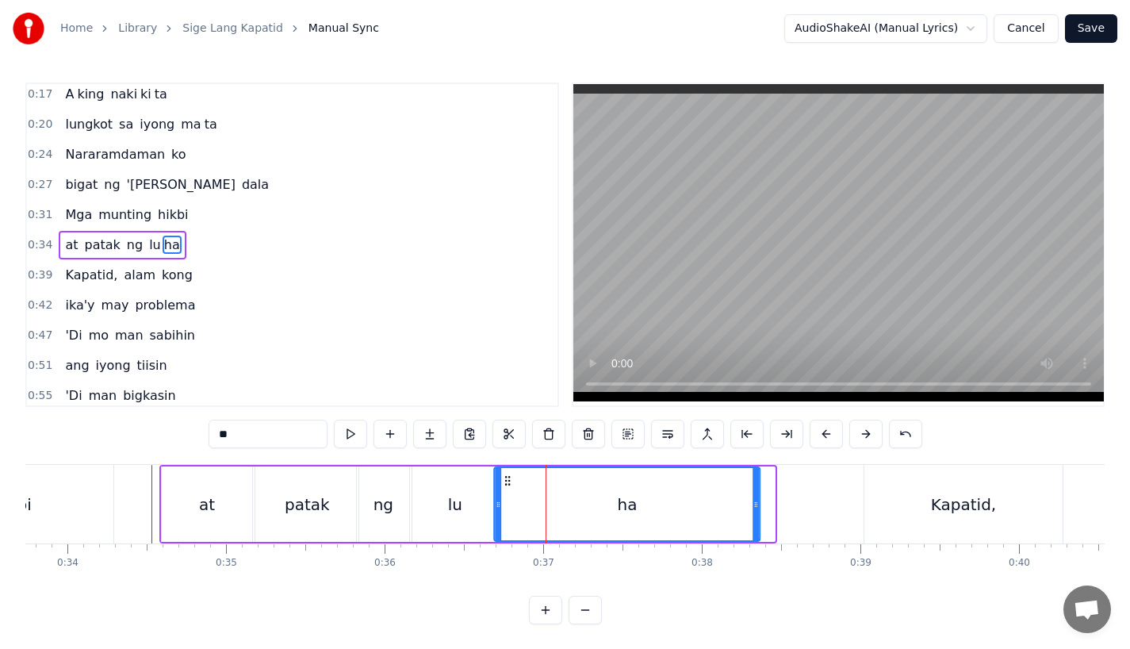
drag, startPoint x: 520, startPoint y: 481, endPoint x: 505, endPoint y: 481, distance: 15.1
click at [505, 481] on icon at bounding box center [507, 480] width 13 height 13
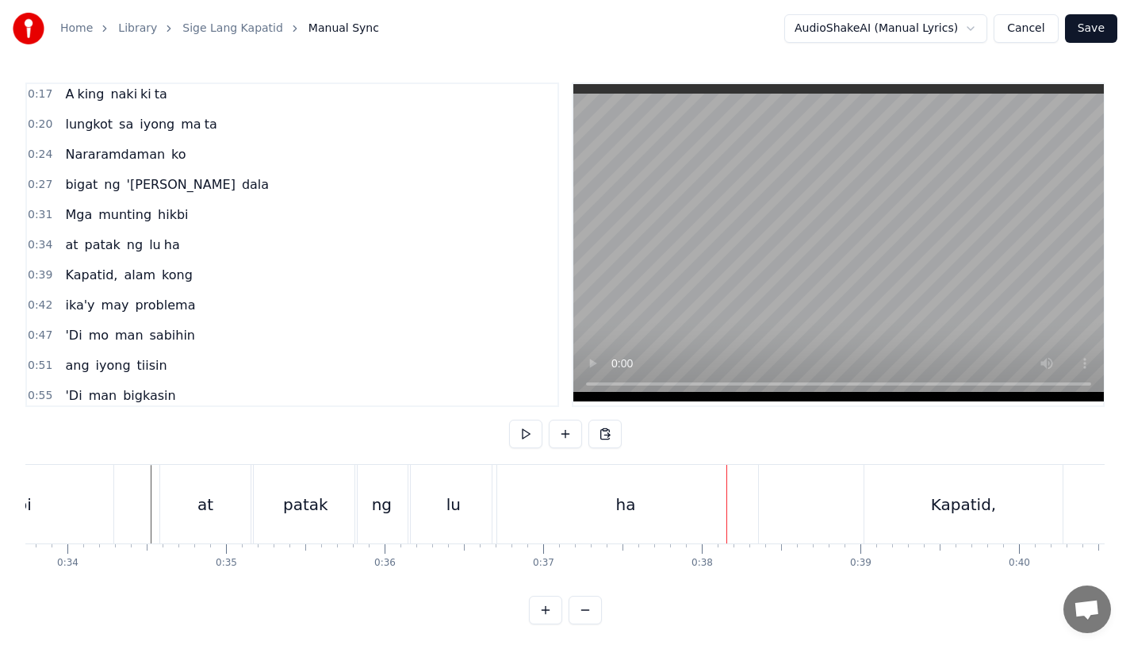
click at [721, 515] on div "ha" at bounding box center [625, 504] width 266 height 79
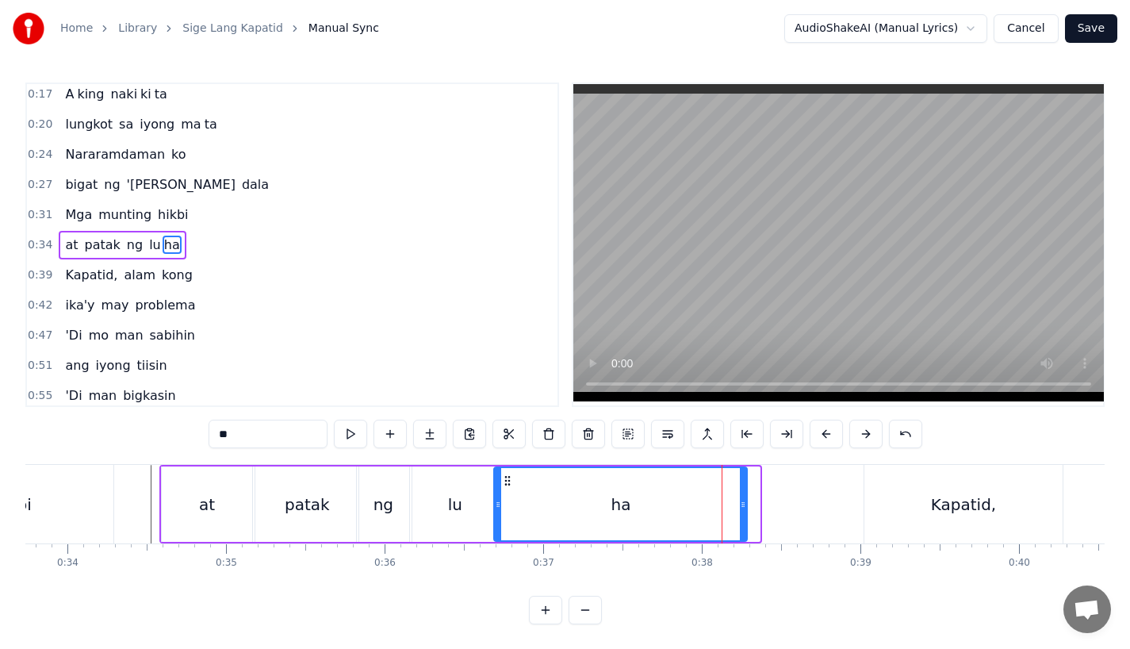
drag, startPoint x: 756, startPoint y: 512, endPoint x: 742, endPoint y: 512, distance: 13.5
click at [742, 512] on div at bounding box center [743, 504] width 6 height 72
click at [677, 492] on div "ha" at bounding box center [620, 504] width 251 height 72
click at [905, 482] on div "Kapatid," at bounding box center [963, 504] width 198 height 79
type input "********"
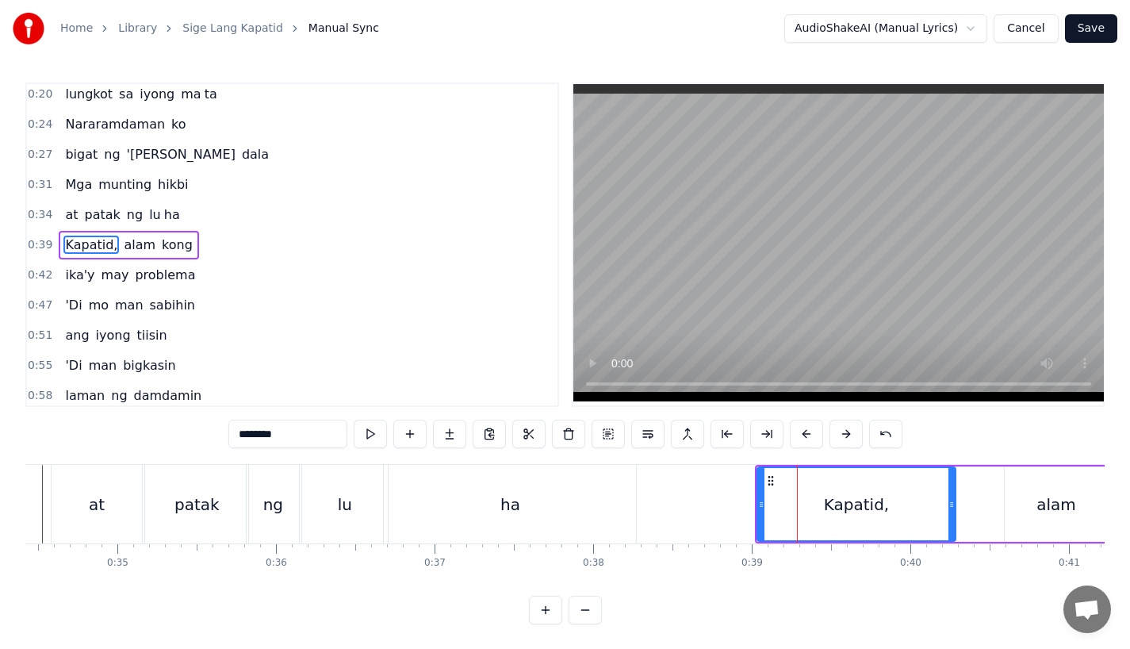
scroll to position [0, 5503]
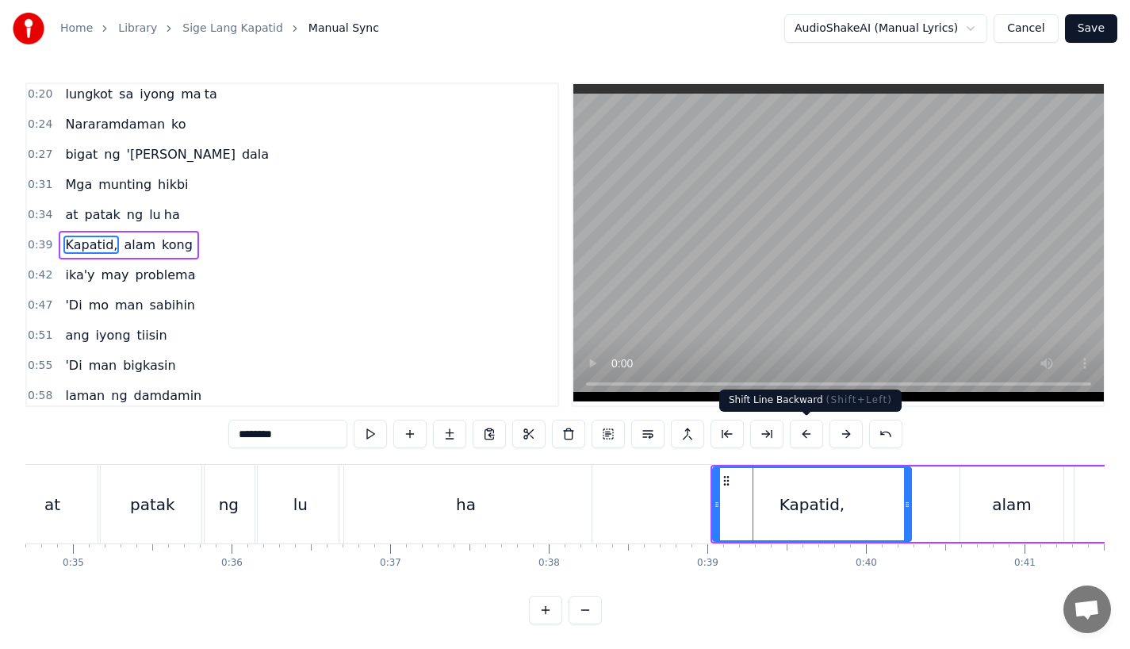
click at [805, 430] on button at bounding box center [806, 433] width 33 height 29
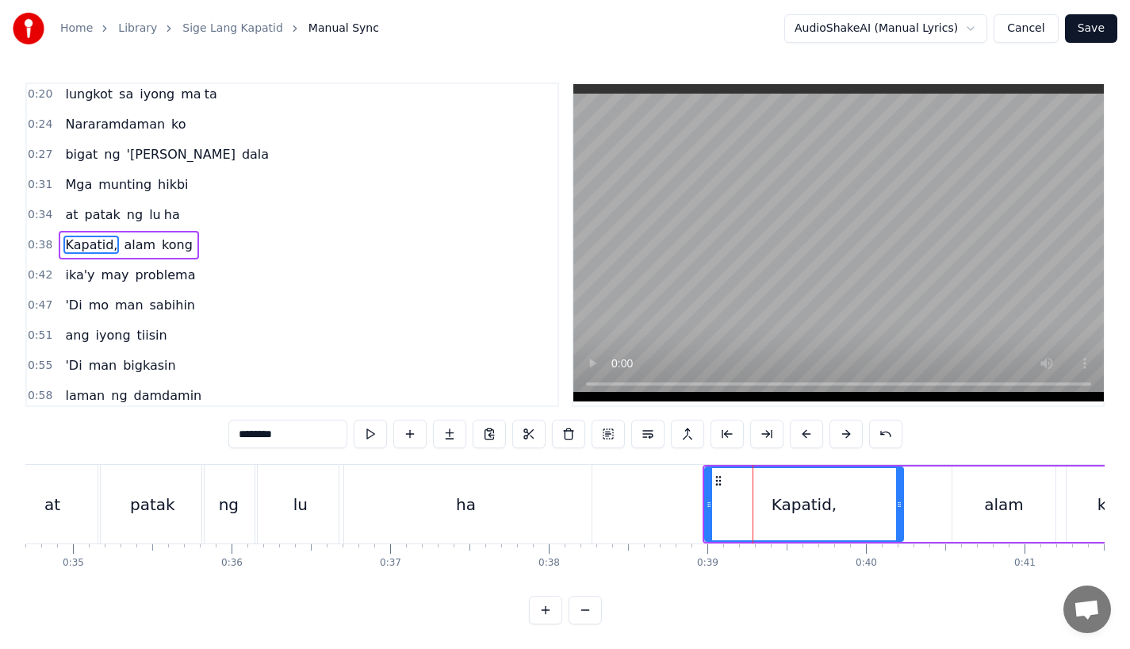
click at [805, 430] on button at bounding box center [806, 433] width 33 height 29
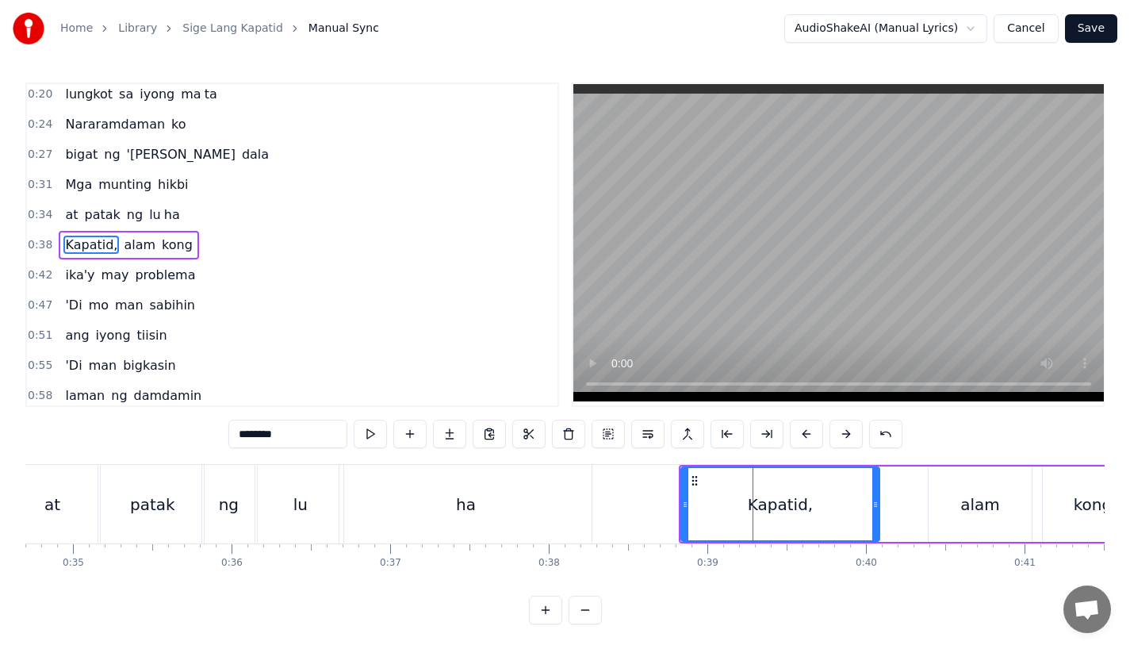
click at [805, 430] on button at bounding box center [806, 433] width 33 height 29
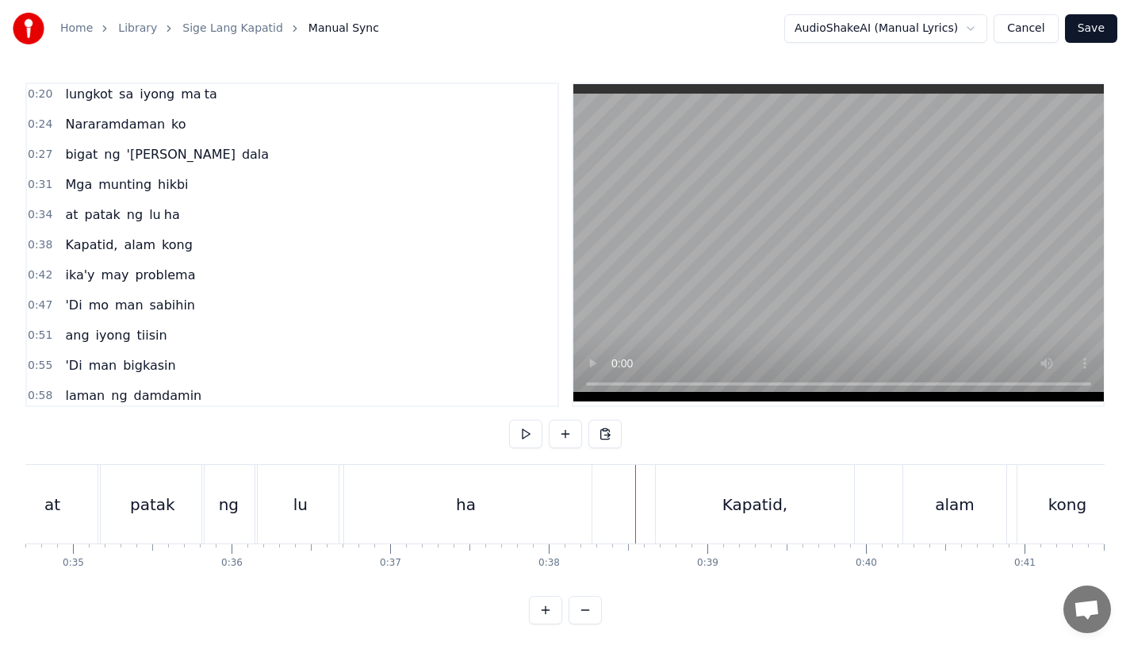
click at [733, 481] on div "Kapatid," at bounding box center [755, 504] width 198 height 79
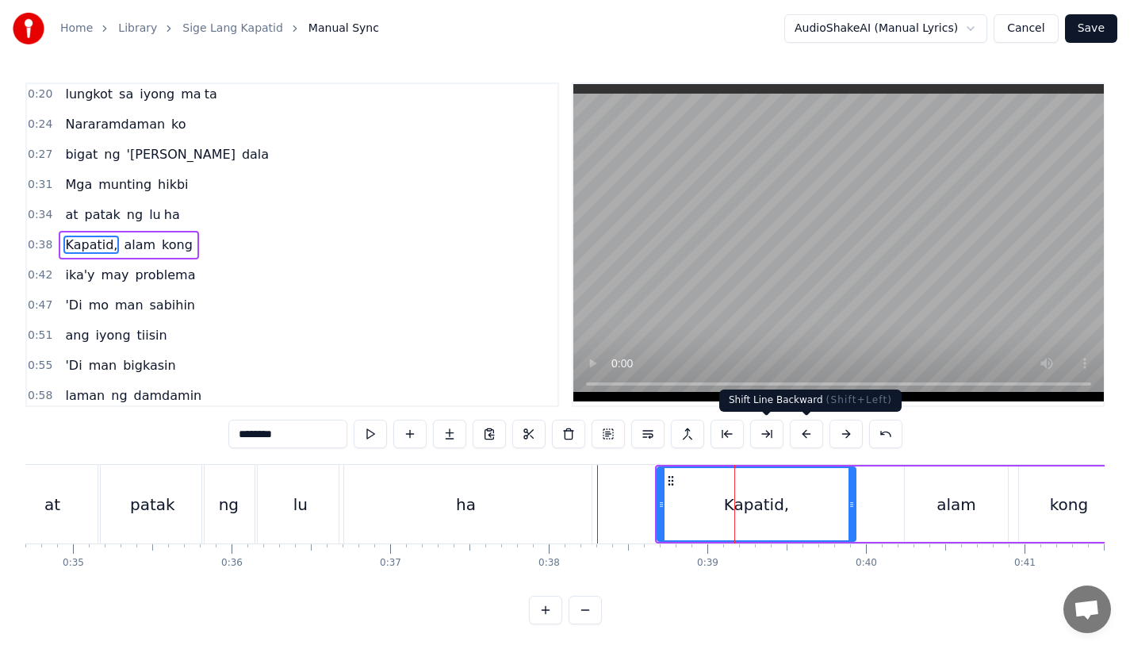
click at [802, 441] on button at bounding box center [806, 433] width 33 height 29
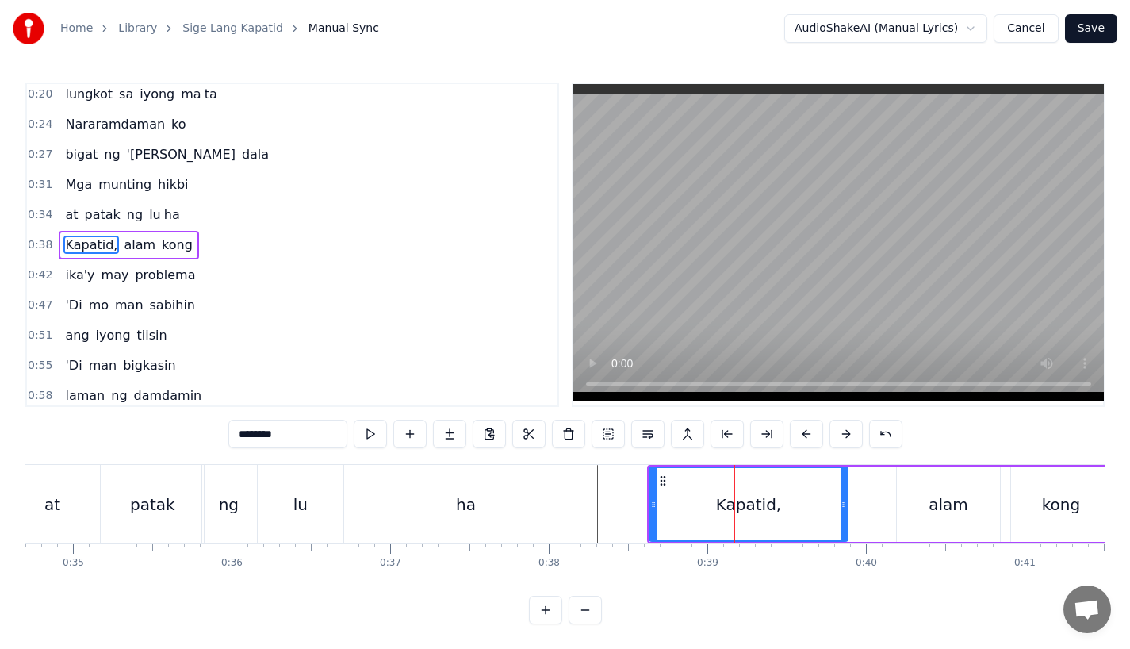
click at [588, 481] on div "ha" at bounding box center [465, 504] width 252 height 79
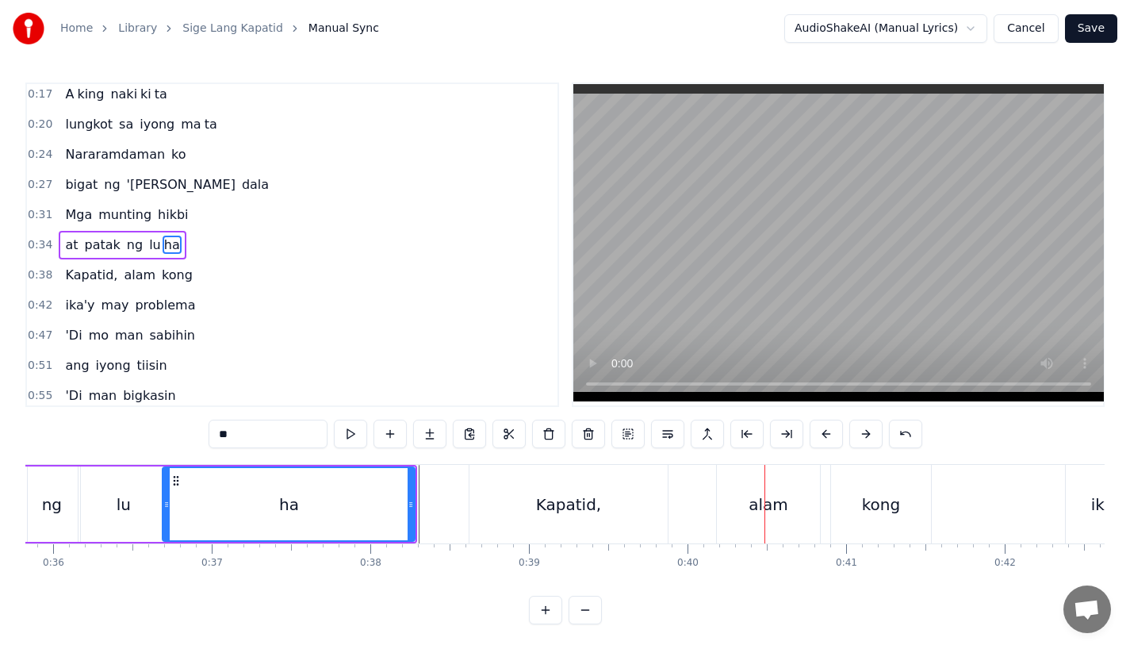
scroll to position [0, 5685]
click at [734, 498] on div "alam" at bounding box center [765, 504] width 103 height 79
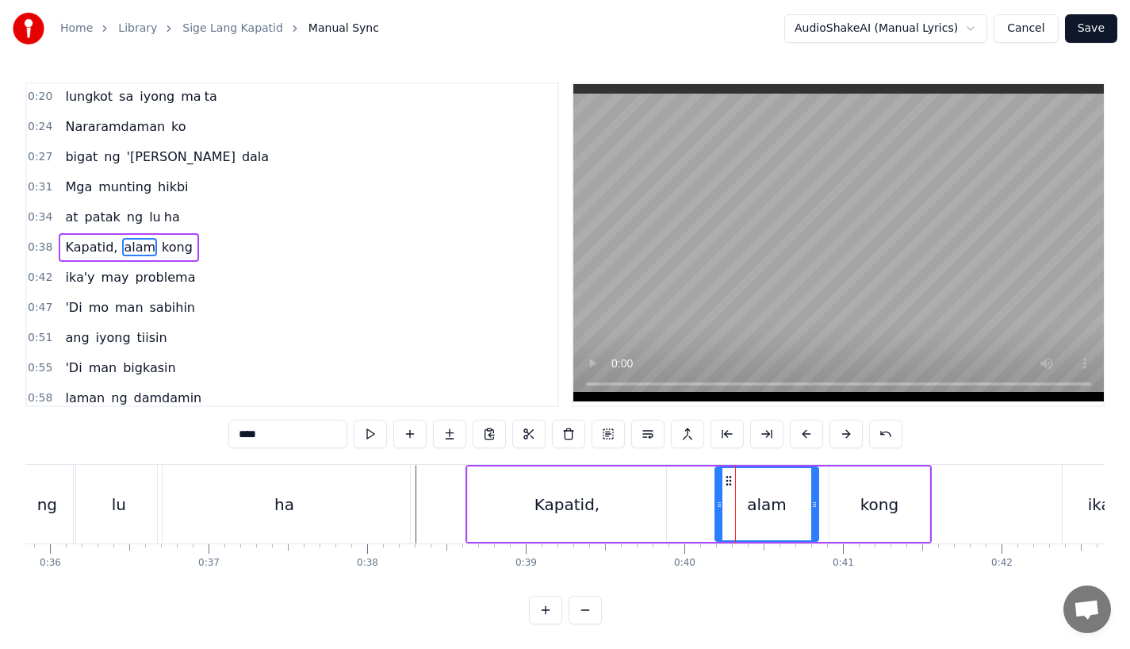
scroll to position [35, 0]
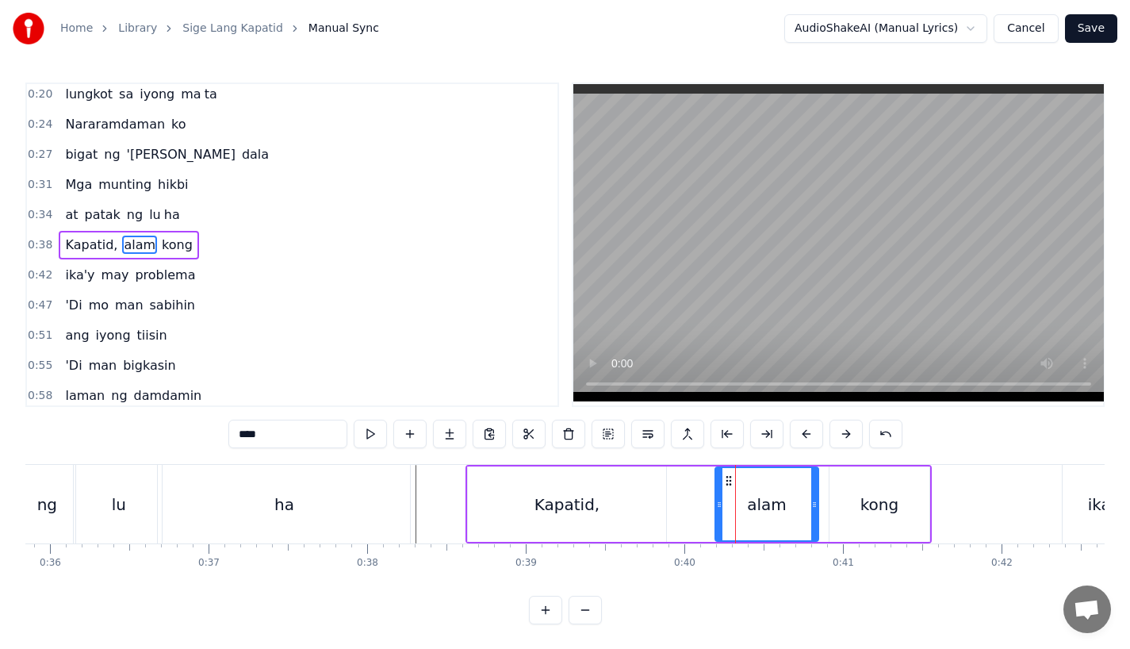
click at [565, 508] on div "Kapatid," at bounding box center [566, 504] width 65 height 24
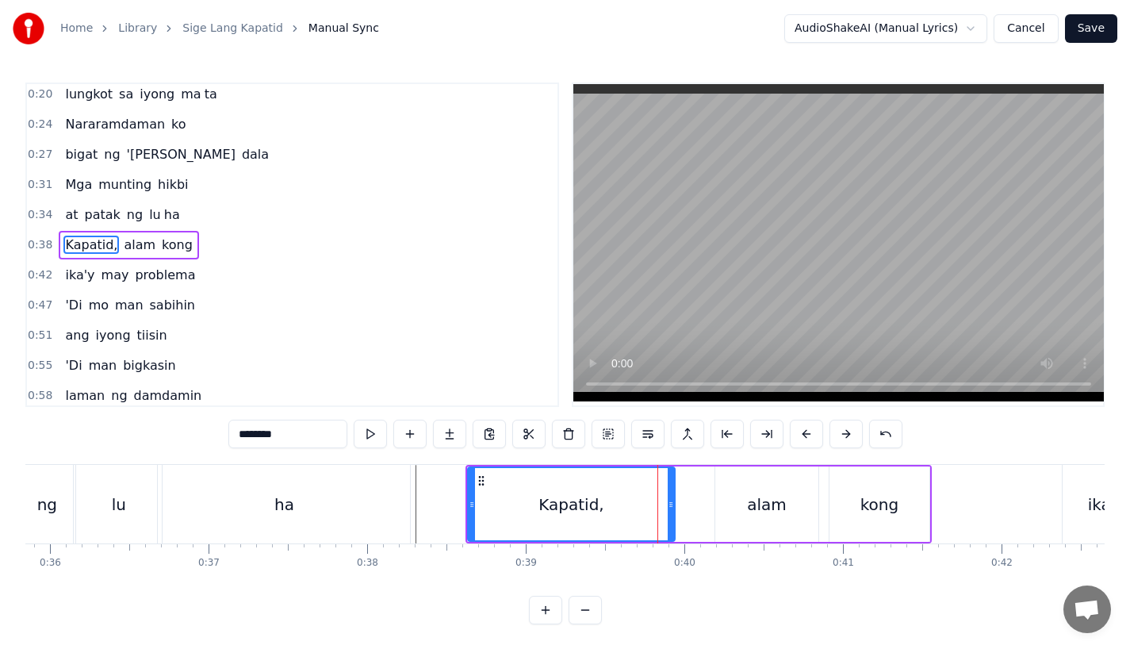
drag, startPoint x: 661, startPoint y: 498, endPoint x: 677, endPoint y: 498, distance: 16.7
click at [674, 498] on icon at bounding box center [671, 504] width 6 height 13
click at [569, 496] on div "Kapatid," at bounding box center [574, 504] width 65 height 24
click at [759, 500] on div "alam" at bounding box center [767, 504] width 40 height 24
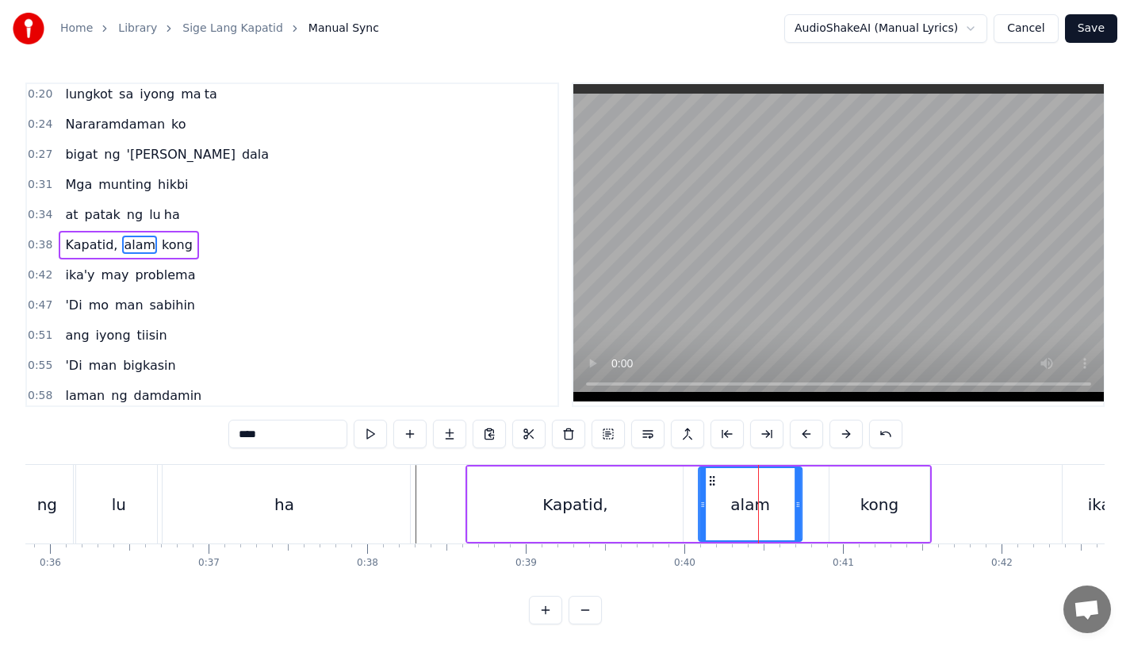
drag, startPoint x: 728, startPoint y: 477, endPoint x: 708, endPoint y: 479, distance: 20.0
click at [708, 479] on icon at bounding box center [712, 480] width 13 height 13
click at [636, 488] on div "Kapatid," at bounding box center [575, 503] width 215 height 75
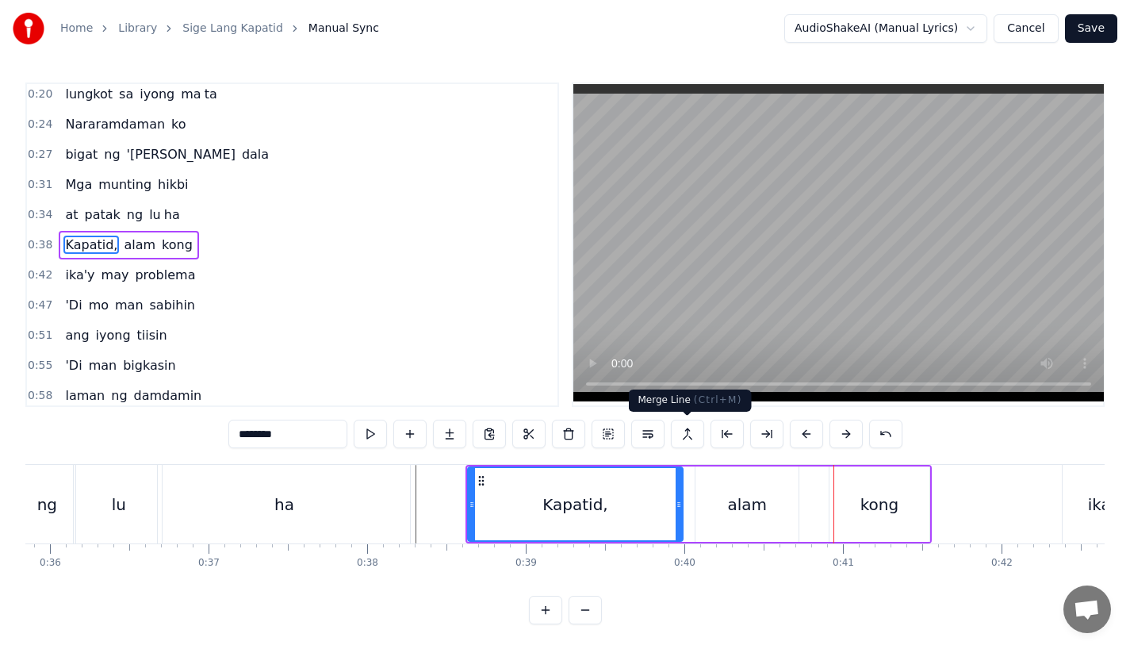
click at [838, 491] on div "kong" at bounding box center [879, 503] width 100 height 75
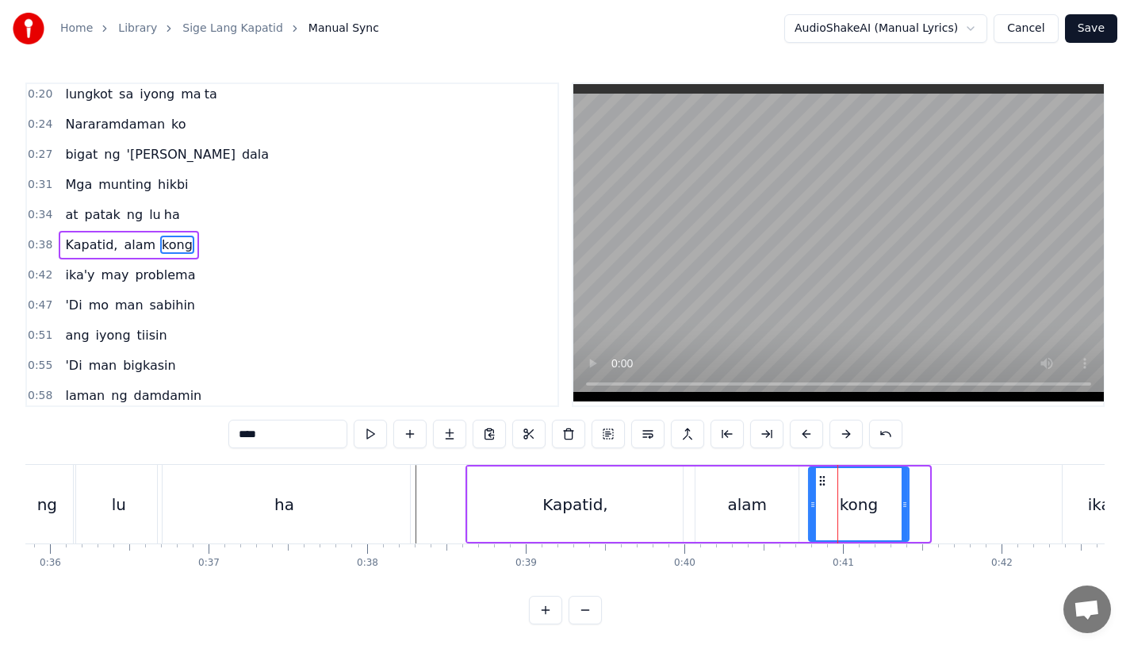
drag, startPoint x: 841, startPoint y: 477, endPoint x: 820, endPoint y: 478, distance: 20.7
click at [820, 478] on icon at bounding box center [822, 480] width 13 height 13
click at [751, 481] on div "alam" at bounding box center [746, 503] width 103 height 75
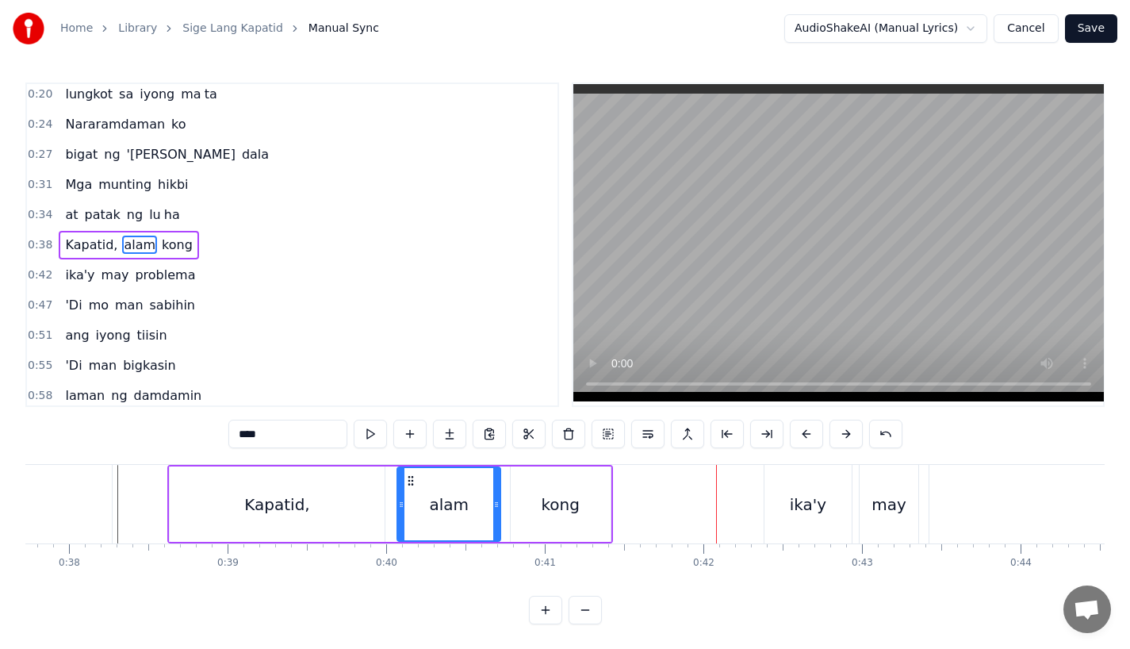
scroll to position [0, 6003]
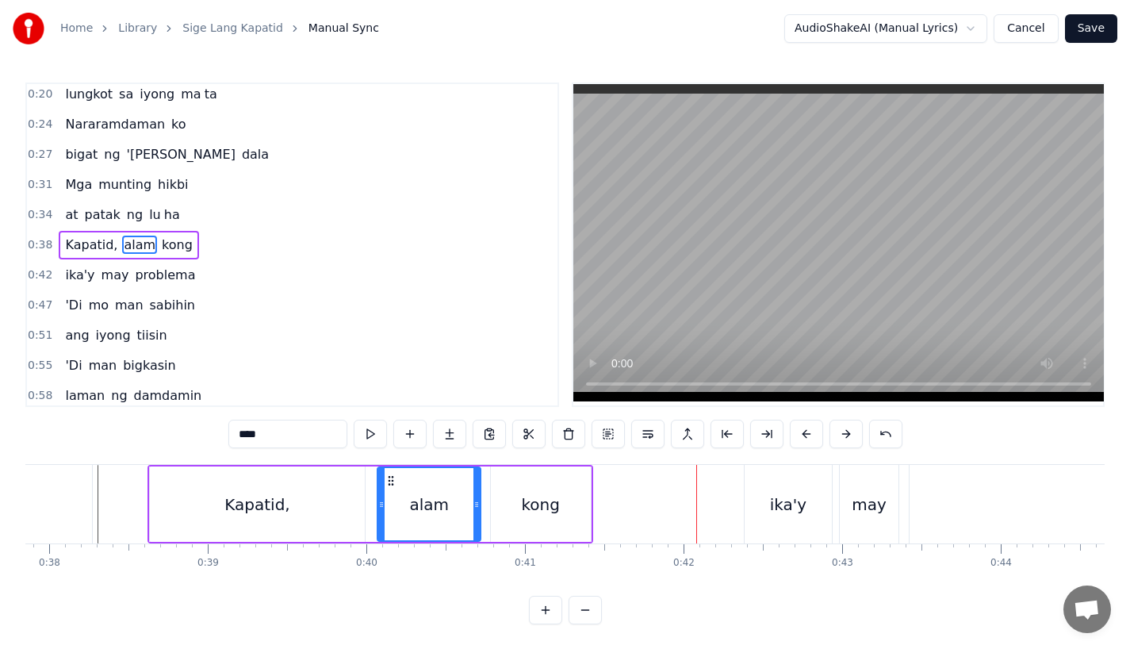
click at [768, 496] on div "ika'y" at bounding box center [788, 504] width 87 height 79
type input "*****"
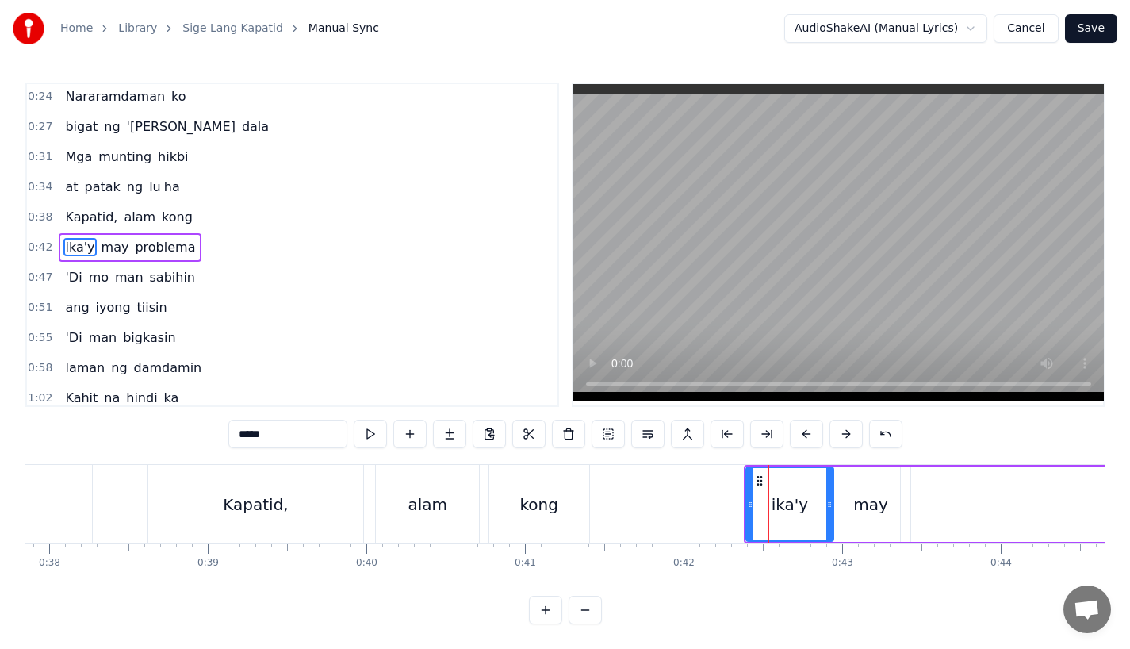
scroll to position [65, 0]
click at [802, 435] on button at bounding box center [806, 433] width 33 height 29
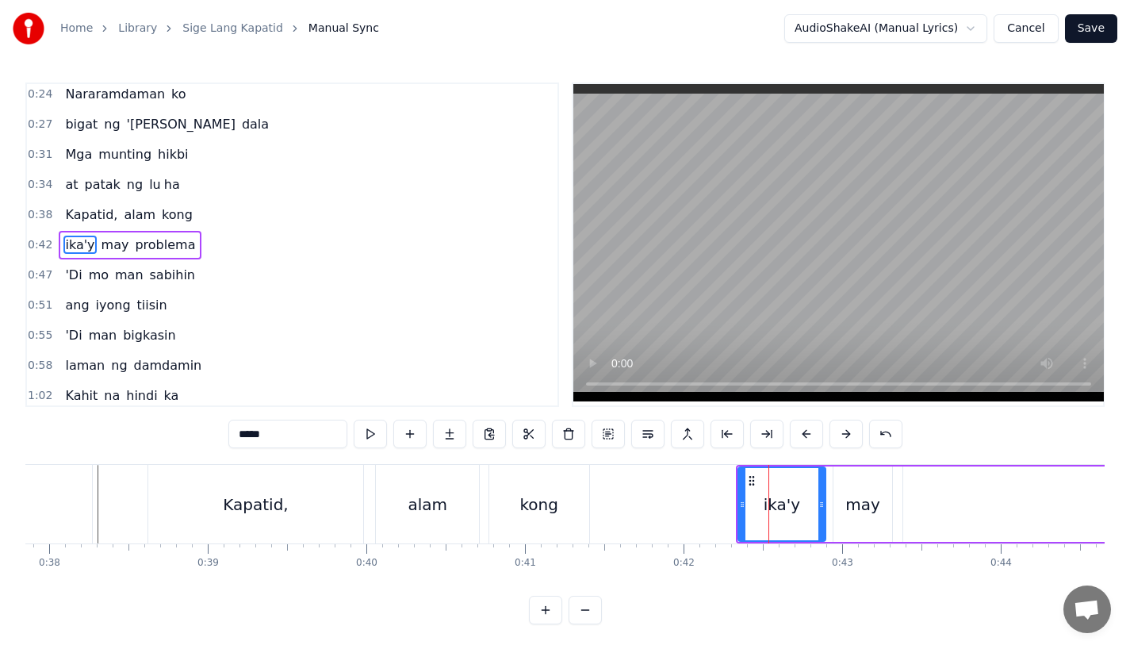
click at [802, 435] on button at bounding box center [806, 433] width 33 height 29
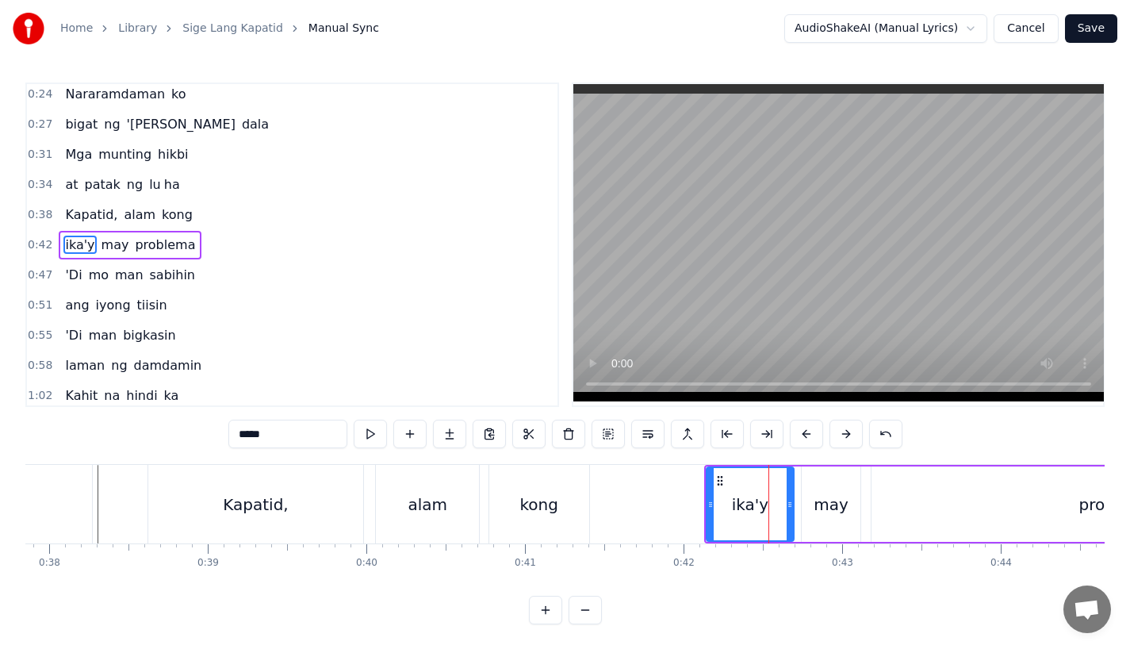
click at [802, 435] on button at bounding box center [806, 433] width 33 height 29
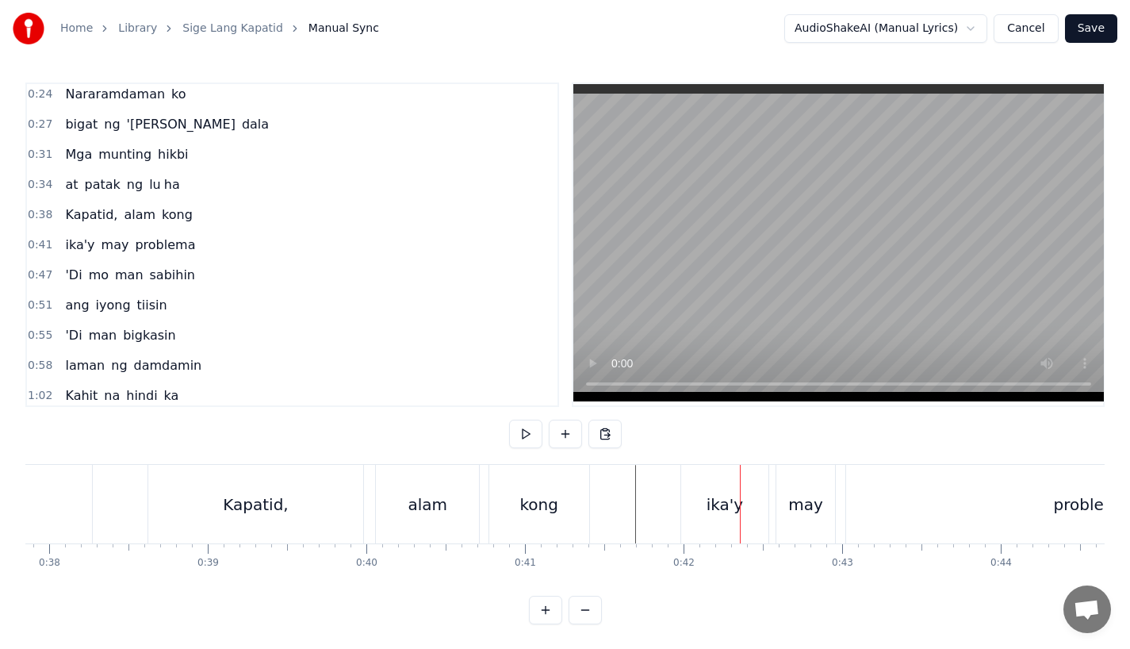
click at [720, 494] on div "ika'y" at bounding box center [725, 504] width 36 height 24
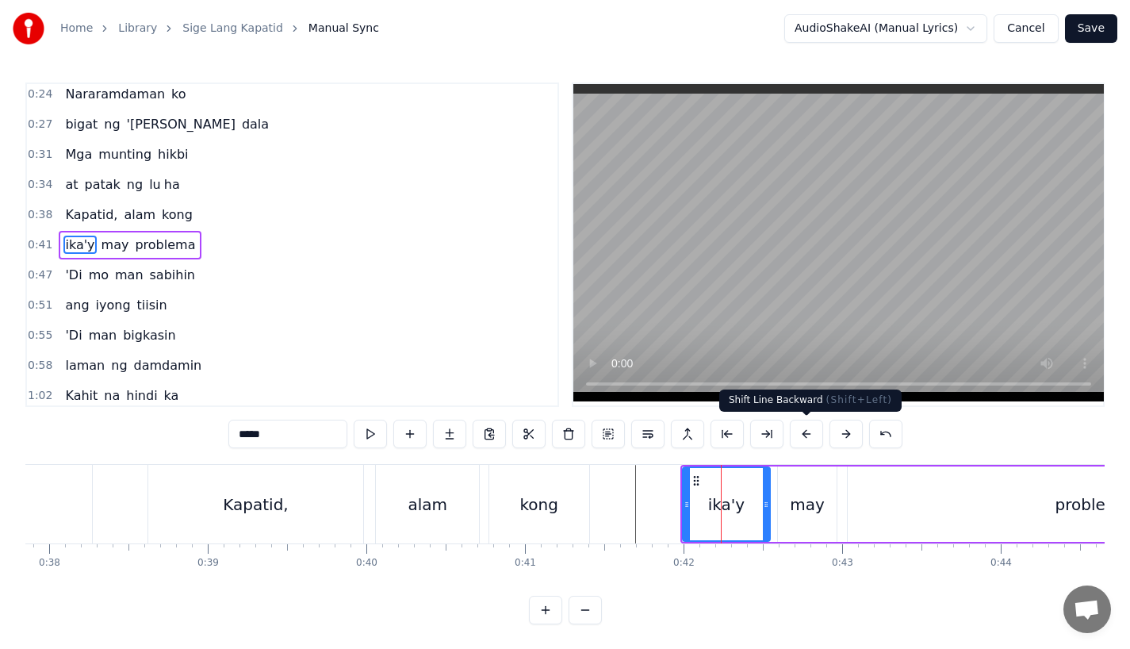
click at [806, 431] on button at bounding box center [806, 433] width 33 height 29
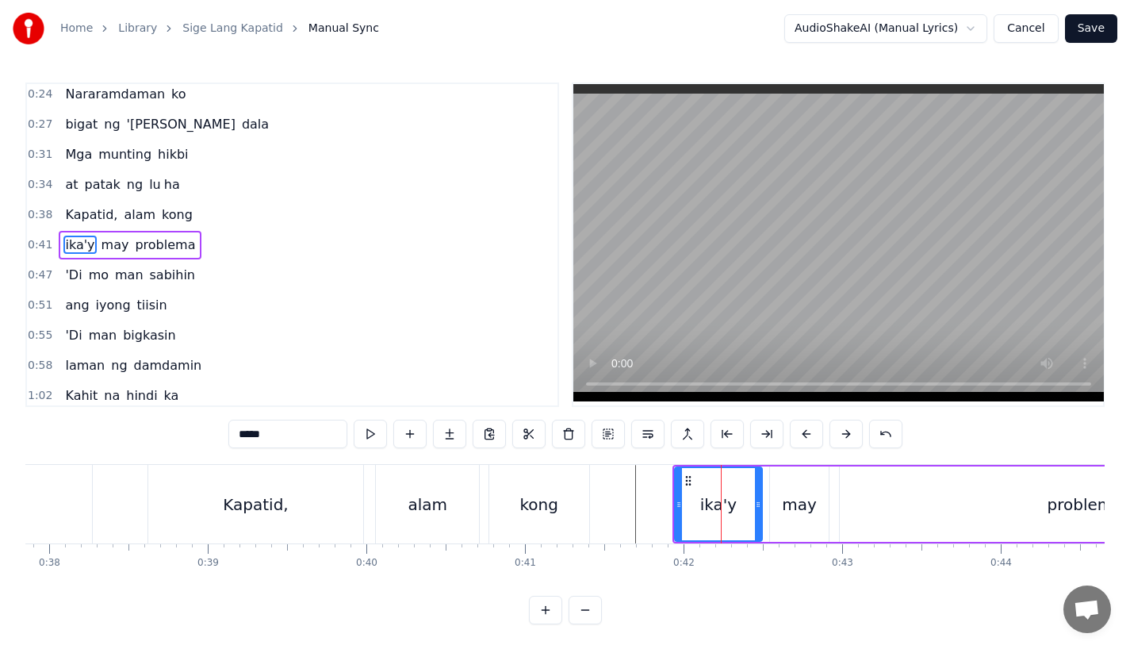
click at [806, 431] on button at bounding box center [806, 433] width 33 height 29
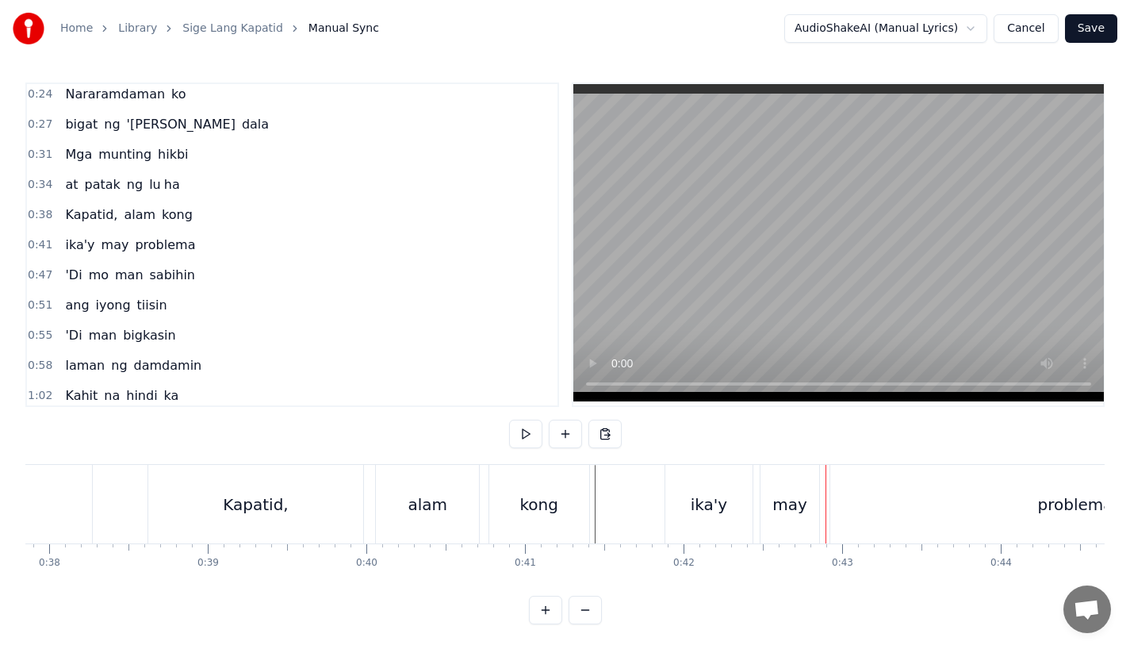
click at [721, 515] on div "ika'y" at bounding box center [708, 504] width 87 height 79
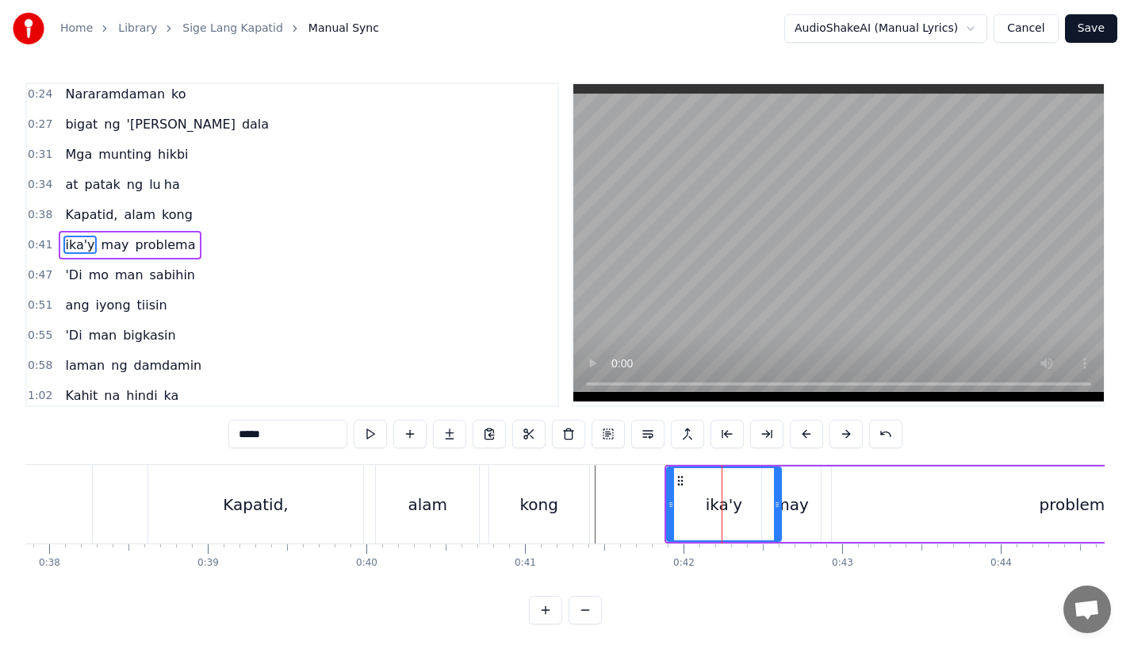
drag, startPoint x: 753, startPoint y: 504, endPoint x: 779, endPoint y: 504, distance: 27.0
click at [779, 504] on icon at bounding box center [777, 504] width 6 height 13
click at [809, 503] on div "may" at bounding box center [791, 503] width 59 height 75
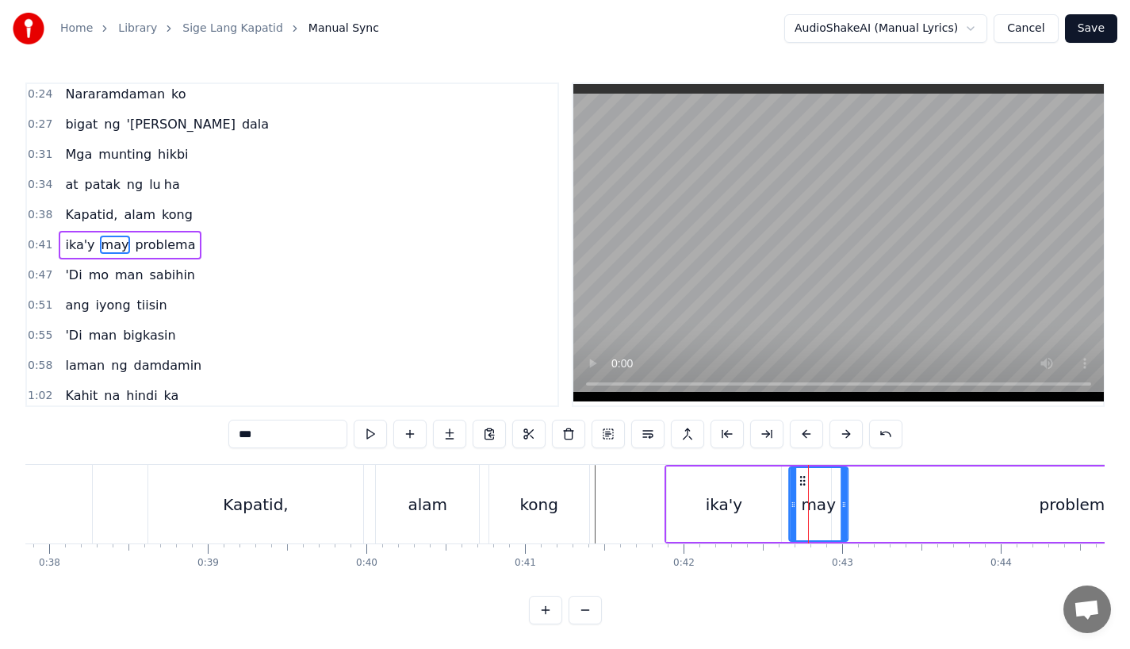
drag, startPoint x: 774, startPoint y: 480, endPoint x: 802, endPoint y: 480, distance: 27.8
click at [802, 480] on circle at bounding box center [801, 480] width 1 height 1
click at [891, 501] on div "problema" at bounding box center [1077, 503] width 490 height 75
type input "********"
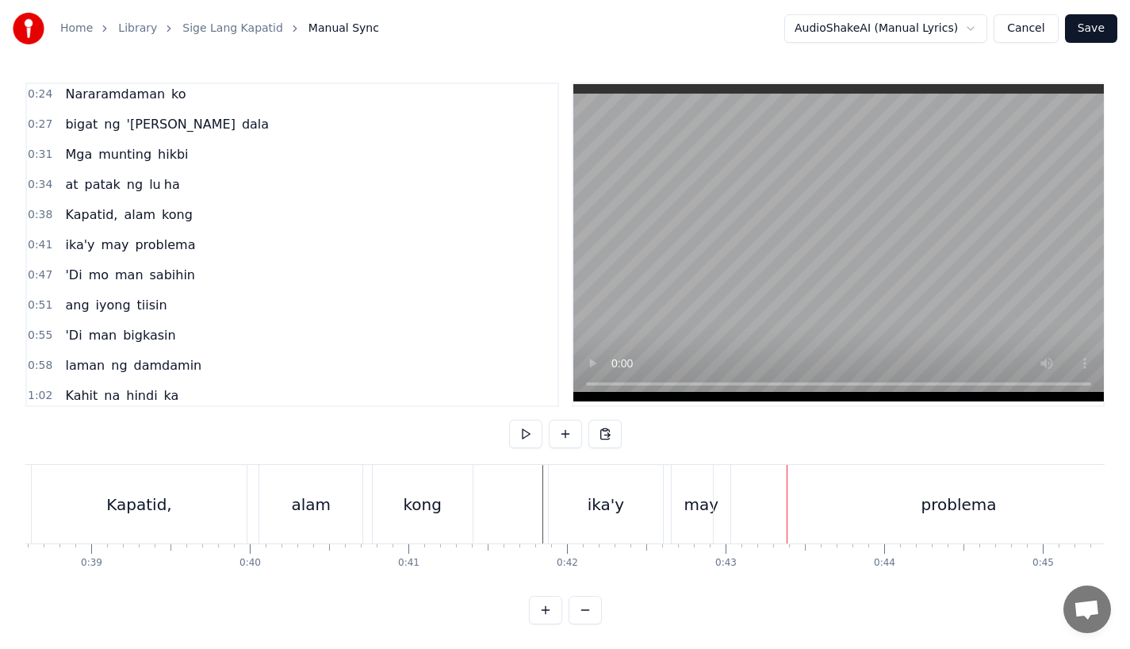
scroll to position [0, 6152]
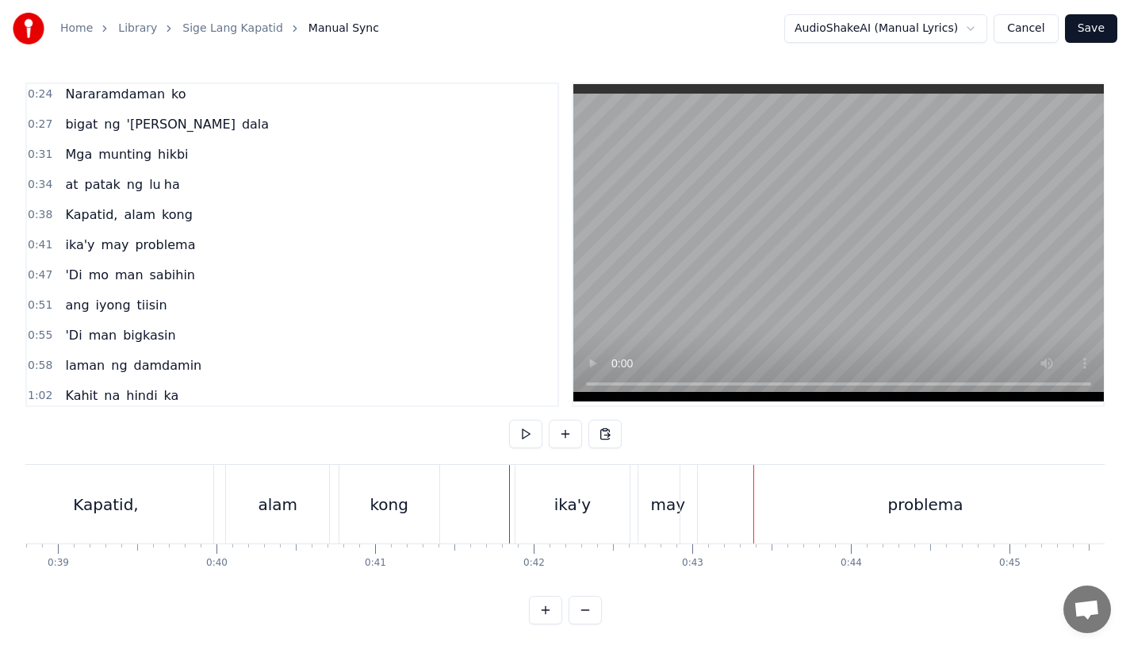
click at [806, 498] on div "problema" at bounding box center [925, 504] width 490 height 79
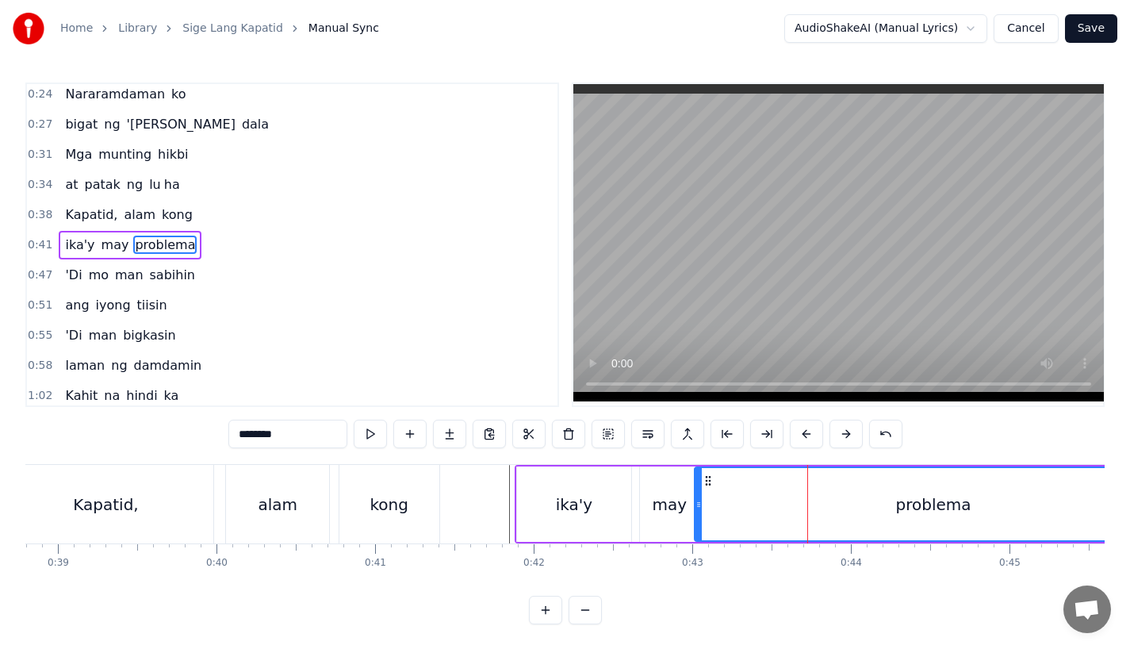
drag, startPoint x: 686, startPoint y: 478, endPoint x: 703, endPoint y: 477, distance: 16.7
click at [702, 477] on div at bounding box center [698, 504] width 6 height 72
click at [568, 482] on div "ika'y" at bounding box center [574, 503] width 114 height 75
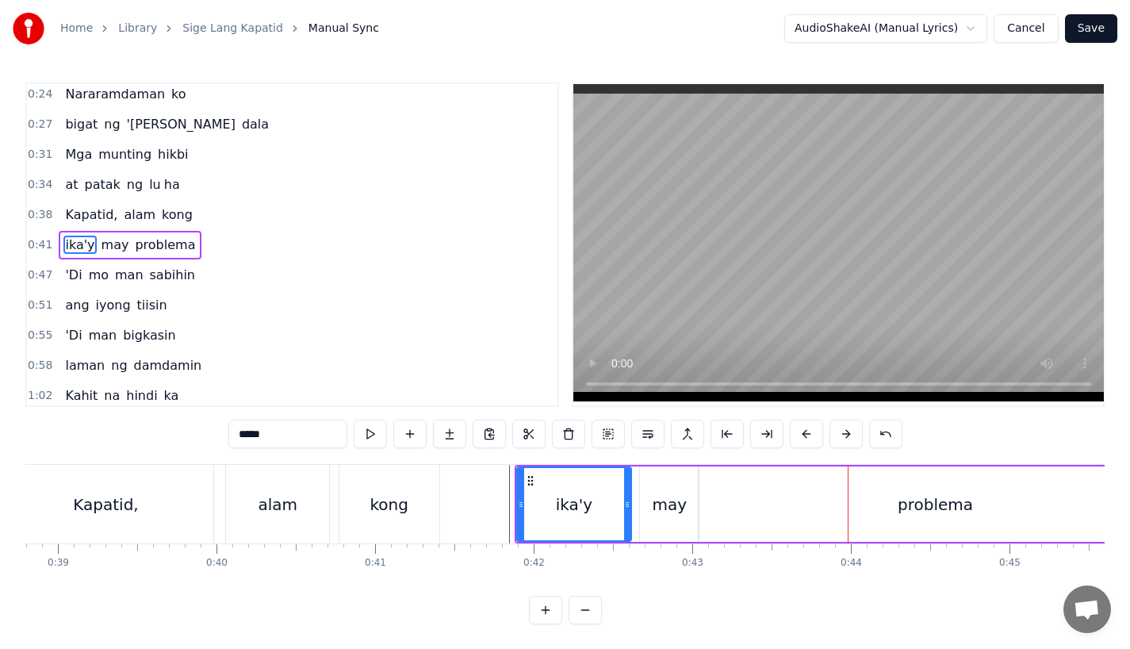
click at [787, 515] on div "problema" at bounding box center [935, 503] width 473 height 75
type input "********"
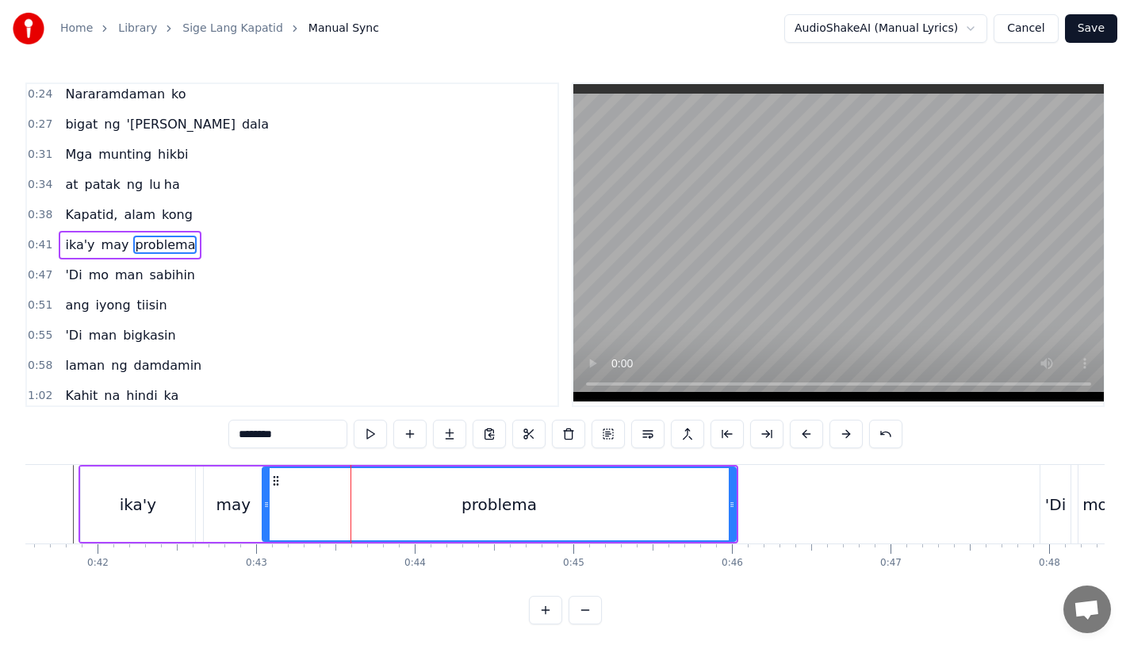
scroll to position [0, 6577]
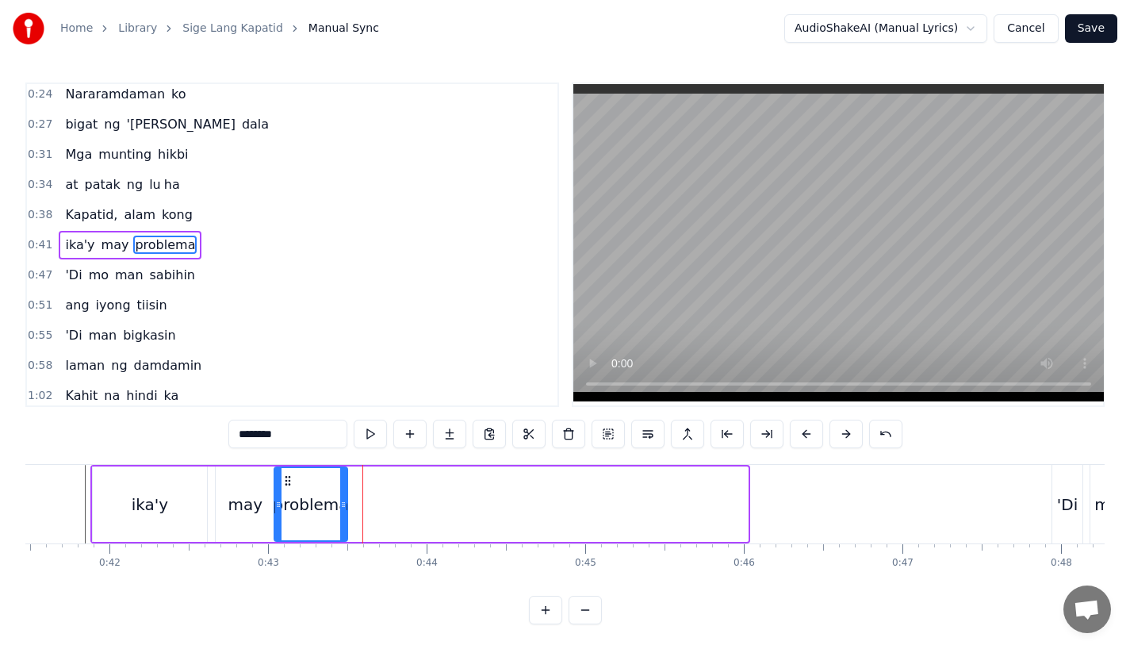
drag, startPoint x: 745, startPoint y: 499, endPoint x: 345, endPoint y: 485, distance: 400.7
click at [345, 485] on div at bounding box center [343, 504] width 6 height 72
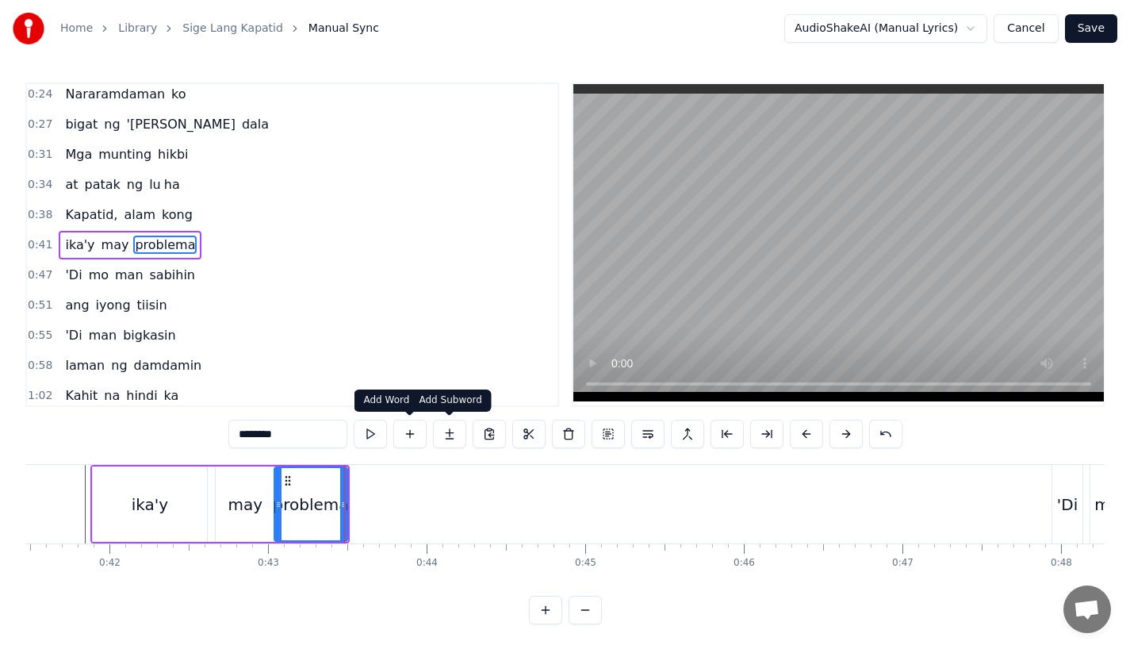
click at [450, 435] on button at bounding box center [449, 433] width 33 height 29
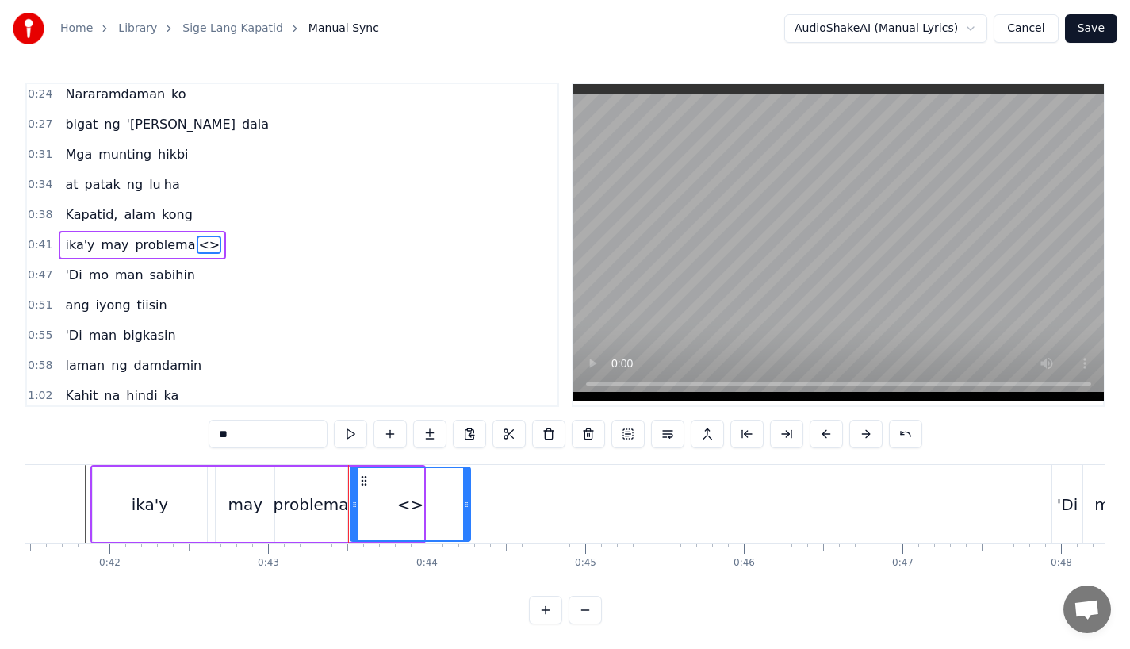
drag, startPoint x: 419, startPoint y: 507, endPoint x: 466, endPoint y: 506, distance: 46.8
click at [466, 506] on icon at bounding box center [466, 504] width 6 height 13
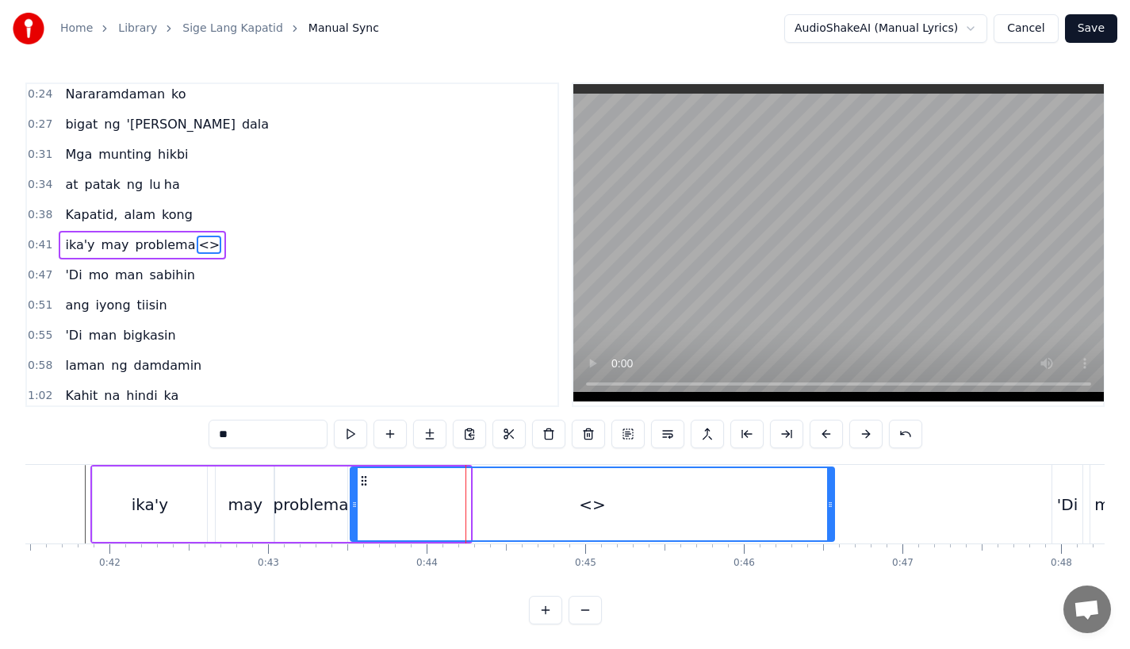
drag, startPoint x: 466, startPoint y: 506, endPoint x: 830, endPoint y: 504, distance: 364.0
click at [830, 504] on icon at bounding box center [830, 504] width 6 height 13
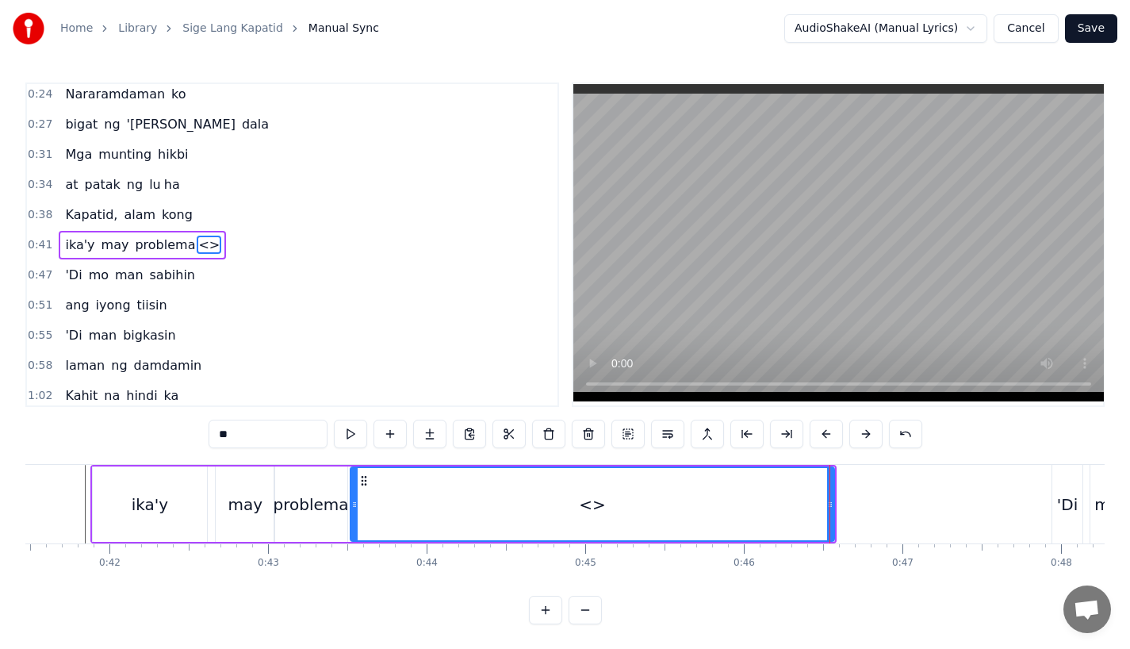
click at [291, 495] on div "problema" at bounding box center [311, 504] width 75 height 24
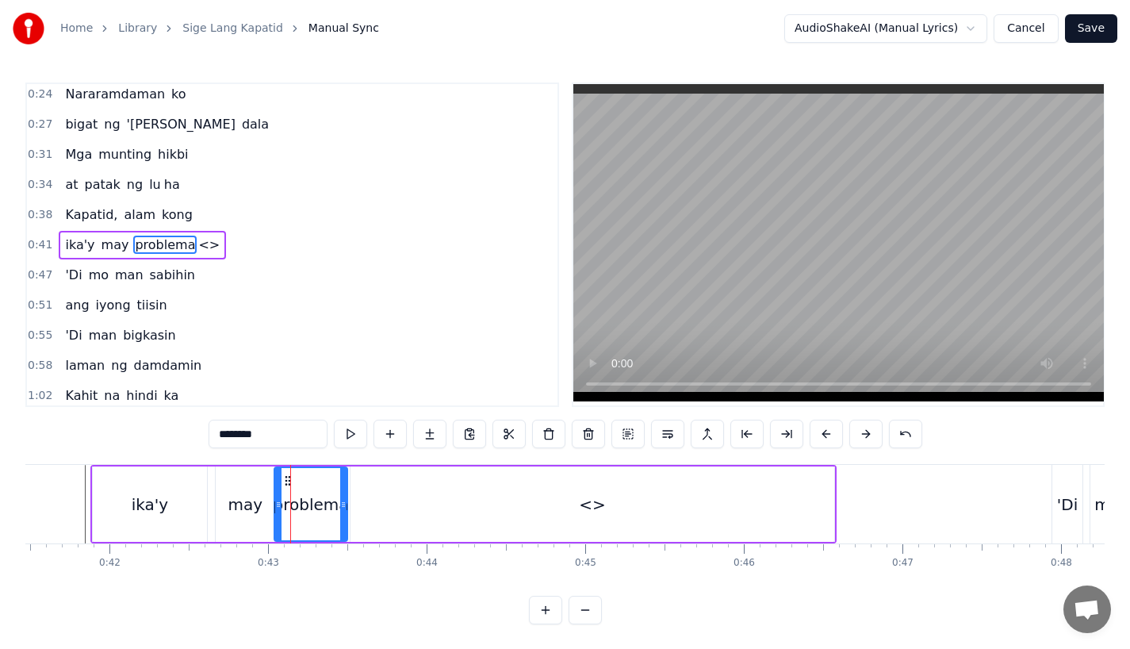
click at [272, 435] on input "********" at bounding box center [268, 433] width 119 height 29
click at [402, 500] on div "<>" at bounding box center [592, 503] width 484 height 75
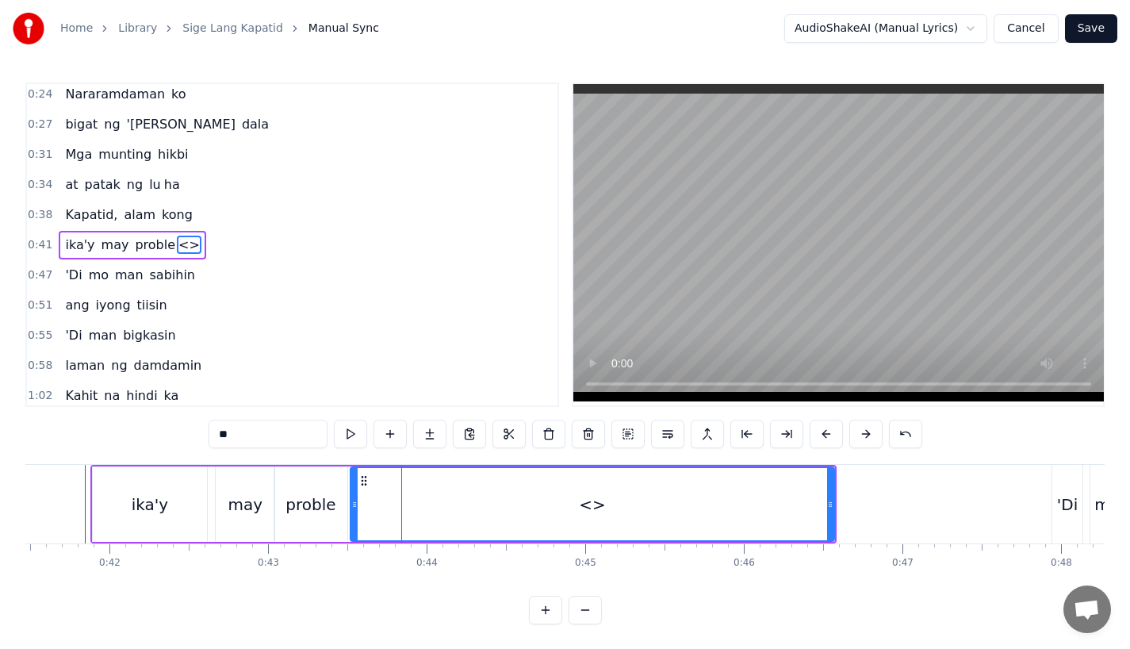
drag, startPoint x: 236, startPoint y: 435, endPoint x: 173, endPoint y: 434, distance: 63.4
click at [173, 434] on div "0:17 A king naki ki ta 0:20 lungkot sa iyong ma ta 0:24 Nararamdaman ko 0:27 bi…" at bounding box center [564, 353] width 1079 height 542
click at [245, 484] on div "may" at bounding box center [245, 503] width 59 height 75
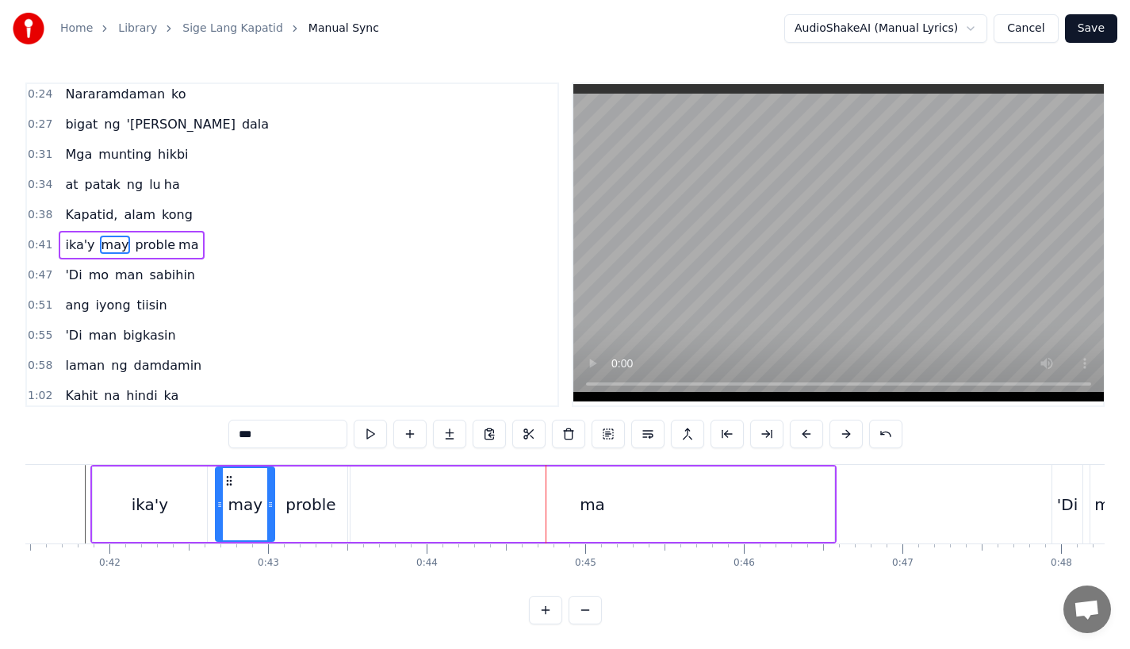
click at [319, 516] on div "proble" at bounding box center [310, 503] width 73 height 75
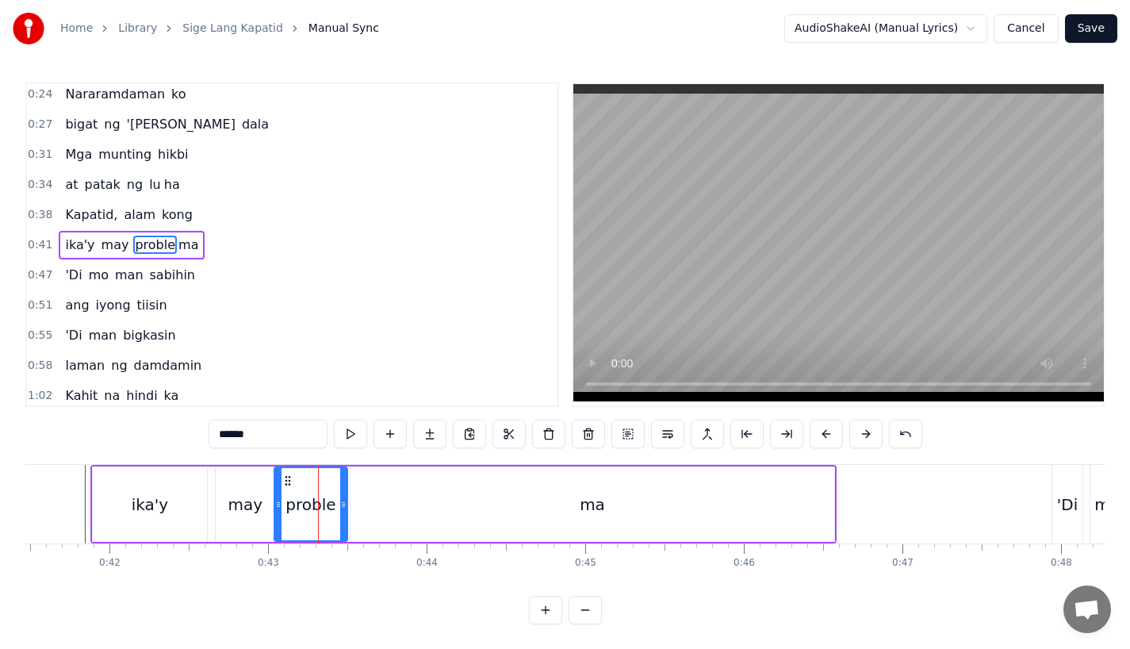
click at [270, 429] on input "******" at bounding box center [268, 433] width 119 height 29
click at [404, 493] on div "ma" at bounding box center [592, 503] width 484 height 75
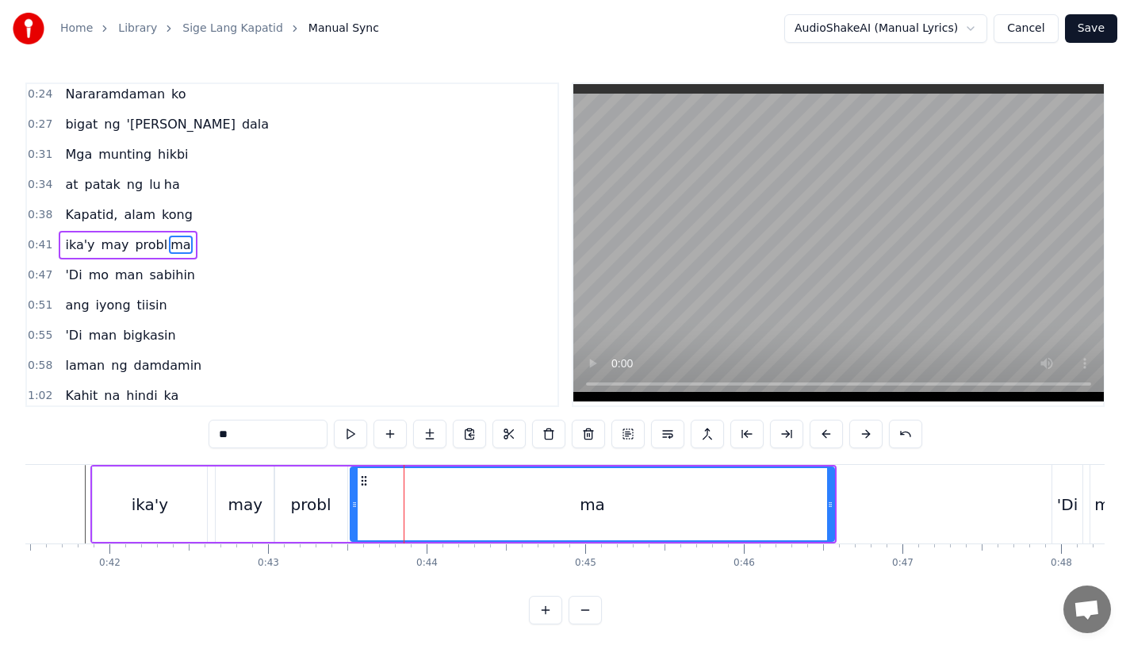
click at [220, 435] on input "**" at bounding box center [268, 433] width 119 height 29
click at [151, 466] on div "ika'y" at bounding box center [150, 503] width 116 height 75
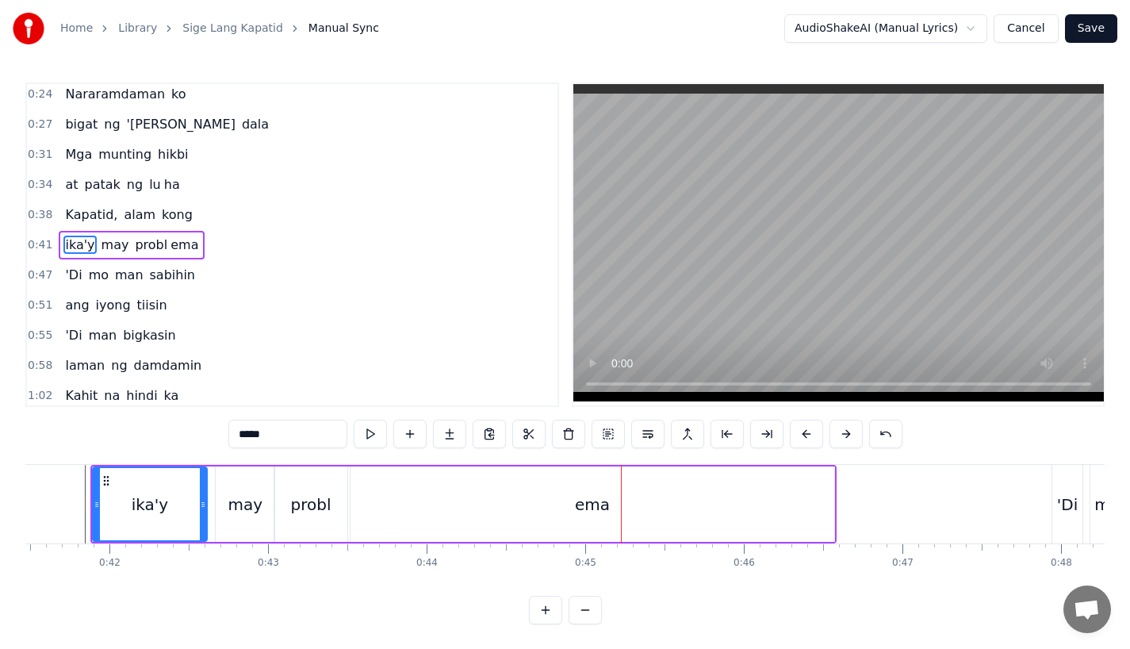
scroll to position [0, 6554]
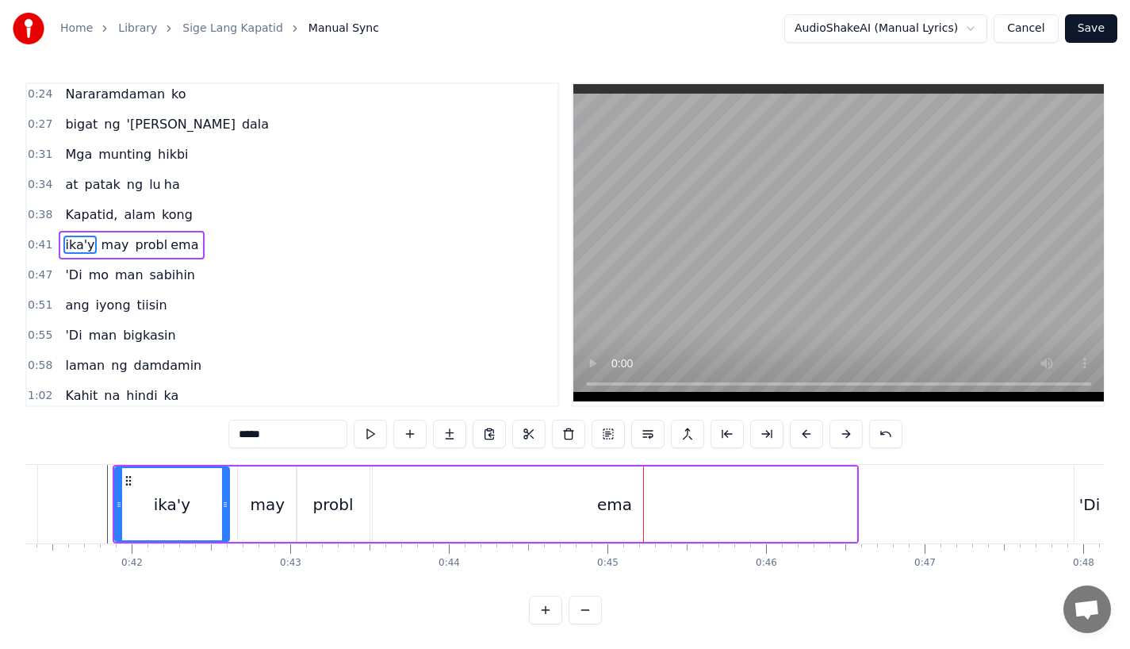
click at [339, 513] on div "probl" at bounding box center [333, 504] width 40 height 24
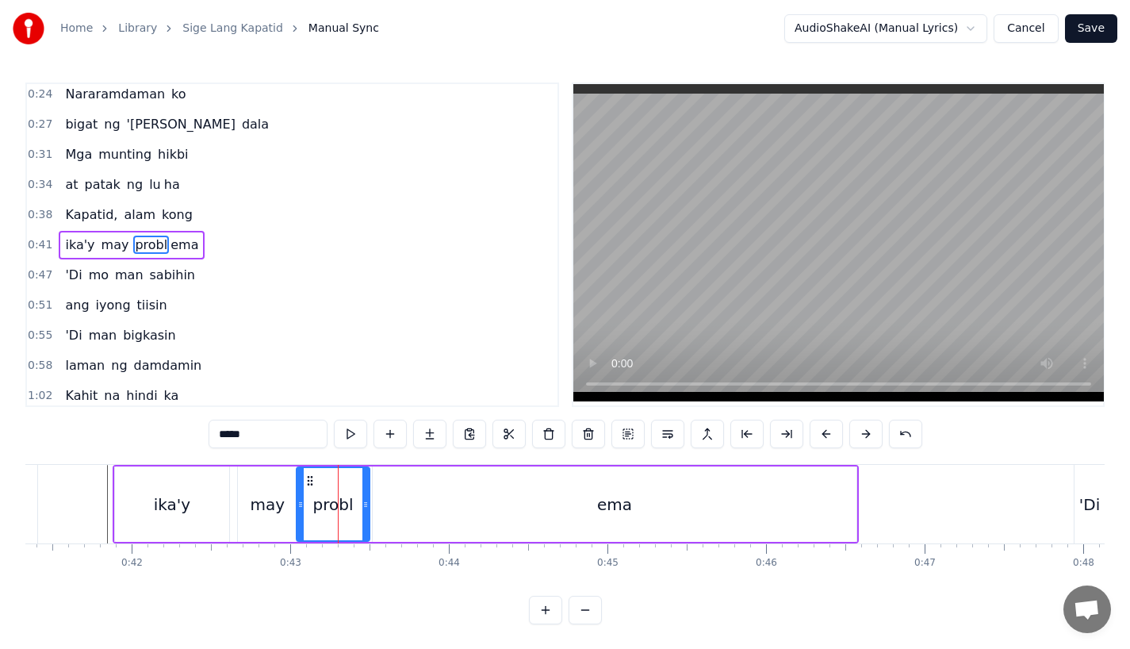
click at [423, 511] on div "ema" at bounding box center [615, 503] width 484 height 75
type input "***"
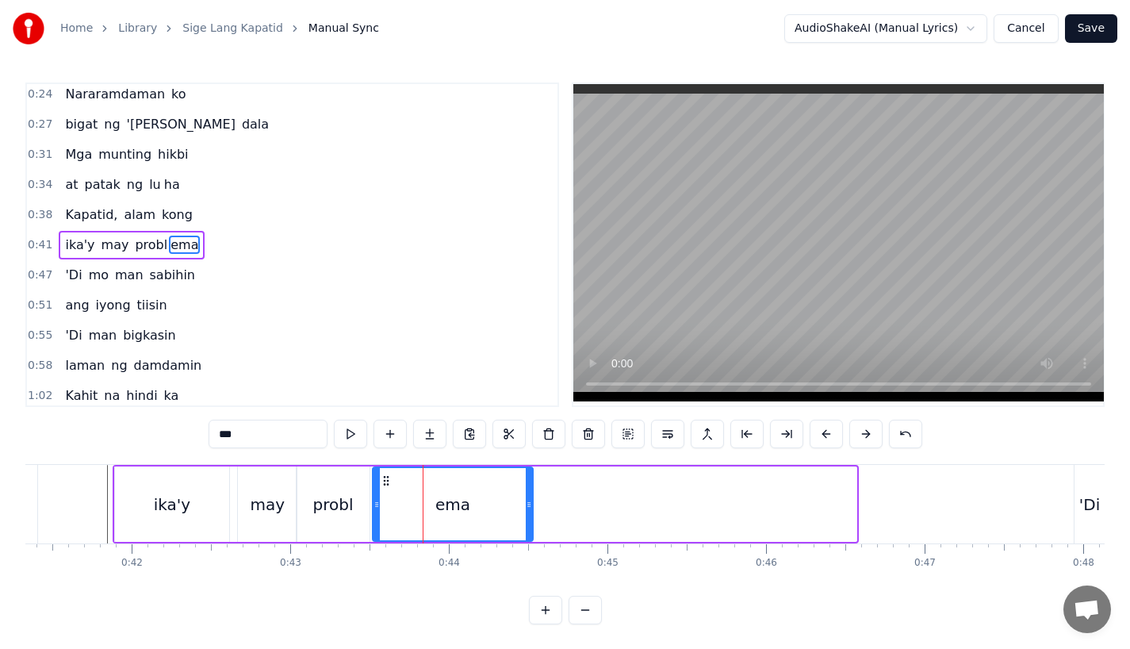
drag, startPoint x: 854, startPoint y: 506, endPoint x: 530, endPoint y: 507, distance: 323.5
click at [530, 507] on icon at bounding box center [529, 504] width 6 height 13
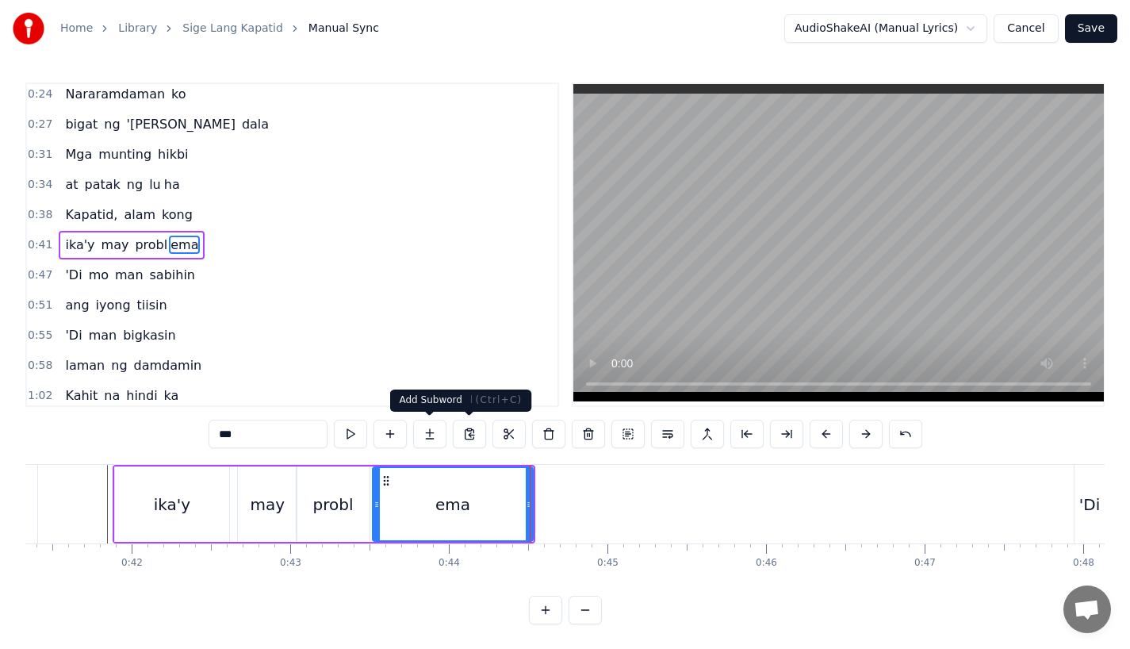
click at [430, 436] on button at bounding box center [429, 433] width 33 height 29
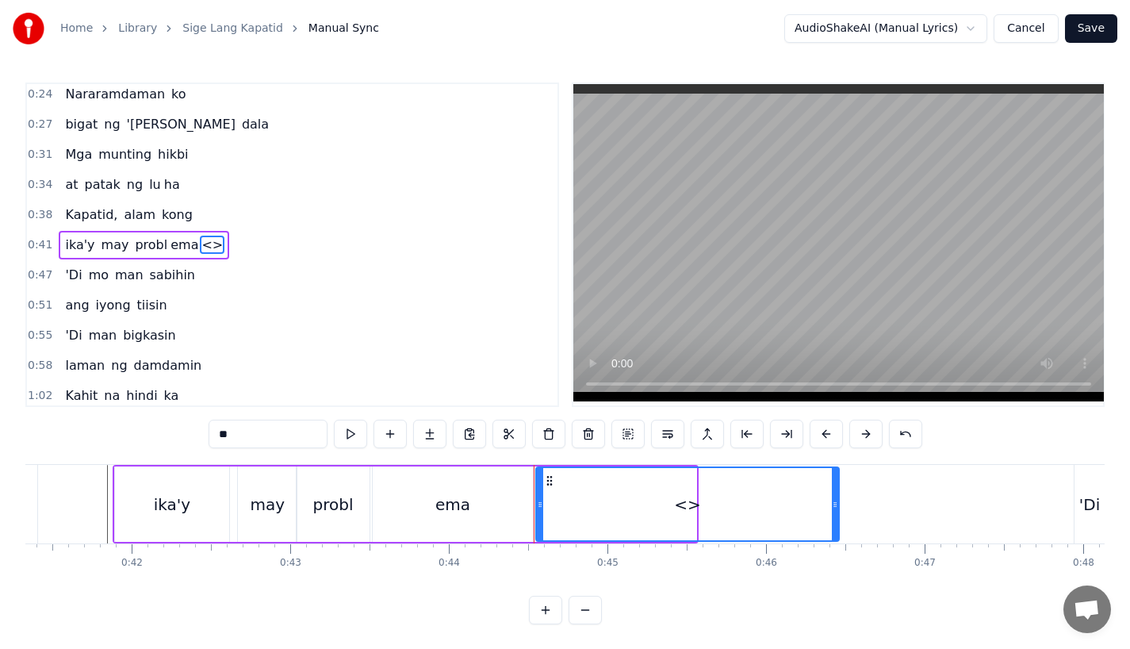
drag, startPoint x: 691, startPoint y: 504, endPoint x: 833, endPoint y: 504, distance: 142.7
click at [833, 504] on icon at bounding box center [835, 504] width 6 height 13
drag, startPoint x: 261, startPoint y: 434, endPoint x: 105, endPoint y: 434, distance: 156.2
click at [105, 434] on div "0:17 A king naki ki ta 0:20 lungkot sa iyong ma ta 0:24 Nararamdaman ko 0:27 bi…" at bounding box center [564, 353] width 1079 height 542
click at [427, 514] on div "ema" at bounding box center [453, 503] width 160 height 75
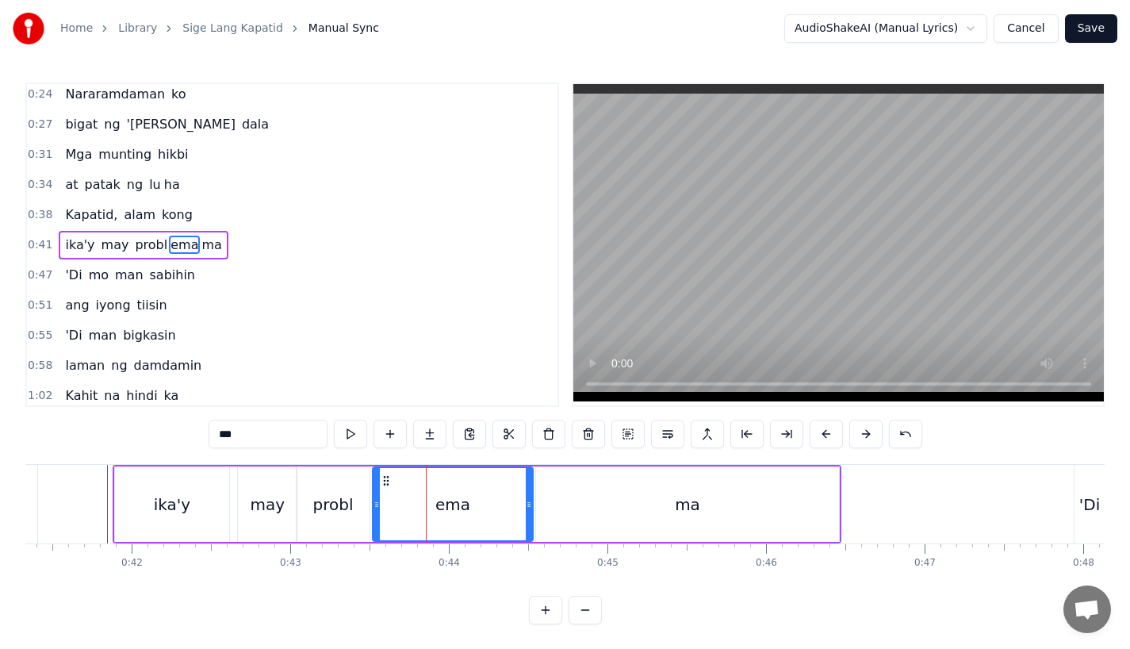
click at [270, 437] on input "***" at bounding box center [268, 433] width 119 height 29
click at [220, 436] on input "**" at bounding box center [268, 433] width 119 height 29
click at [317, 499] on div "probl" at bounding box center [333, 504] width 40 height 24
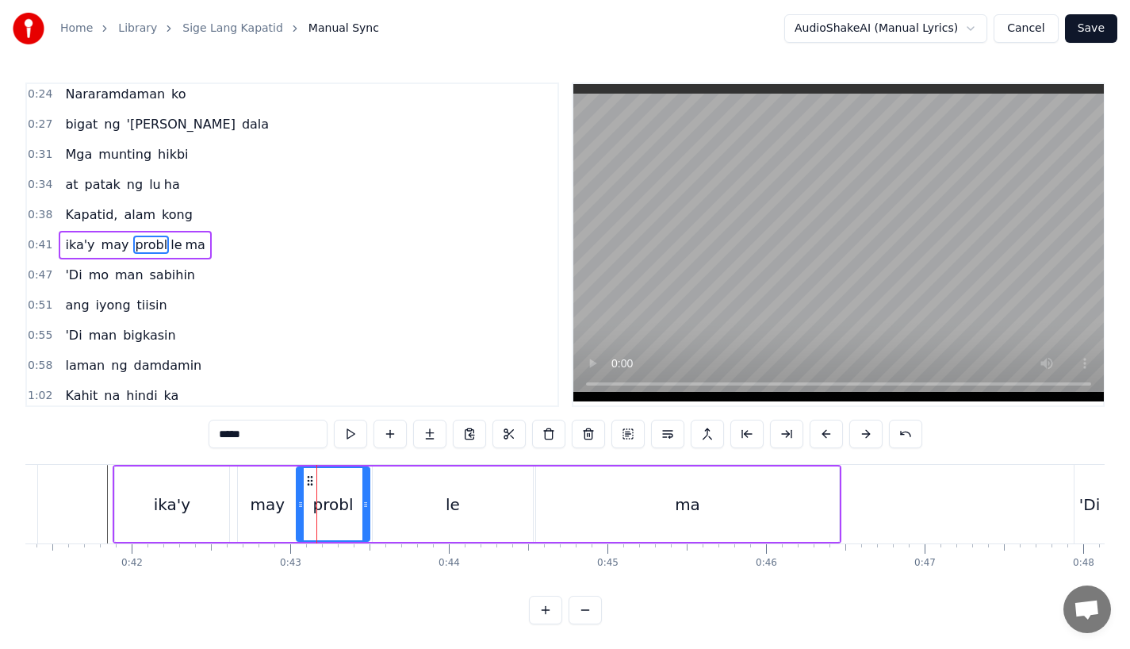
click at [256, 433] on input "*****" at bounding box center [268, 433] width 119 height 29
click at [161, 478] on div "ika'y" at bounding box center [172, 503] width 114 height 75
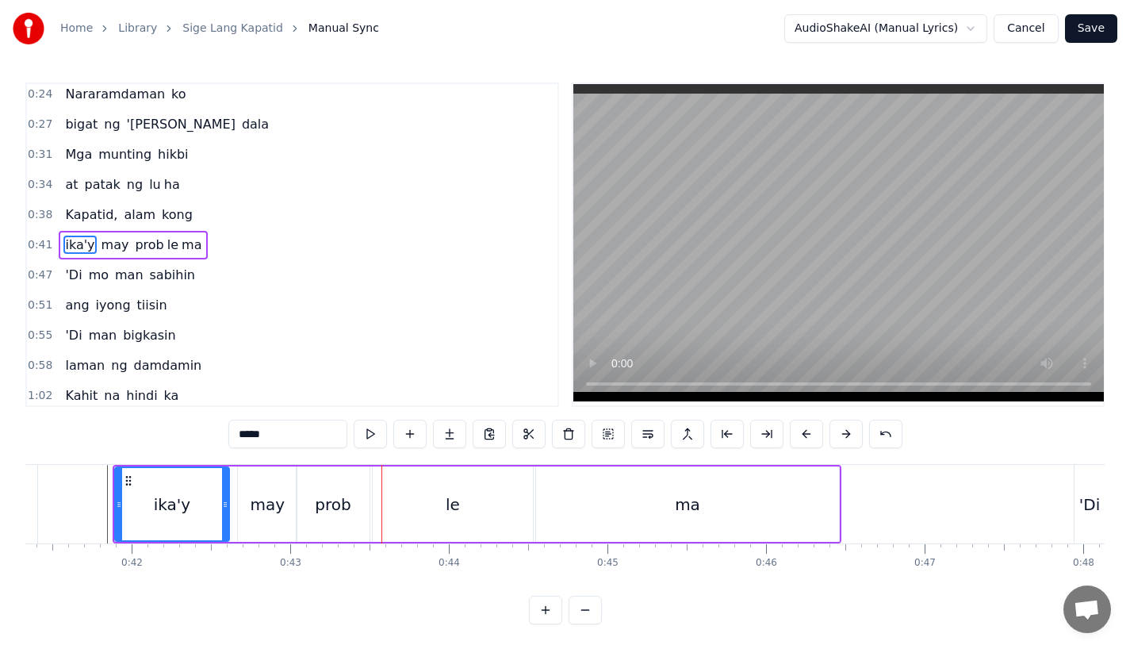
click at [316, 491] on div "prob" at bounding box center [333, 503] width 73 height 75
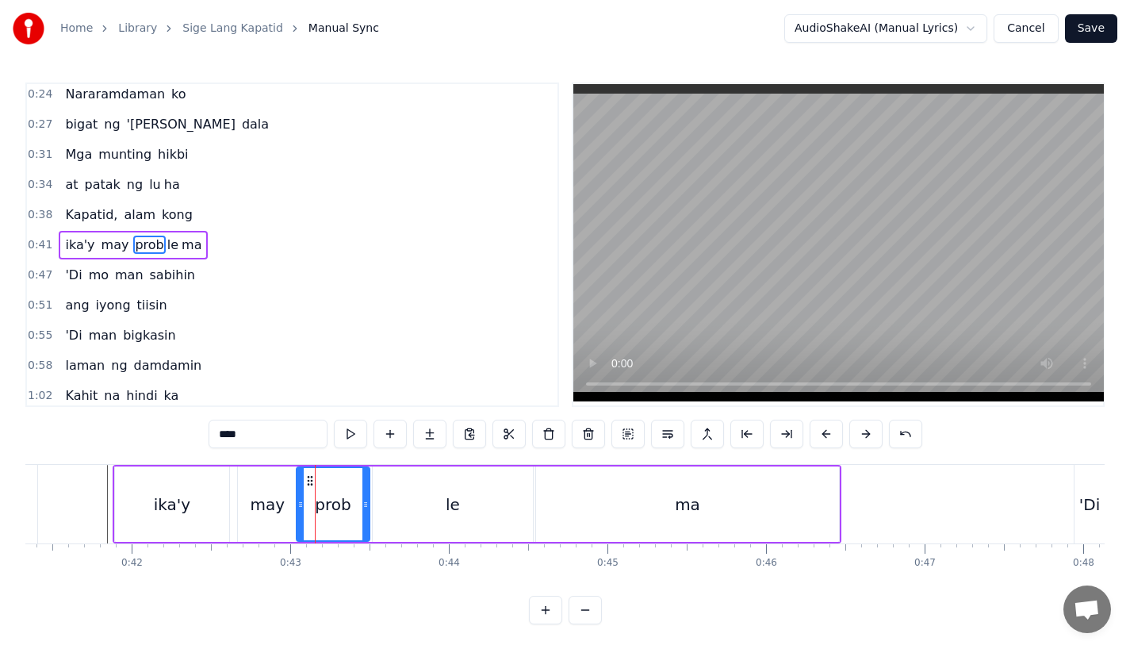
click at [382, 507] on div "le" at bounding box center [453, 503] width 160 height 75
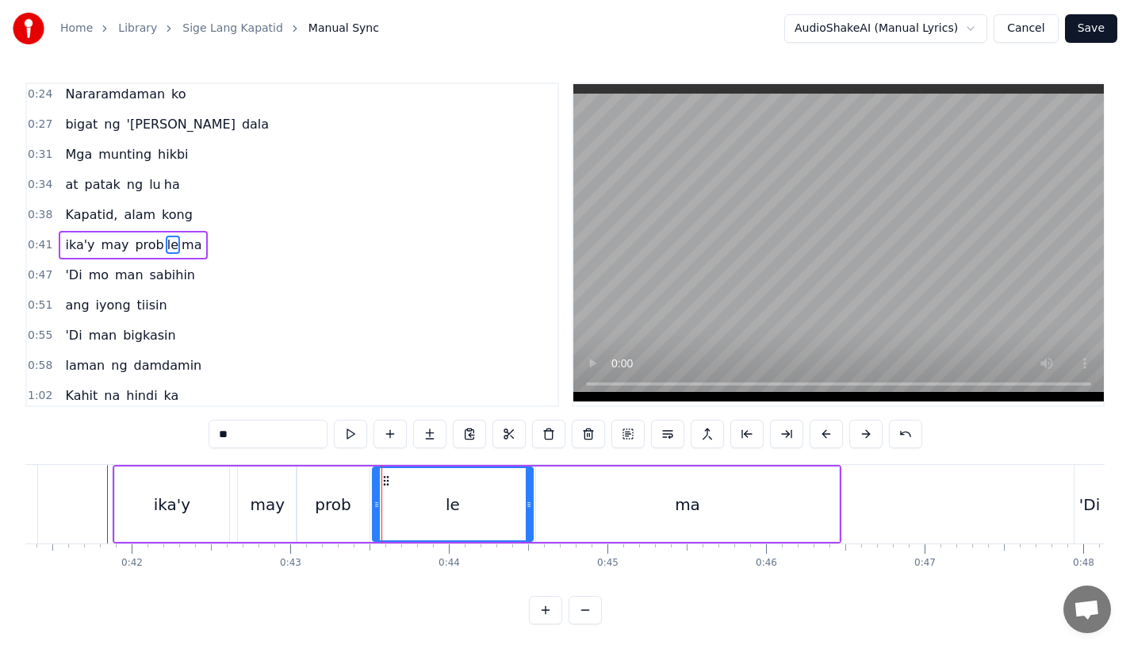
click at [364, 510] on div "prob" at bounding box center [333, 503] width 73 height 75
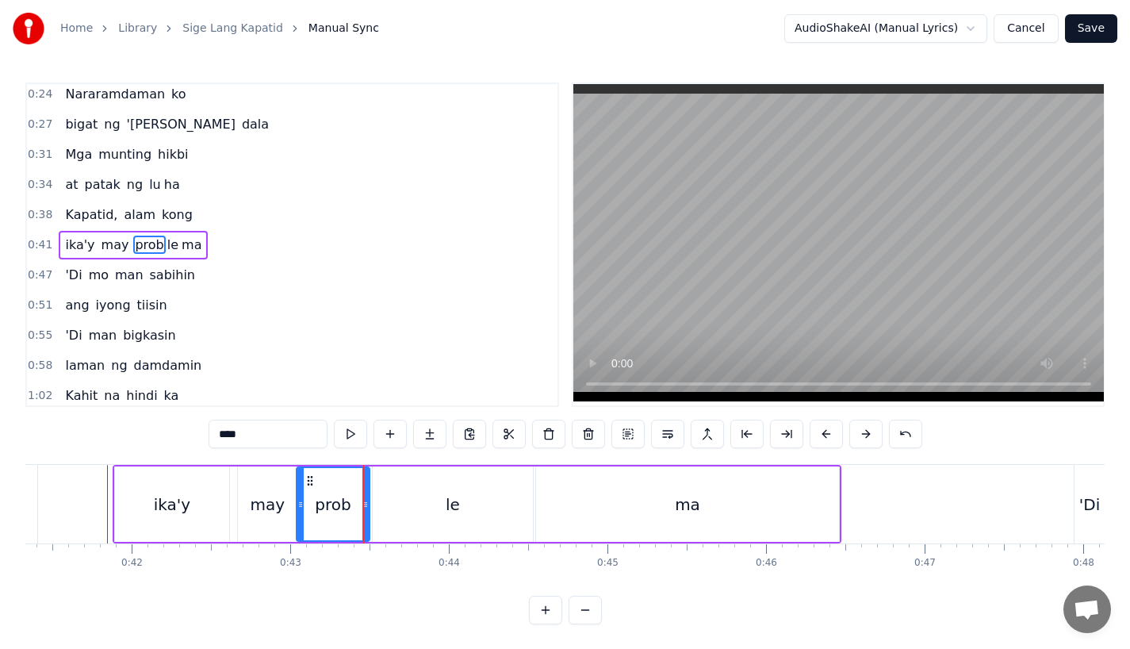
drag, startPoint x: 366, startPoint y: 511, endPoint x: 356, endPoint y: 511, distance: 9.5
click at [362, 511] on div at bounding box center [365, 504] width 6 height 72
click at [400, 511] on div "le" at bounding box center [453, 503] width 160 height 75
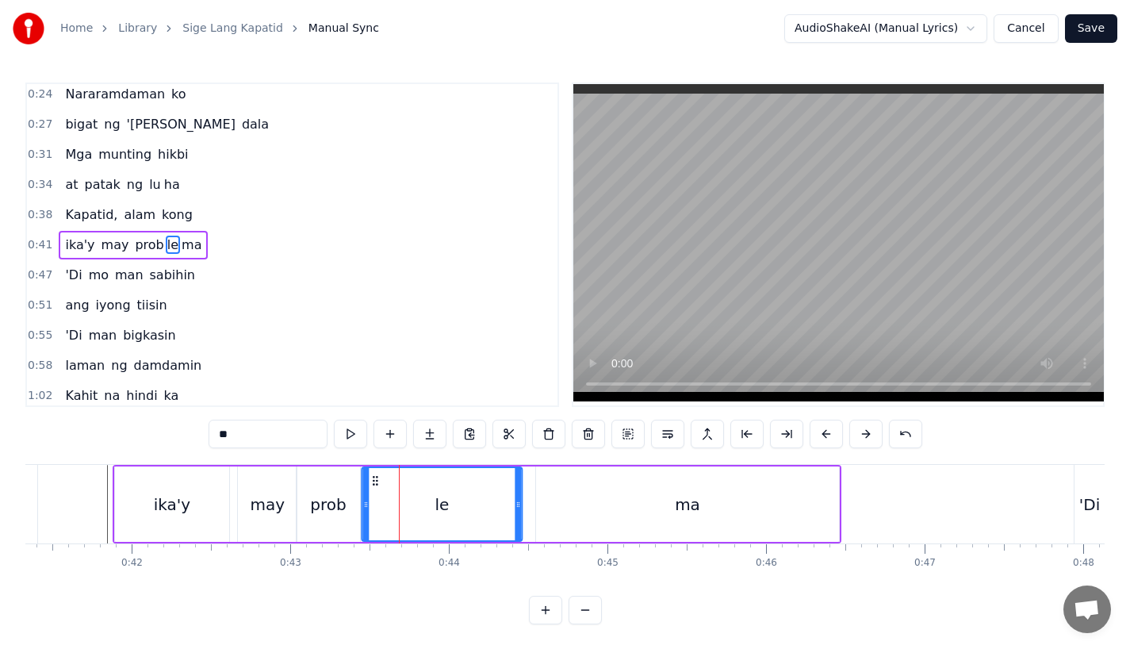
drag, startPoint x: 383, startPoint y: 476, endPoint x: 369, endPoint y: 477, distance: 14.4
click at [369, 477] on icon at bounding box center [375, 480] width 13 height 13
drag, startPoint x: 515, startPoint y: 515, endPoint x: 448, endPoint y: 515, distance: 67.4
click at [449, 515] on div at bounding box center [449, 504] width 6 height 72
click at [584, 515] on div "ma" at bounding box center [687, 503] width 303 height 75
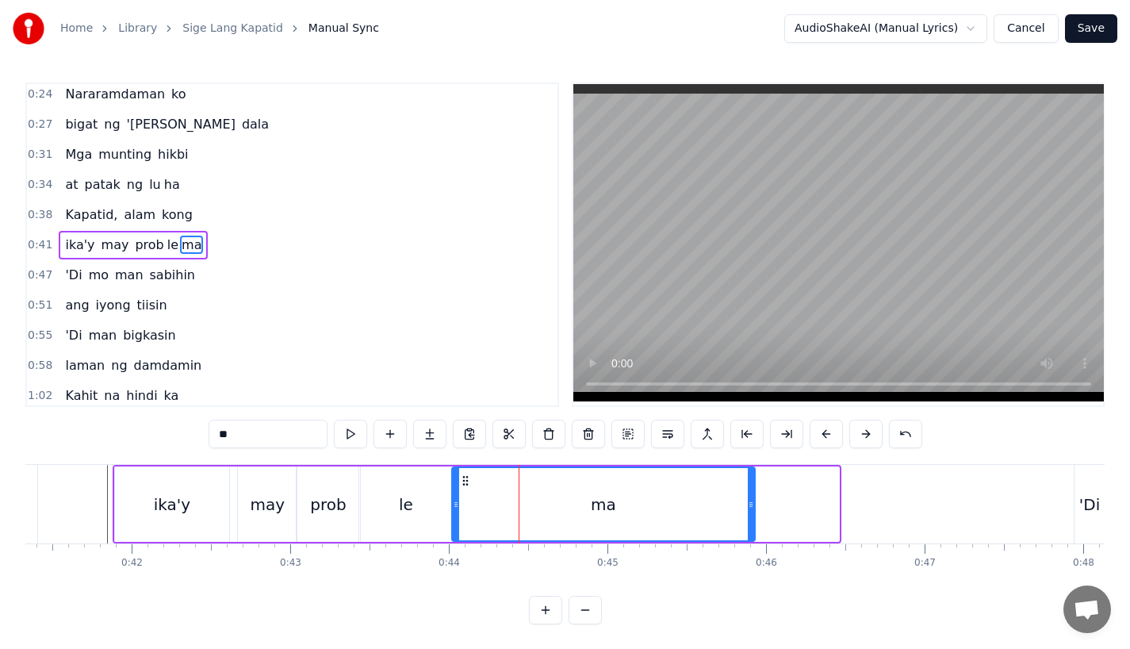
drag, startPoint x: 548, startPoint y: 478, endPoint x: 462, endPoint y: 482, distance: 85.7
click at [463, 482] on icon at bounding box center [465, 480] width 13 height 13
drag, startPoint x: 749, startPoint y: 500, endPoint x: 791, endPoint y: 500, distance: 42.8
click at [778, 500] on icon at bounding box center [775, 504] width 6 height 13
click at [149, 489] on div "ika'y" at bounding box center [172, 503] width 114 height 75
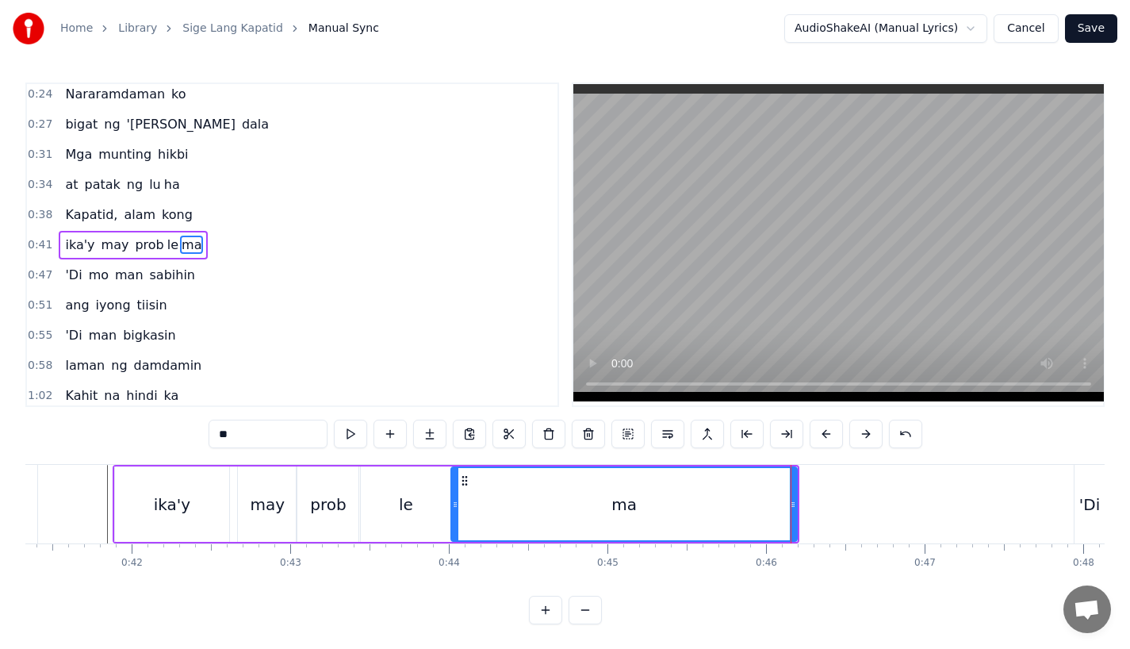
type input "*****"
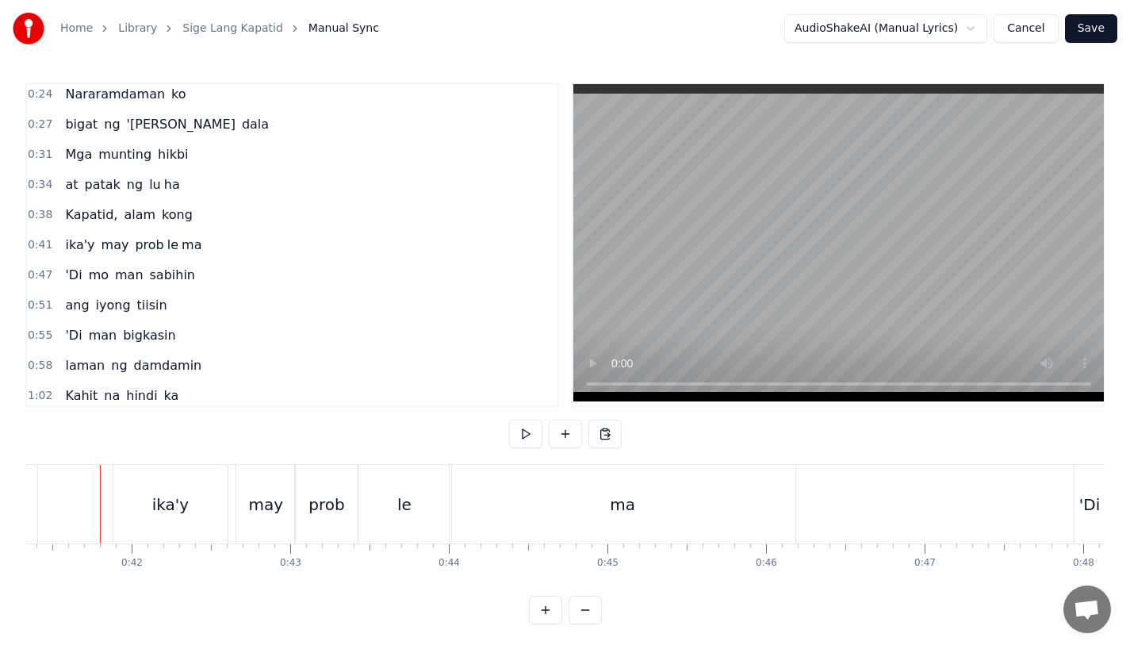
scroll to position [0, 6549]
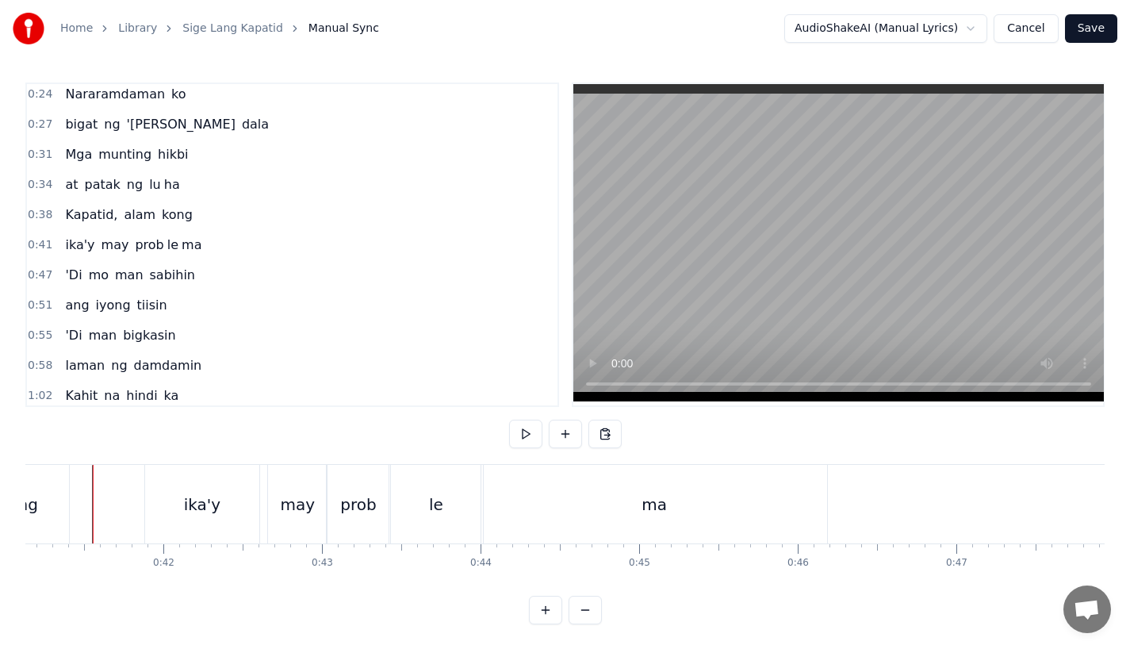
scroll to position [0, 6510]
click at [256, 502] on div "ika'y" at bounding box center [215, 504] width 114 height 79
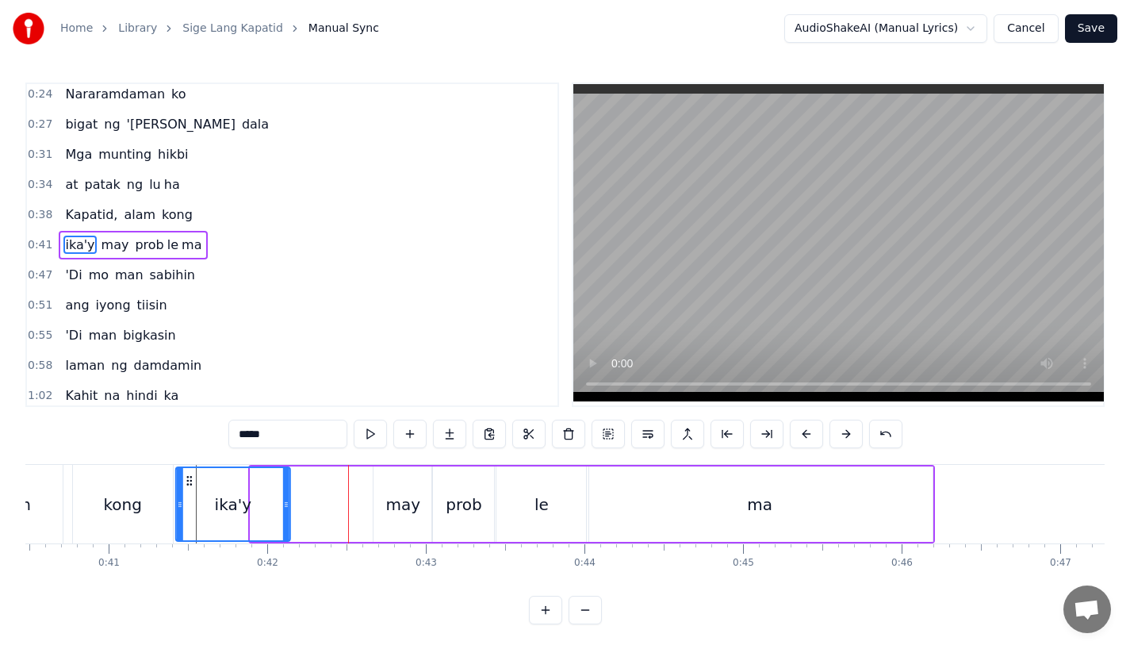
click at [183, 478] on icon at bounding box center [189, 480] width 13 height 13
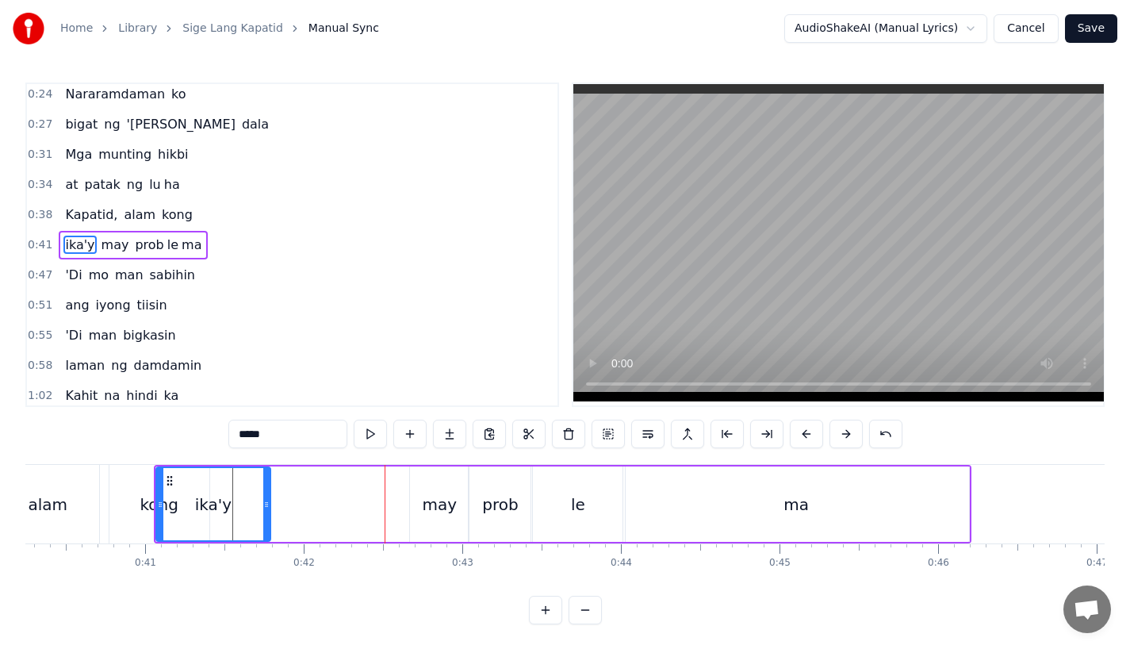
click at [167, 478] on icon at bounding box center [169, 480] width 13 height 13
click at [881, 435] on button at bounding box center [885, 433] width 33 height 29
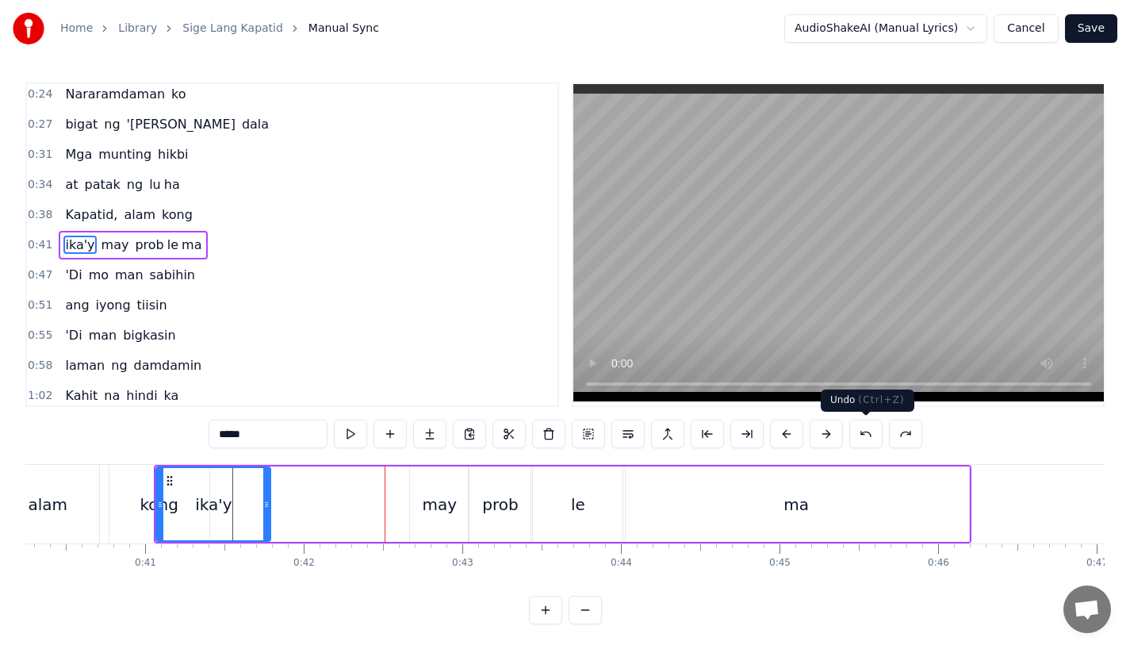
click at [877, 435] on button at bounding box center [865, 433] width 33 height 29
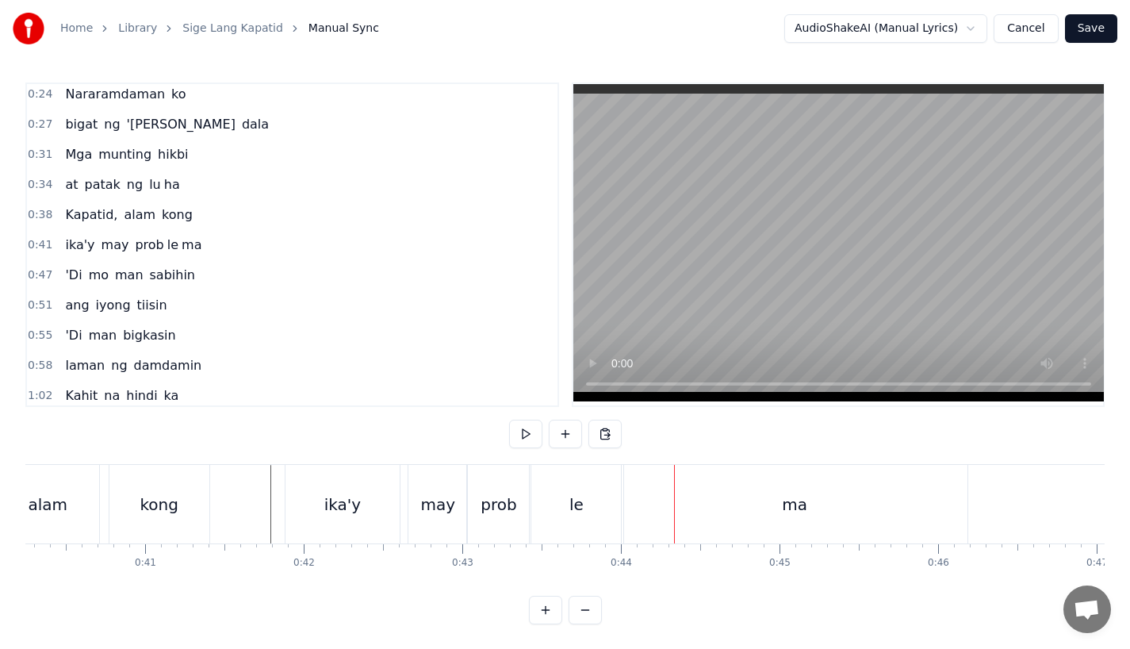
click at [584, 520] on div "le" at bounding box center [577, 504] width 94 height 79
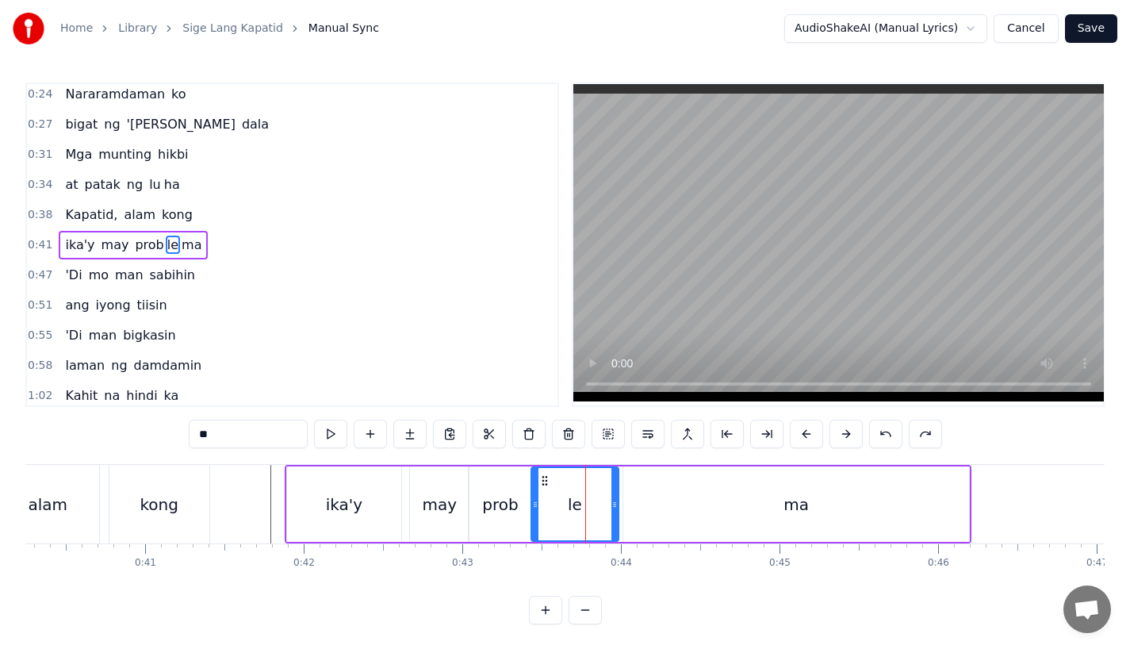
drag, startPoint x: 620, startPoint y: 510, endPoint x: 603, endPoint y: 510, distance: 16.7
click at [611, 510] on div at bounding box center [614, 504] width 6 height 72
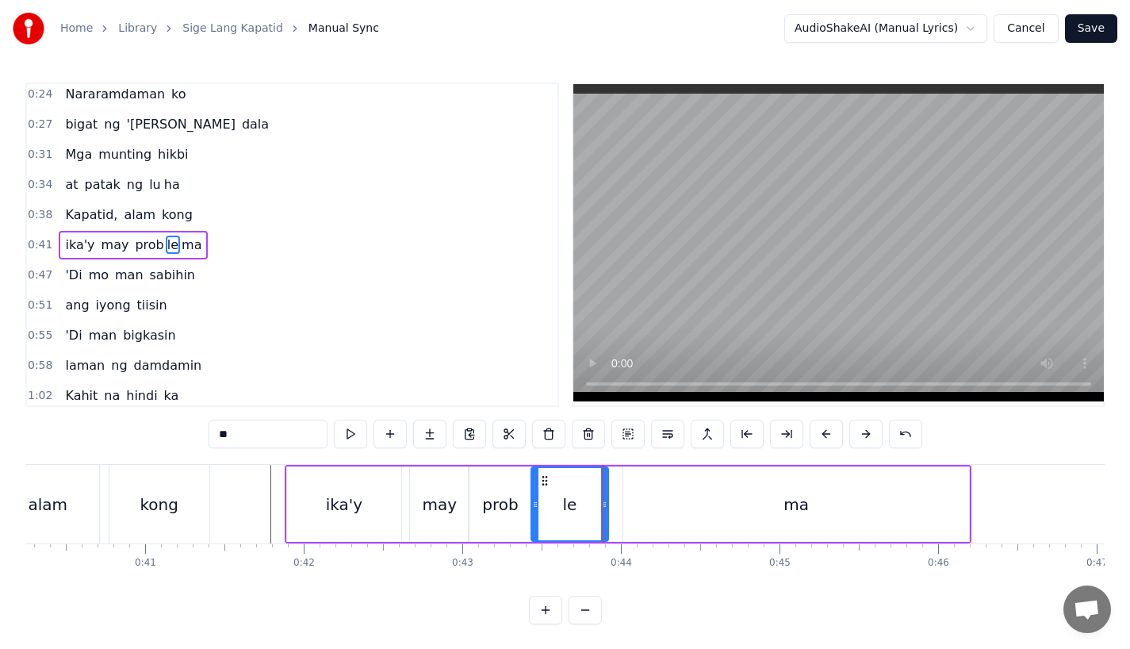
click at [664, 500] on div "ma" at bounding box center [796, 503] width 346 height 75
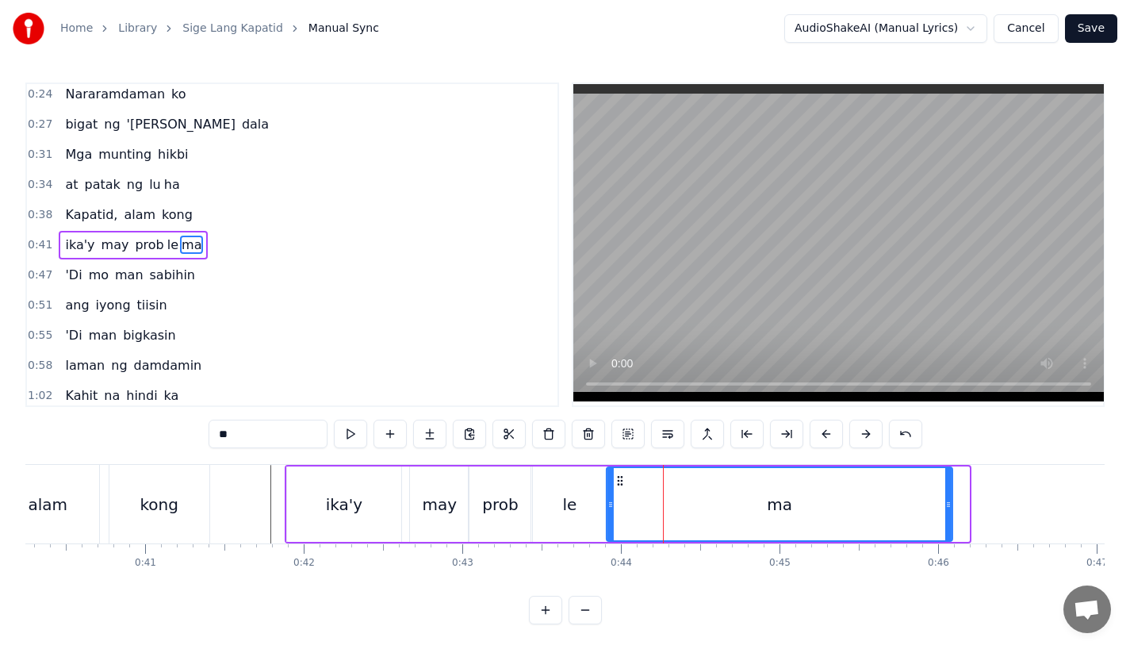
drag, startPoint x: 634, startPoint y: 484, endPoint x: 618, endPoint y: 484, distance: 16.7
click at [618, 484] on circle at bounding box center [618, 484] width 1 height 1
click at [549, 504] on div "le" at bounding box center [569, 503] width 77 height 75
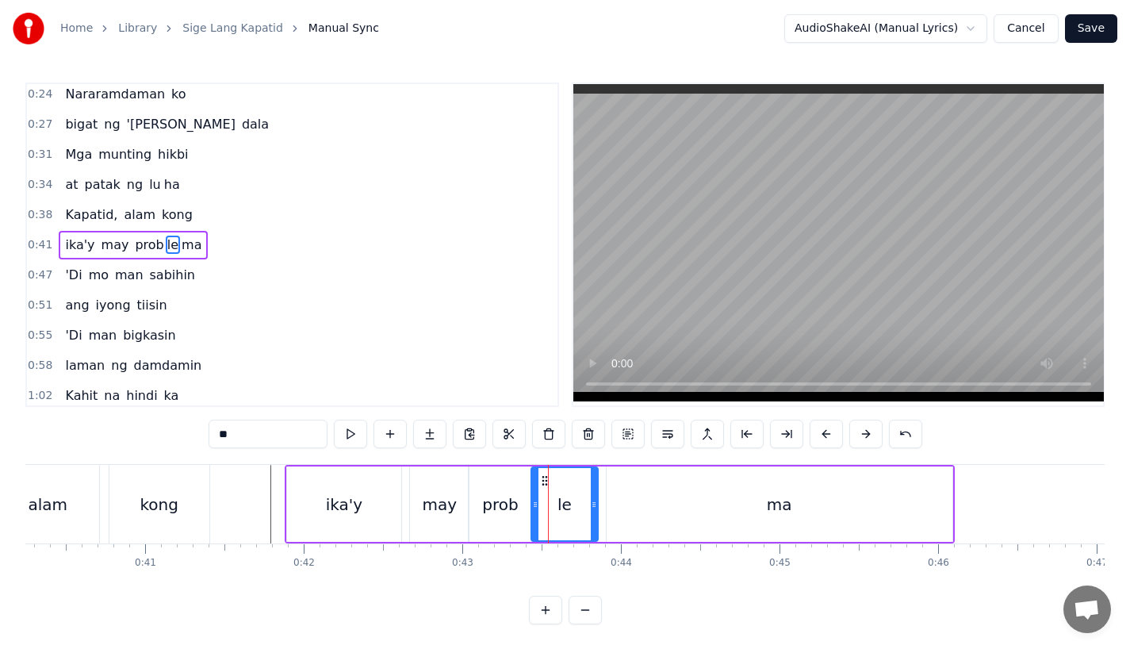
drag, startPoint x: 603, startPoint y: 506, endPoint x: 580, endPoint y: 506, distance: 22.2
click at [591, 506] on icon at bounding box center [594, 504] width 6 height 13
click at [638, 506] on div "ma" at bounding box center [780, 503] width 346 height 75
type input "**"
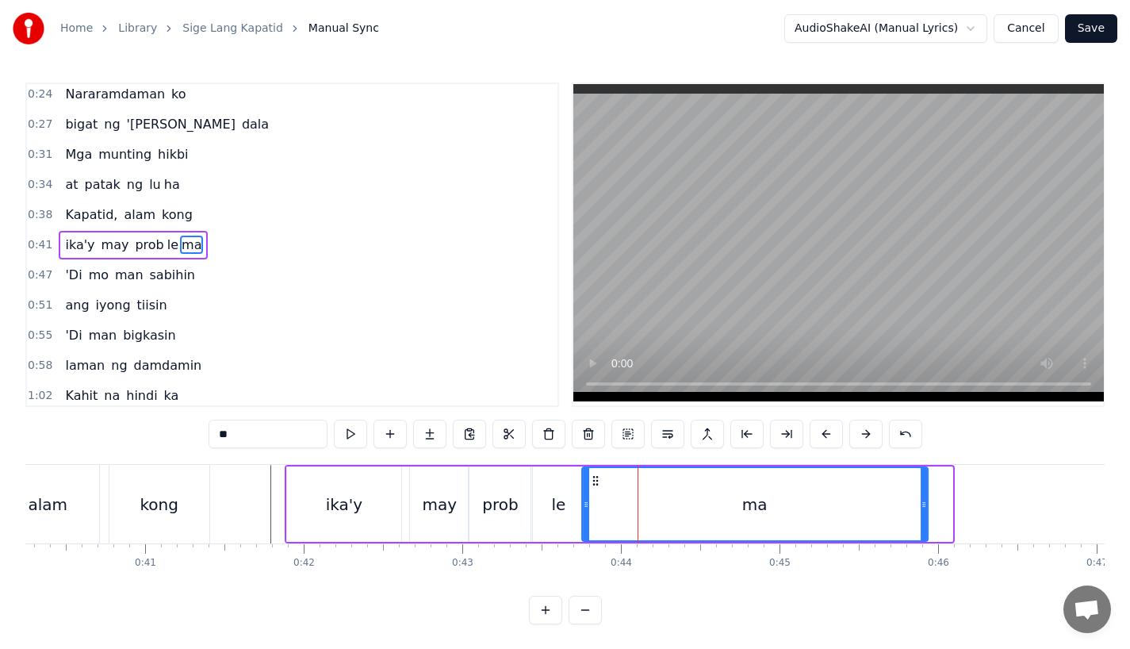
drag, startPoint x: 616, startPoint y: 481, endPoint x: 591, endPoint y: 484, distance: 25.5
click at [591, 484] on icon at bounding box center [595, 480] width 13 height 13
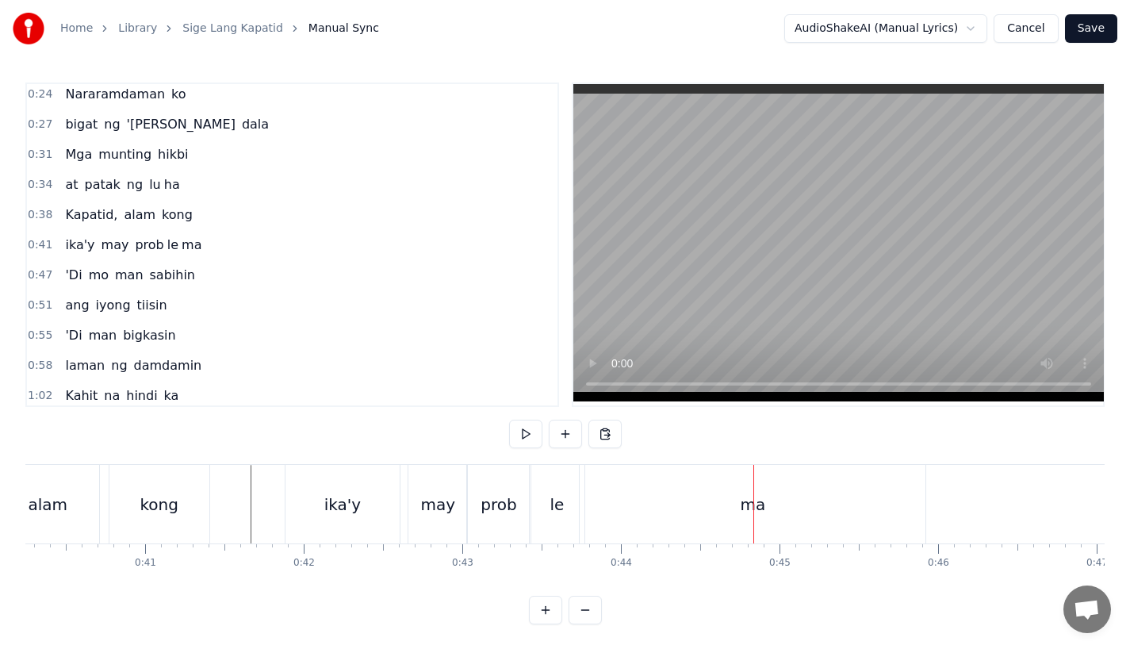
click at [711, 448] on div "0:17 A king naki ki ta 0:20 lungkot sa iyong ma ta 0:24 Nararamdaman ko 0:27 bi…" at bounding box center [564, 353] width 1079 height 542
click at [755, 492] on div "ma" at bounding box center [753, 504] width 25 height 24
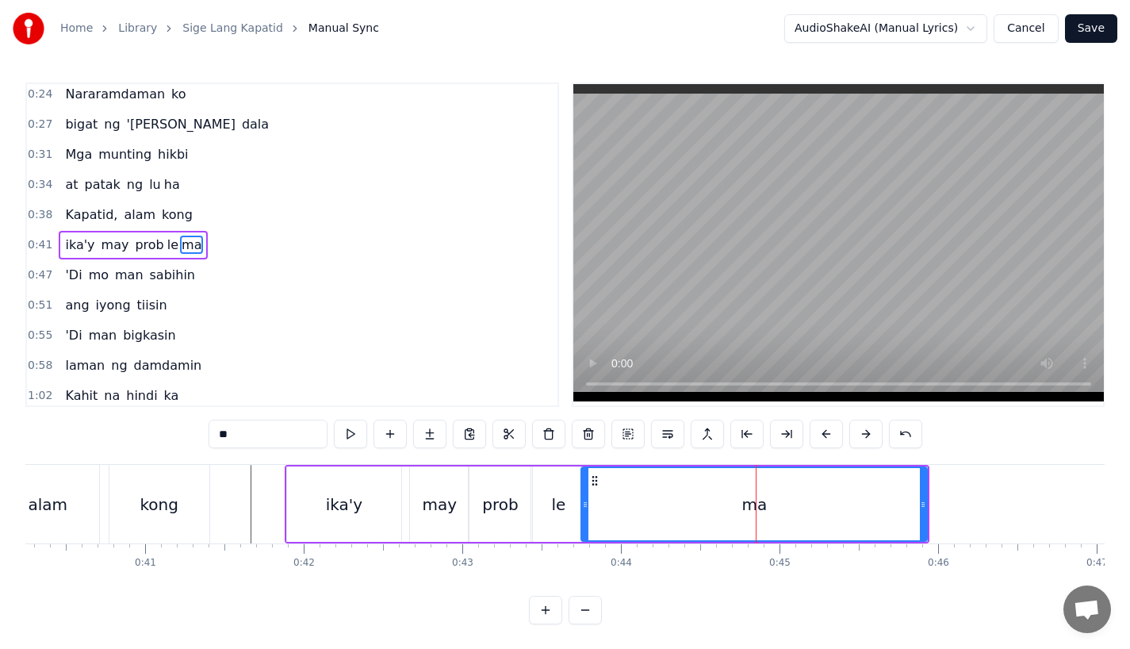
click at [344, 478] on div "ika'y" at bounding box center [344, 503] width 114 height 75
type input "*****"
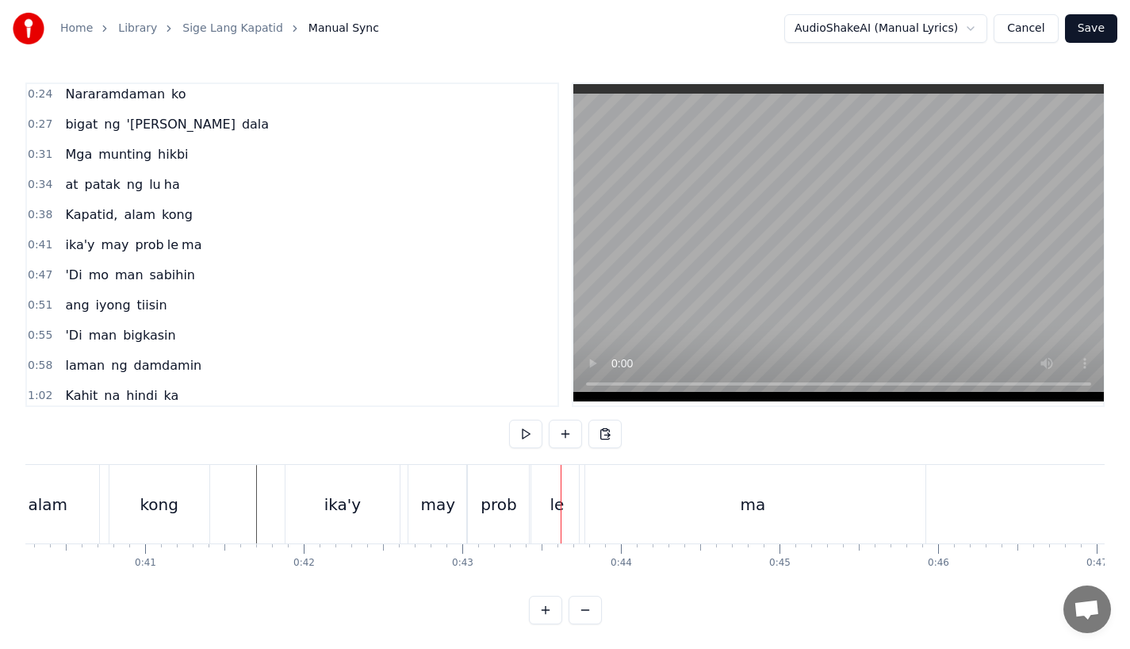
click at [494, 504] on div "prob" at bounding box center [499, 504] width 36 height 24
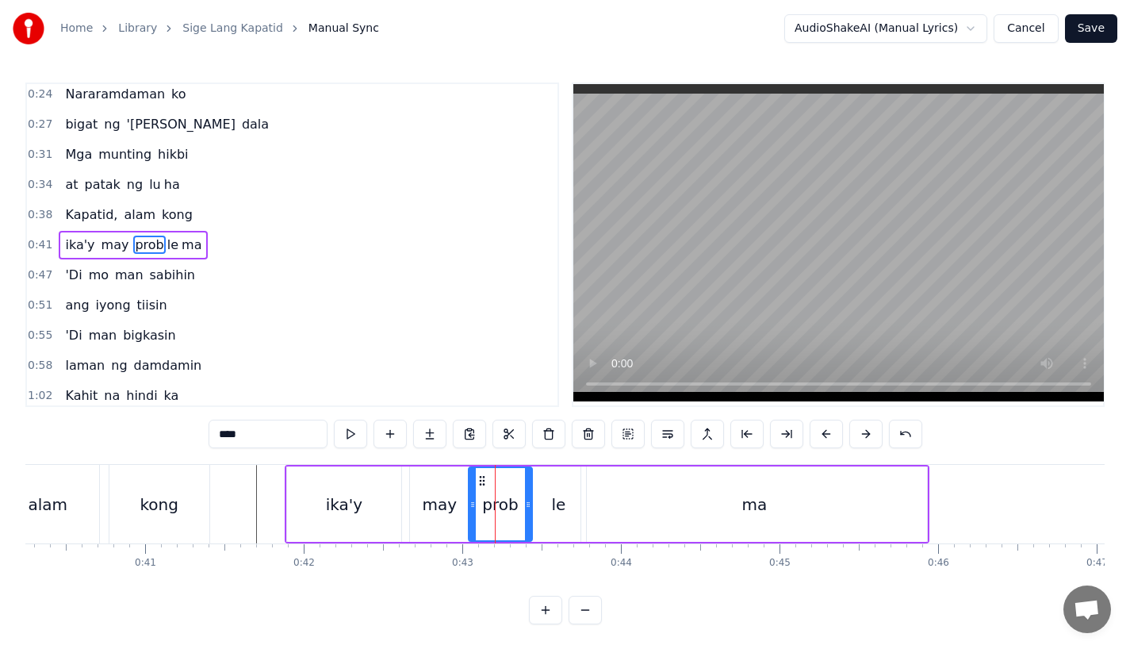
click at [551, 501] on div "le" at bounding box center [558, 503] width 55 height 75
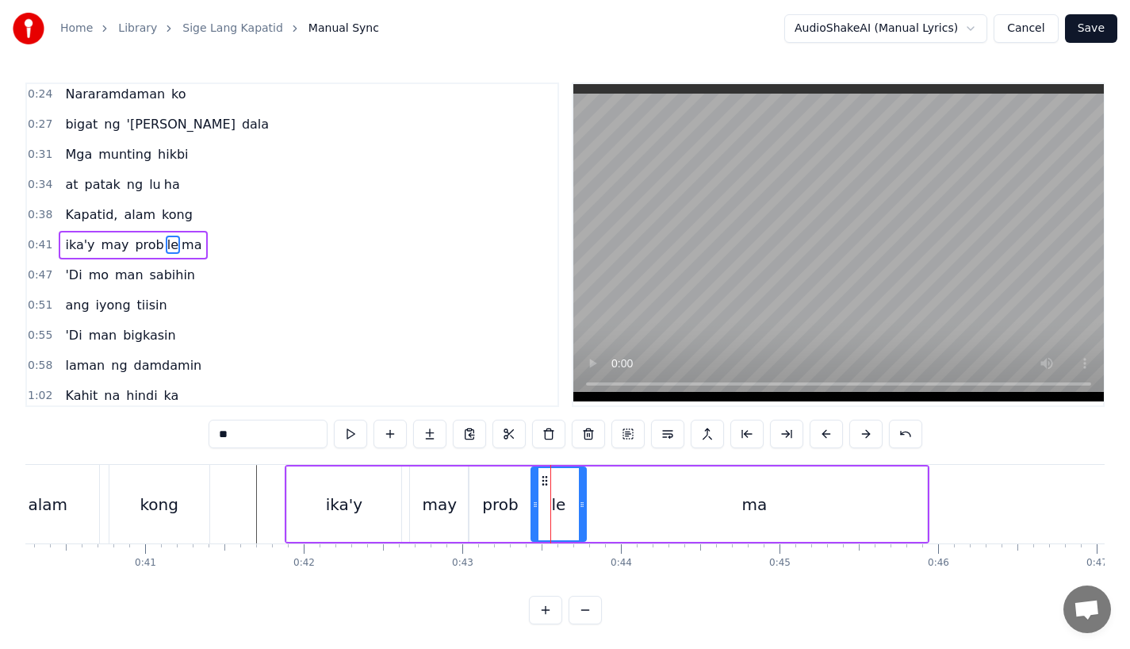
click at [603, 501] on div "ma" at bounding box center [754, 503] width 346 height 75
type input "**"
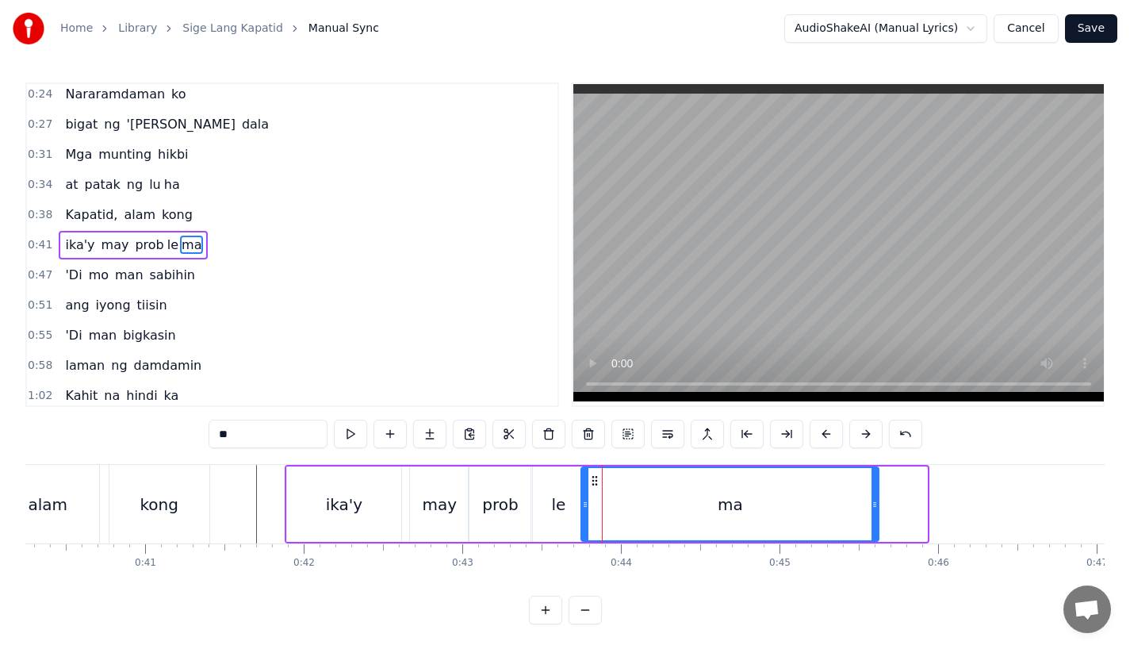
drag, startPoint x: 925, startPoint y: 501, endPoint x: 872, endPoint y: 503, distance: 52.4
click at [874, 503] on icon at bounding box center [874, 504] width 6 height 13
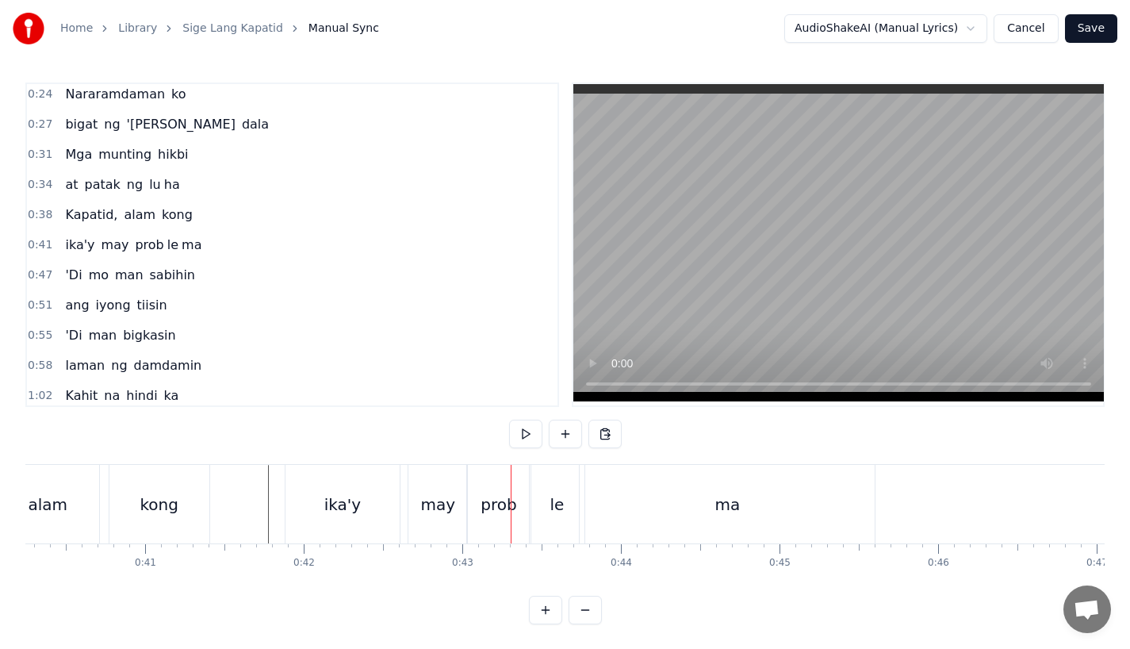
click at [431, 507] on div "may" at bounding box center [438, 504] width 35 height 24
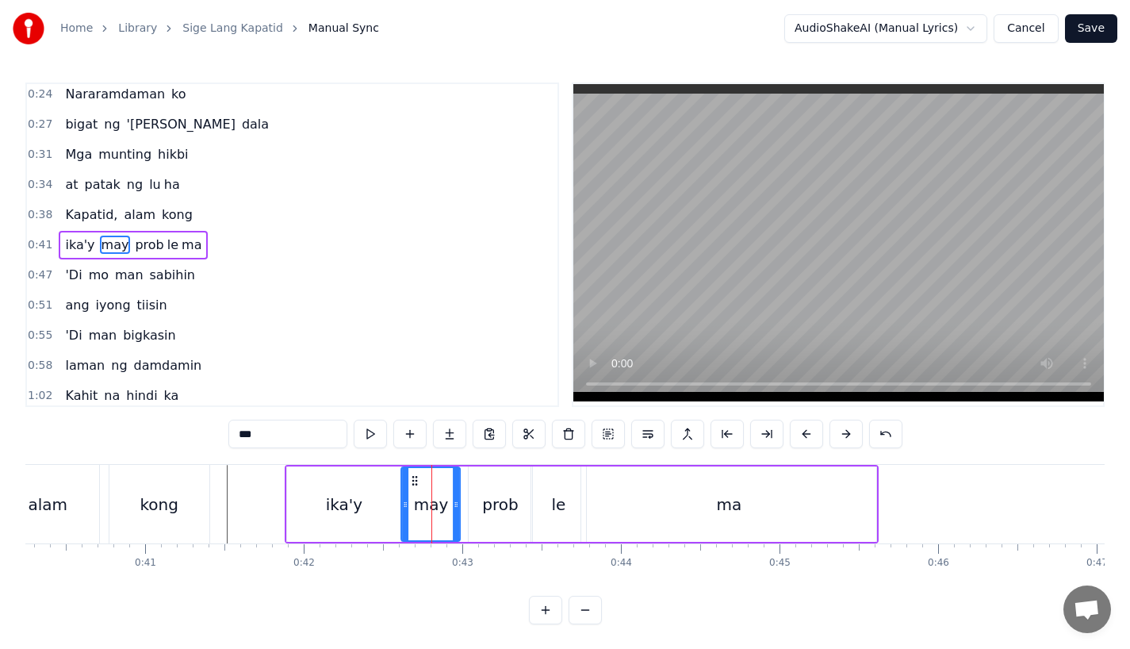
drag, startPoint x: 423, startPoint y: 480, endPoint x: 409, endPoint y: 483, distance: 13.8
click at [409, 483] on icon at bounding box center [414, 480] width 13 height 13
click at [491, 489] on div "prob" at bounding box center [500, 503] width 63 height 75
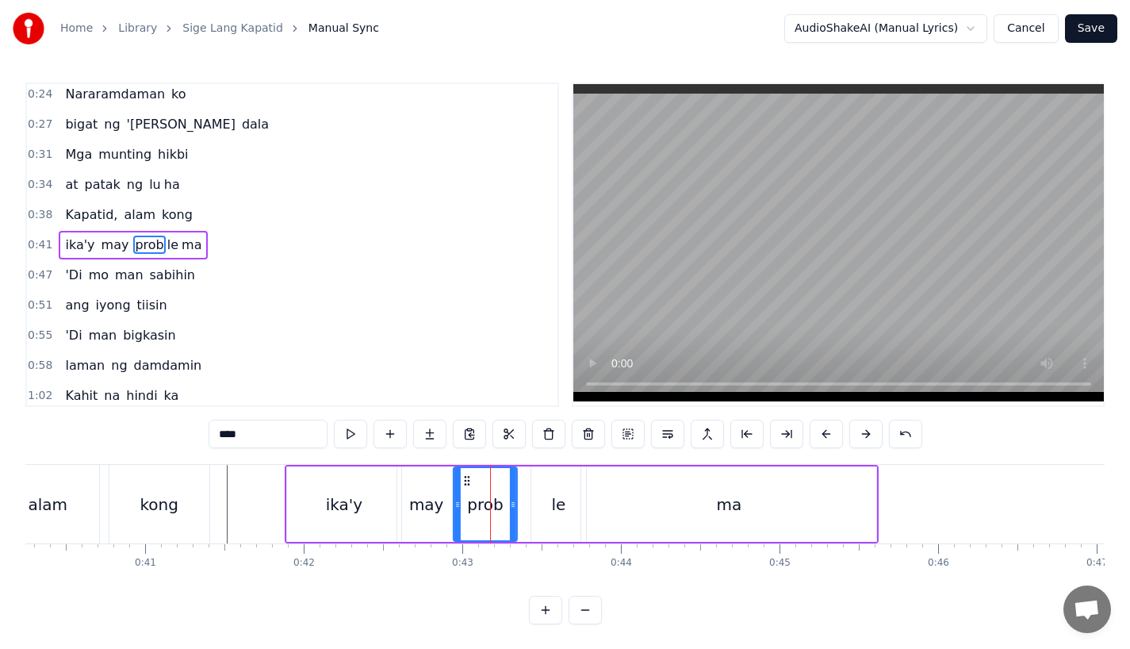
drag, startPoint x: 478, startPoint y: 484, endPoint x: 463, endPoint y: 484, distance: 15.1
click at [463, 484] on icon at bounding box center [467, 480] width 13 height 13
click at [538, 492] on div "le" at bounding box center [558, 503] width 55 height 75
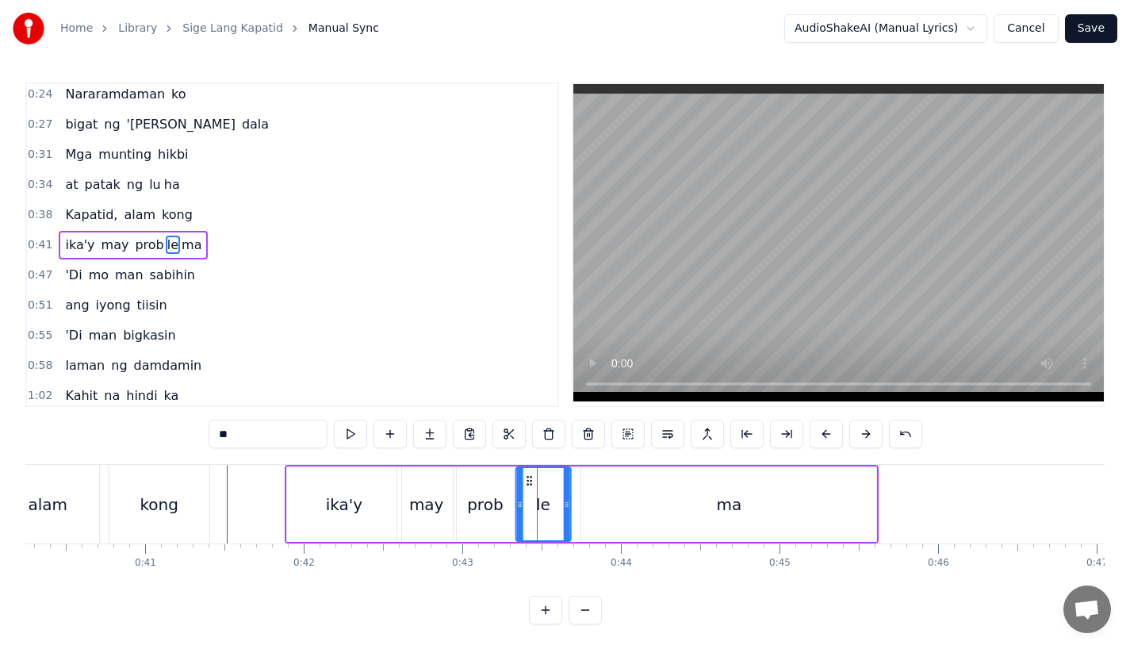
drag, startPoint x: 540, startPoint y: 477, endPoint x: 523, endPoint y: 479, distance: 16.7
click at [523, 479] on icon at bounding box center [529, 480] width 13 height 13
click at [615, 489] on div "ma" at bounding box center [728, 503] width 295 height 75
type input "**"
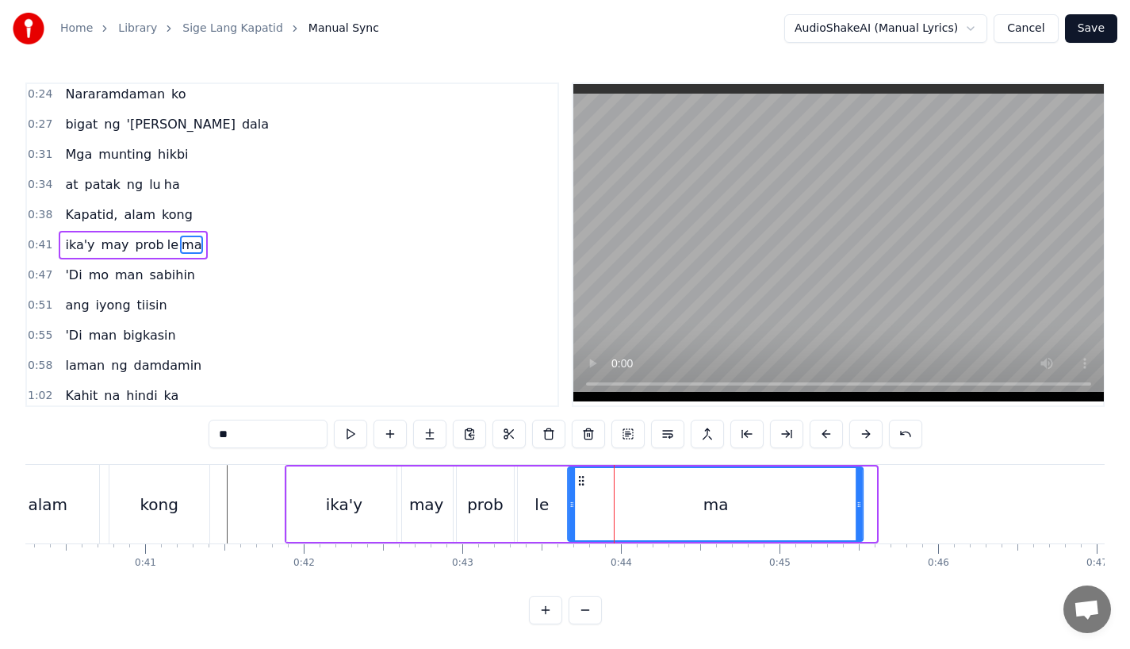
drag, startPoint x: 589, startPoint y: 481, endPoint x: 575, endPoint y: 481, distance: 14.3
click at [576, 481] on icon at bounding box center [582, 480] width 13 height 13
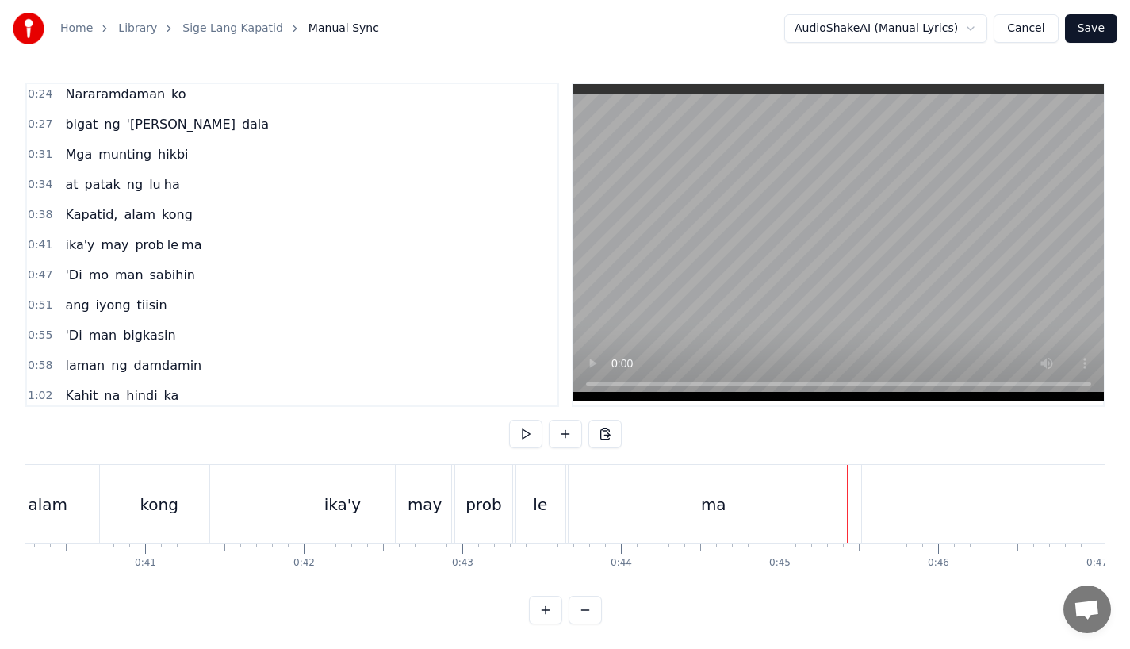
click at [711, 515] on div "ma" at bounding box center [713, 504] width 25 height 24
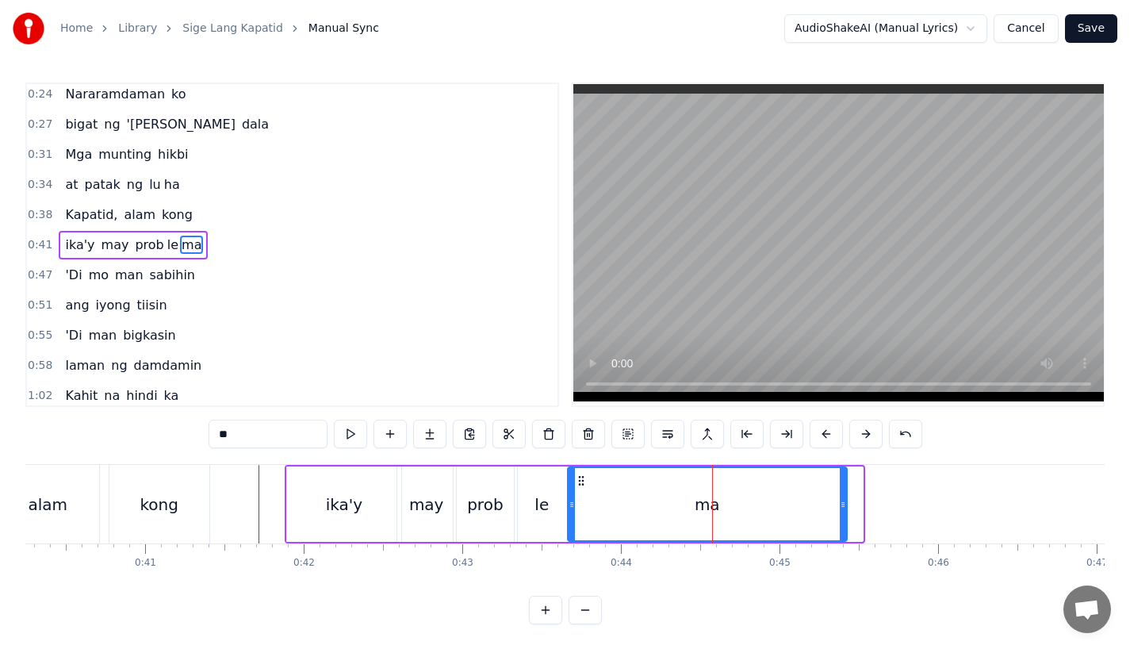
drag, startPoint x: 859, startPoint y: 510, endPoint x: 836, endPoint y: 510, distance: 23.0
click at [840, 510] on icon at bounding box center [843, 504] width 6 height 13
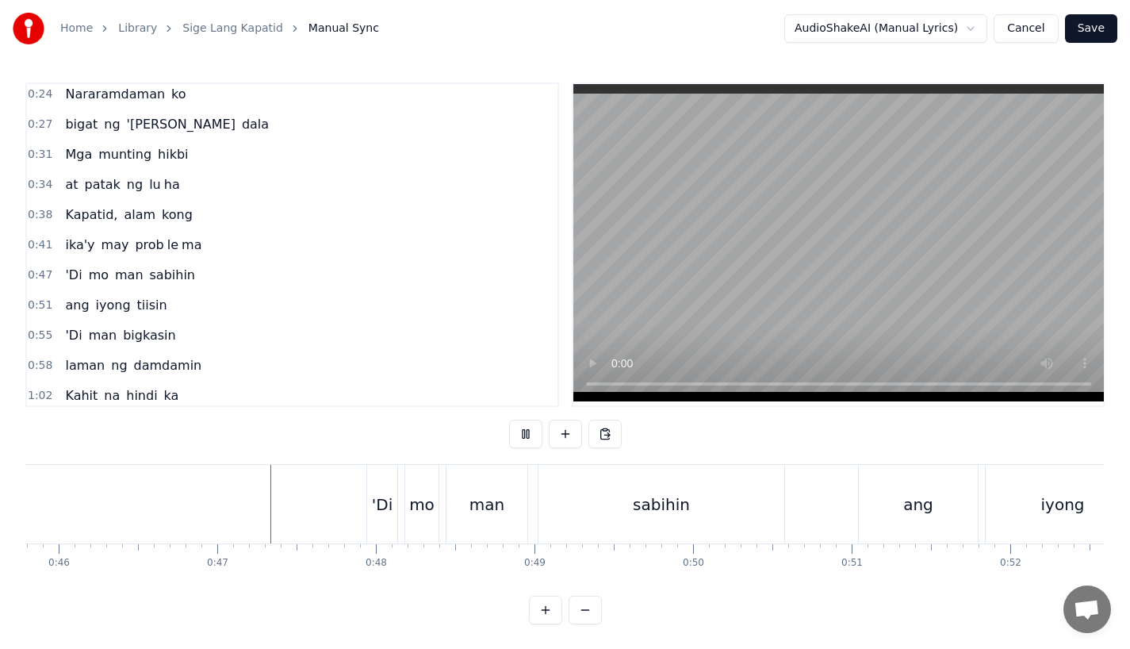
scroll to position [0, 7314]
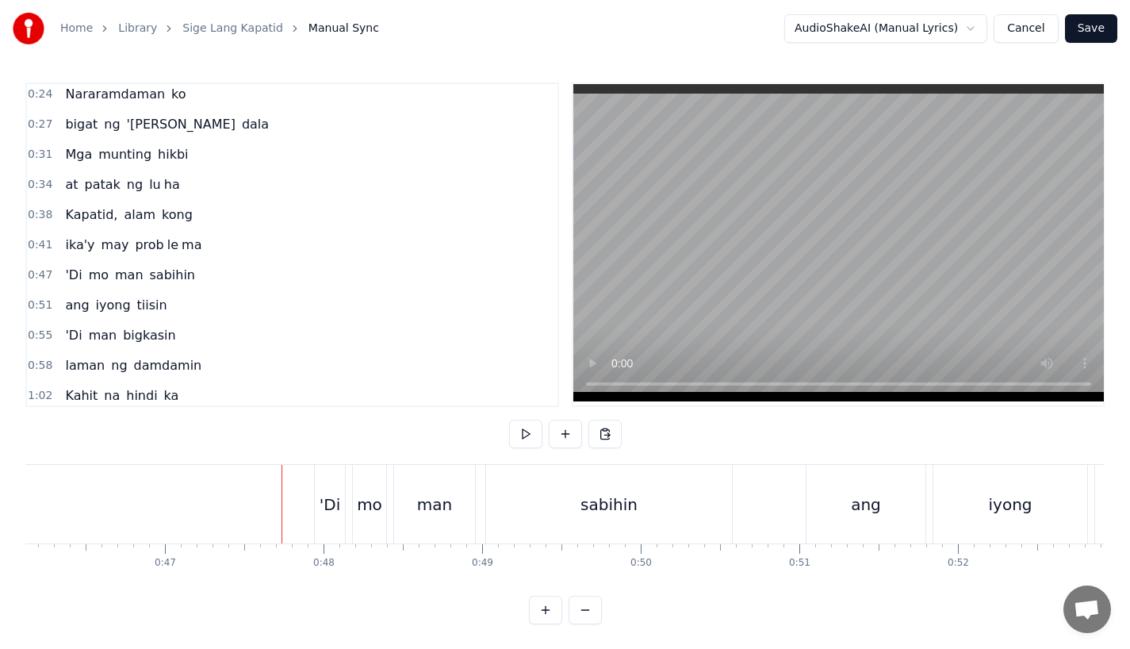
click at [332, 486] on div "'Di" at bounding box center [330, 504] width 30 height 79
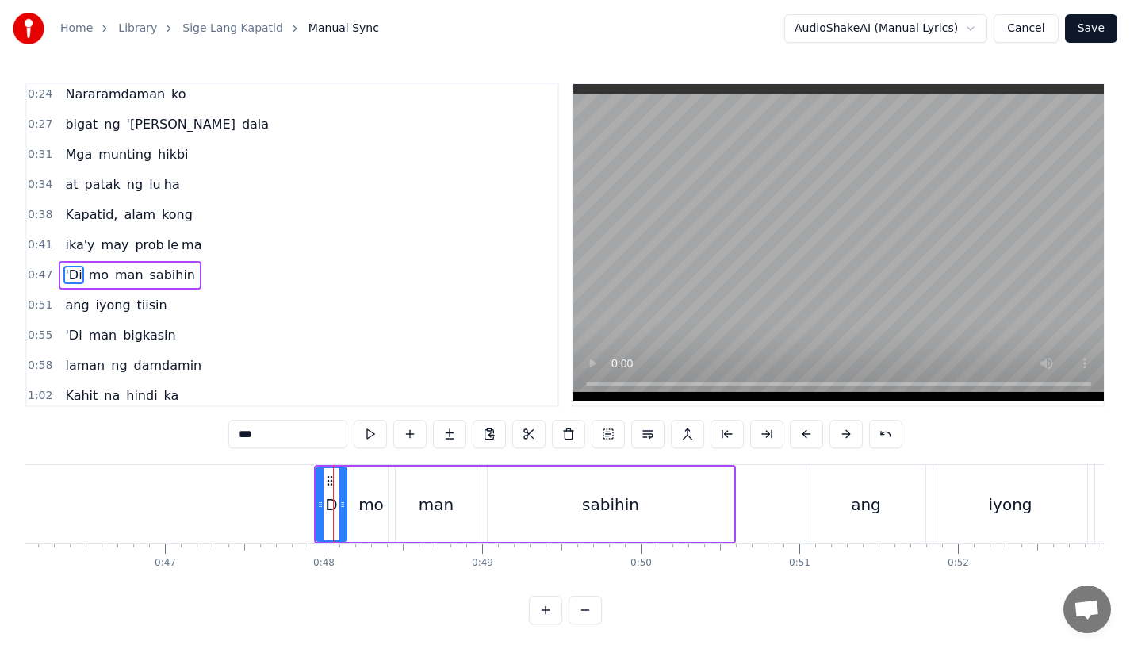
scroll to position [95, 0]
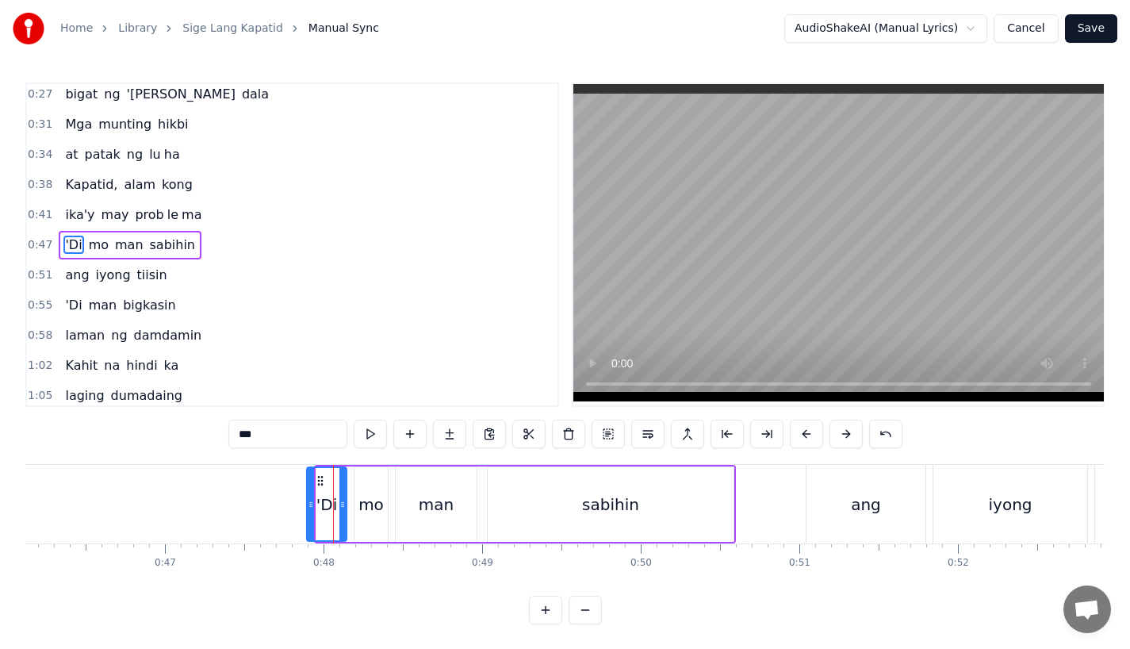
drag, startPoint x: 319, startPoint y: 504, endPoint x: 309, endPoint y: 504, distance: 9.5
click at [309, 504] on icon at bounding box center [311, 504] width 6 height 13
click at [371, 500] on div "mo" at bounding box center [370, 504] width 25 height 24
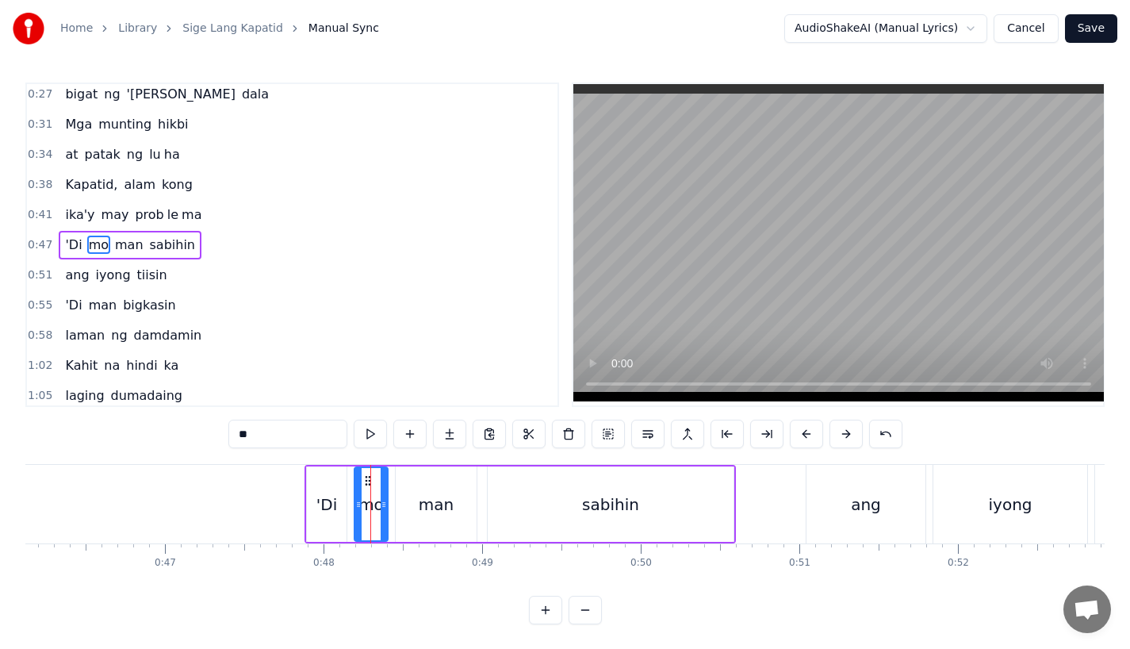
drag, startPoint x: 364, startPoint y: 473, endPoint x: 354, endPoint y: 475, distance: 10.4
click at [354, 475] on div "mo" at bounding box center [371, 503] width 35 height 75
drag, startPoint x: 366, startPoint y: 479, endPoint x: 355, endPoint y: 481, distance: 10.4
click at [355, 481] on icon at bounding box center [360, 480] width 13 height 13
drag, startPoint x: 373, startPoint y: 507, endPoint x: 389, endPoint y: 508, distance: 16.7
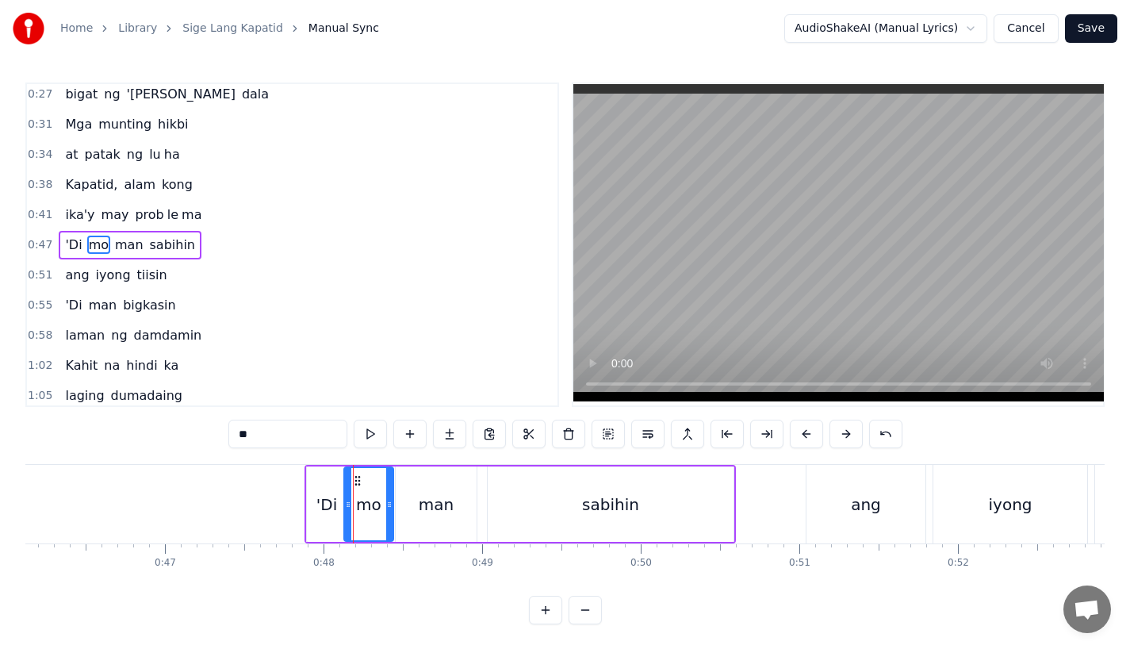
click at [389, 508] on icon at bounding box center [389, 504] width 6 height 13
click at [433, 506] on div "man" at bounding box center [436, 504] width 35 height 24
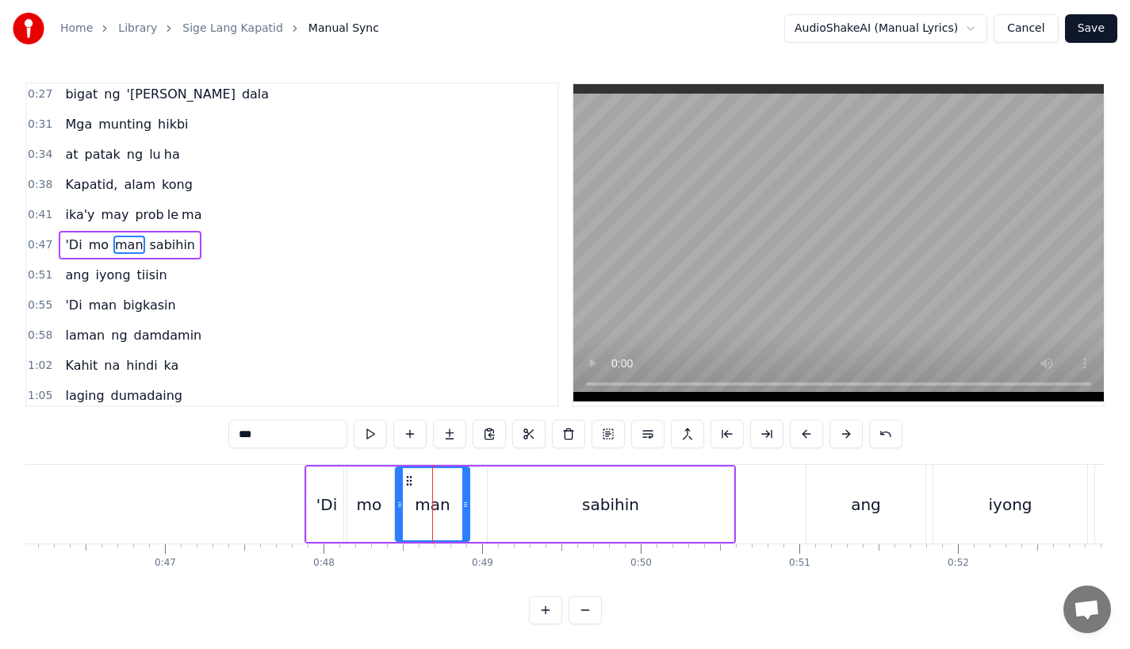
drag, startPoint x: 469, startPoint y: 505, endPoint x: 461, endPoint y: 505, distance: 8.7
click at [462, 505] on icon at bounding box center [465, 504] width 6 height 13
click at [519, 505] on div "sabihin" at bounding box center [611, 503] width 246 height 75
type input "*******"
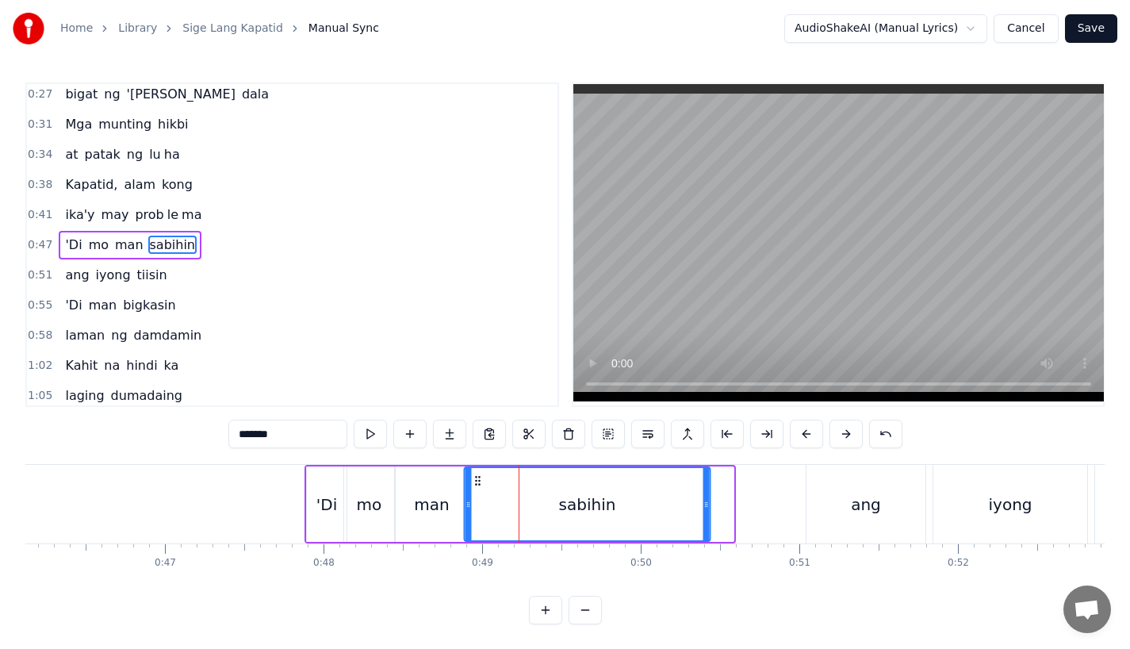
drag, startPoint x: 502, startPoint y: 480, endPoint x: 478, endPoint y: 480, distance: 23.8
click at [479, 480] on circle at bounding box center [479, 480] width 1 height 1
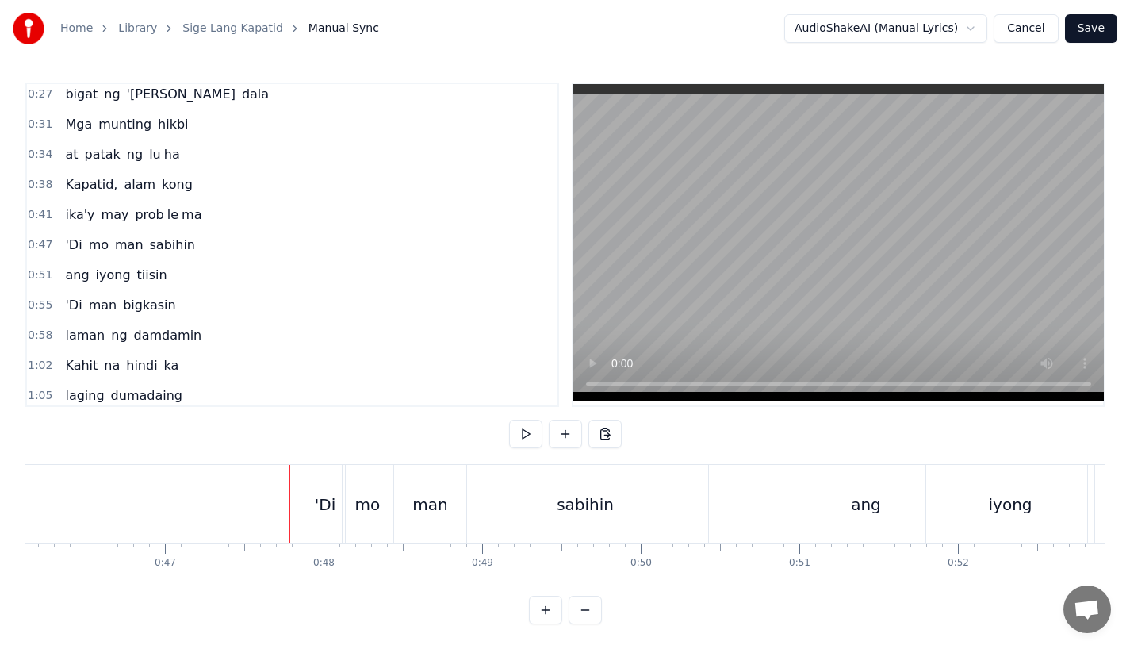
click at [329, 492] on div "'Di" at bounding box center [325, 504] width 21 height 24
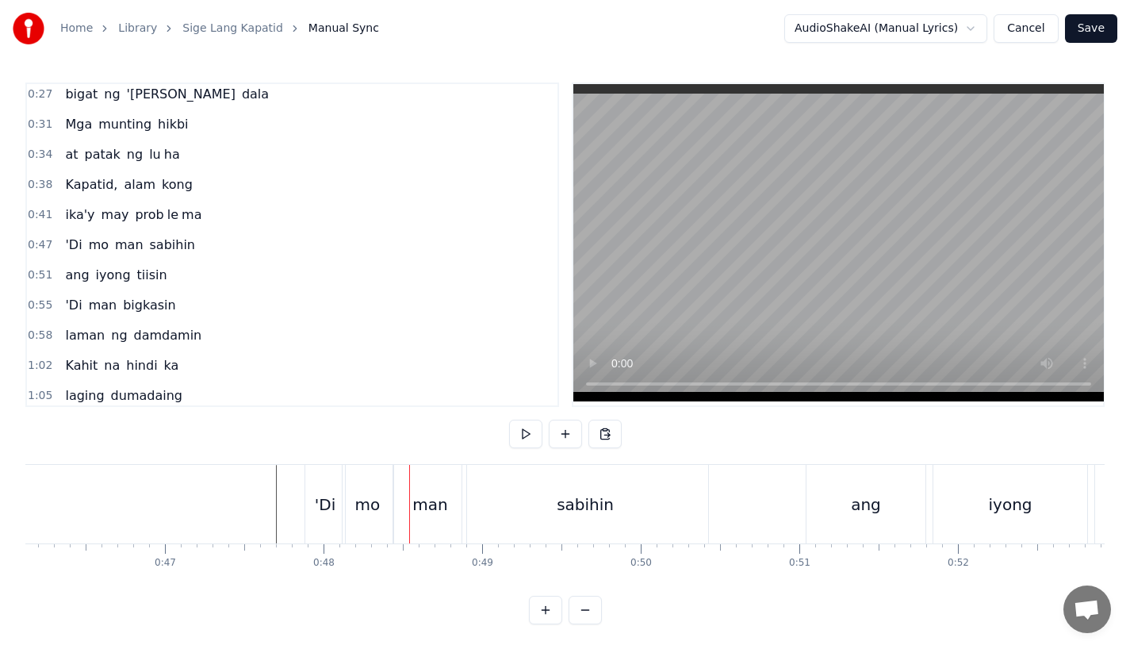
click at [326, 481] on div "'Di" at bounding box center [325, 504] width 40 height 79
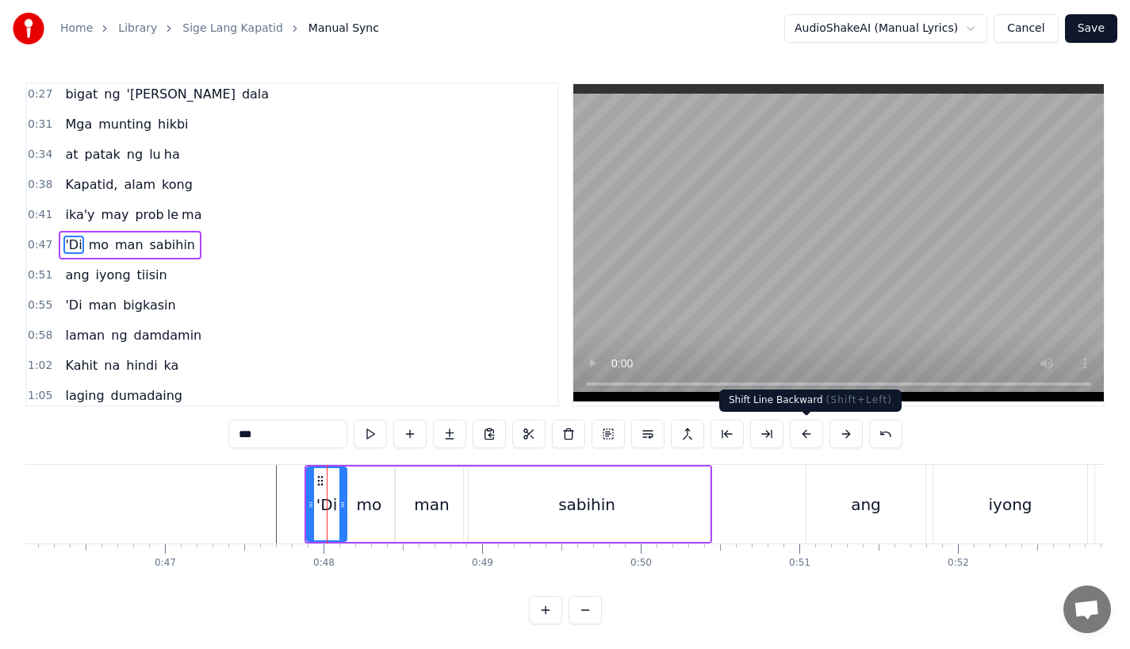
click at [805, 432] on button at bounding box center [806, 433] width 33 height 29
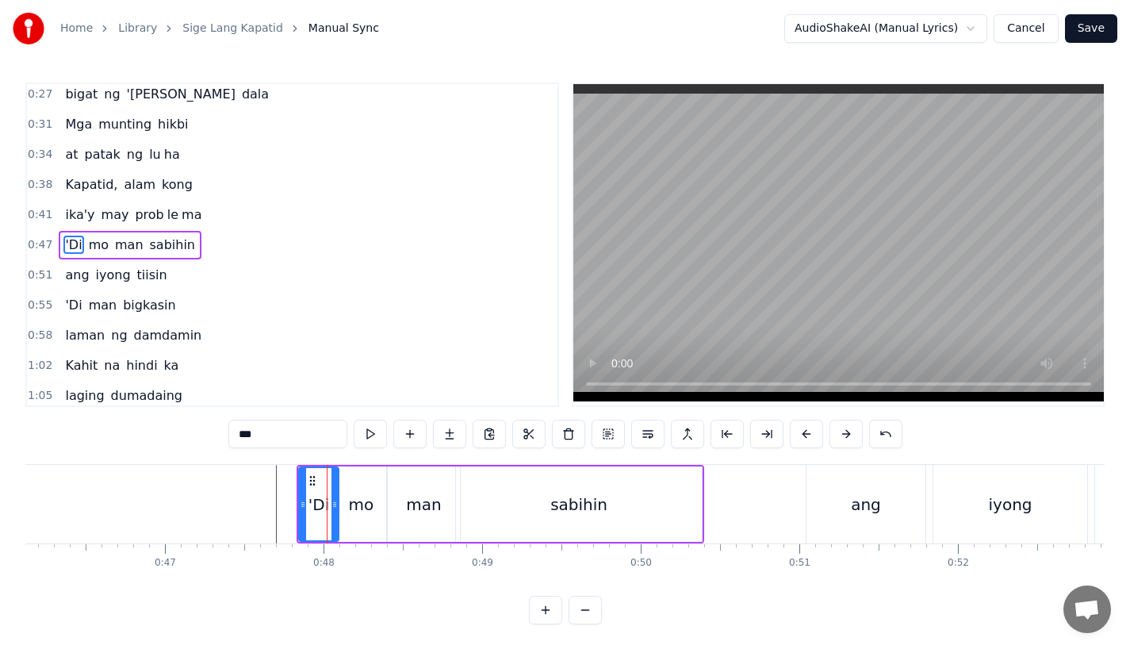
click at [805, 432] on button at bounding box center [806, 433] width 33 height 29
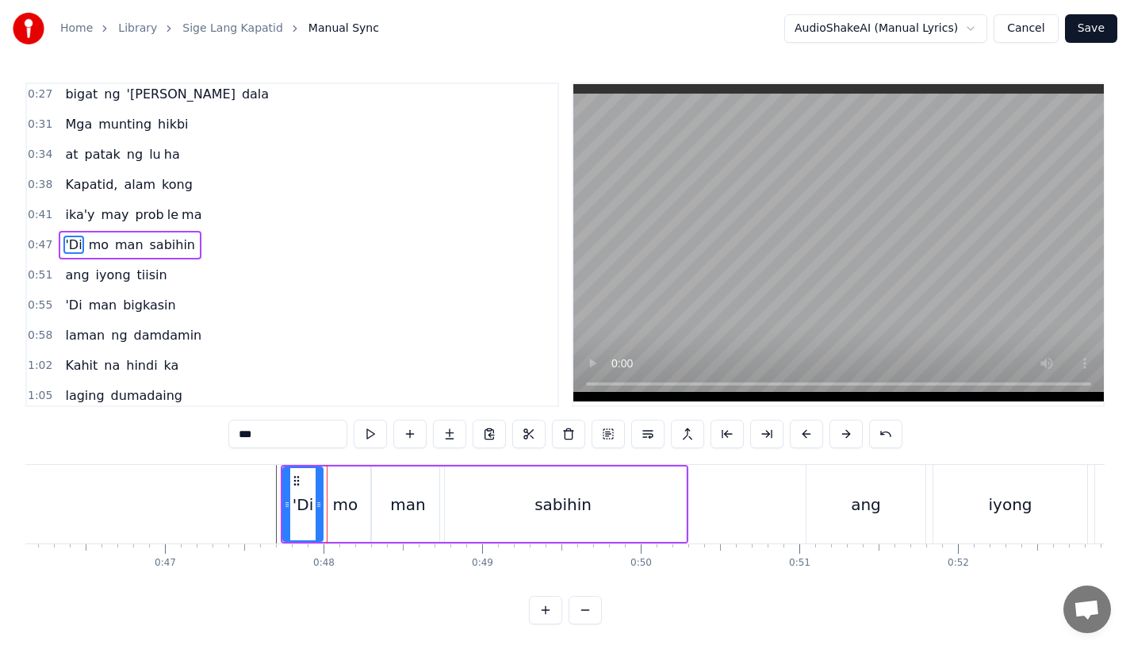
click at [805, 432] on button at bounding box center [806, 433] width 33 height 29
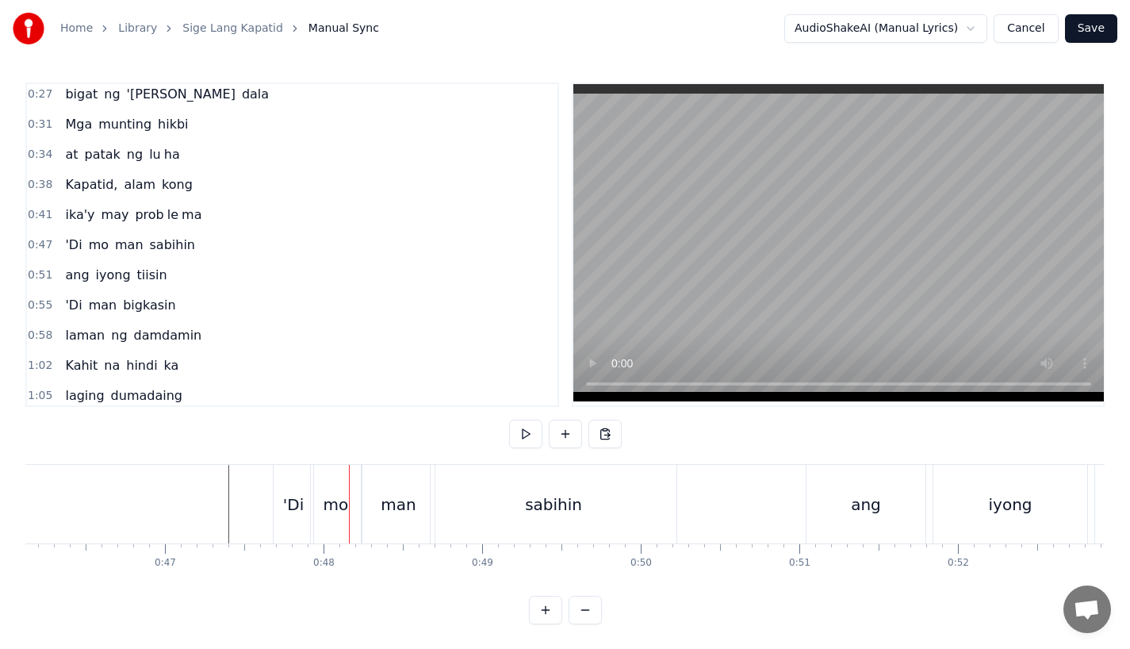
click at [344, 495] on div "mo" at bounding box center [336, 504] width 25 height 24
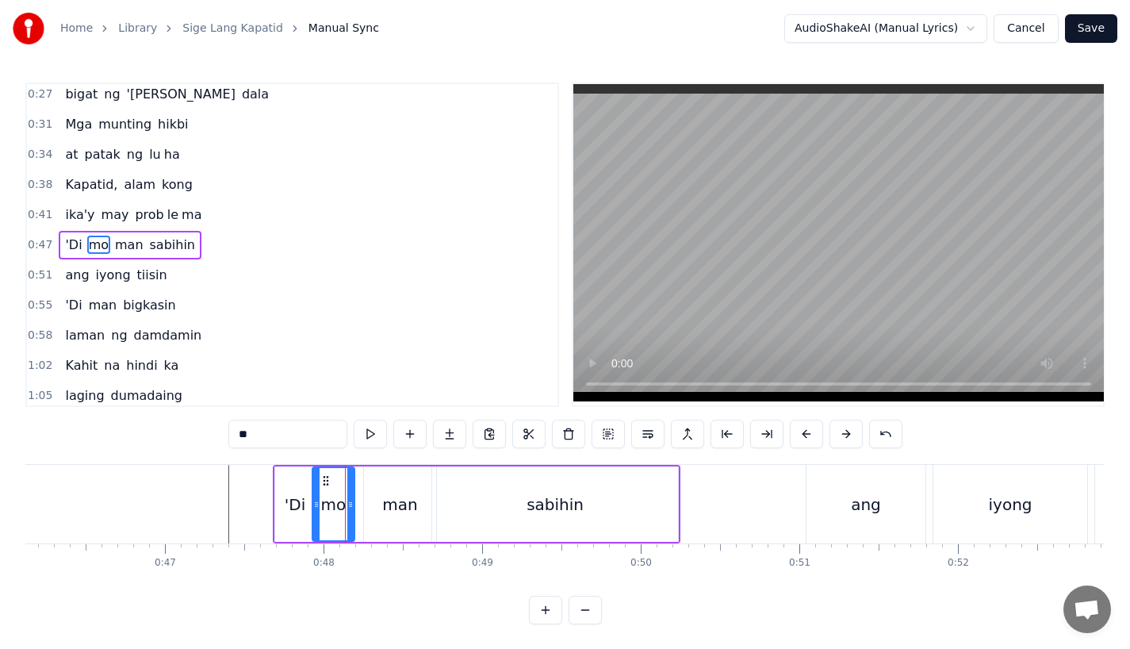
drag, startPoint x: 358, startPoint y: 507, endPoint x: 348, endPoint y: 509, distance: 9.6
click at [349, 509] on icon at bounding box center [350, 504] width 6 height 13
click at [389, 508] on div "man" at bounding box center [399, 504] width 35 height 24
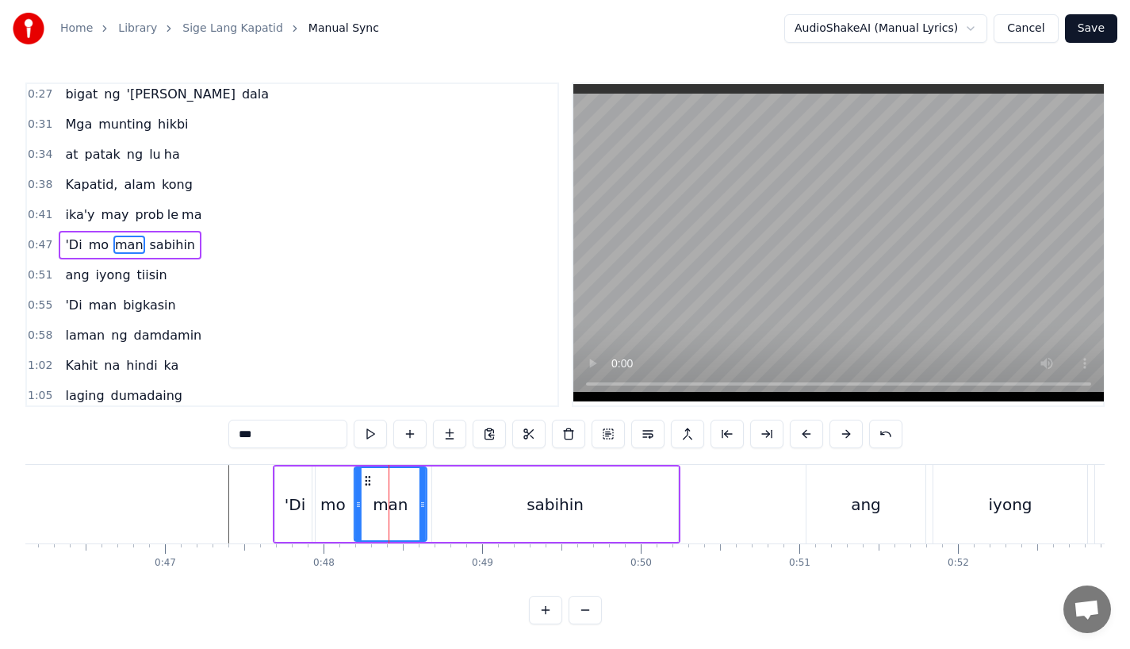
drag, startPoint x: 374, startPoint y: 480, endPoint x: 362, endPoint y: 482, distance: 12.1
click at [362, 482] on icon at bounding box center [368, 480] width 13 height 13
drag, startPoint x: 419, startPoint y: 510, endPoint x: 400, endPoint y: 510, distance: 19.8
click at [400, 510] on div at bounding box center [402, 504] width 6 height 72
click at [452, 511] on div "sabihin" at bounding box center [555, 503] width 246 height 75
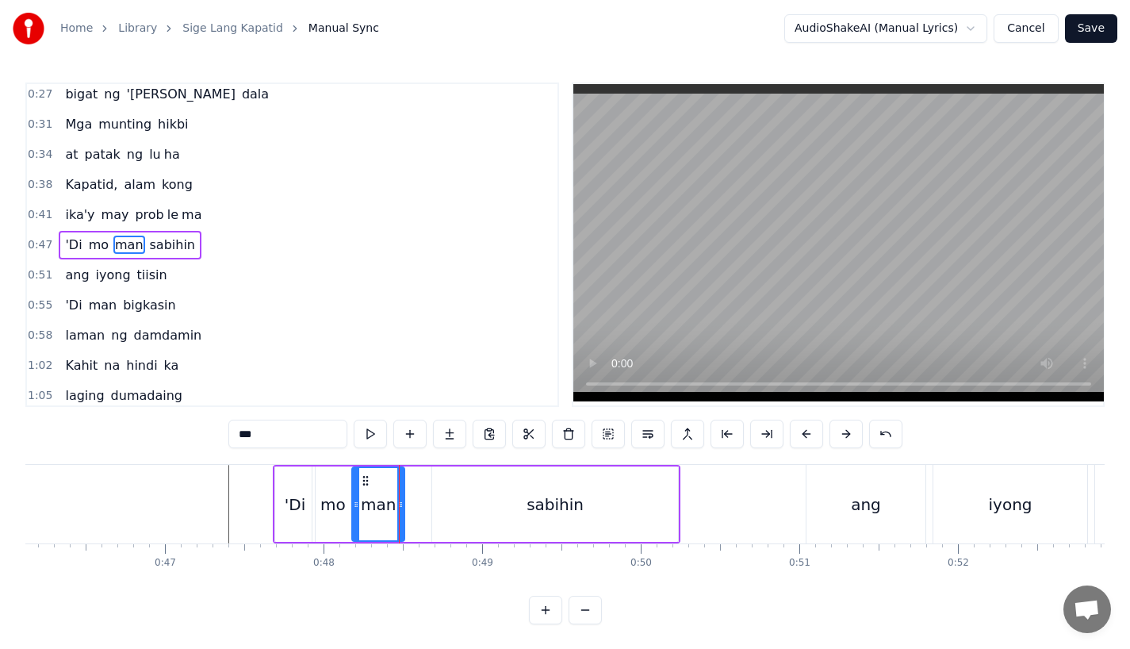
type input "*******"
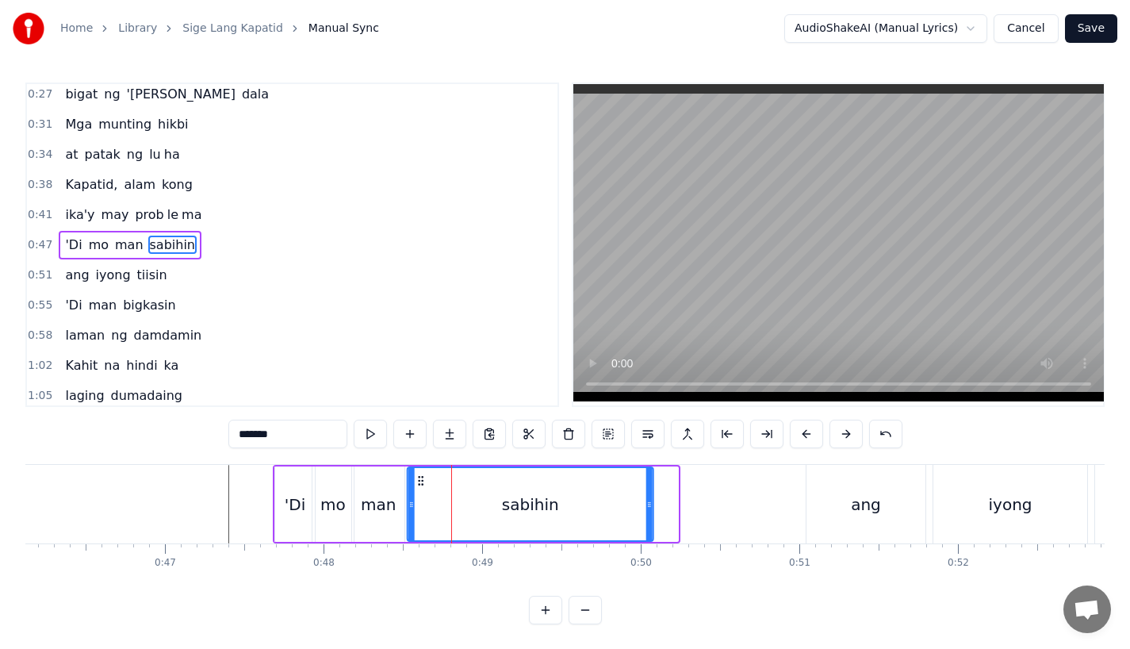
drag, startPoint x: 446, startPoint y: 479, endPoint x: 419, endPoint y: 480, distance: 26.2
click at [419, 480] on icon at bounding box center [421, 480] width 13 height 13
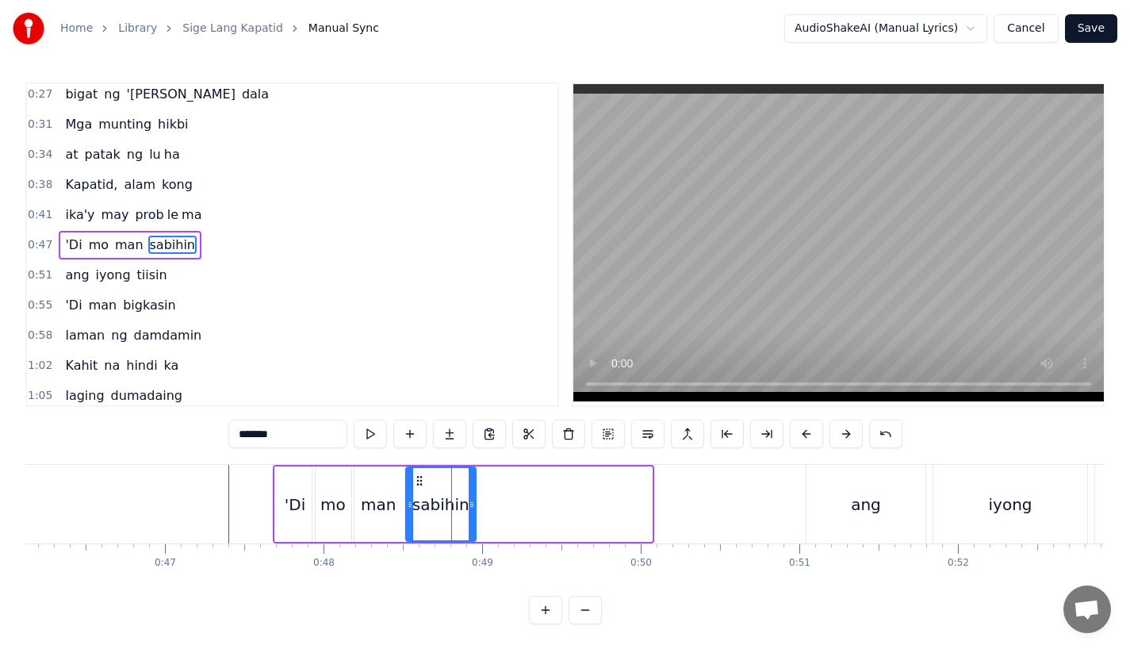
drag, startPoint x: 644, startPoint y: 509, endPoint x: 464, endPoint y: 511, distance: 180.0
click at [469, 511] on div at bounding box center [472, 504] width 6 height 72
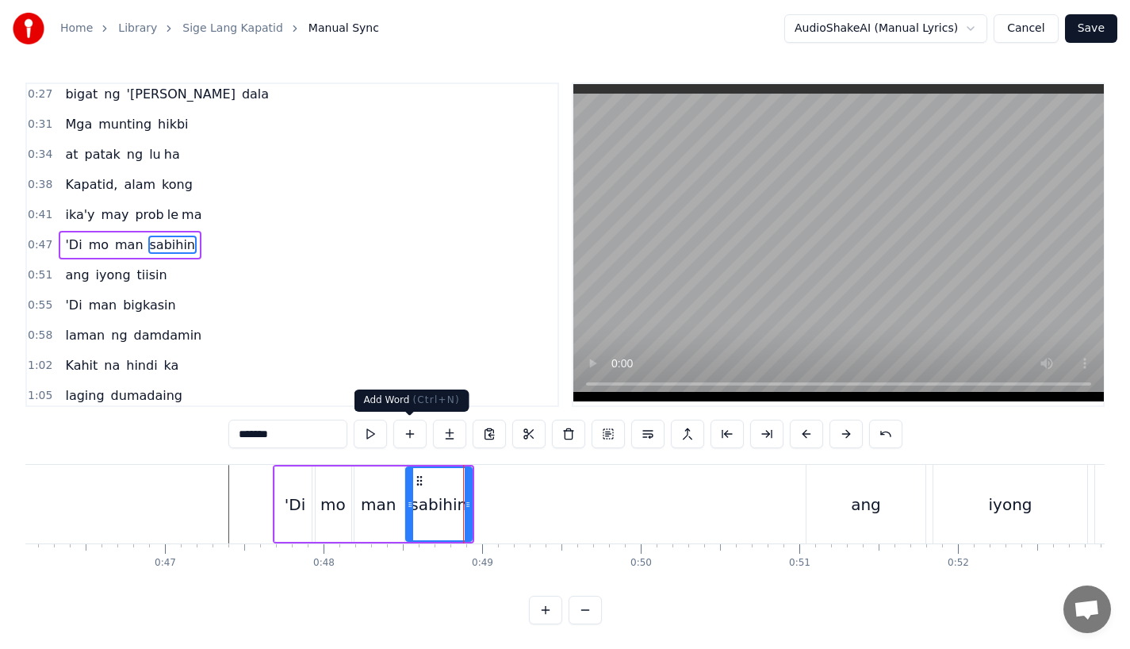
click at [446, 432] on button at bounding box center [449, 433] width 33 height 29
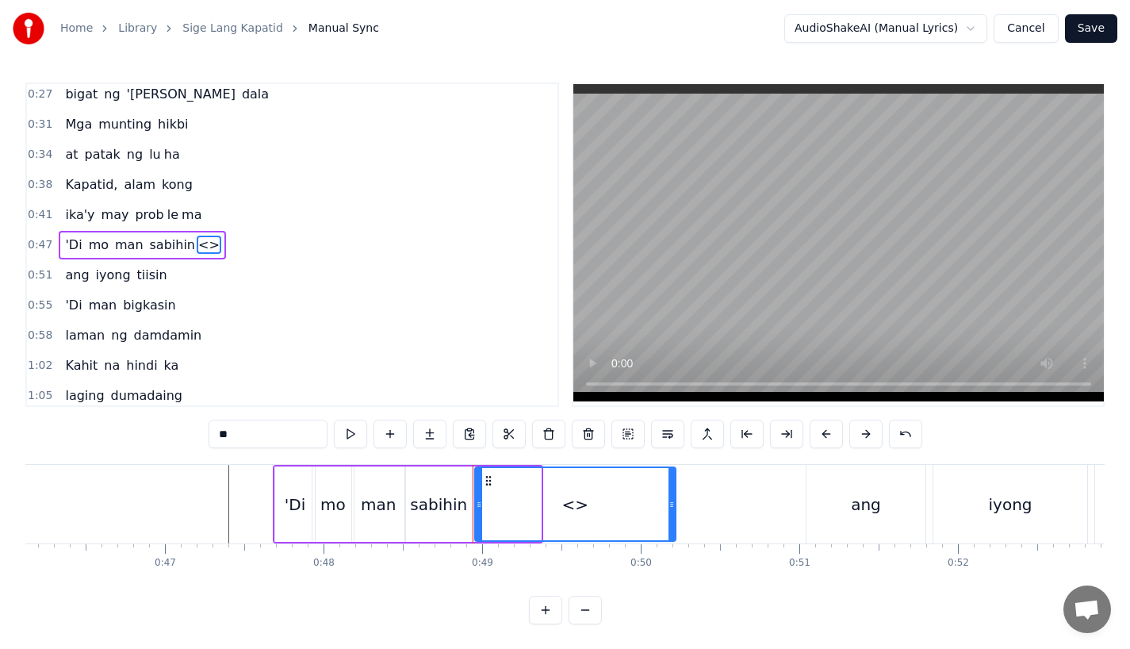
drag, startPoint x: 534, startPoint y: 511, endPoint x: 671, endPoint y: 510, distance: 136.4
click at [671, 510] on div at bounding box center [671, 504] width 6 height 72
click at [443, 504] on div "sabihin" at bounding box center [438, 504] width 57 height 24
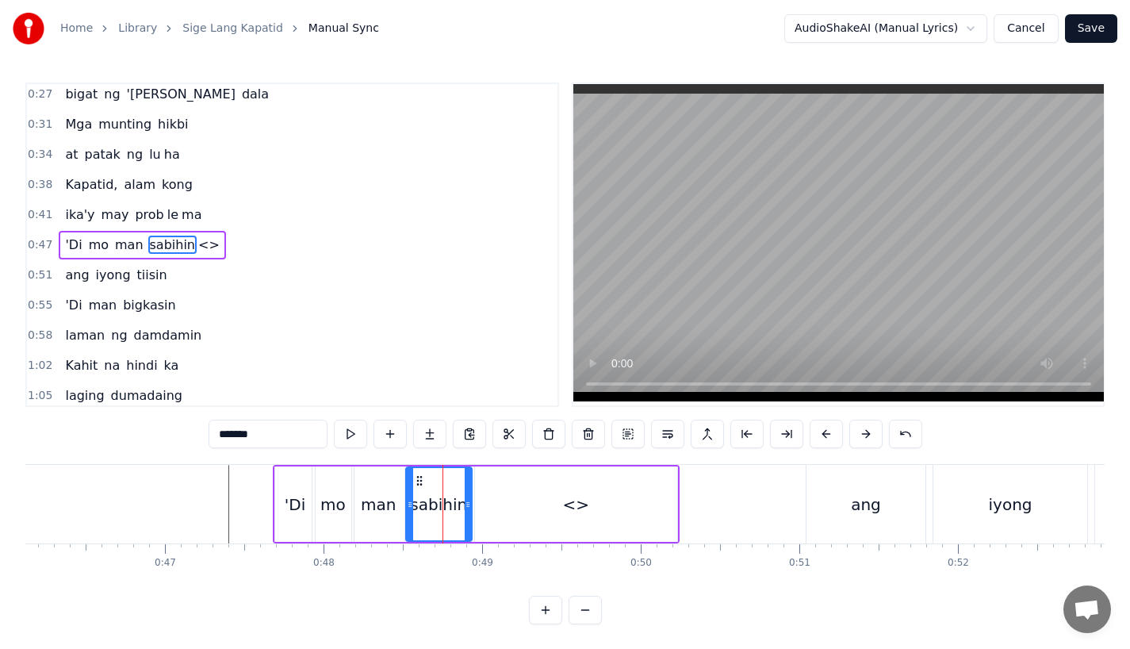
click at [266, 437] on input "*******" at bounding box center [268, 433] width 119 height 29
click at [504, 501] on div "<>" at bounding box center [576, 503] width 202 height 75
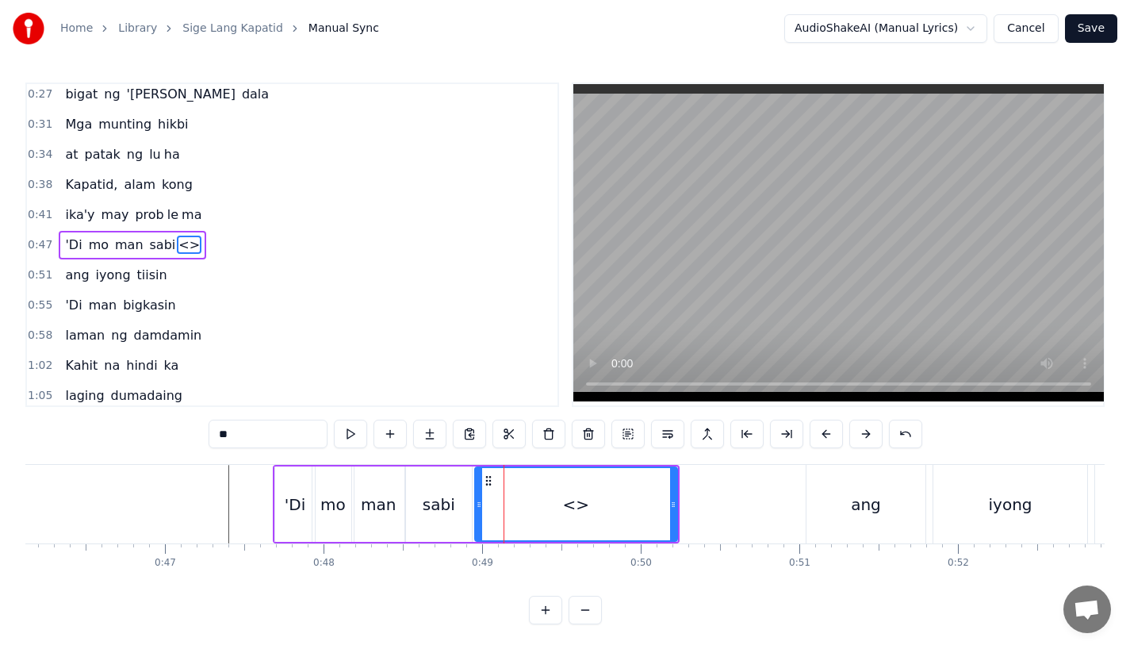
drag, startPoint x: 239, startPoint y: 438, endPoint x: 145, endPoint y: 438, distance: 94.4
click at [145, 438] on div "0:17 A king naki ki ta 0:20 lungkot sa iyong ma ta 0:24 Nararamdaman ko 0:27 bi…" at bounding box center [564, 353] width 1079 height 542
type input "***"
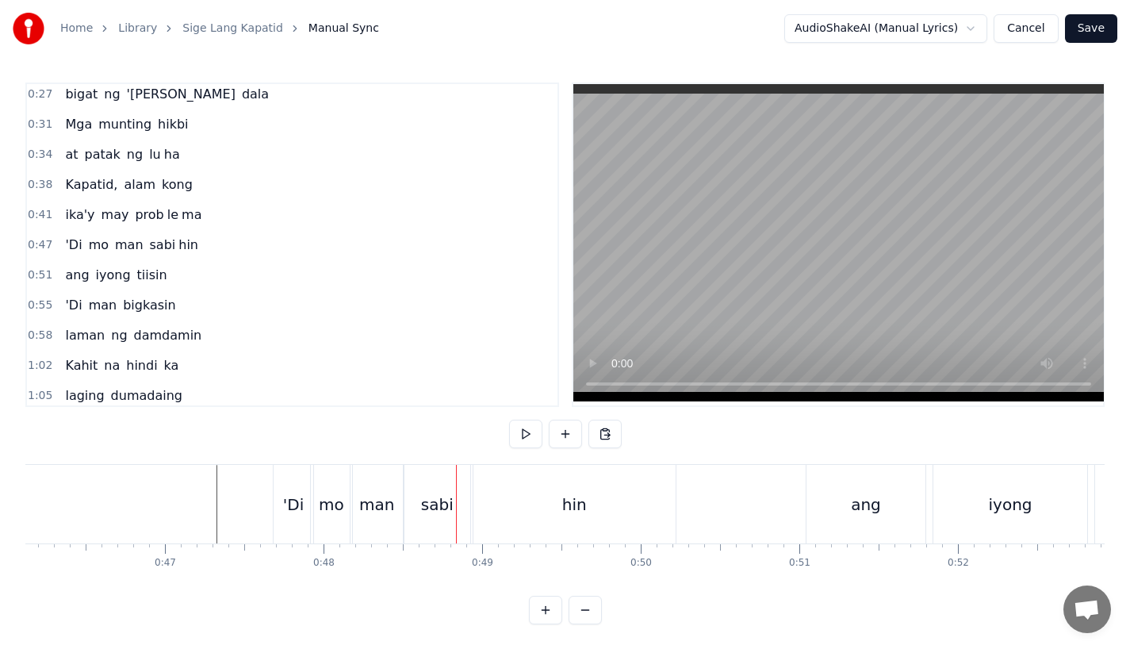
drag, startPoint x: 416, startPoint y: 476, endPoint x: 435, endPoint y: 477, distance: 19.1
click at [435, 477] on div "sabi" at bounding box center [437, 504] width 66 height 79
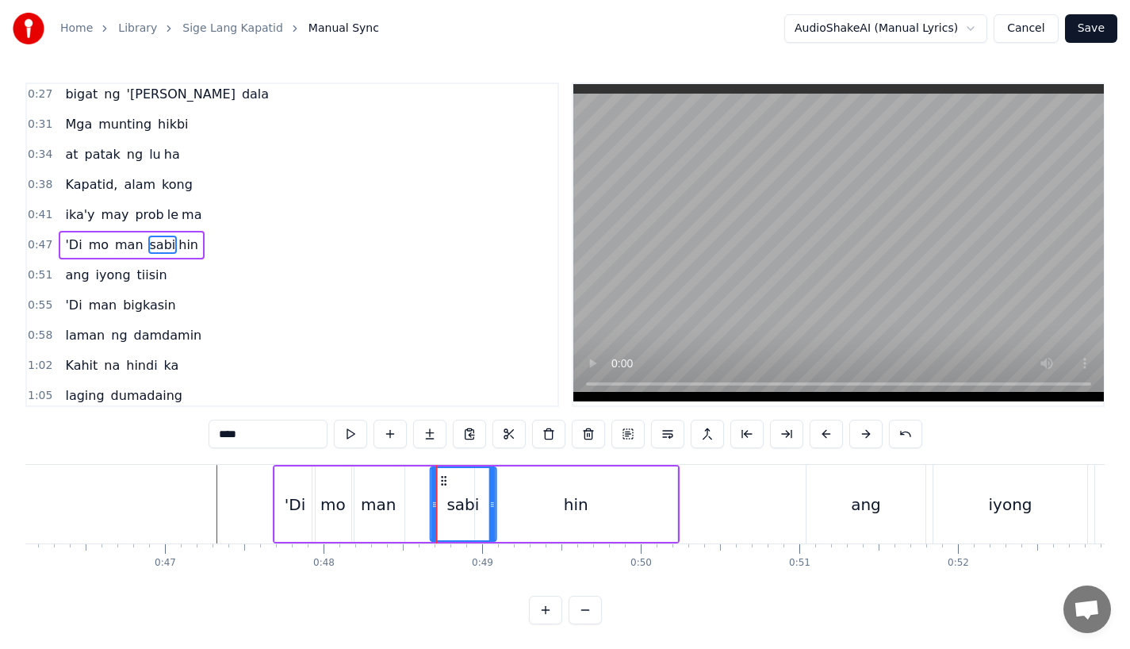
drag, startPoint x: 418, startPoint y: 477, endPoint x: 443, endPoint y: 477, distance: 25.4
click at [443, 477] on icon at bounding box center [443, 480] width 13 height 13
click at [502, 496] on div "hin" at bounding box center [576, 503] width 202 height 75
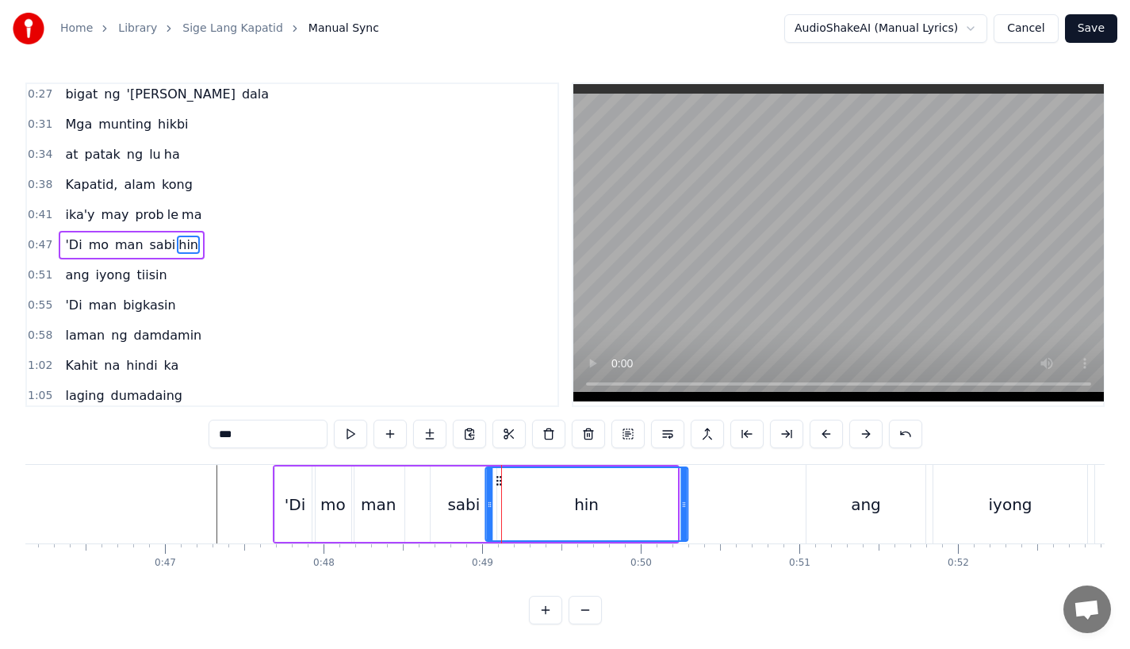
drag, startPoint x: 489, startPoint y: 479, endPoint x: 506, endPoint y: 479, distance: 16.7
click at [505, 479] on icon at bounding box center [498, 480] width 13 height 13
click at [444, 490] on div "sabi" at bounding box center [464, 503] width 66 height 75
type input "****"
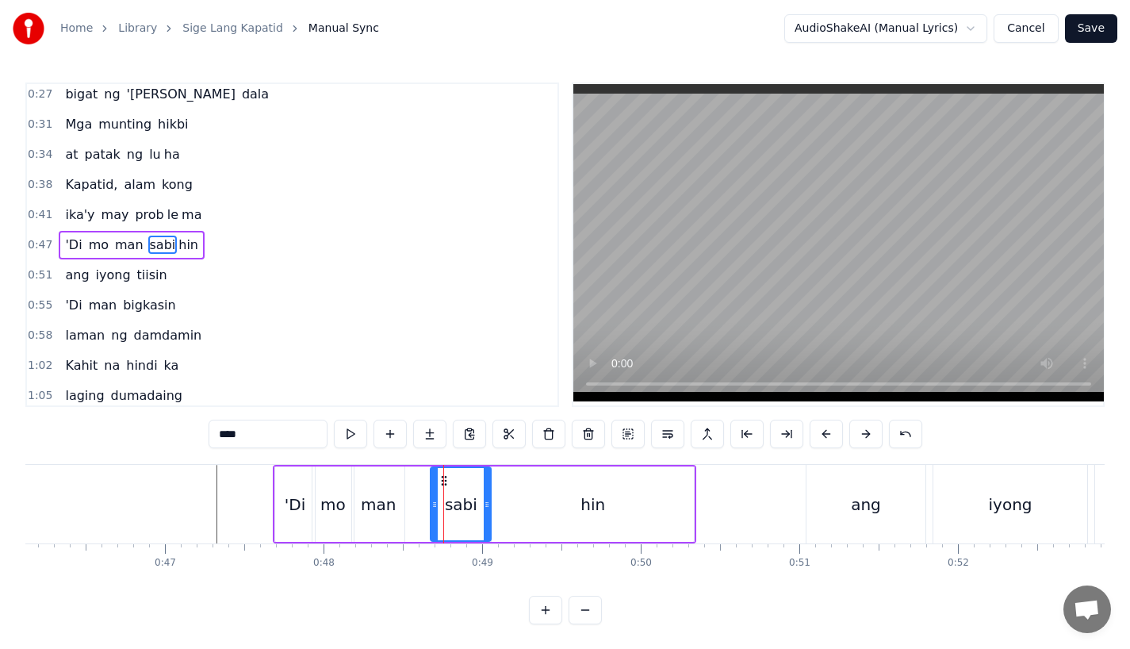
click at [487, 507] on icon at bounding box center [487, 504] width 6 height 13
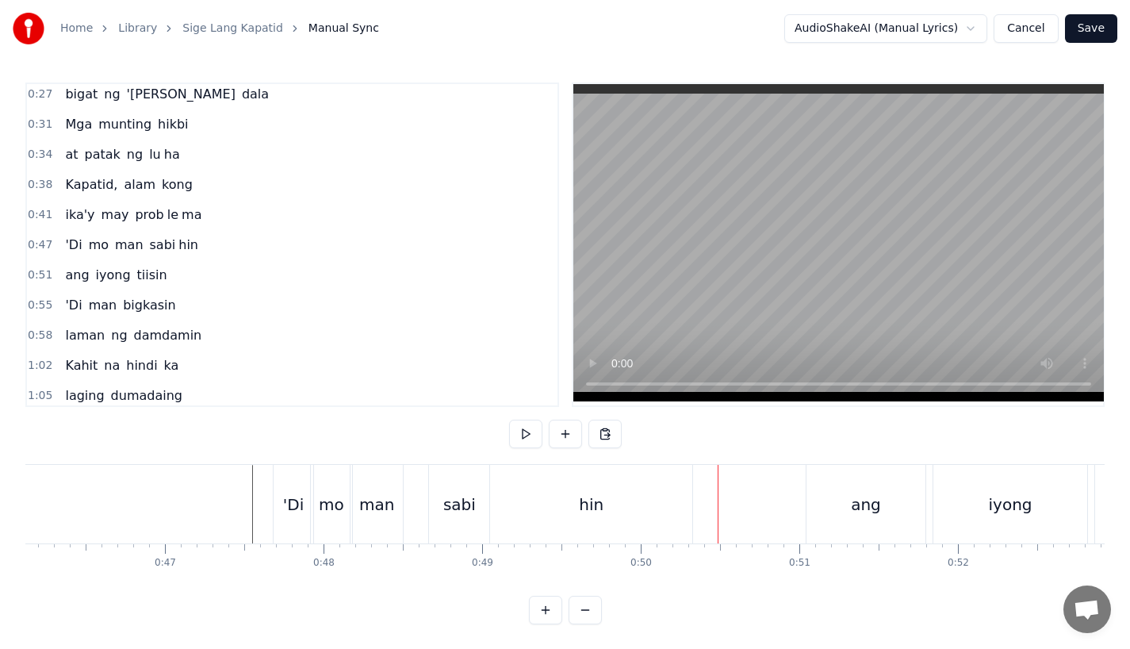
click at [823, 489] on div "ang" at bounding box center [865, 504] width 119 height 79
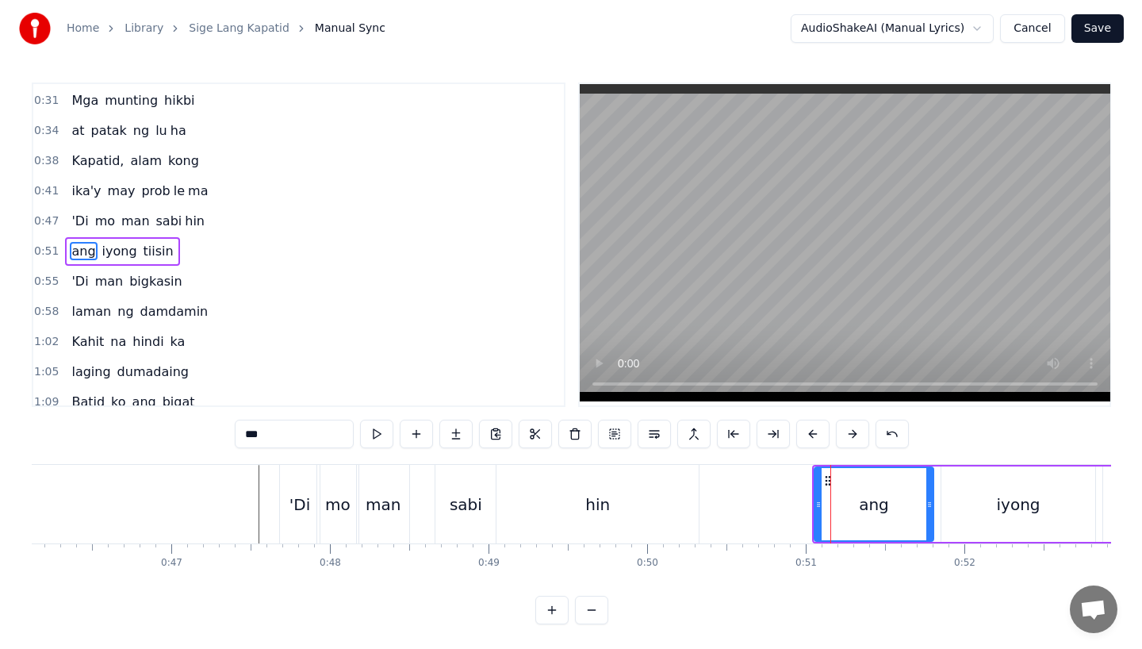
scroll to position [125, 0]
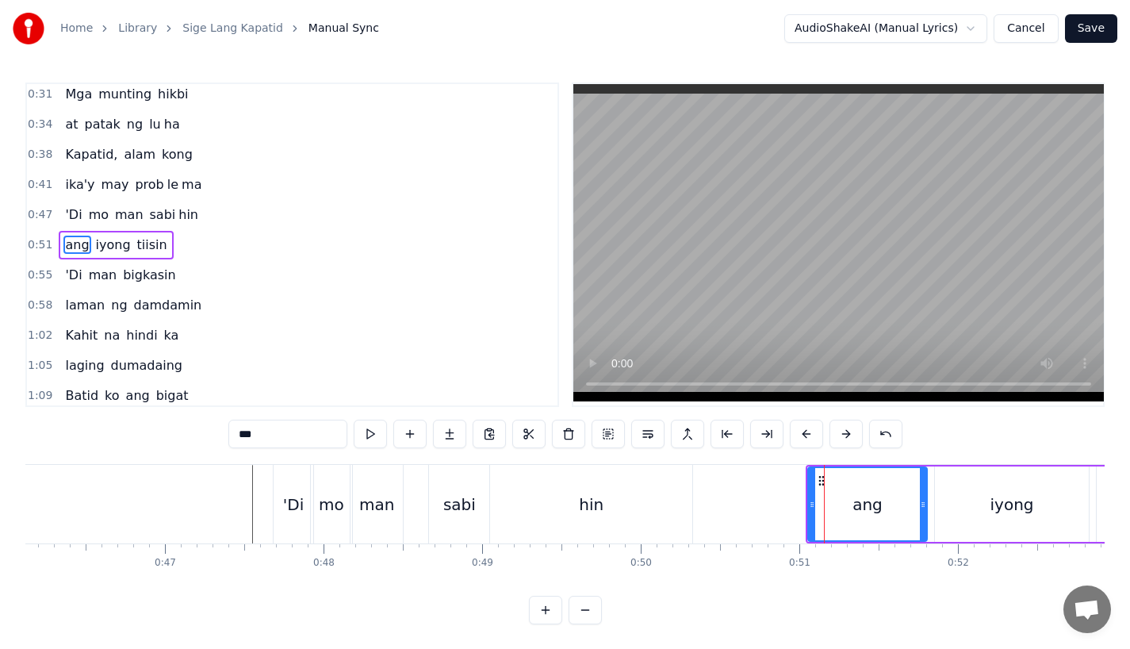
click at [1092, 32] on button "Save" at bounding box center [1091, 28] width 52 height 29
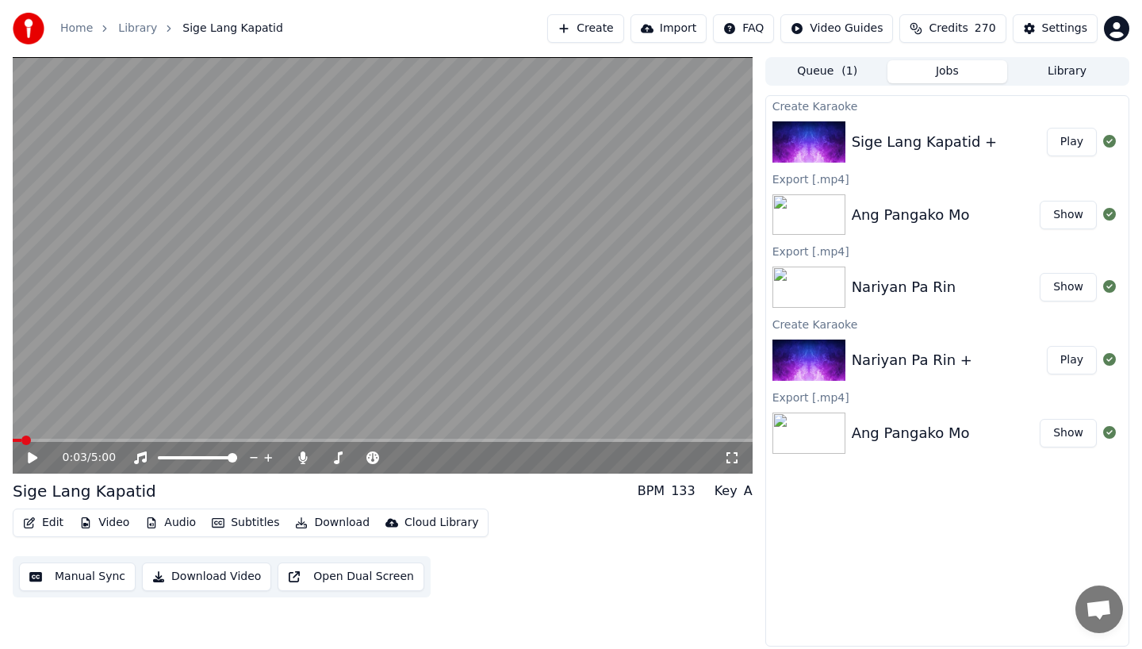
click at [392, 324] on video at bounding box center [383, 265] width 740 height 416
